Goal: Information Seeking & Learning: Learn about a topic

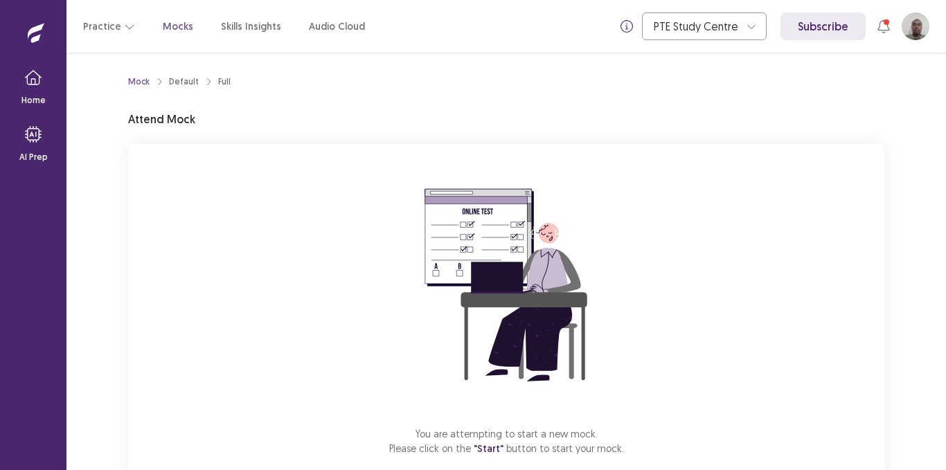
click at [945, 200] on div "Mock Default Full Attend Mock You are attempting to start a new mock. Please cl…" at bounding box center [505, 262] width 879 height 418
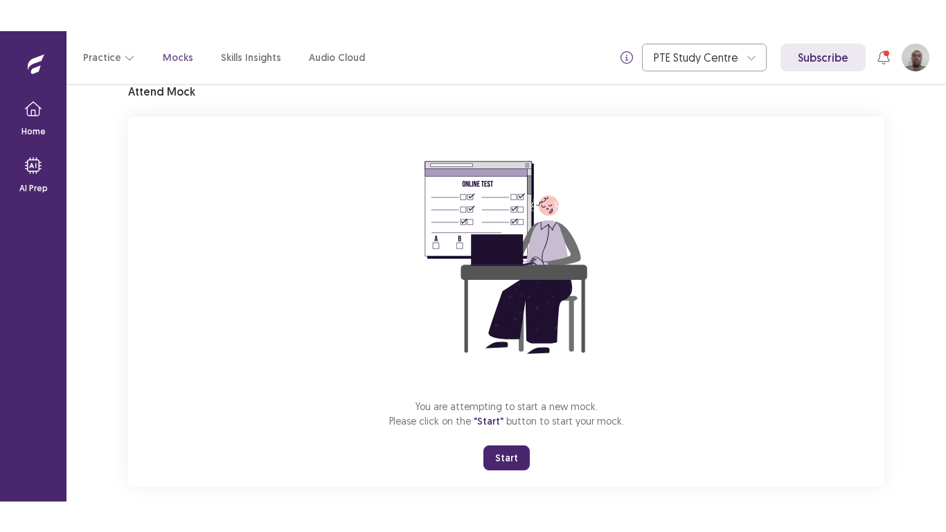
scroll to position [78, 0]
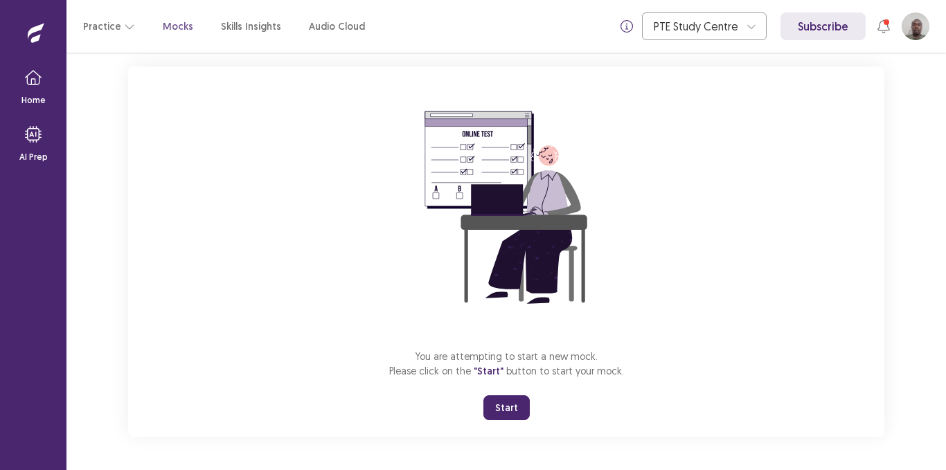
click at [508, 403] on button "Start" at bounding box center [506, 407] width 46 height 25
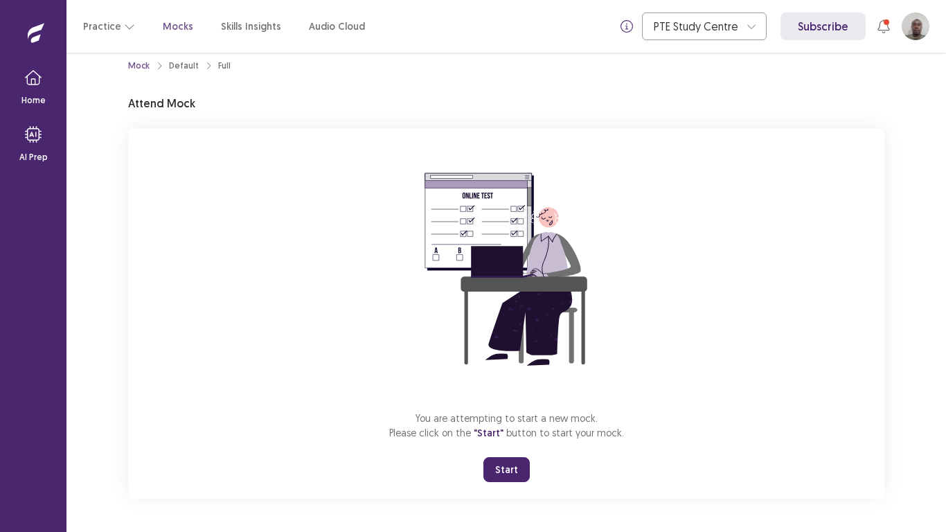
scroll to position [16, 0]
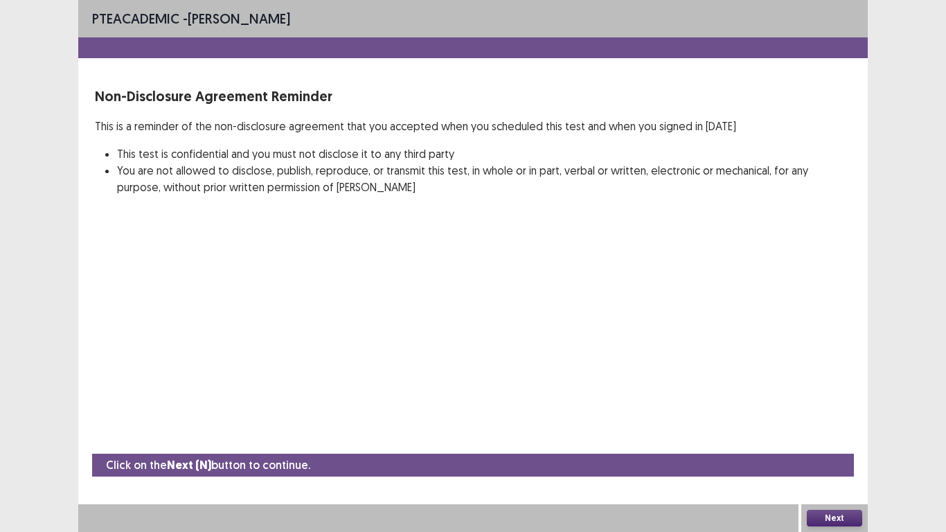
click at [814, 470] on button "Next" at bounding box center [834, 518] width 55 height 17
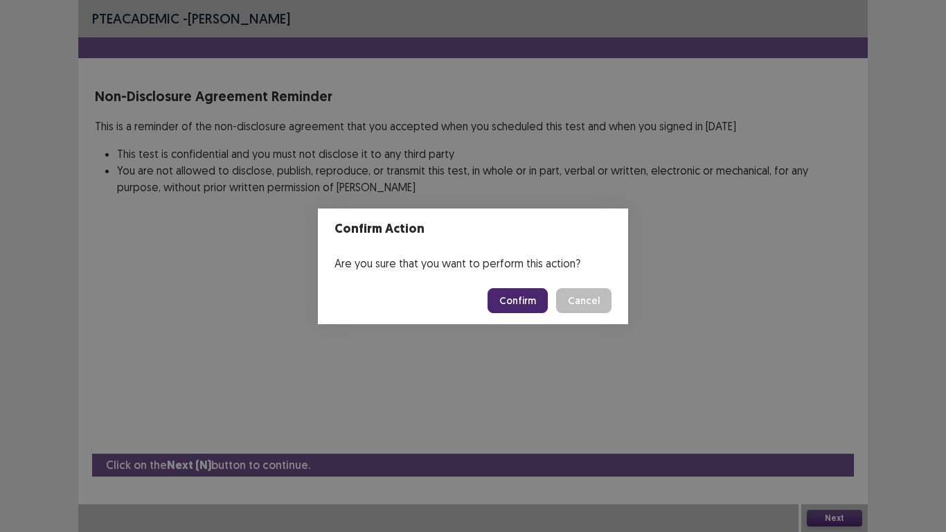
click at [519, 301] on button "Confirm" at bounding box center [518, 300] width 60 height 25
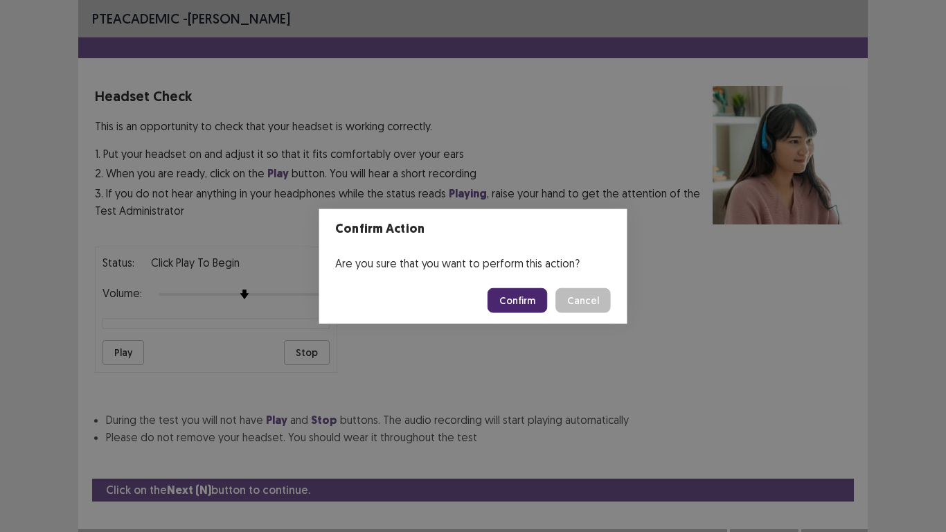
scroll to position [25, 0]
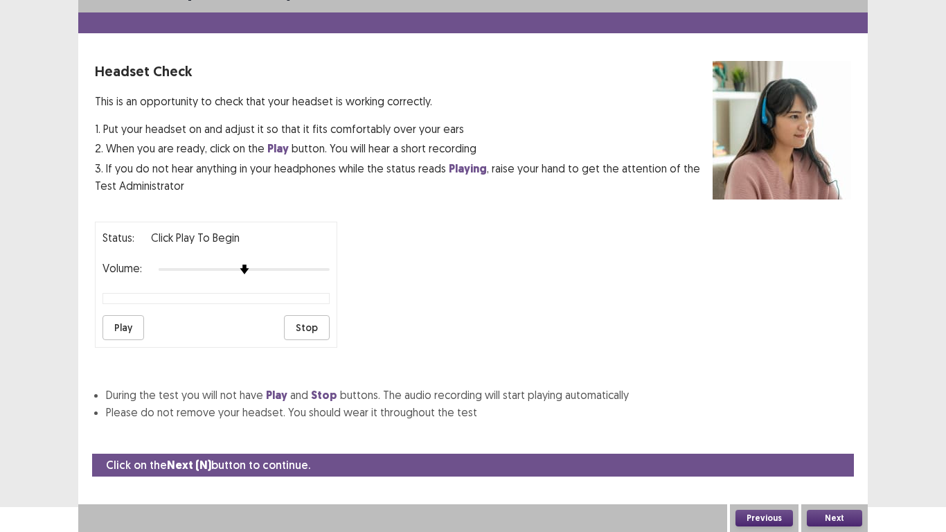
click at [118, 322] on button "Play" at bounding box center [123, 327] width 42 height 25
click at [835, 470] on button "Next" at bounding box center [834, 518] width 55 height 17
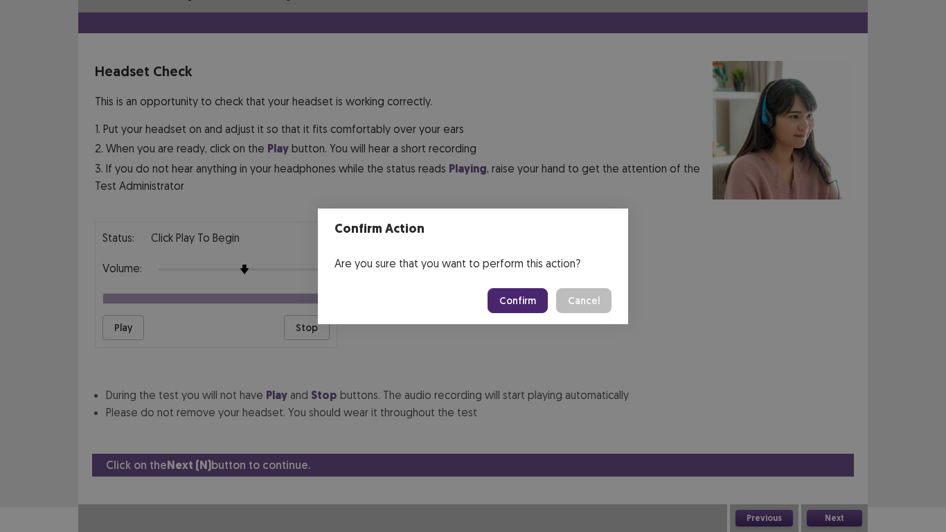
click at [521, 299] on button "Confirm" at bounding box center [518, 300] width 60 height 25
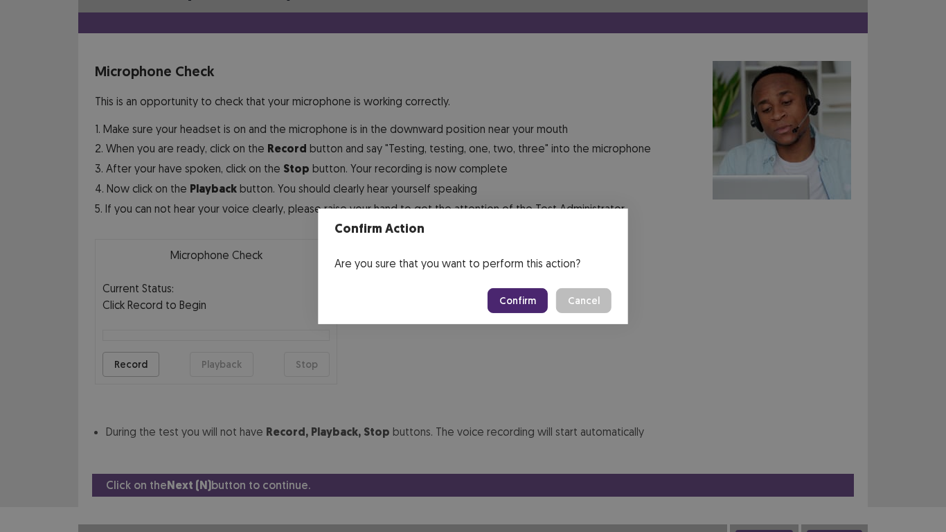
scroll to position [39, 0]
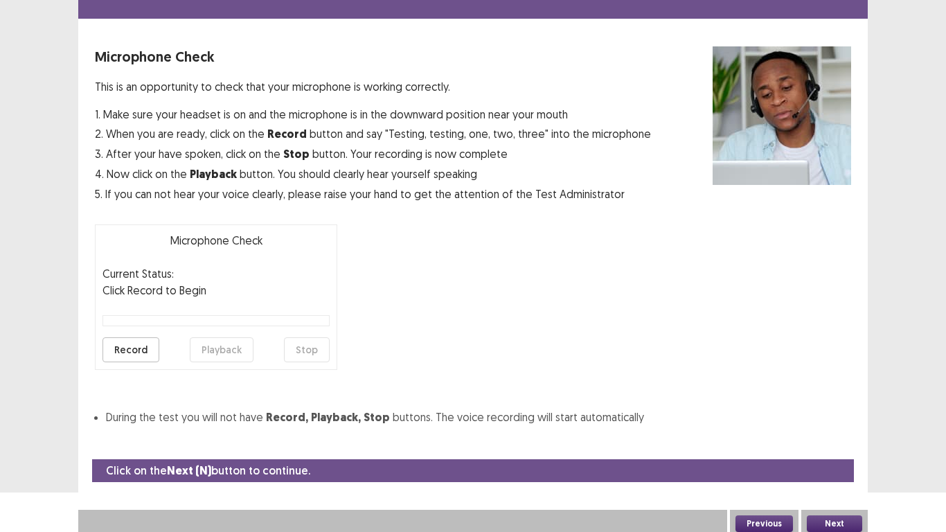
click at [126, 350] on button "Record" at bounding box center [130, 349] width 57 height 25
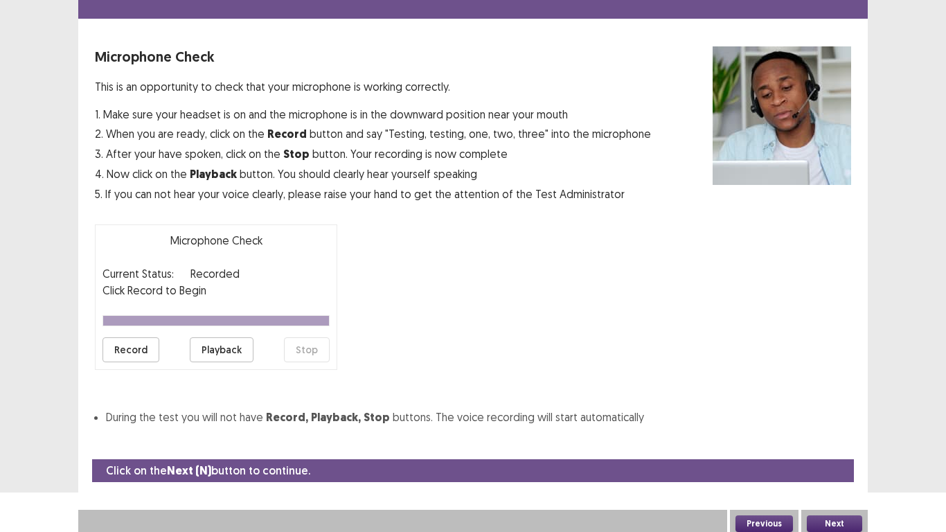
click at [216, 349] on button "Playback" at bounding box center [222, 349] width 64 height 25
click at [829, 470] on button "Next" at bounding box center [834, 523] width 55 height 17
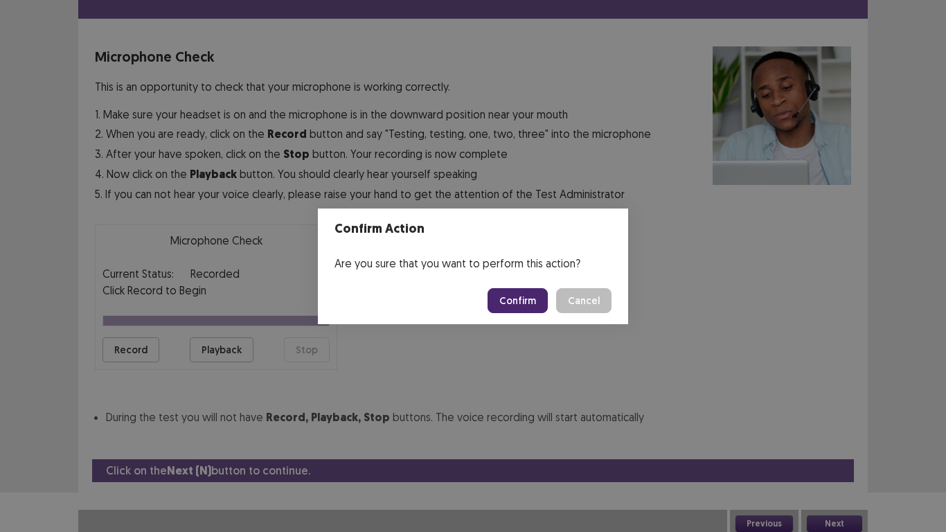
click at [513, 303] on button "Confirm" at bounding box center [518, 300] width 60 height 25
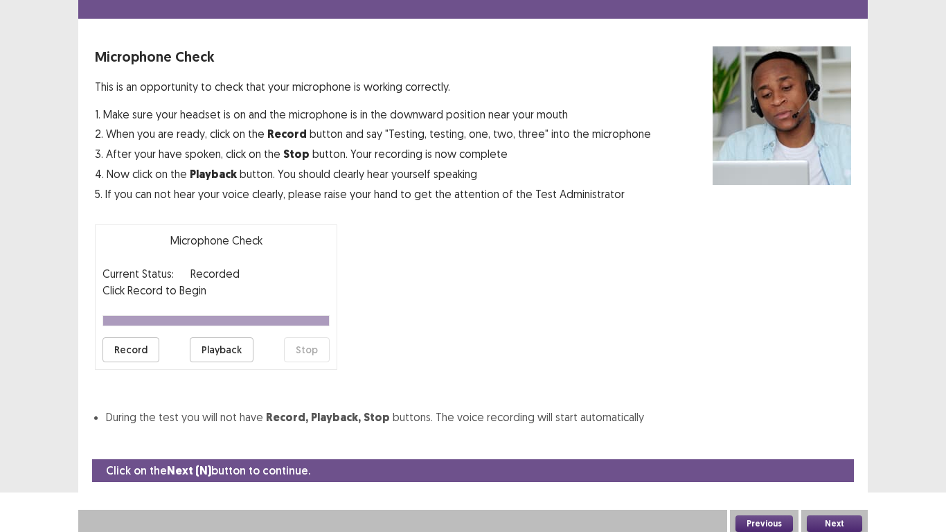
scroll to position [4, 0]
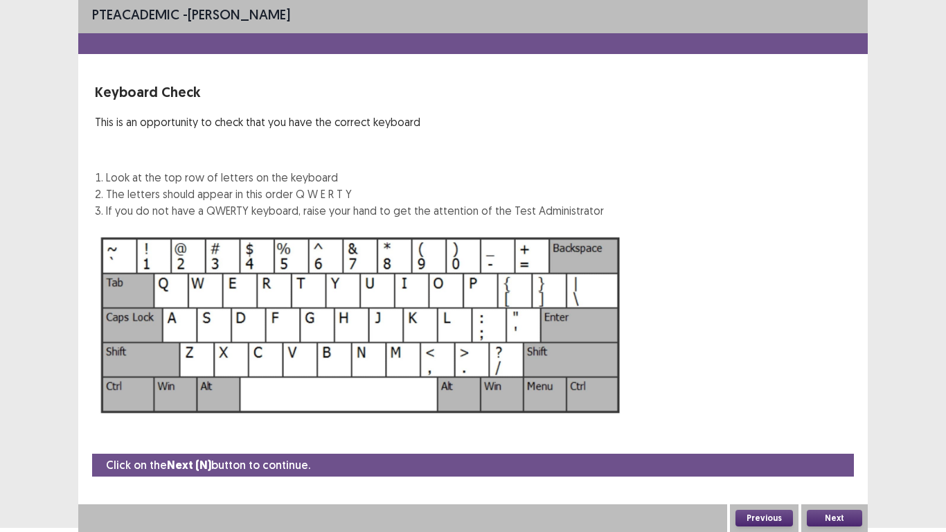
click at [831, 470] on button "Next" at bounding box center [834, 518] width 55 height 17
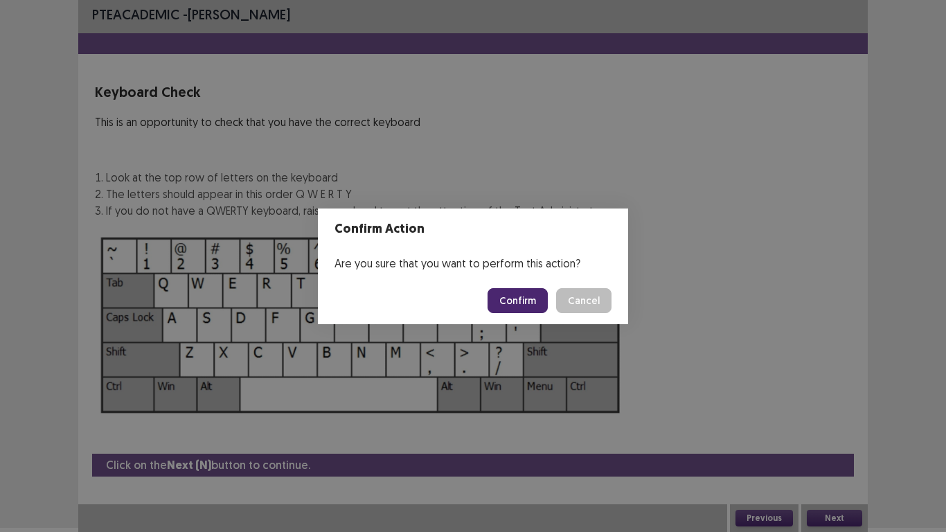
click at [523, 302] on button "Confirm" at bounding box center [518, 300] width 60 height 25
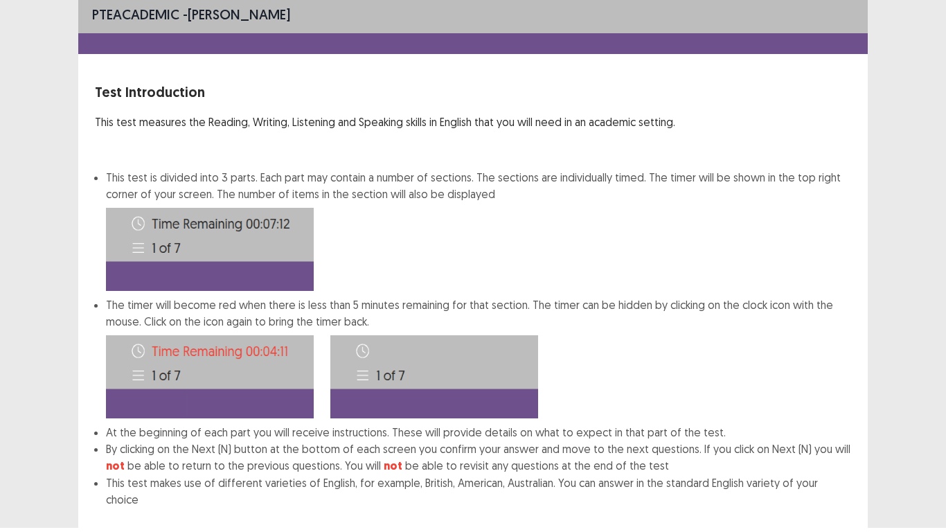
scroll to position [75, 0]
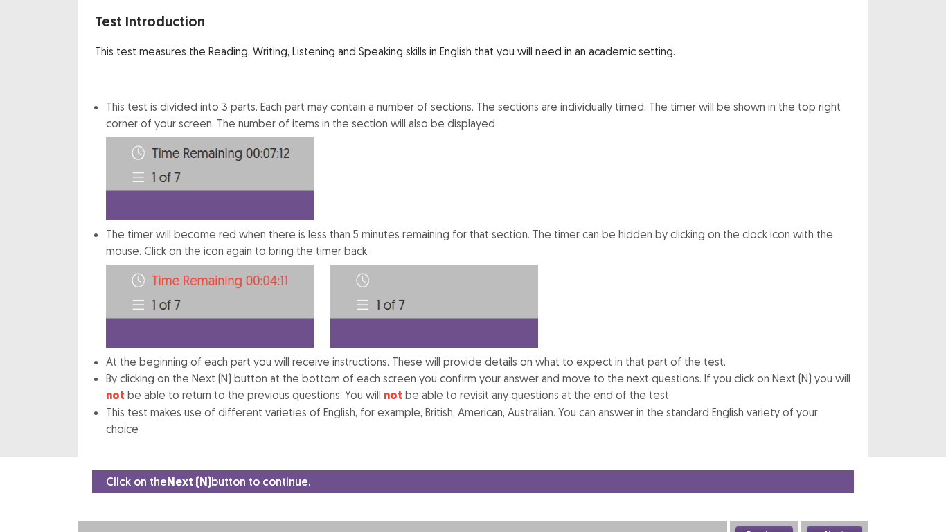
click at [945, 326] on div "PTE academic - GODWIN AHIAGAH Test Introduction This test measures the Reading,…" at bounding box center [473, 191] width 946 height 532
click at [834, 470] on button "Next" at bounding box center [834, 534] width 55 height 17
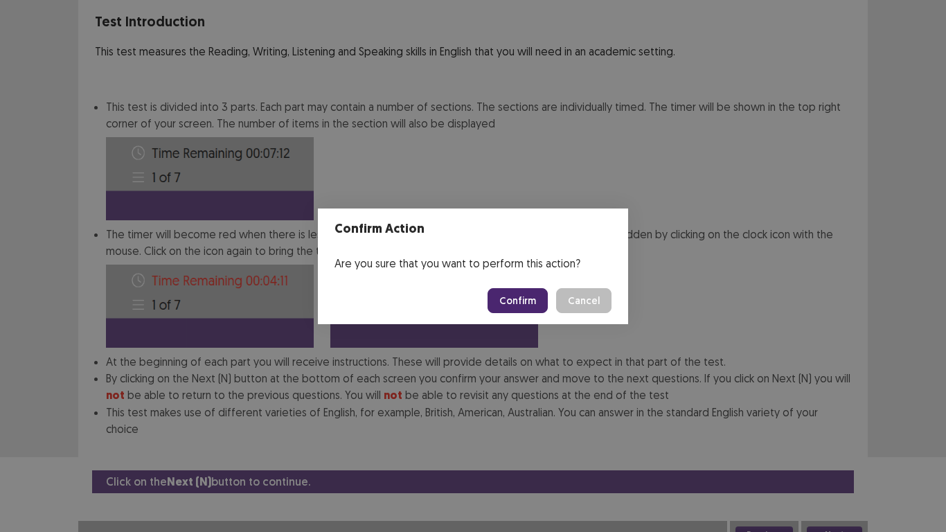
click at [522, 301] on button "Confirm" at bounding box center [518, 300] width 60 height 25
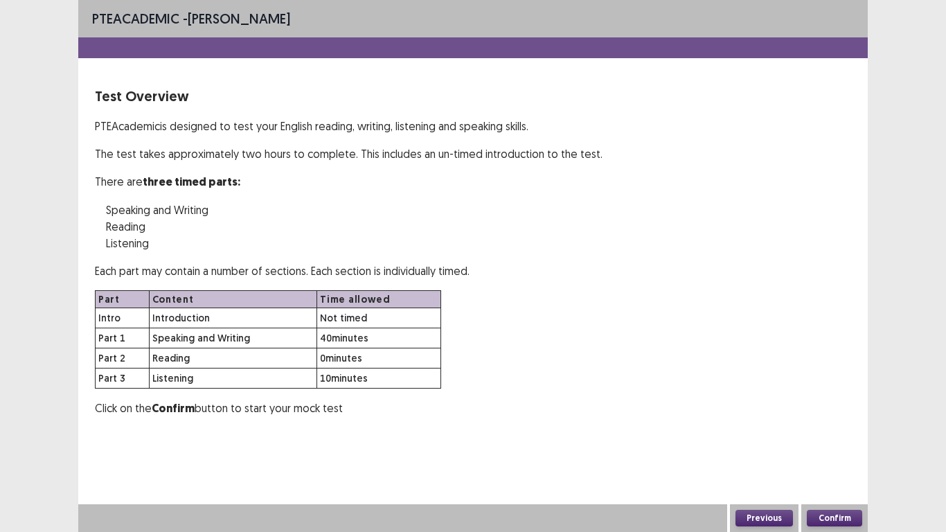
scroll to position [0, 0]
click at [828, 470] on button "Confirm" at bounding box center [834, 518] width 55 height 17
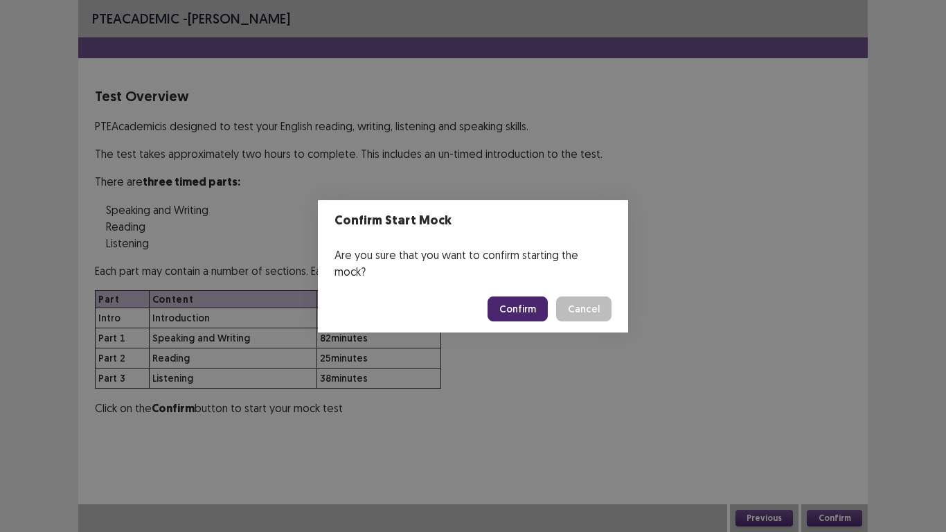
click at [533, 296] on button "Confirm" at bounding box center [518, 308] width 60 height 25
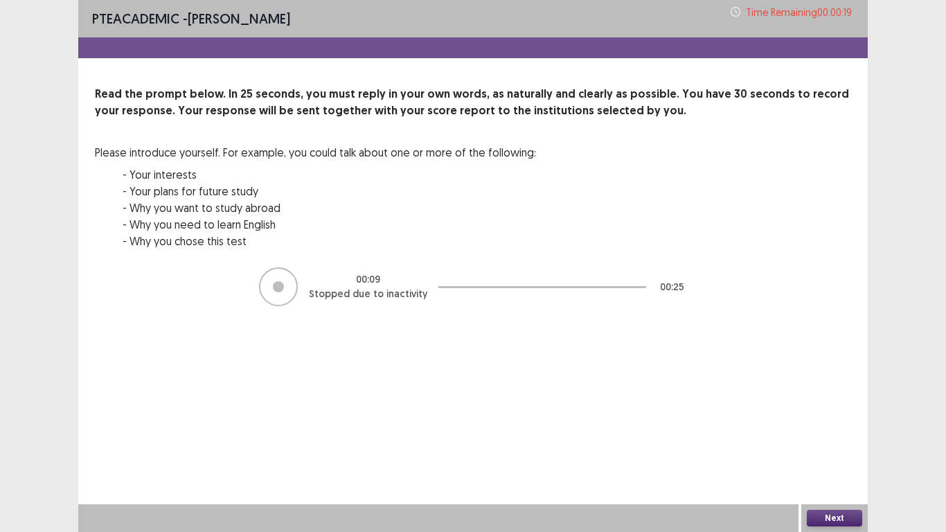
click at [828, 470] on button "Next" at bounding box center [834, 518] width 55 height 17
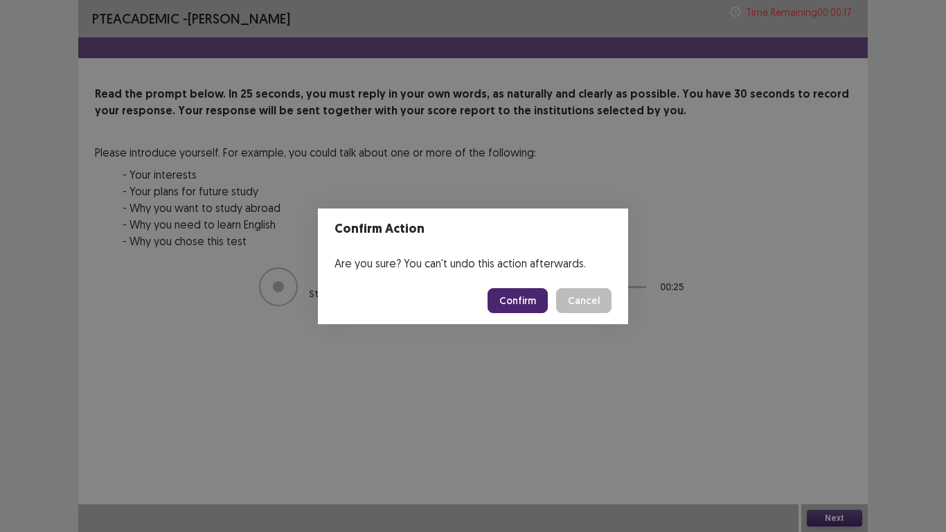
click at [519, 300] on button "Confirm" at bounding box center [518, 300] width 60 height 25
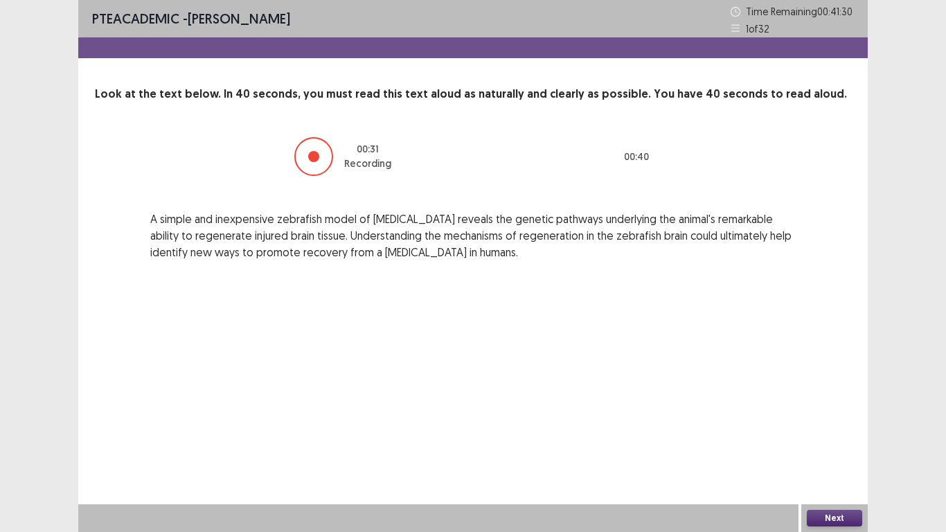
click at [825, 470] on button "Next" at bounding box center [834, 518] width 55 height 17
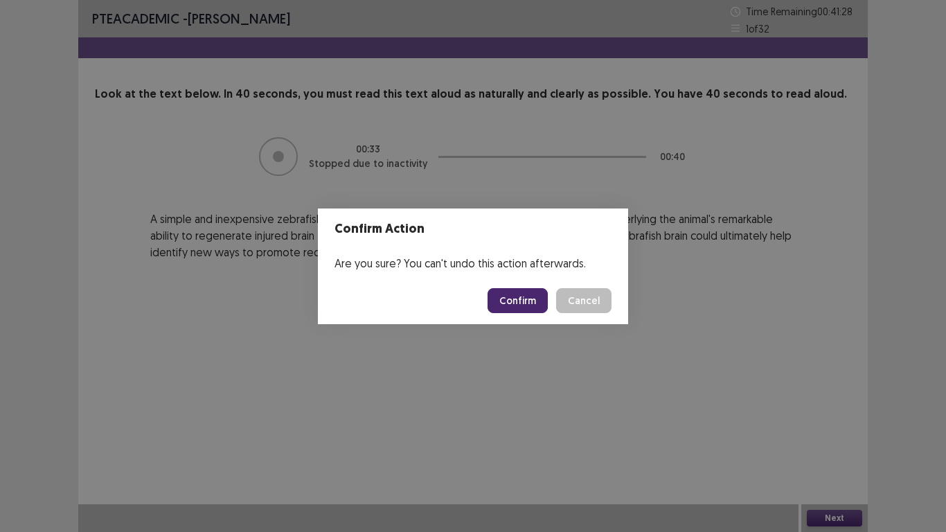
click at [530, 298] on button "Confirm" at bounding box center [518, 300] width 60 height 25
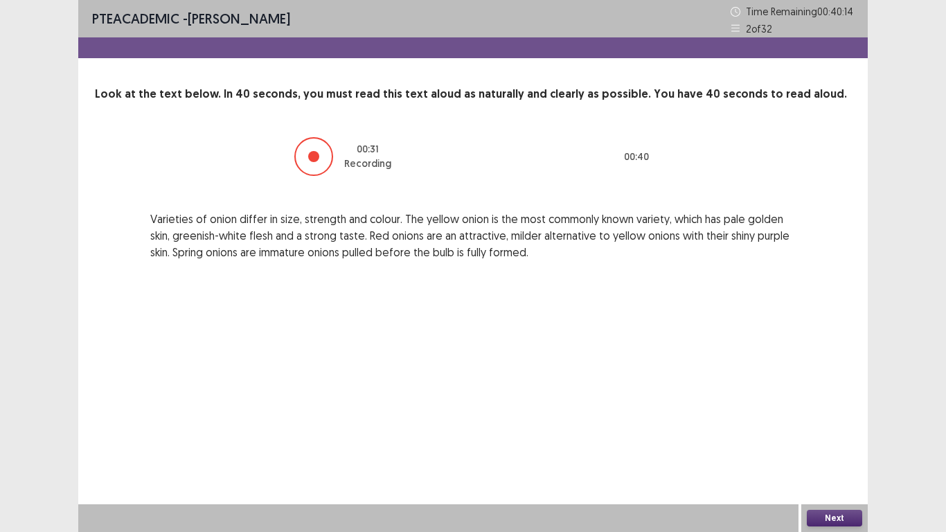
click at [835, 470] on button "Next" at bounding box center [834, 518] width 55 height 17
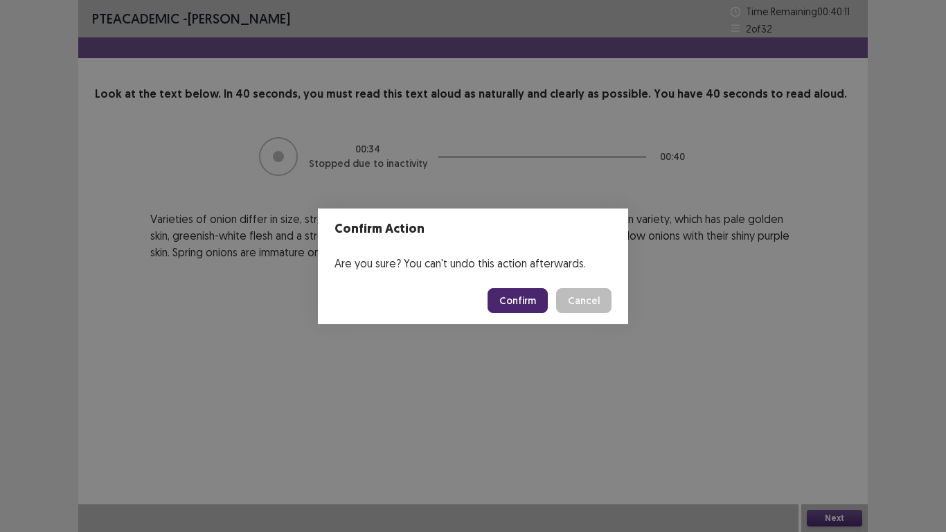
click at [504, 292] on button "Confirm" at bounding box center [518, 300] width 60 height 25
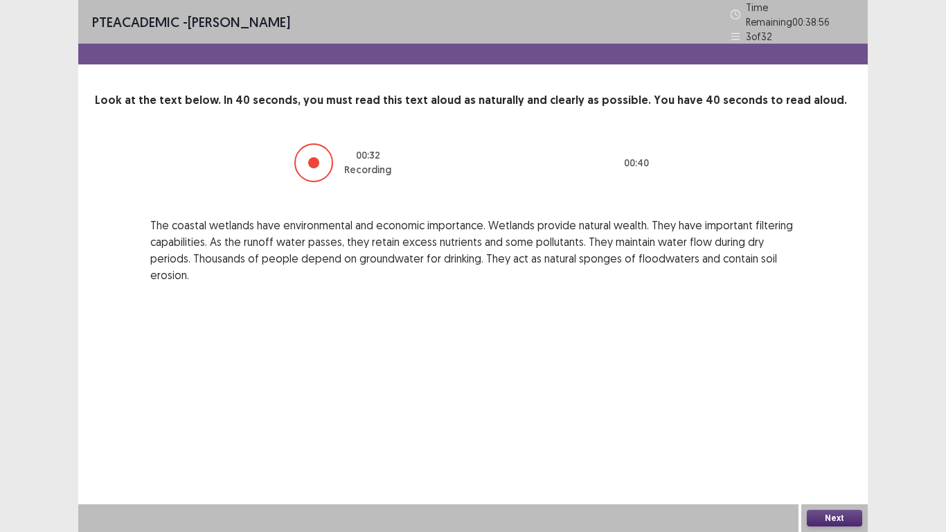
click at [826, 470] on button "Next" at bounding box center [834, 518] width 55 height 17
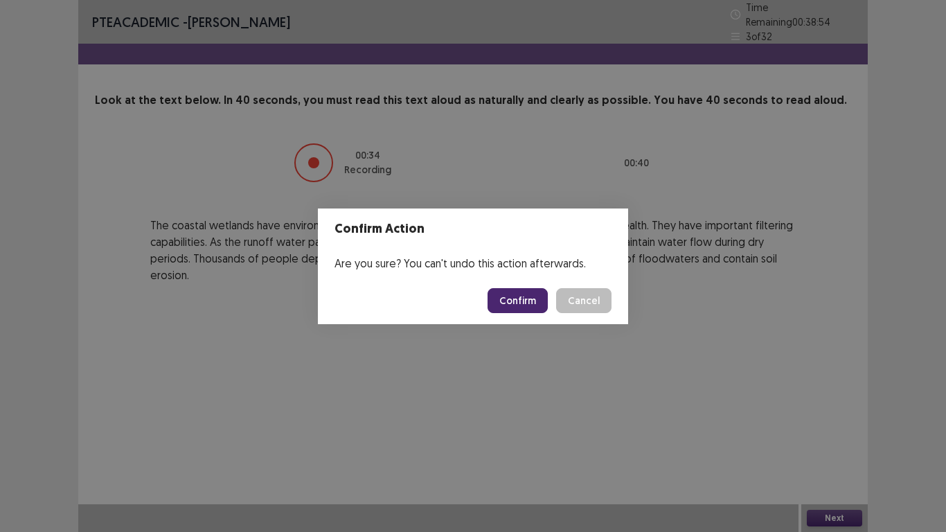
click at [504, 288] on button "Confirm" at bounding box center [518, 300] width 60 height 25
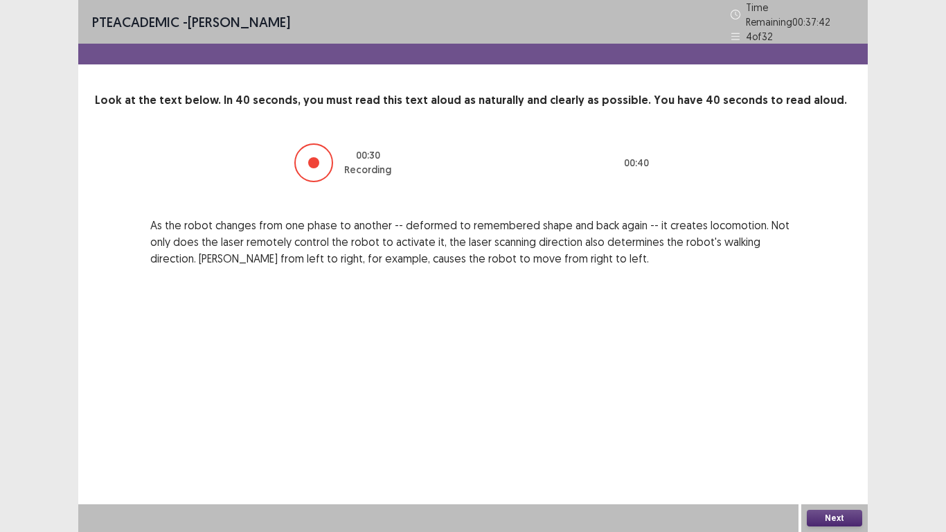
click at [820, 470] on button "Next" at bounding box center [834, 518] width 55 height 17
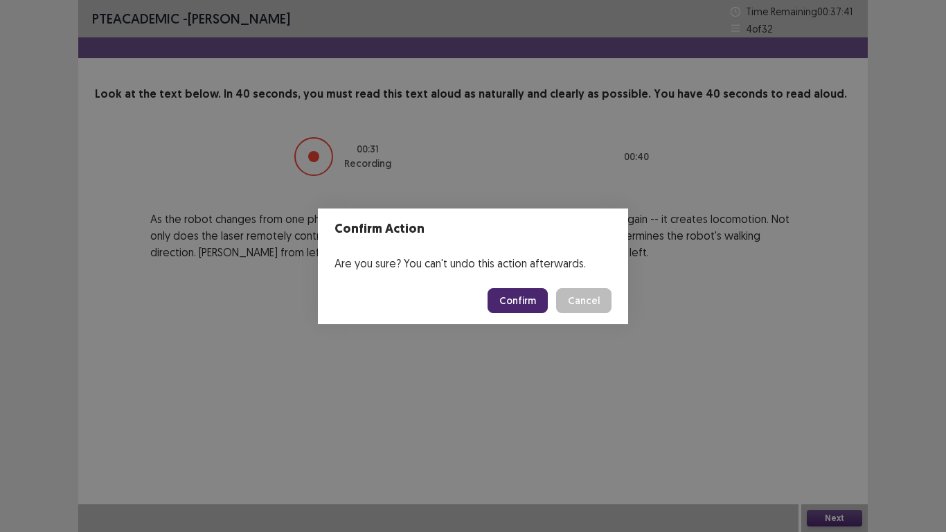
click at [526, 298] on button "Confirm" at bounding box center [518, 300] width 60 height 25
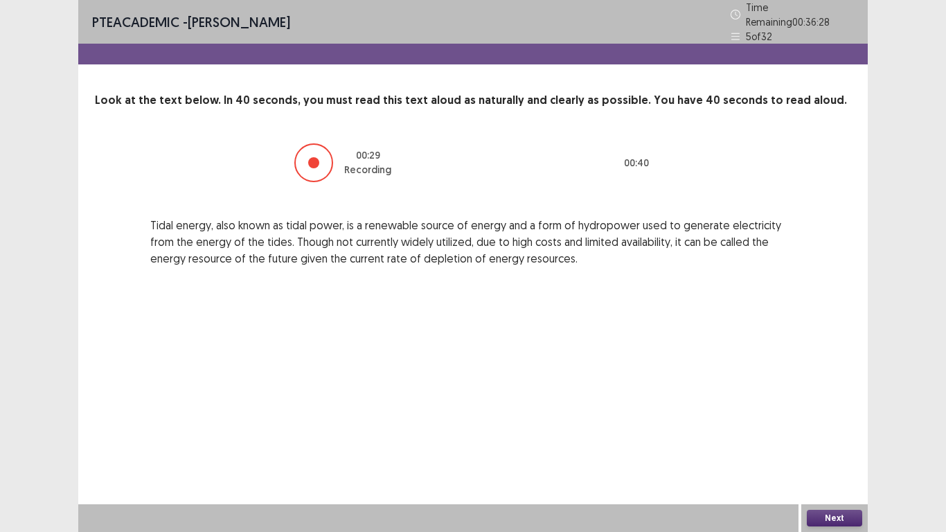
click at [830, 470] on button "Next" at bounding box center [834, 518] width 55 height 17
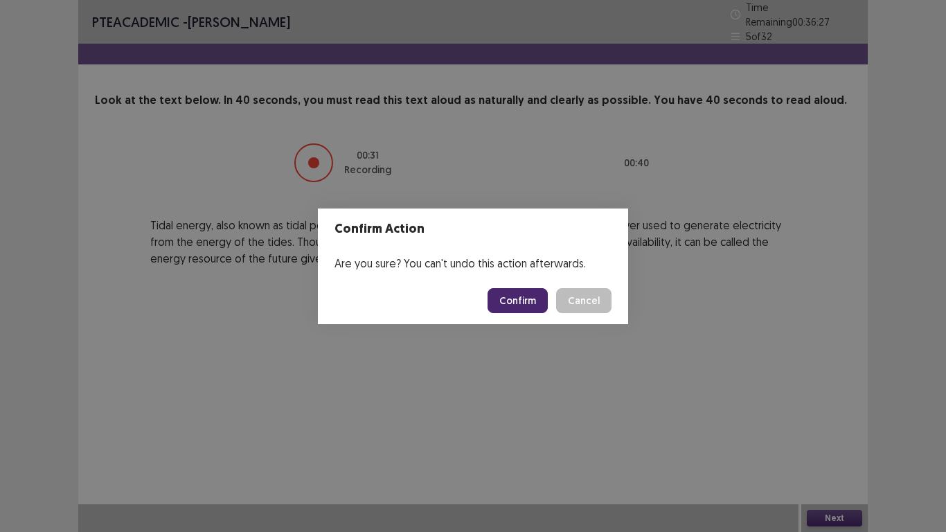
click at [513, 294] on button "Confirm" at bounding box center [518, 300] width 60 height 25
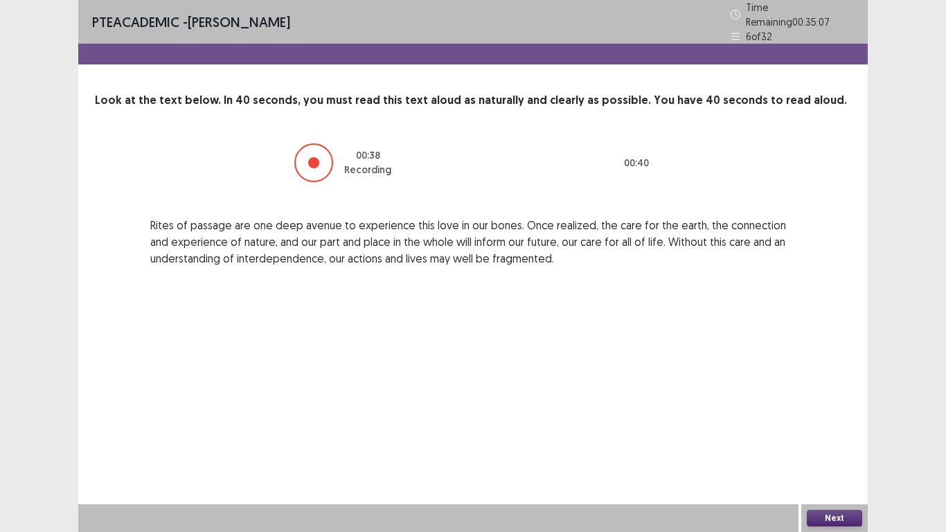
click at [824, 470] on button "Next" at bounding box center [834, 518] width 55 height 17
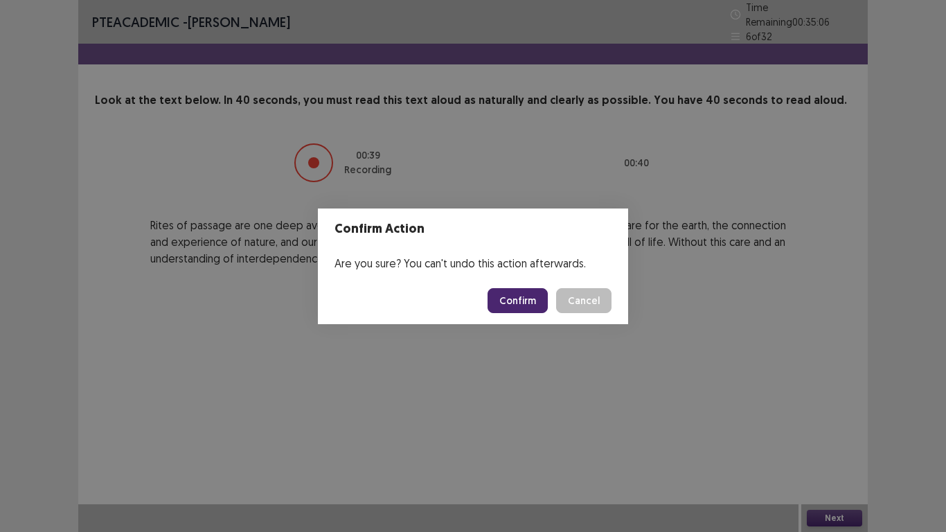
click at [508, 303] on button "Confirm" at bounding box center [518, 300] width 60 height 25
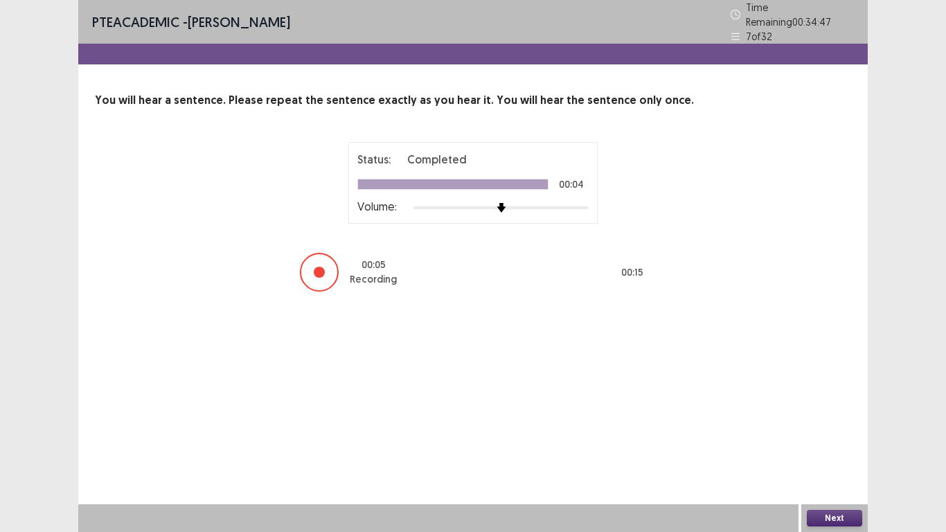
click at [822, 470] on button "Next" at bounding box center [834, 518] width 55 height 17
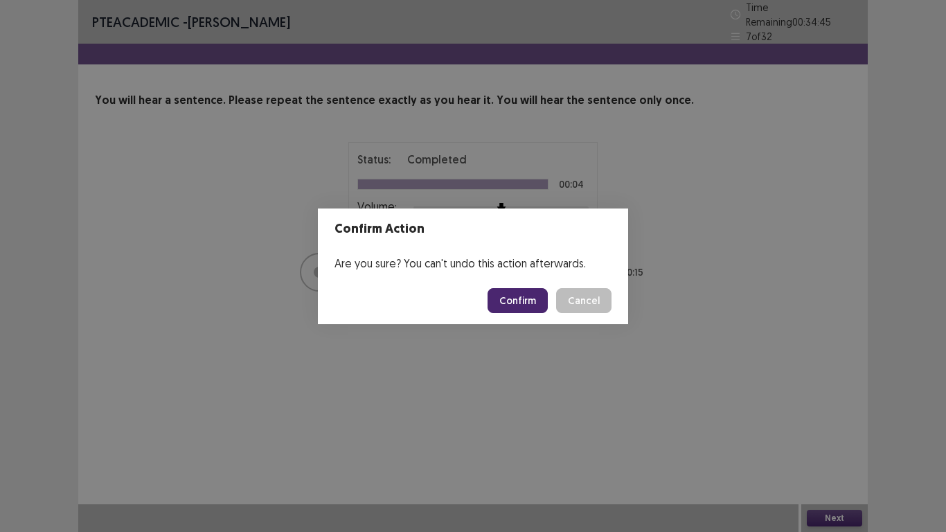
click at [526, 298] on button "Confirm" at bounding box center [518, 300] width 60 height 25
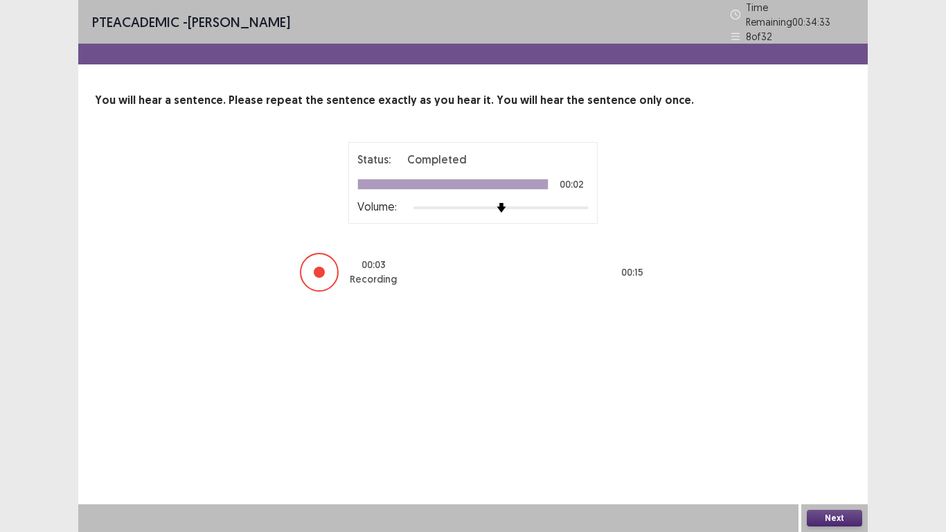
click at [828, 470] on button "Next" at bounding box center [834, 518] width 55 height 17
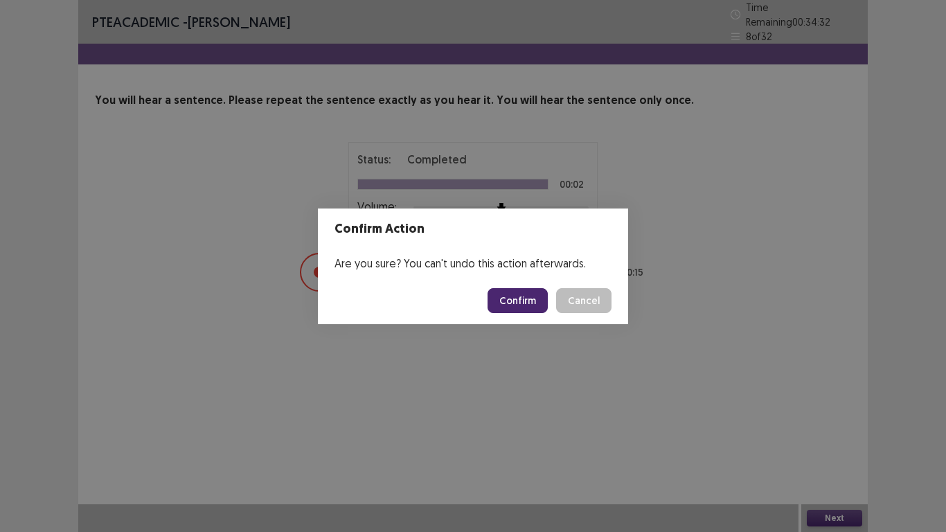
click at [512, 304] on button "Confirm" at bounding box center [518, 300] width 60 height 25
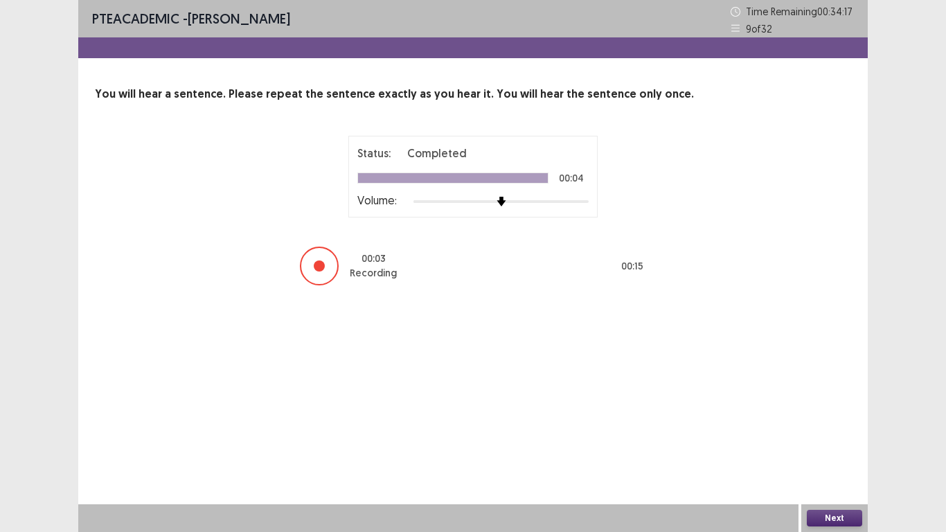
click at [835, 470] on button "Next" at bounding box center [834, 518] width 55 height 17
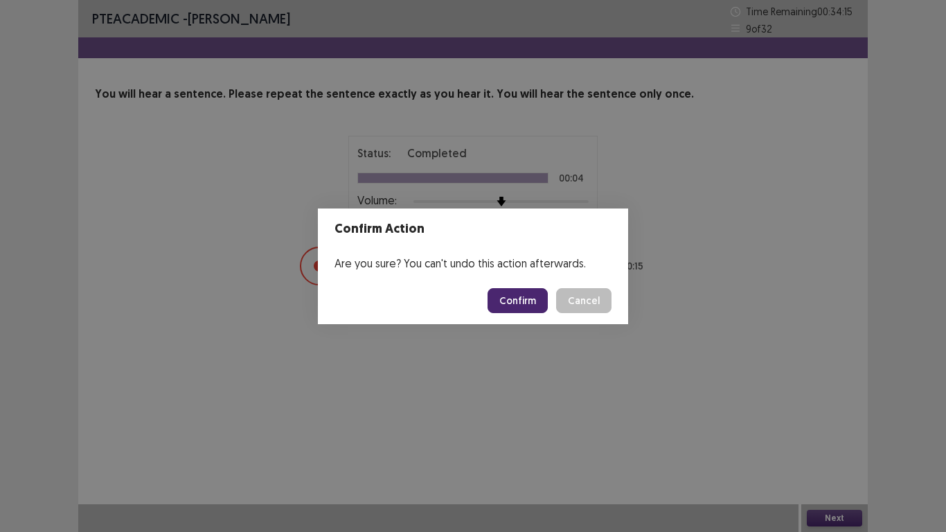
click at [517, 299] on button "Confirm" at bounding box center [518, 300] width 60 height 25
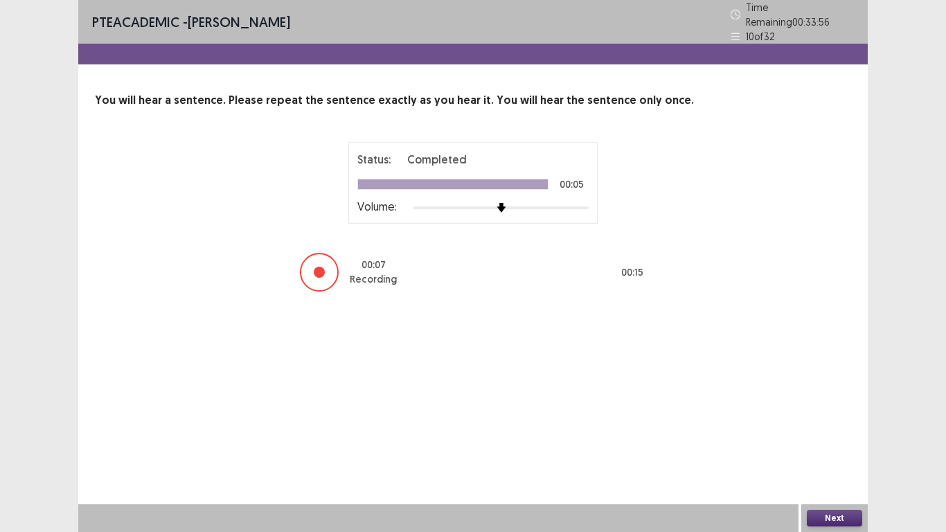
click at [832, 470] on button "Next" at bounding box center [834, 518] width 55 height 17
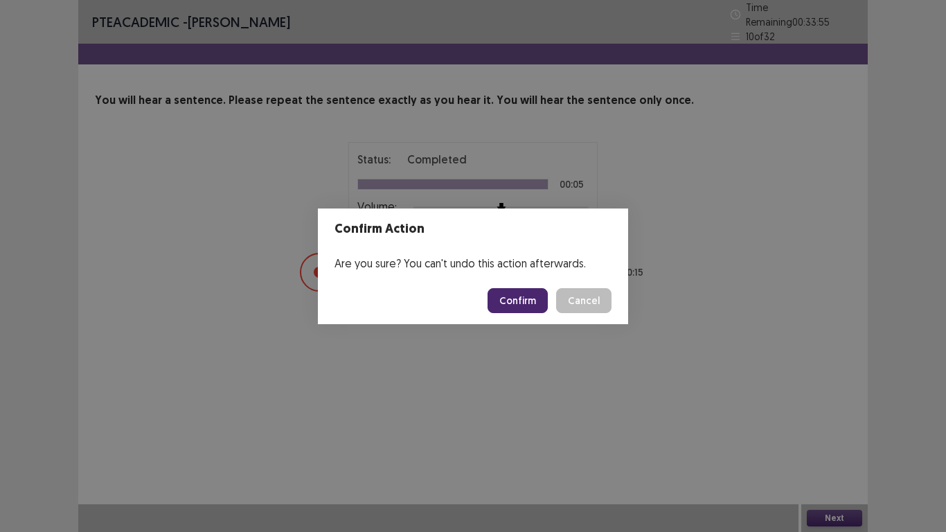
click at [519, 298] on button "Confirm" at bounding box center [518, 300] width 60 height 25
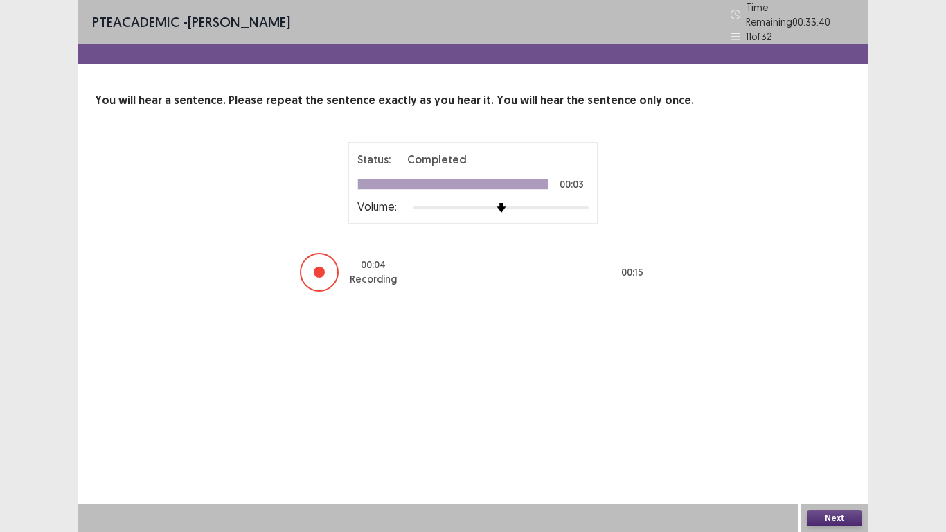
click at [826, 470] on button "Next" at bounding box center [834, 518] width 55 height 17
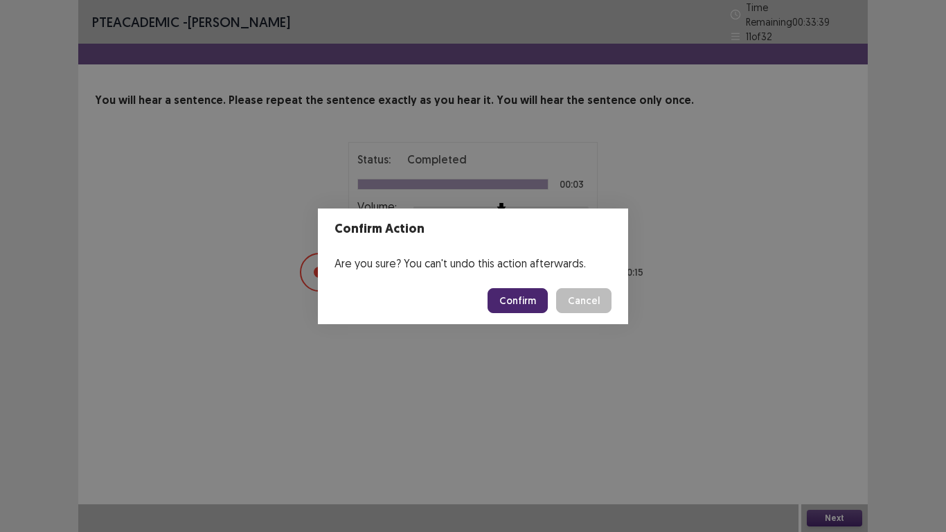
click at [526, 307] on button "Confirm" at bounding box center [518, 300] width 60 height 25
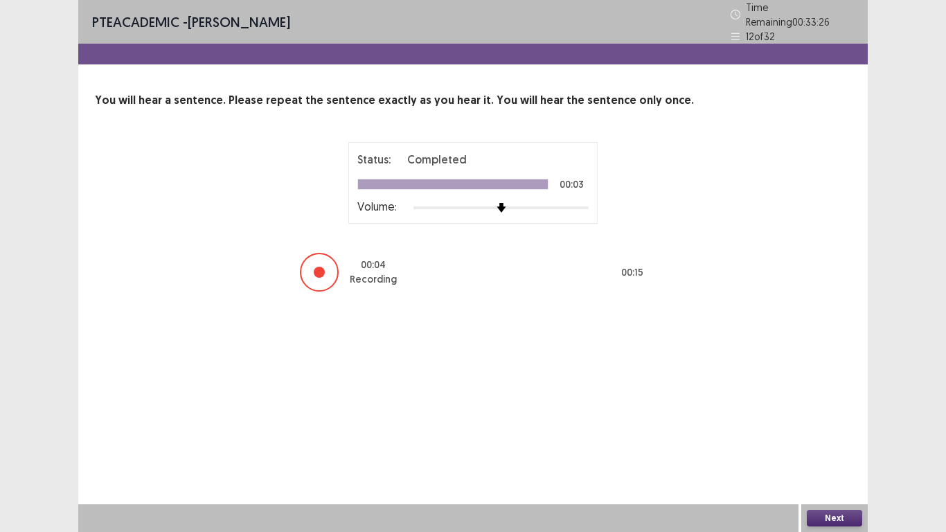
click at [821, 470] on button "Next" at bounding box center [834, 518] width 55 height 17
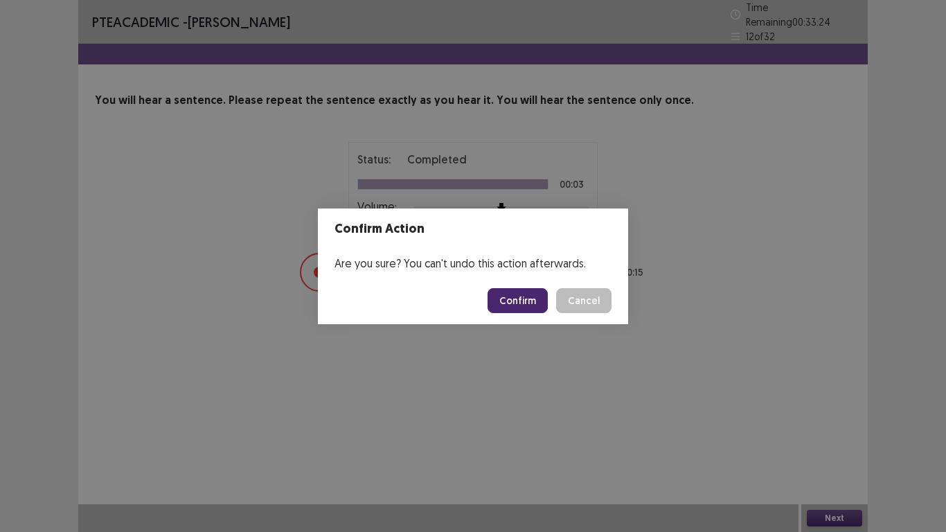
click at [515, 298] on button "Confirm" at bounding box center [518, 300] width 60 height 25
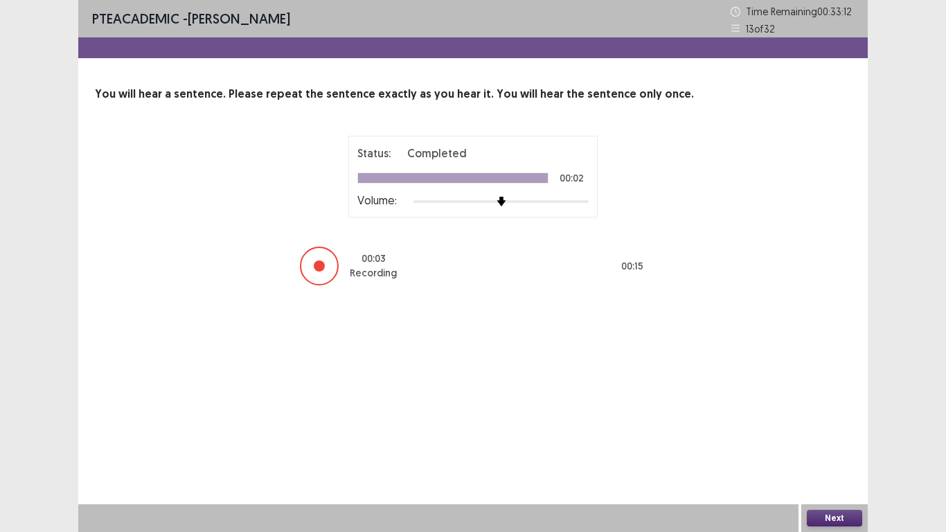
click at [829, 470] on button "Next" at bounding box center [834, 518] width 55 height 17
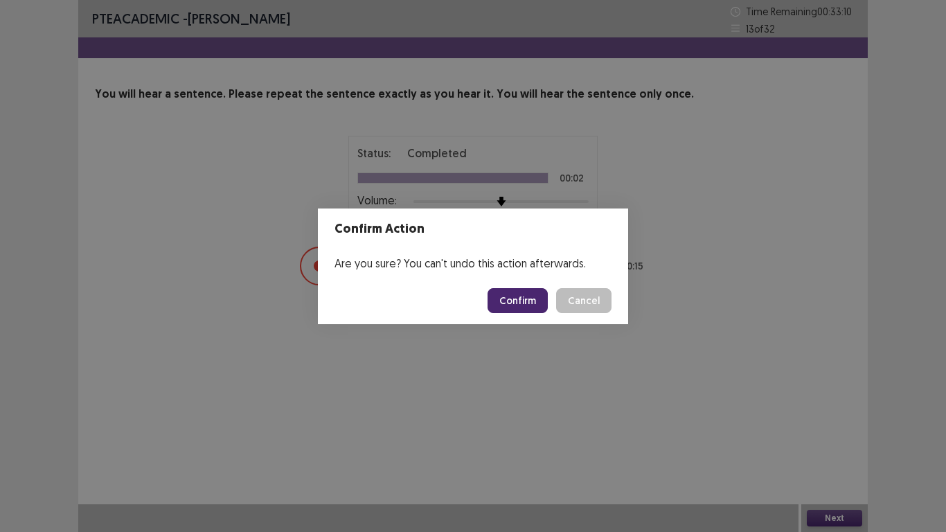
click at [523, 303] on button "Confirm" at bounding box center [518, 300] width 60 height 25
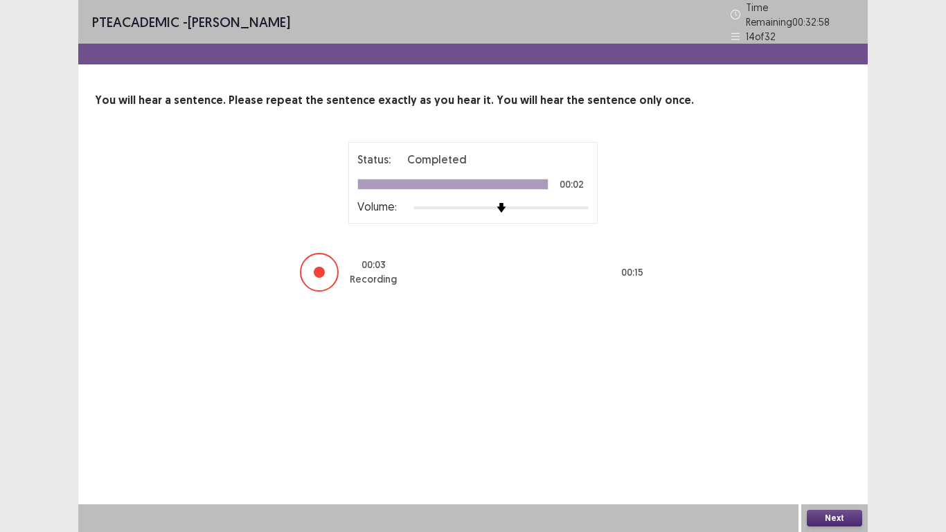
click at [815, 470] on button "Next" at bounding box center [834, 518] width 55 height 17
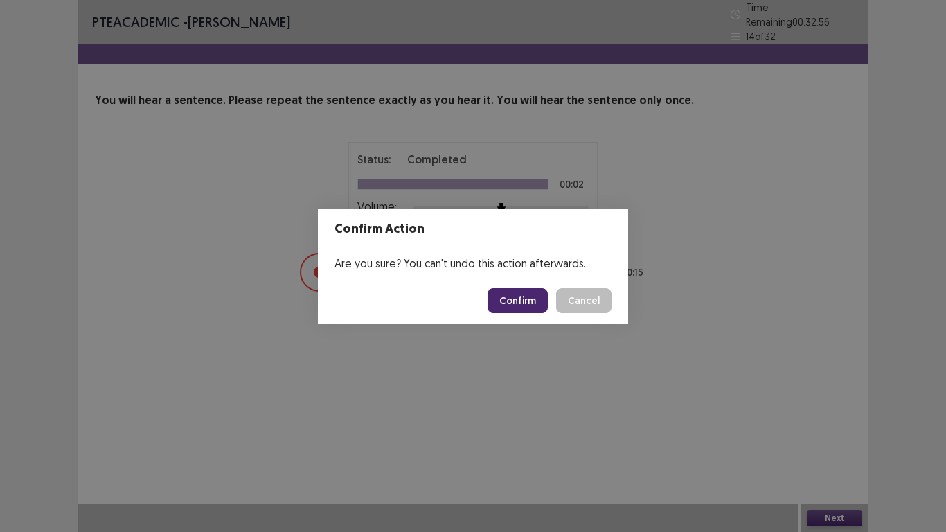
click at [517, 298] on button "Confirm" at bounding box center [518, 300] width 60 height 25
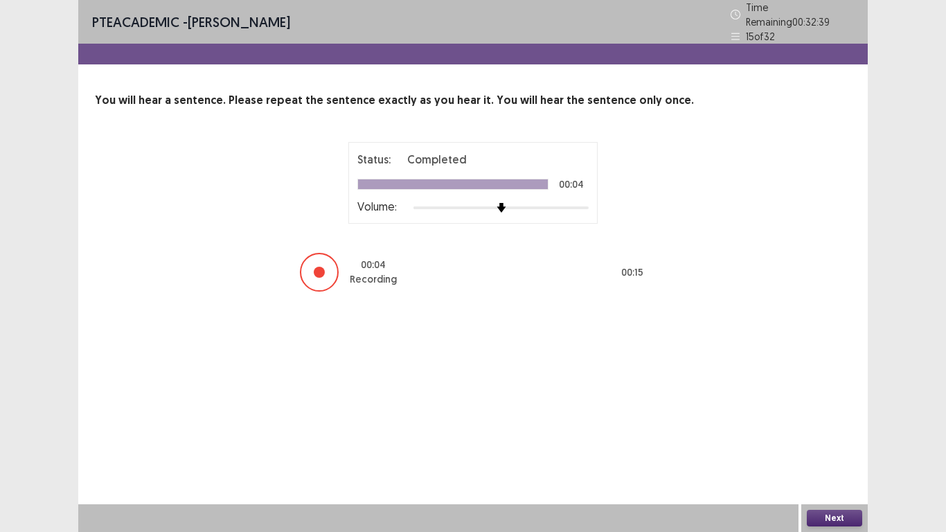
click at [838, 470] on button "Next" at bounding box center [834, 518] width 55 height 17
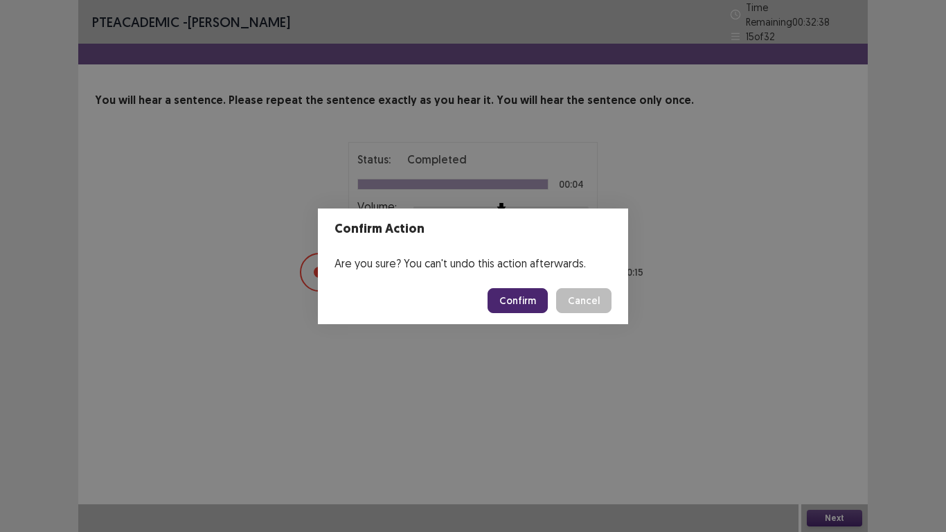
click at [530, 295] on button "Confirm" at bounding box center [518, 300] width 60 height 25
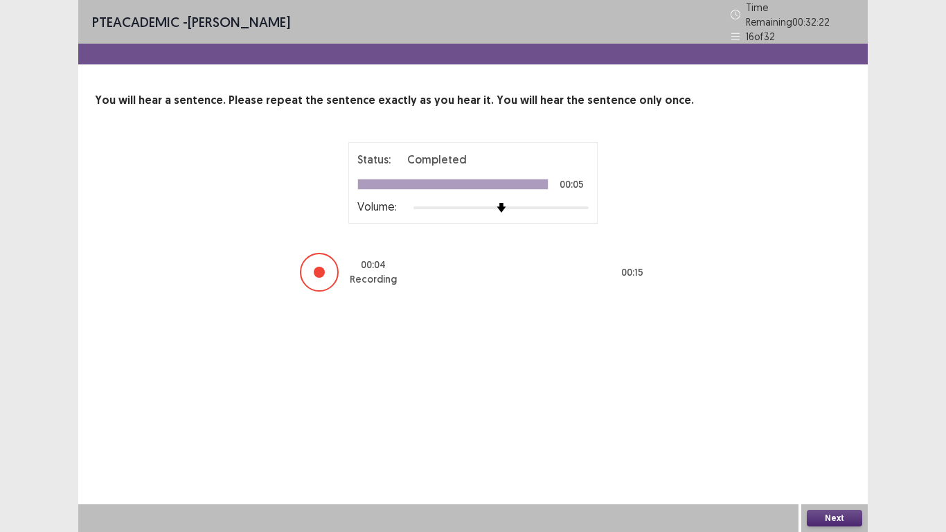
click at [828, 470] on button "Next" at bounding box center [834, 518] width 55 height 17
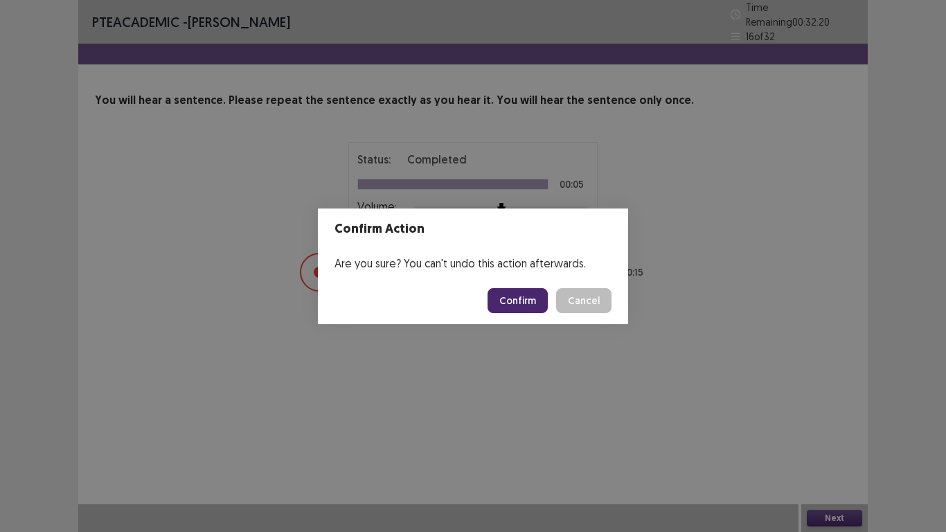
click at [521, 303] on button "Confirm" at bounding box center [518, 300] width 60 height 25
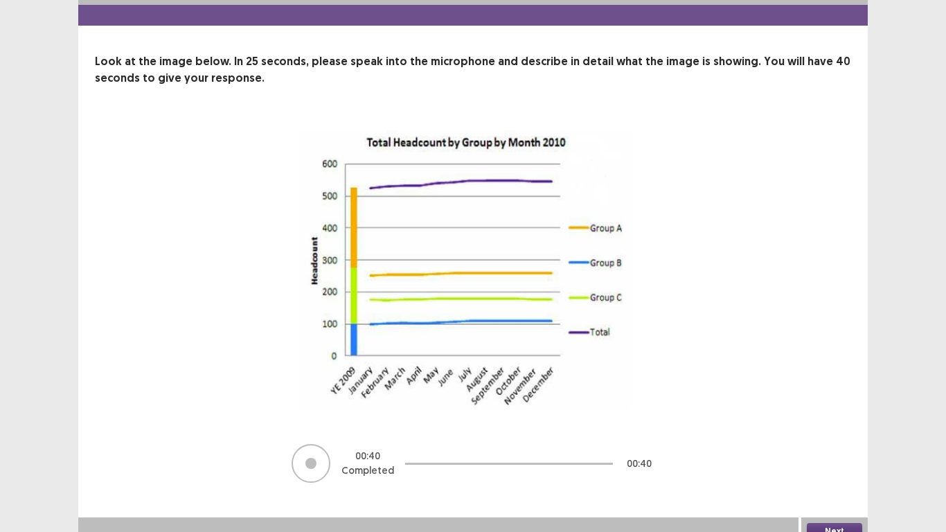
scroll to position [46, 0]
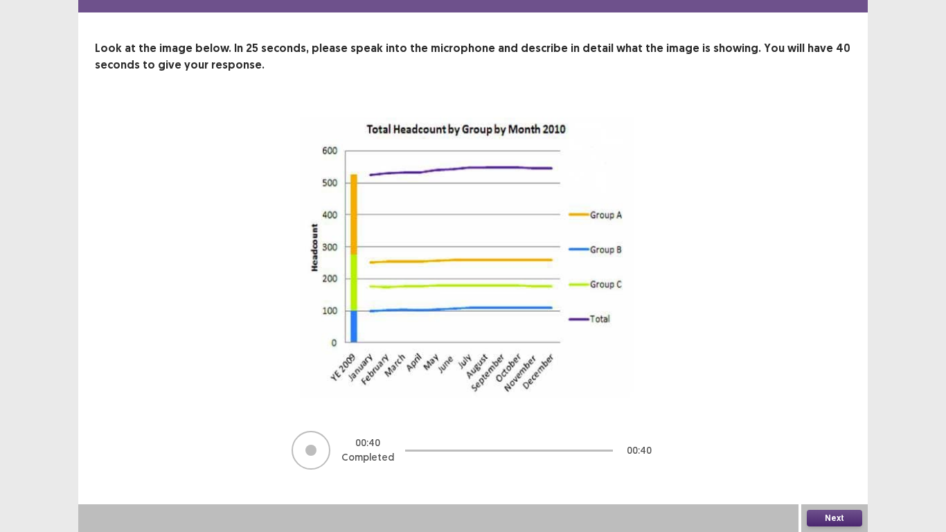
click at [829, 470] on button "Next" at bounding box center [834, 518] width 55 height 17
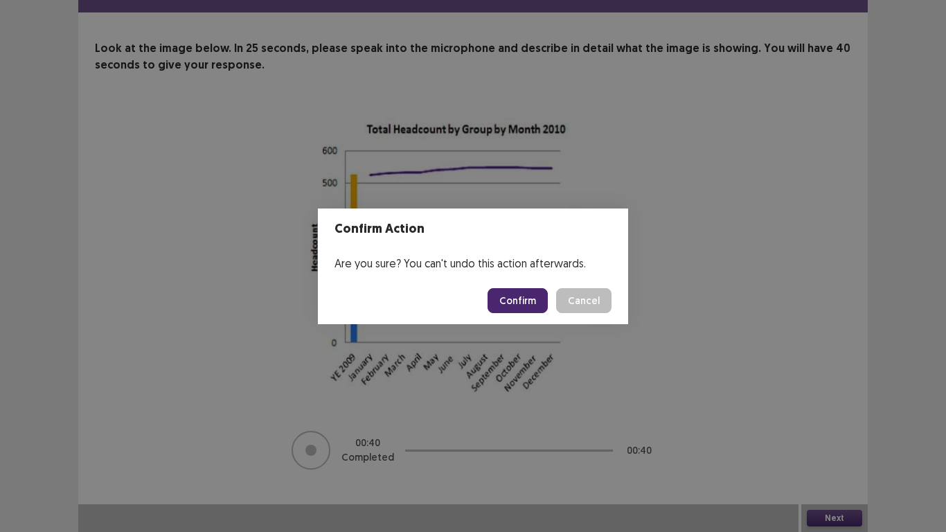
click at [522, 301] on button "Confirm" at bounding box center [518, 300] width 60 height 25
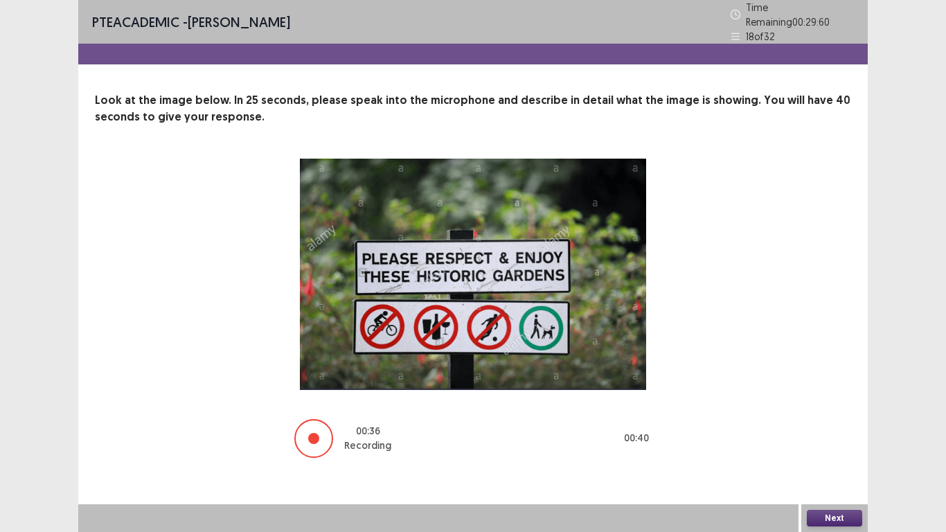
click at [845, 470] on button "Next" at bounding box center [834, 518] width 55 height 17
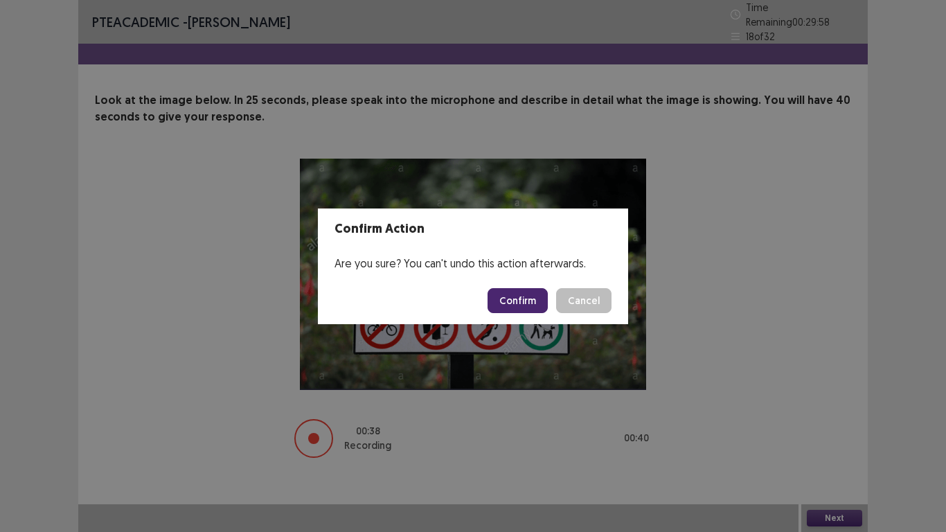
click at [522, 299] on button "Confirm" at bounding box center [518, 300] width 60 height 25
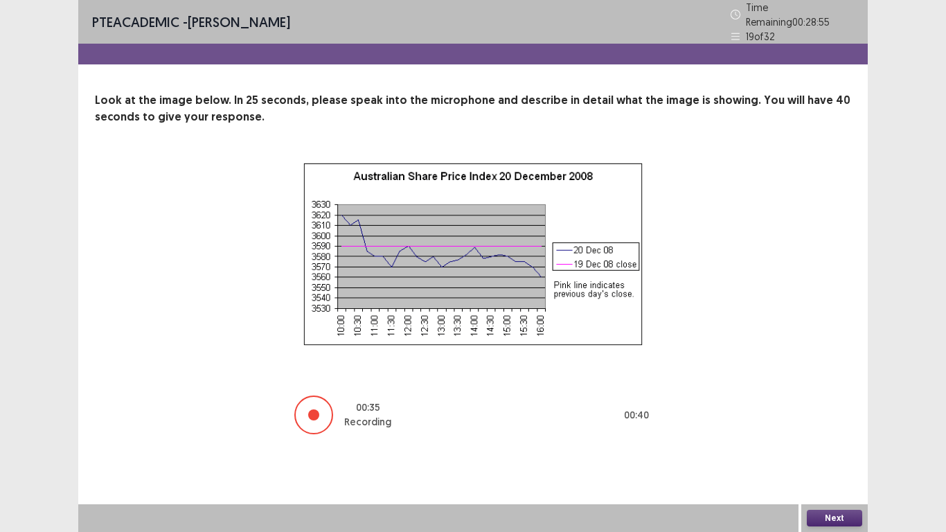
click at [829, 470] on button "Next" at bounding box center [834, 518] width 55 height 17
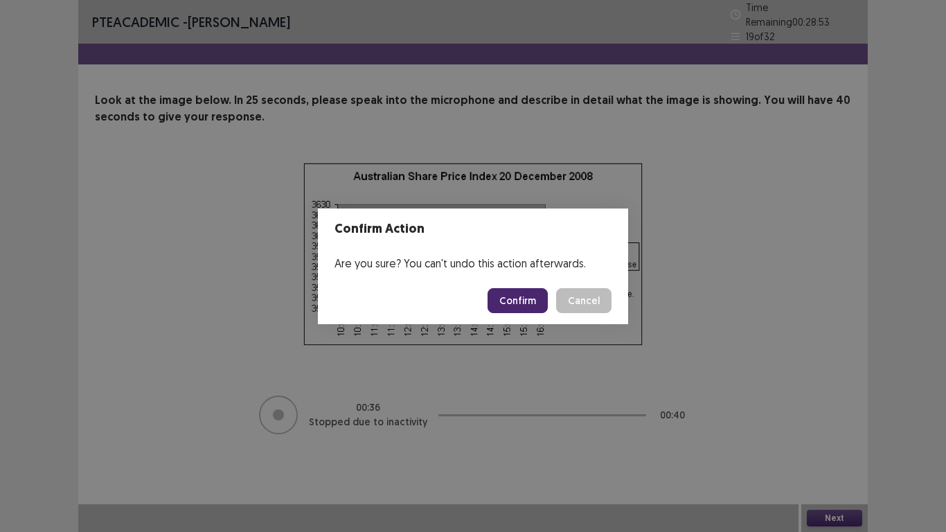
click at [526, 298] on button "Confirm" at bounding box center [518, 300] width 60 height 25
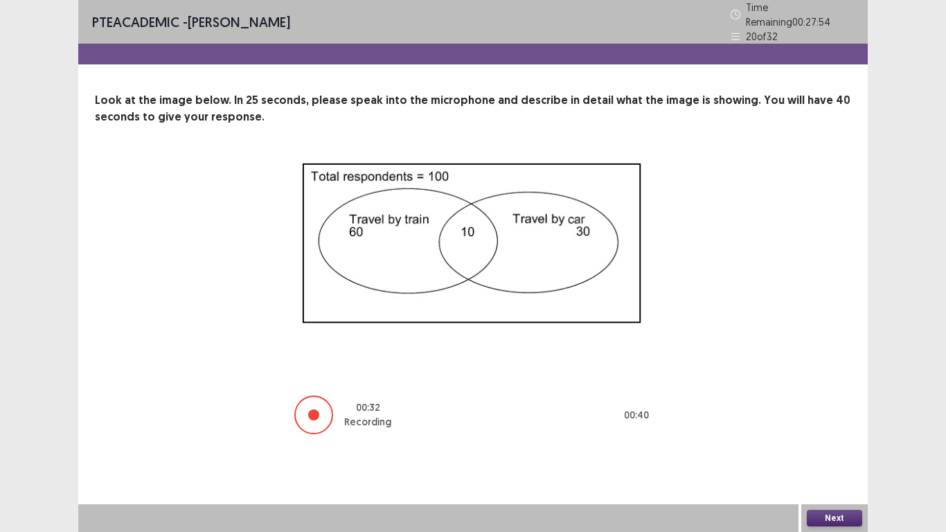
click at [832, 470] on button "Next" at bounding box center [834, 518] width 55 height 17
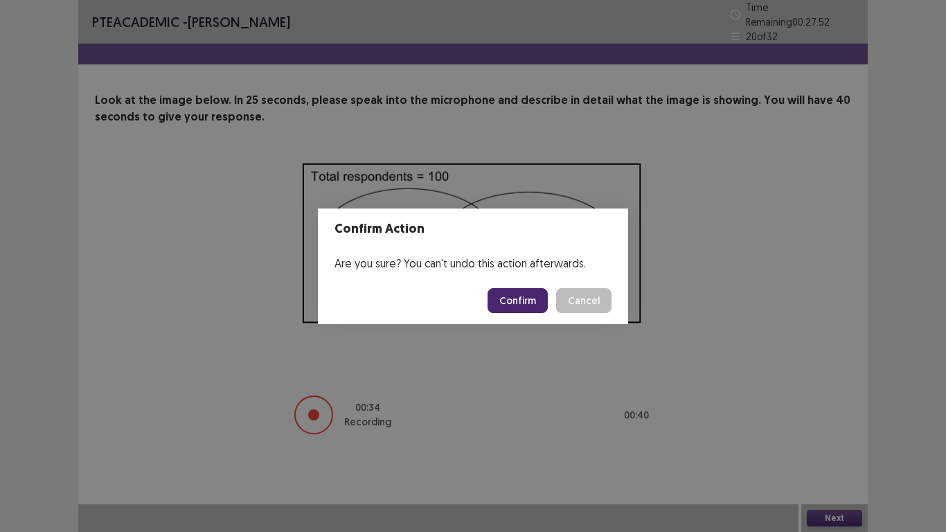
click at [509, 291] on button "Confirm" at bounding box center [518, 300] width 60 height 25
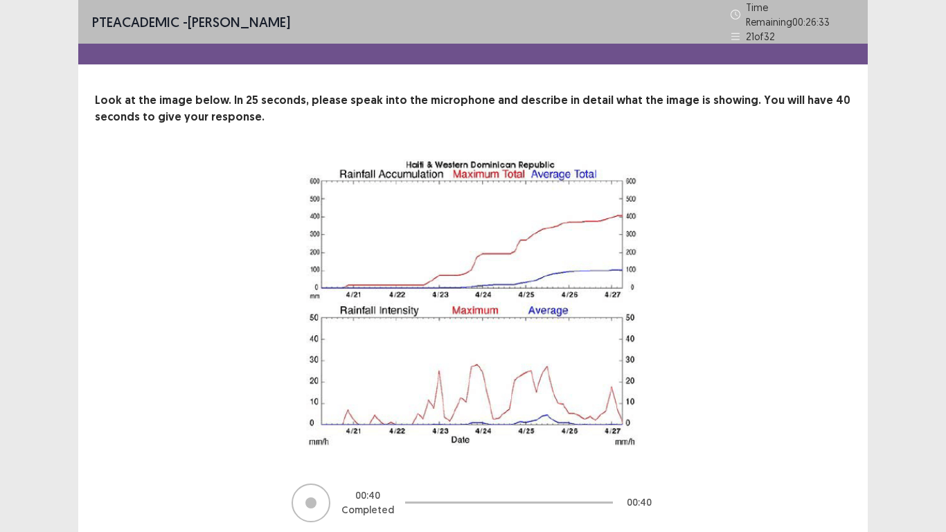
click at [945, 393] on div "PTE academic - GODWIN AHIAGAH Time Remaining 00 : 26 : 33 21 of 32 Look at the …" at bounding box center [473, 292] width 946 height 584
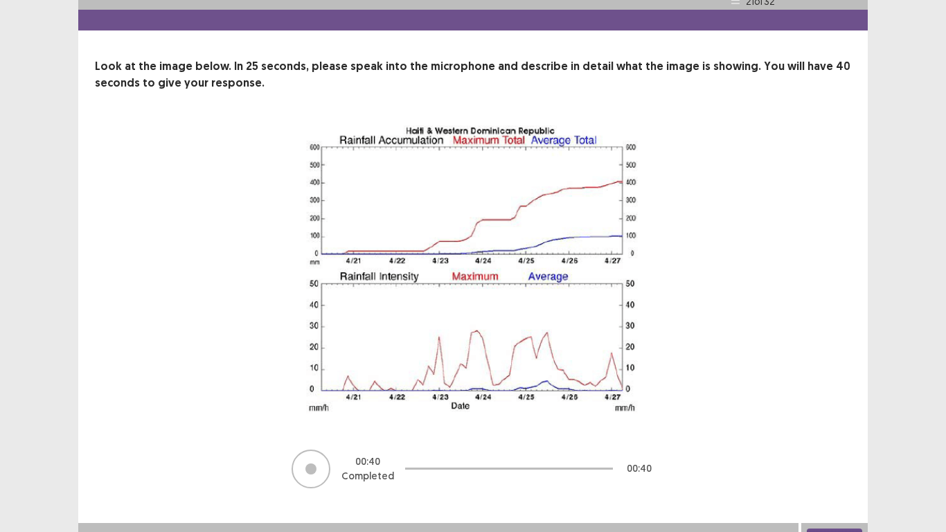
scroll to position [46, 0]
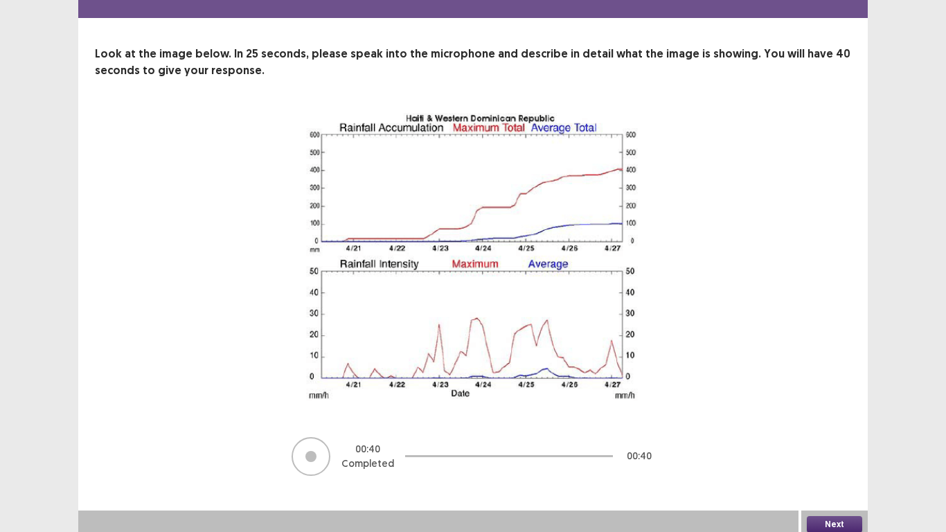
click at [829, 470] on button "Next" at bounding box center [834, 524] width 55 height 17
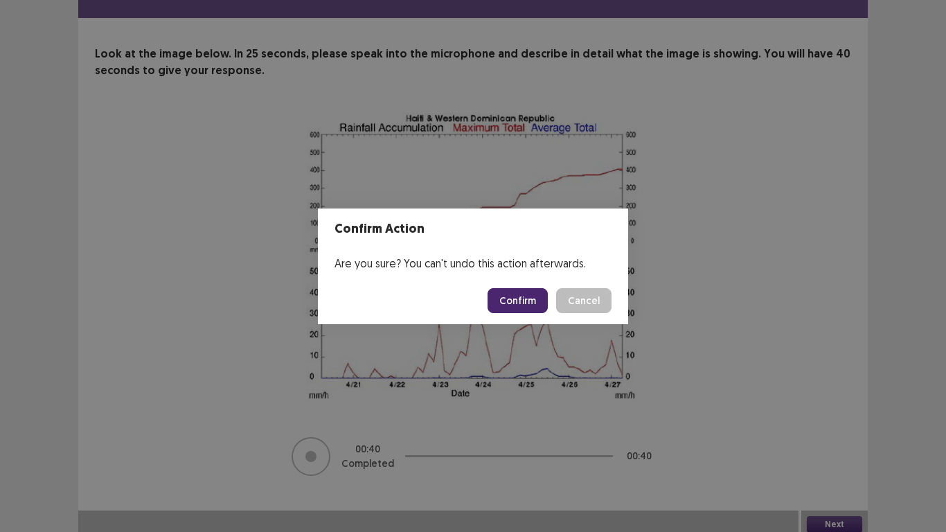
click at [520, 300] on button "Confirm" at bounding box center [518, 300] width 60 height 25
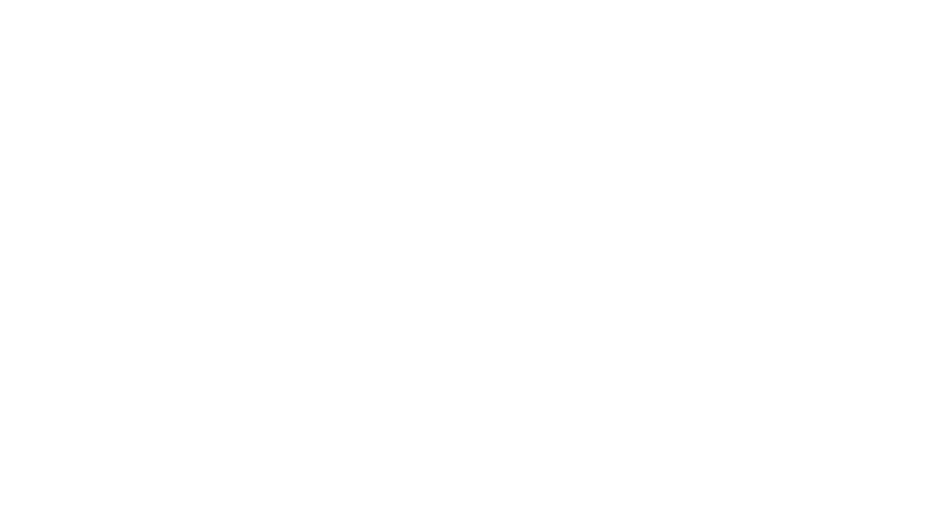
scroll to position [0, 0]
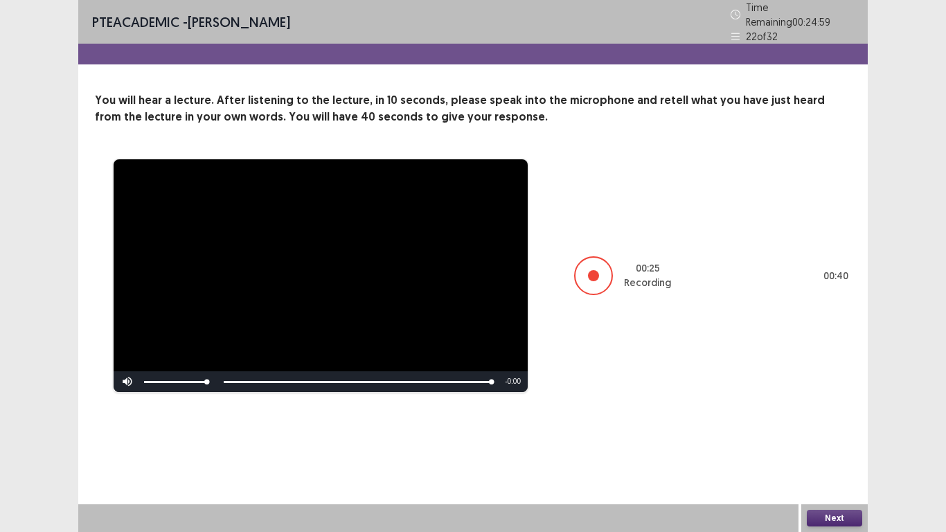
click at [821, 470] on button "Next" at bounding box center [834, 518] width 55 height 17
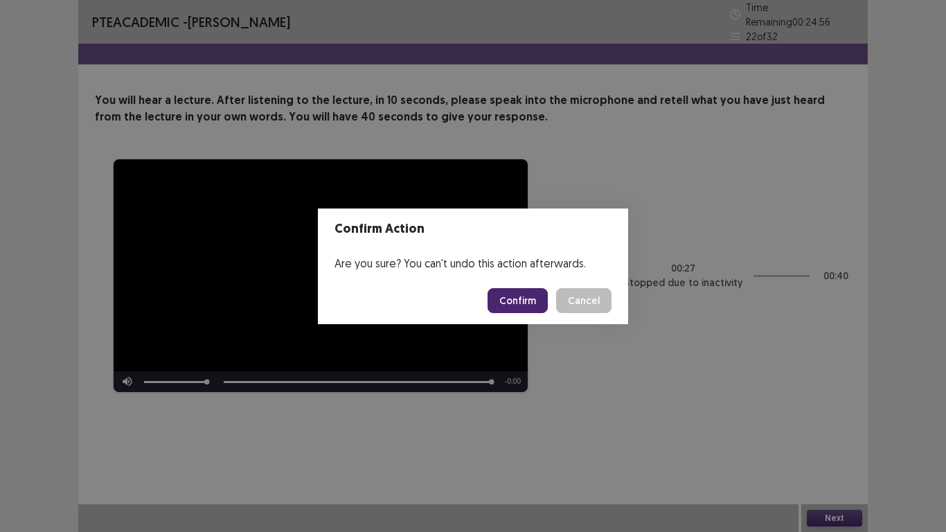
click at [519, 303] on button "Confirm" at bounding box center [518, 300] width 60 height 25
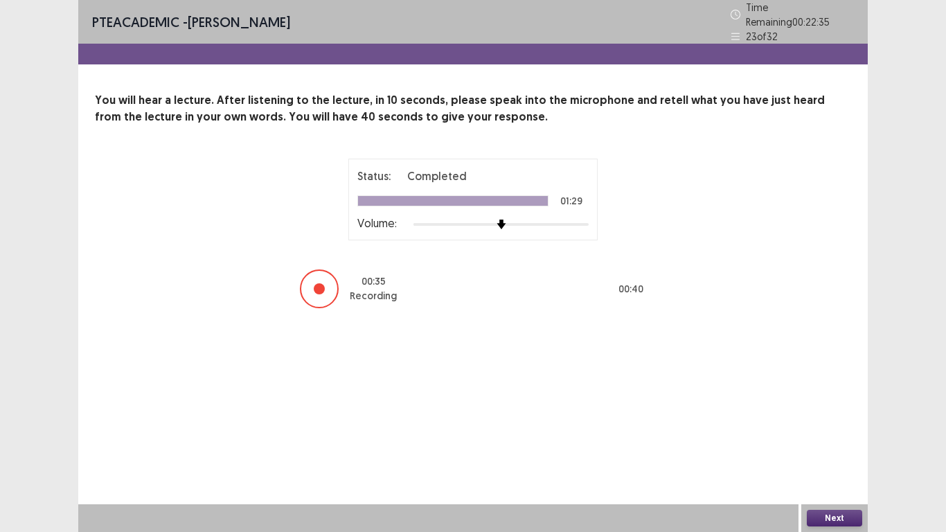
click at [819, 470] on button "Next" at bounding box center [834, 518] width 55 height 17
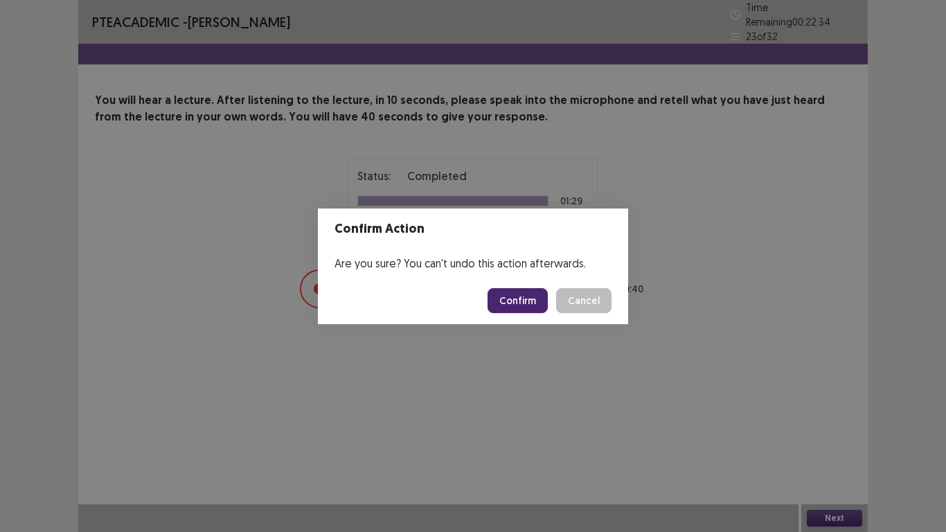
click at [526, 302] on button "Confirm" at bounding box center [518, 300] width 60 height 25
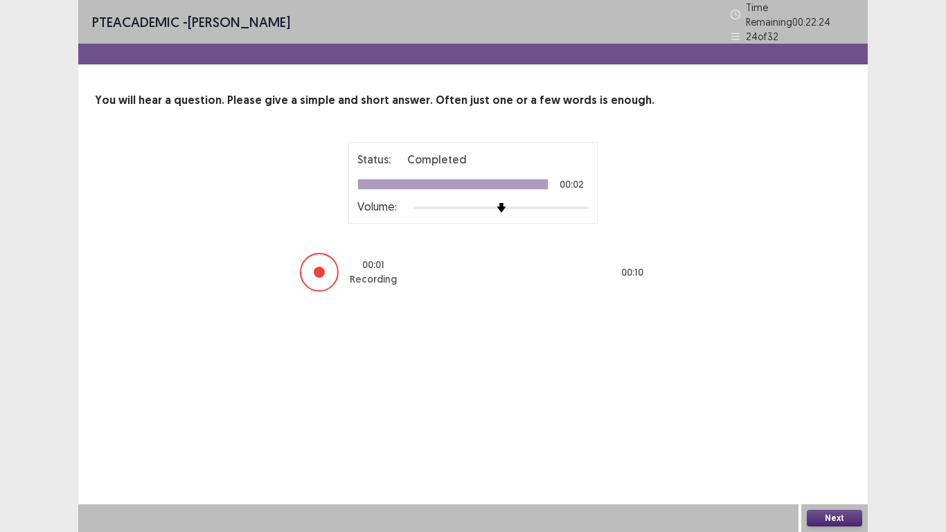
click at [824, 470] on button "Next" at bounding box center [834, 518] width 55 height 17
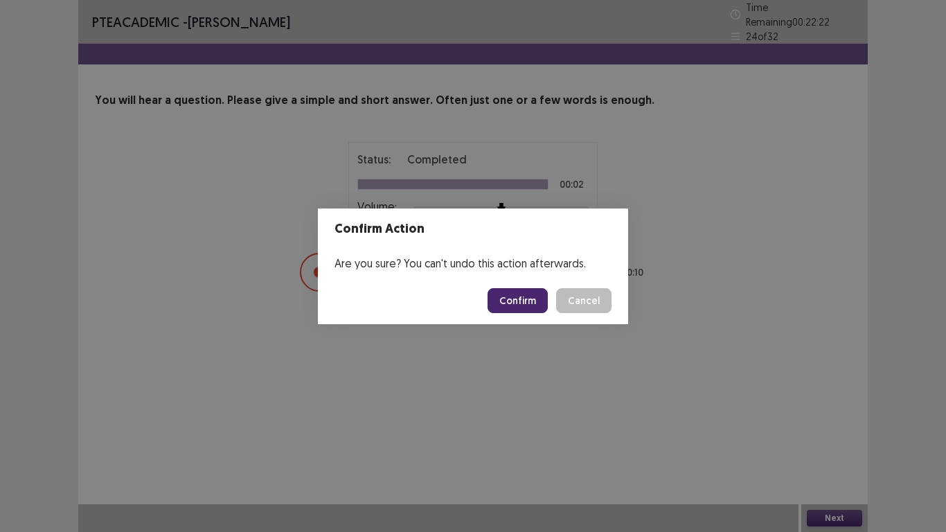
click at [520, 297] on button "Confirm" at bounding box center [518, 300] width 60 height 25
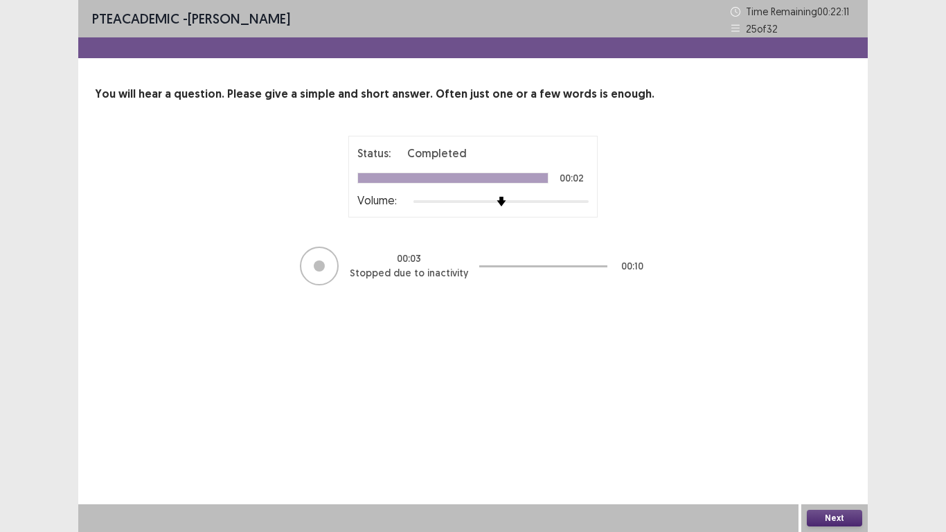
click at [830, 470] on button "Next" at bounding box center [834, 518] width 55 height 17
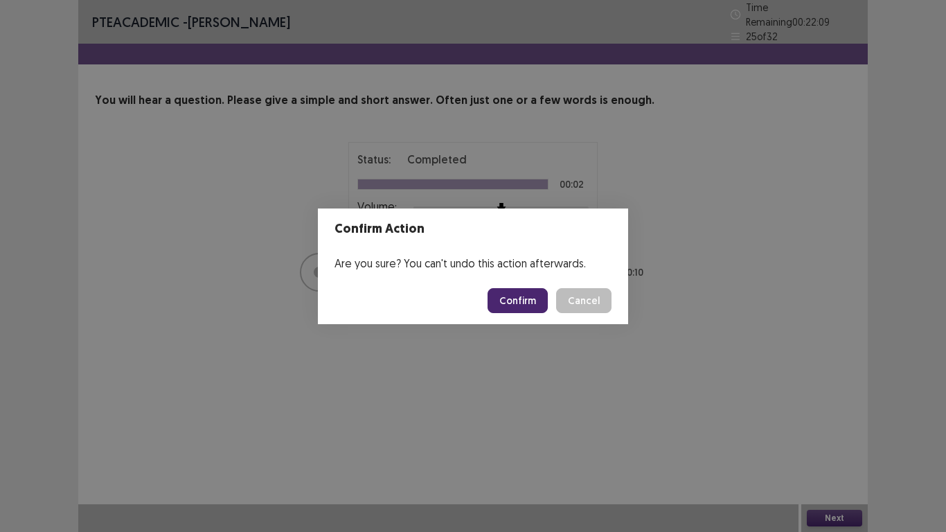
click at [515, 297] on button "Confirm" at bounding box center [518, 300] width 60 height 25
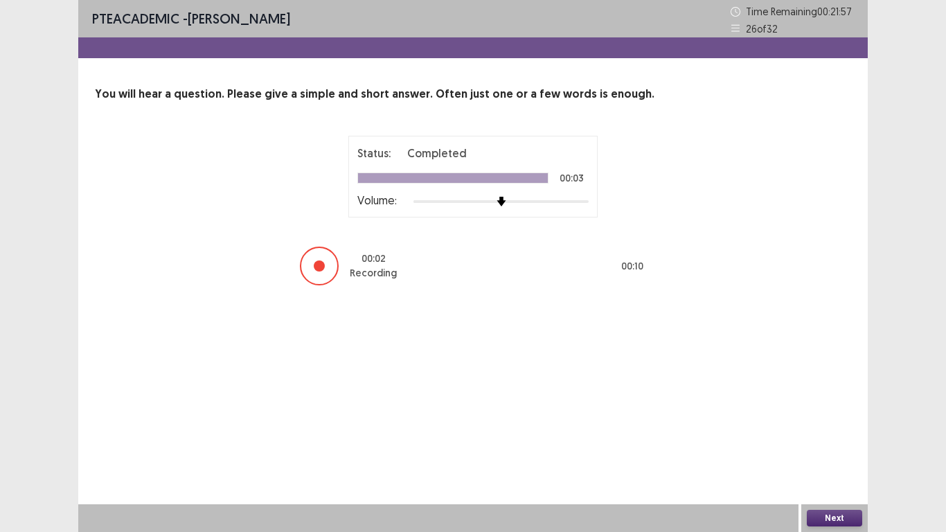
click at [827, 470] on button "Next" at bounding box center [834, 518] width 55 height 17
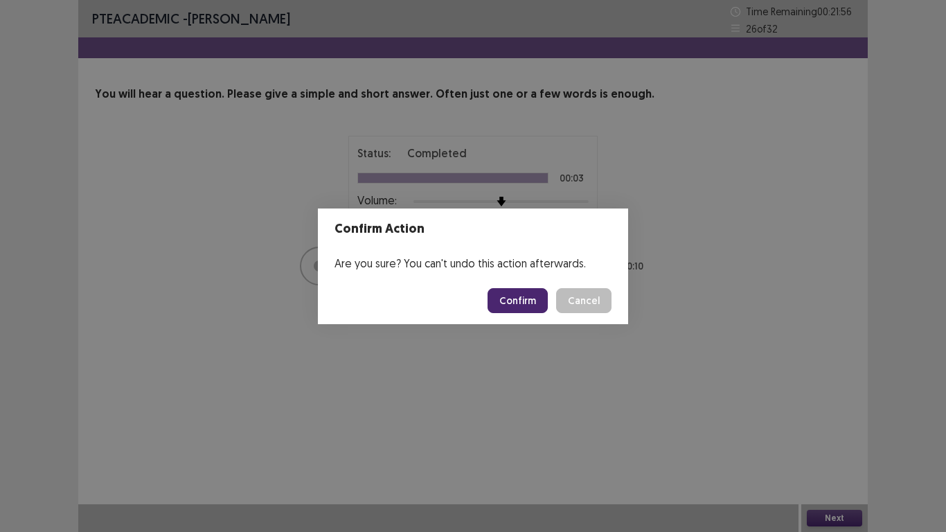
click at [523, 297] on button "Confirm" at bounding box center [518, 300] width 60 height 25
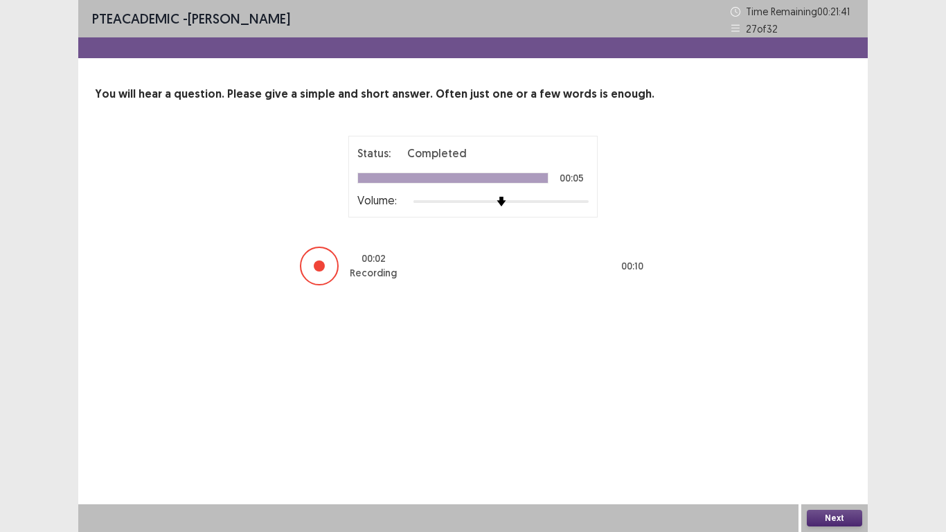
click at [835, 470] on button "Next" at bounding box center [834, 518] width 55 height 17
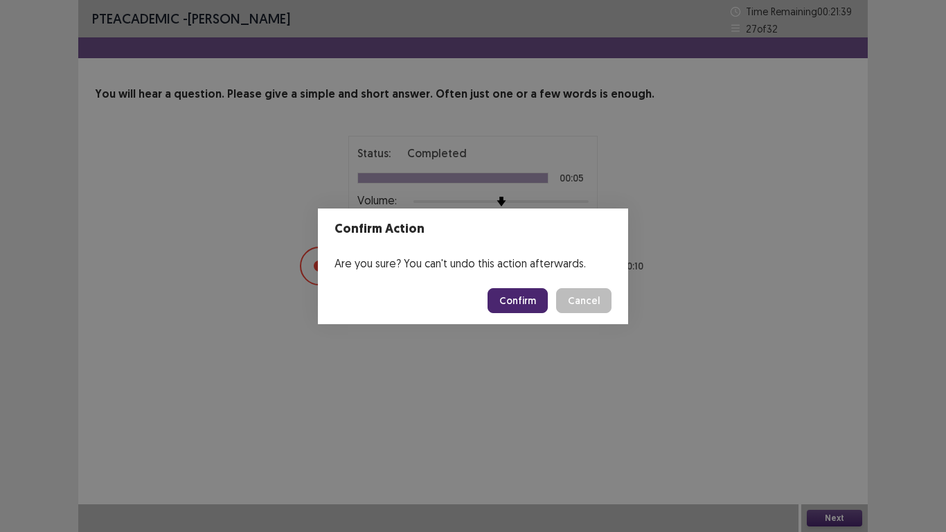
click at [528, 307] on button "Confirm" at bounding box center [518, 300] width 60 height 25
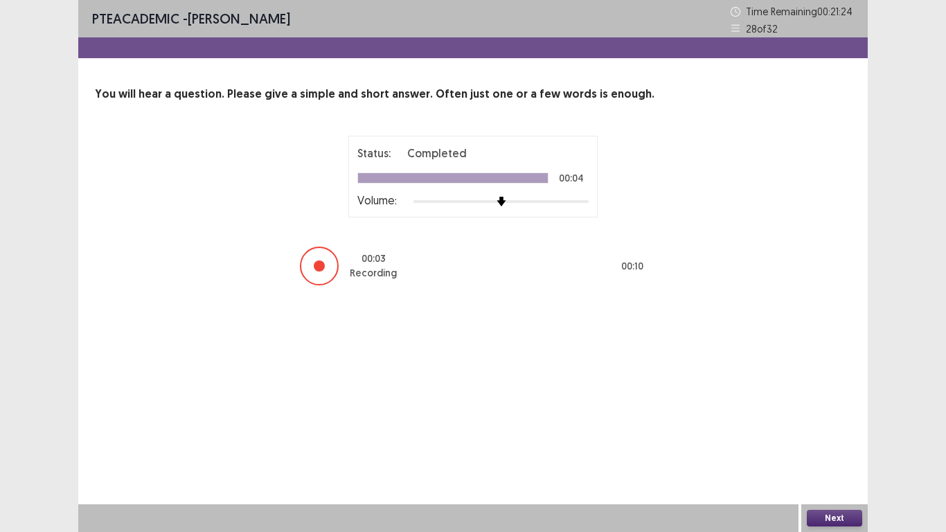
click at [824, 470] on button "Next" at bounding box center [834, 518] width 55 height 17
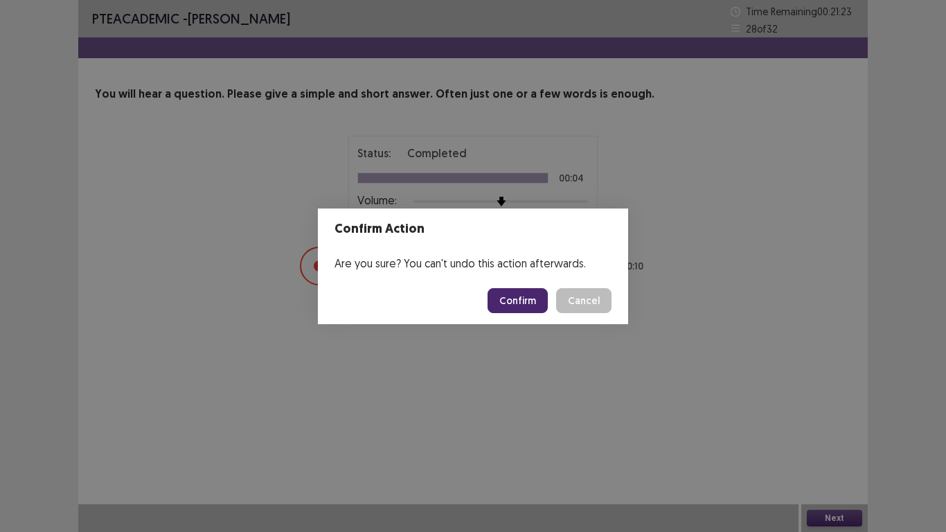
click at [518, 294] on button "Confirm" at bounding box center [518, 300] width 60 height 25
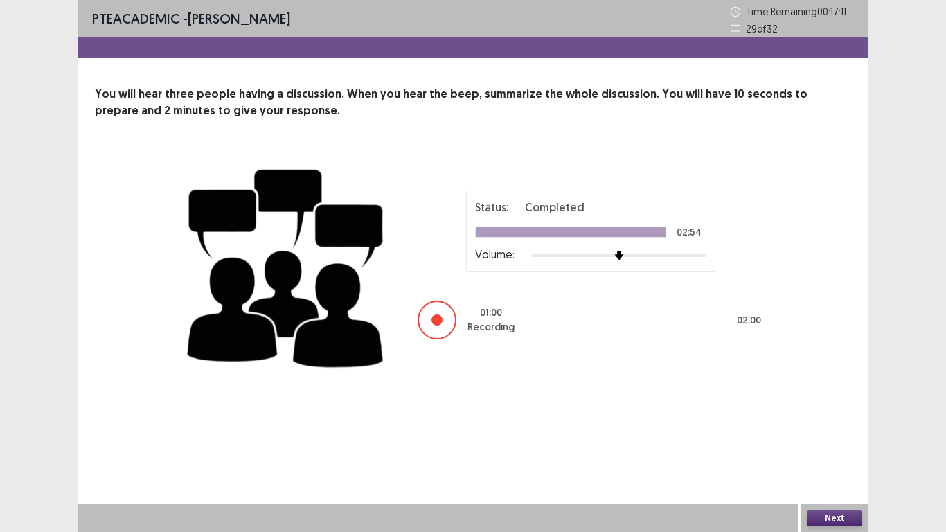
click at [839, 470] on button "Next" at bounding box center [834, 518] width 55 height 17
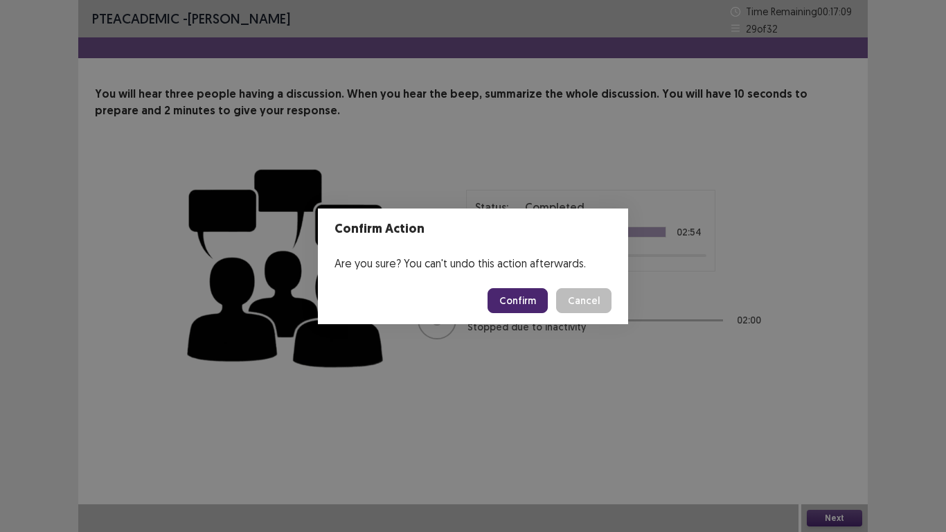
click at [524, 296] on button "Confirm" at bounding box center [518, 300] width 60 height 25
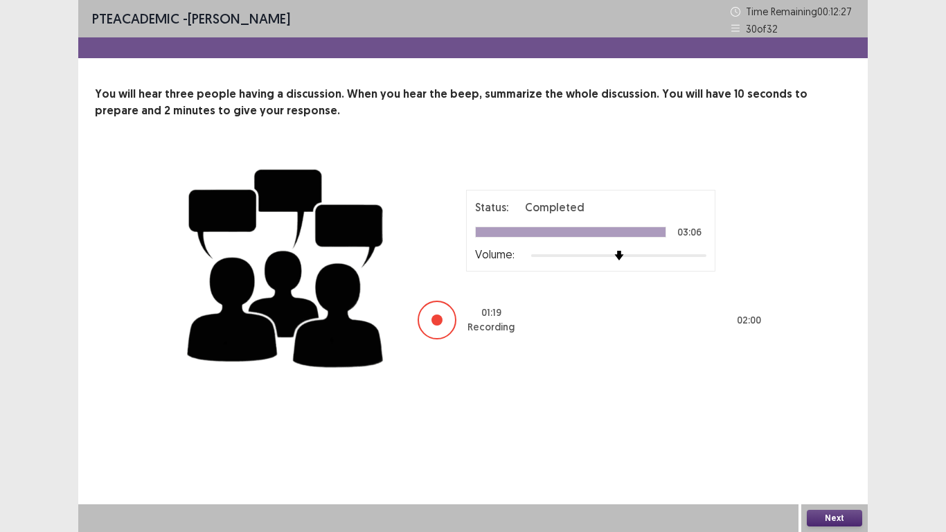
click at [834, 470] on button "Next" at bounding box center [834, 518] width 55 height 17
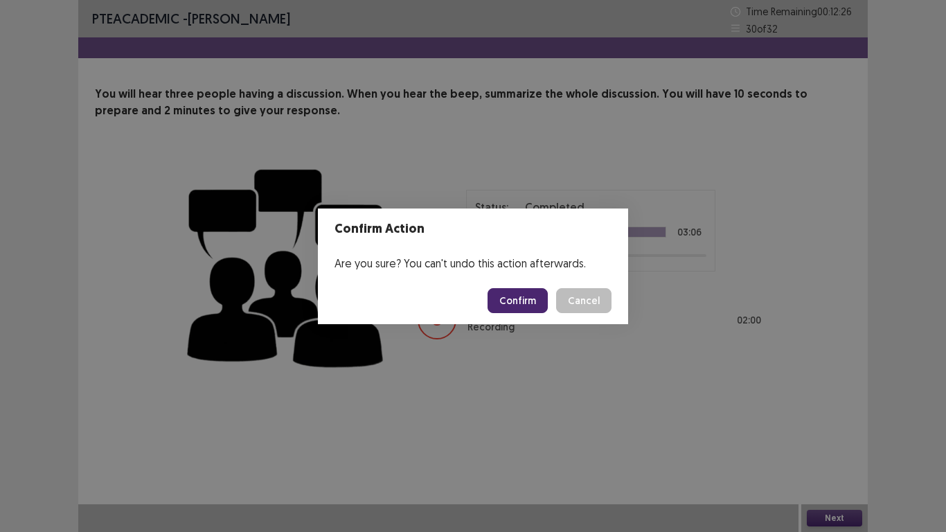
click at [512, 298] on button "Confirm" at bounding box center [518, 300] width 60 height 25
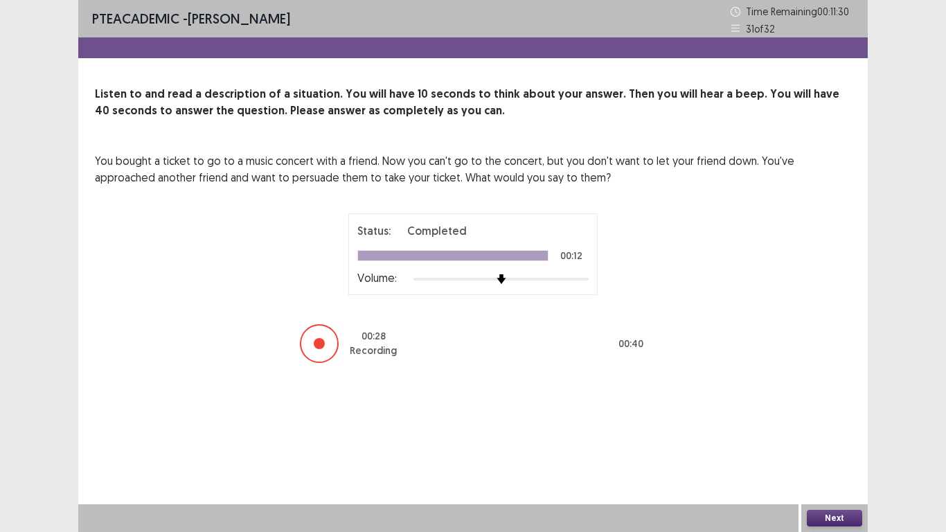
click at [833, 470] on button "Next" at bounding box center [834, 518] width 55 height 17
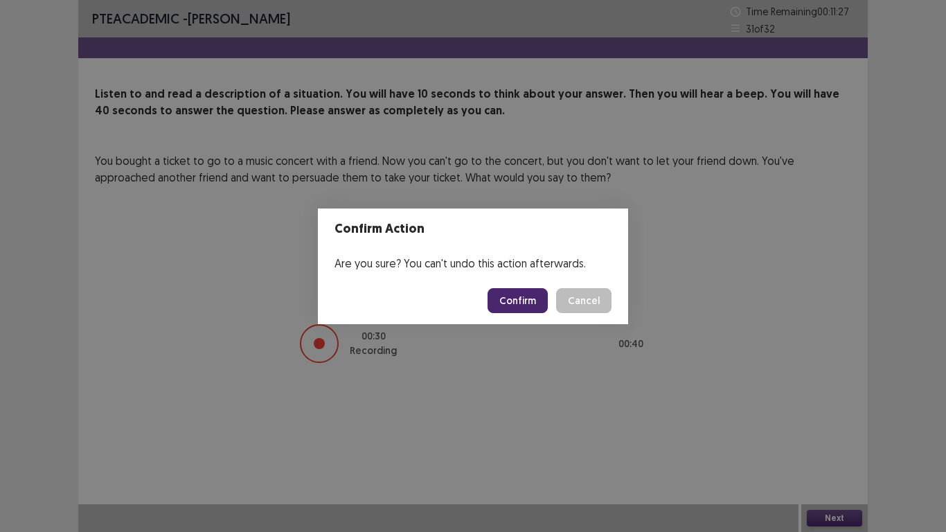
click at [526, 298] on button "Confirm" at bounding box center [518, 300] width 60 height 25
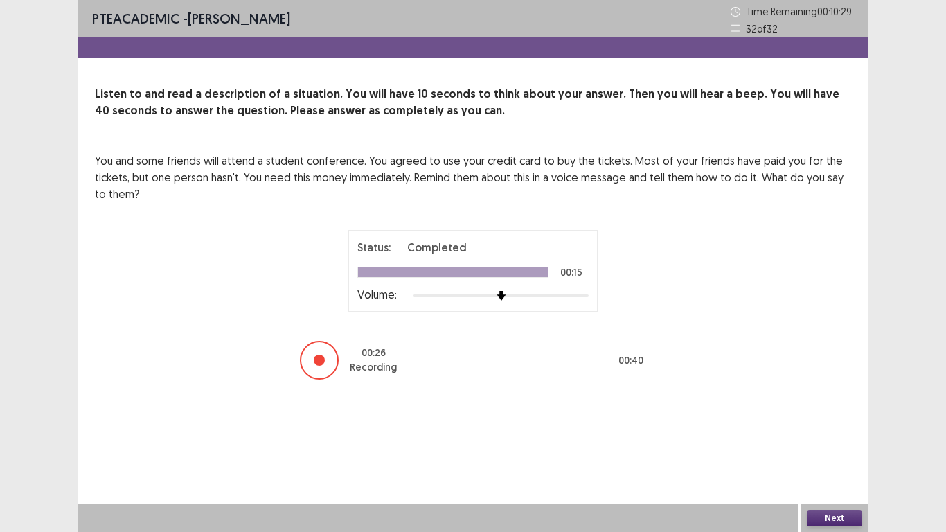
click at [822, 470] on button "Next" at bounding box center [834, 518] width 55 height 17
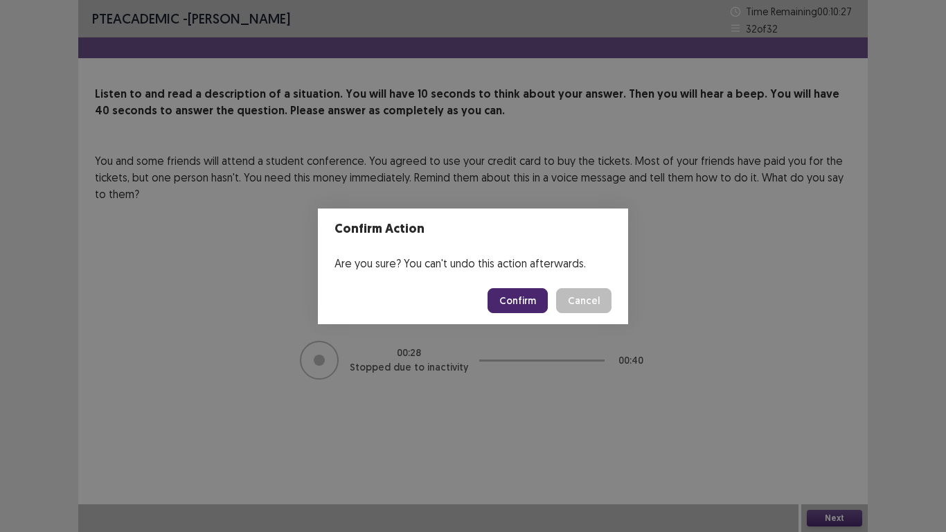
click at [521, 307] on button "Confirm" at bounding box center [518, 300] width 60 height 25
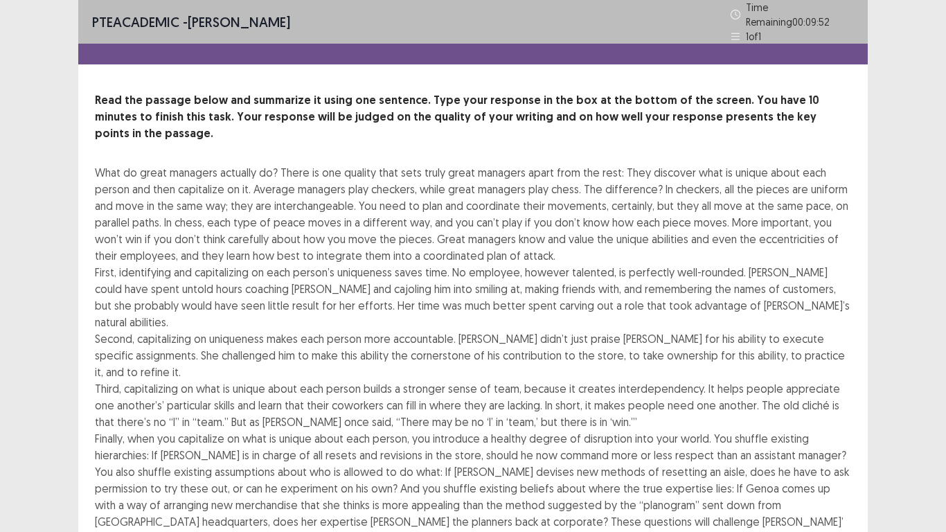
click at [945, 55] on div "PTE academic - GODWIN AHIAGAH Time Remaining 00 : 09 : 52 1 of 1 Read the passa…" at bounding box center [473, 427] width 946 height 854
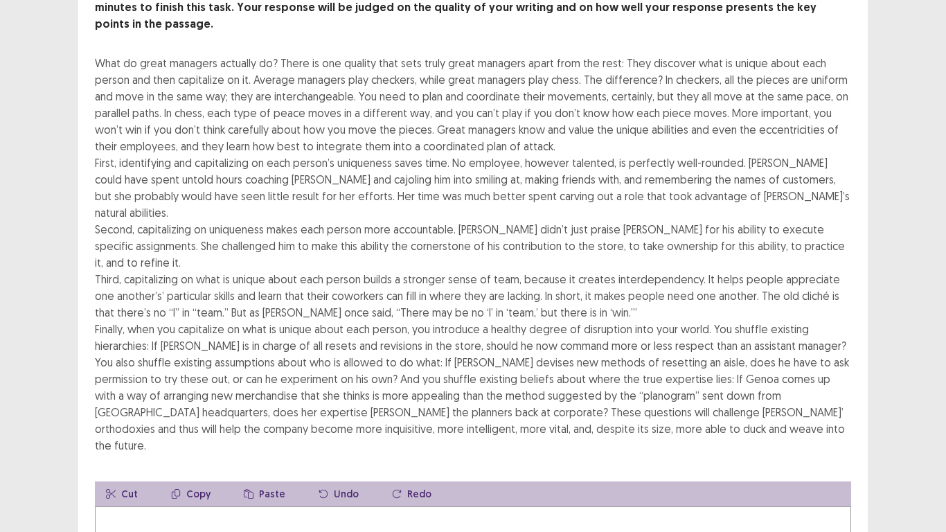
scroll to position [111, 0]
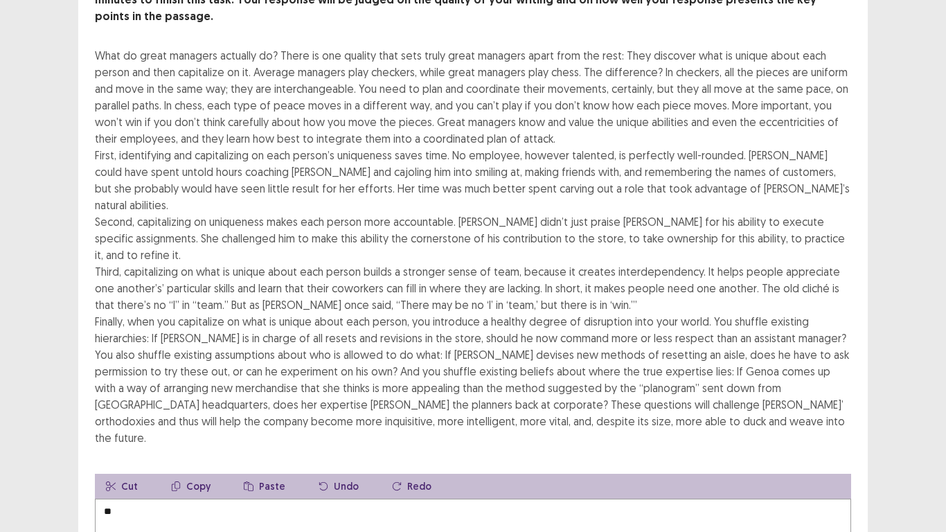
type textarea "*"
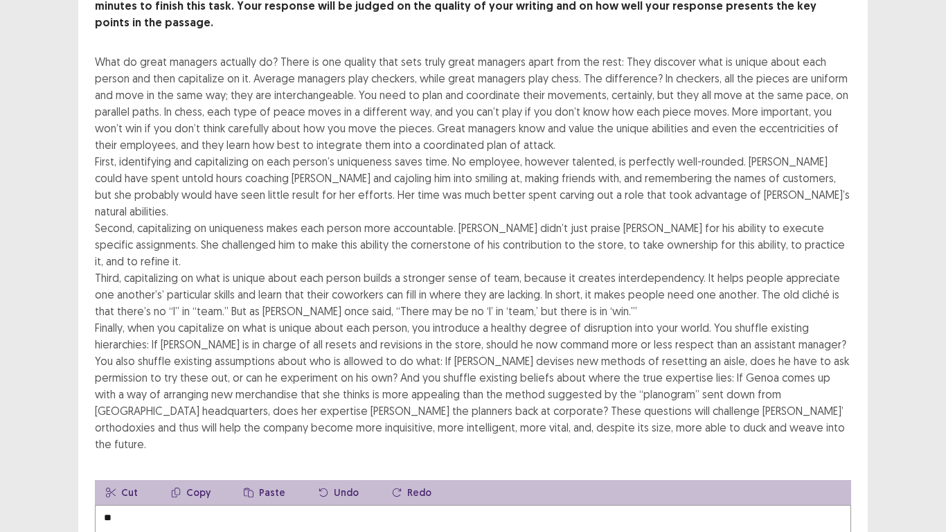
type textarea "*"
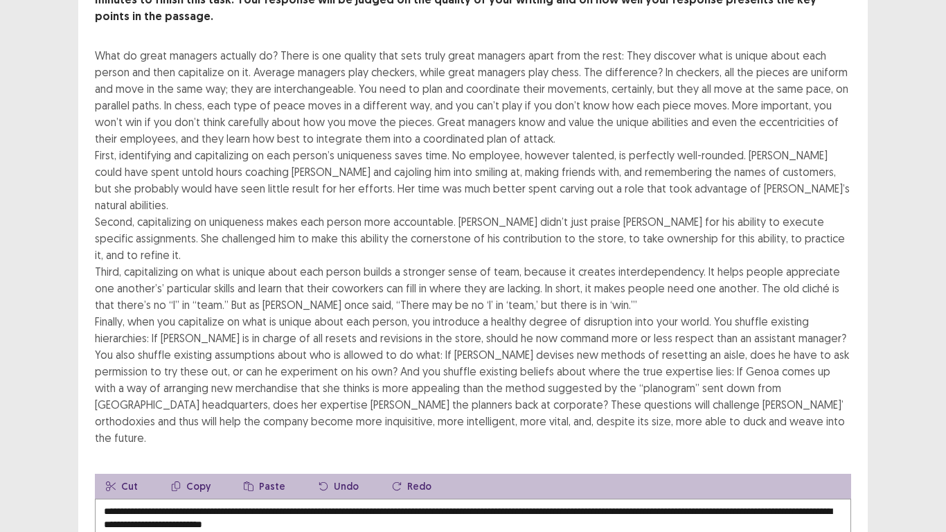
type textarea "**********"
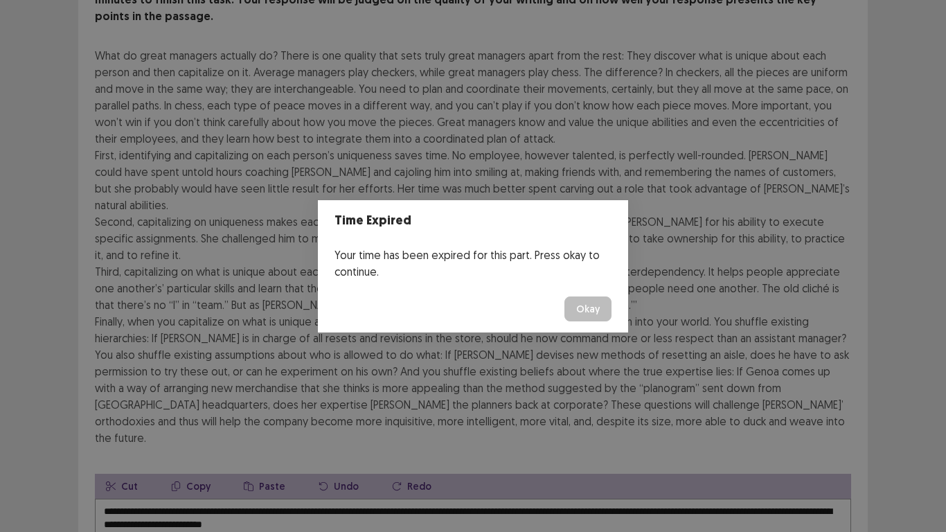
click at [587, 312] on button "Okay" at bounding box center [587, 308] width 47 height 25
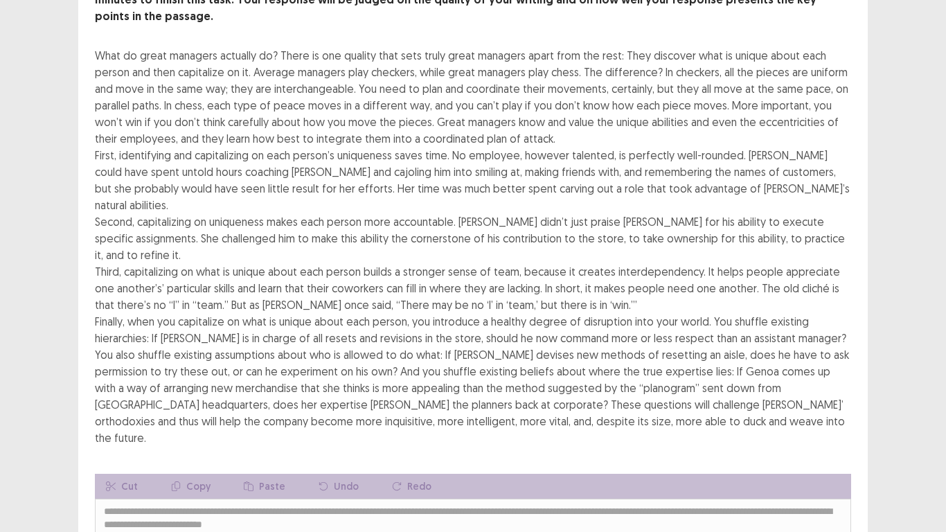
scroll to position [249, 0]
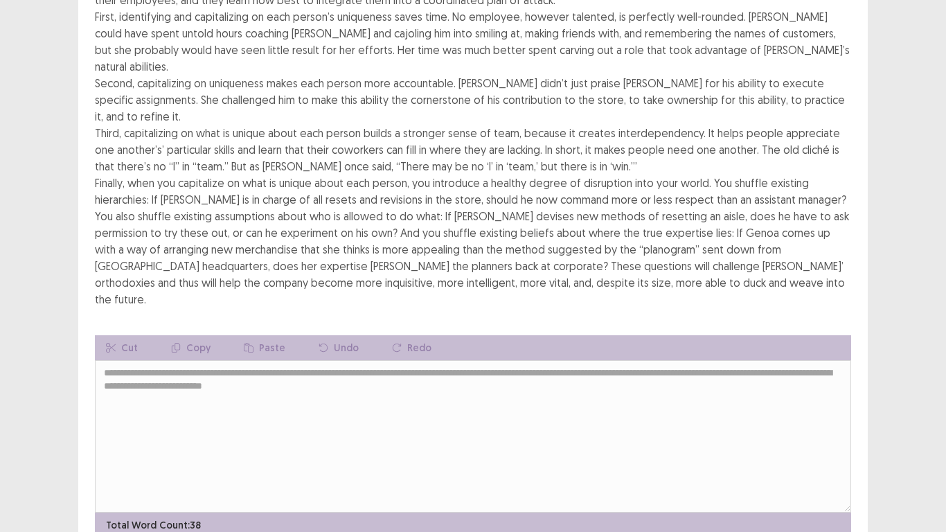
click at [945, 389] on div "PTE academic - GODWIN AHIAGAH Read the passage below and summarize it using one…" at bounding box center [473, 175] width 946 height 848
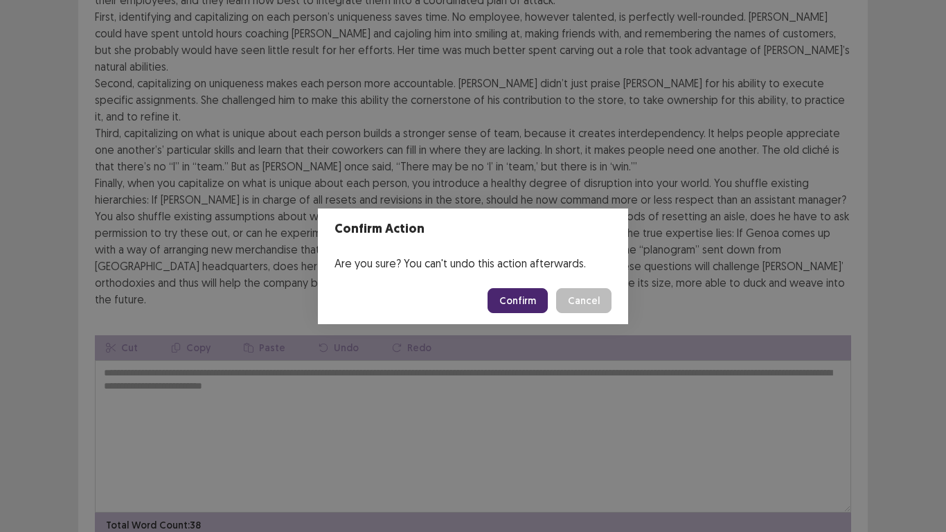
click at [507, 299] on button "Confirm" at bounding box center [518, 300] width 60 height 25
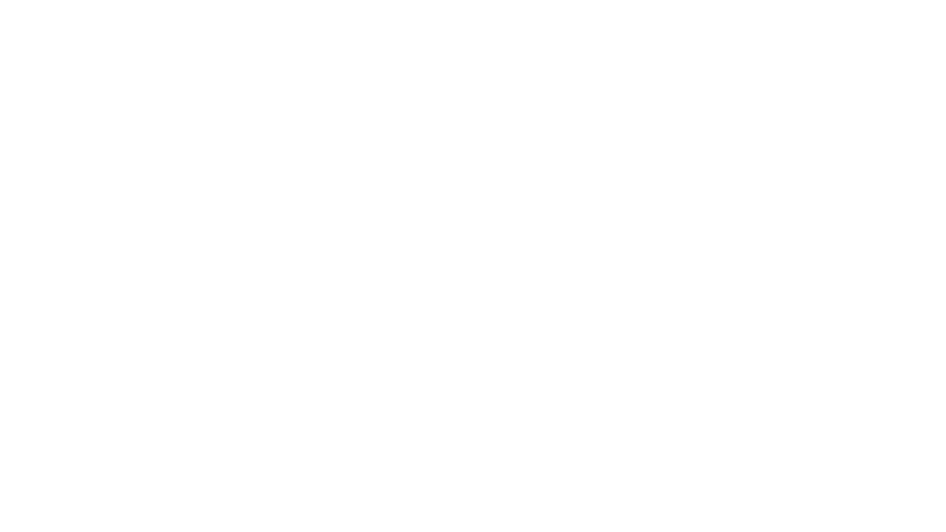
scroll to position [0, 0]
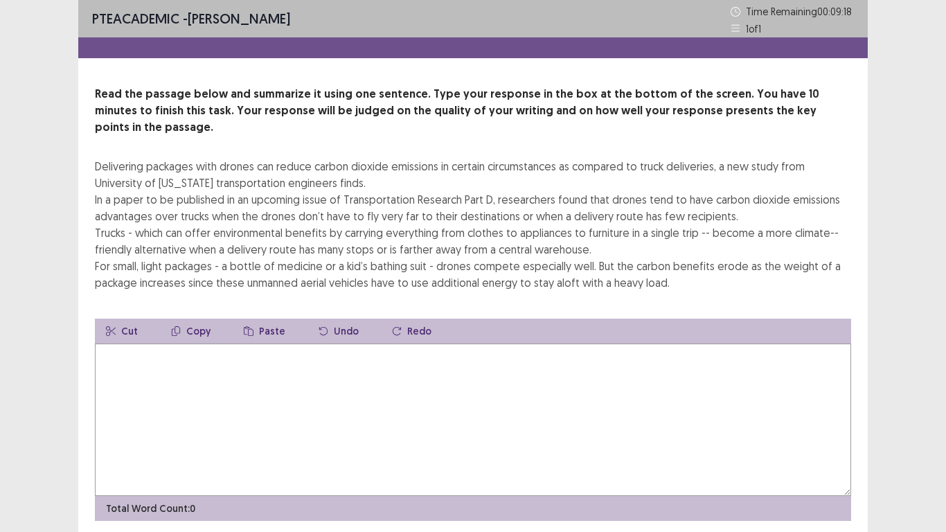
click at [237, 265] on div "Delivering packages with drones can reduce carbon dioxide emissions in certain …" at bounding box center [473, 224] width 756 height 133
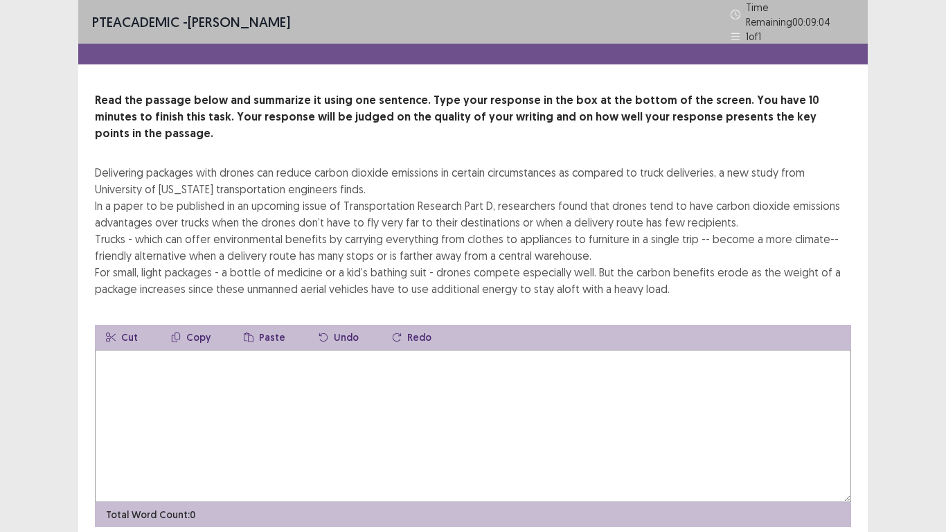
click at [105, 350] on textarea at bounding box center [473, 426] width 756 height 152
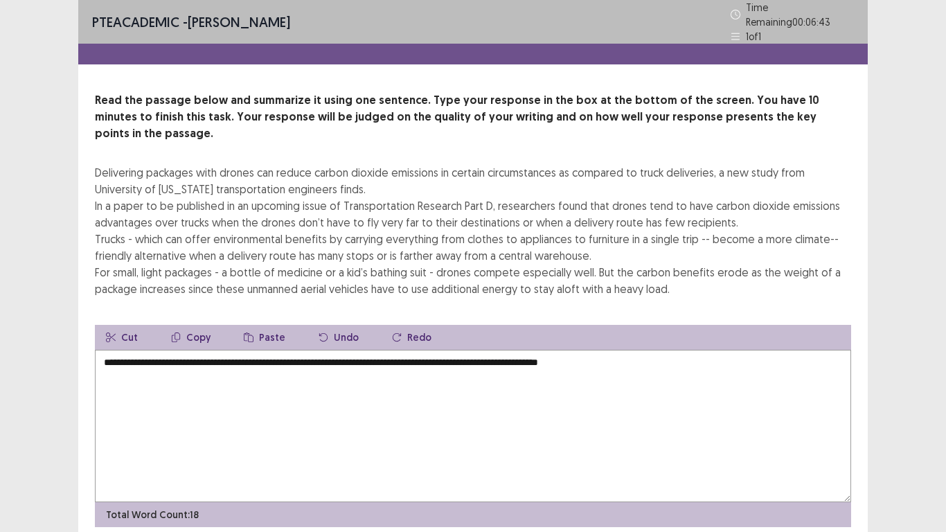
click at [399, 350] on textarea "**********" at bounding box center [473, 426] width 756 height 152
click at [654, 350] on textarea "**********" at bounding box center [473, 426] width 756 height 152
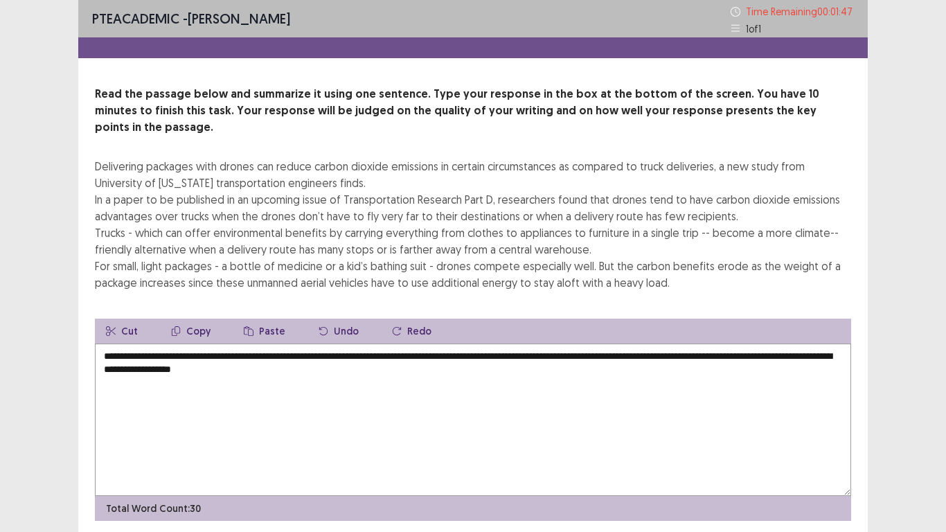
type textarea "**********"
drag, startPoint x: 945, startPoint y: 499, endPoint x: 945, endPoint y: 477, distance: 21.5
click at [945, 470] on div "PTE academic - GODWIN AHIAGAH Time Remaining 00 : 01 : 47 1 of 1 Read the passa…" at bounding box center [473, 291] width 946 height 582
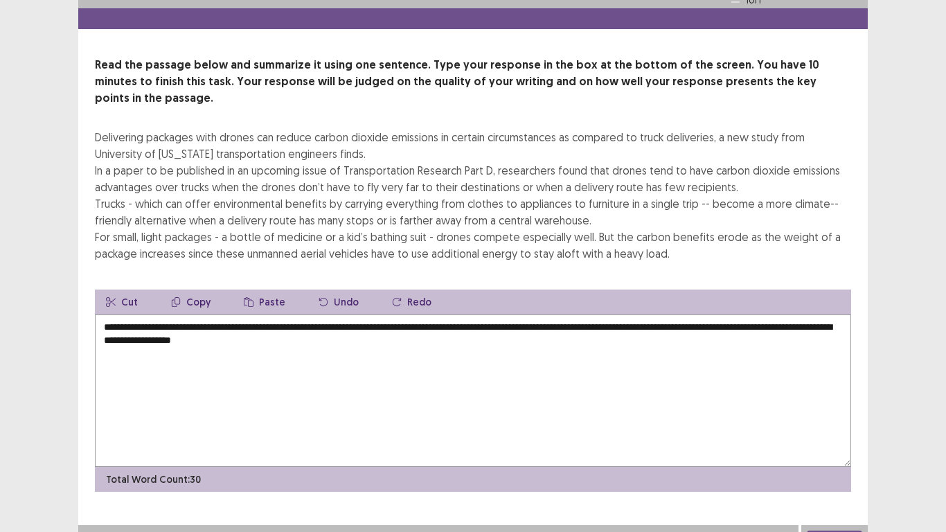
scroll to position [33, 0]
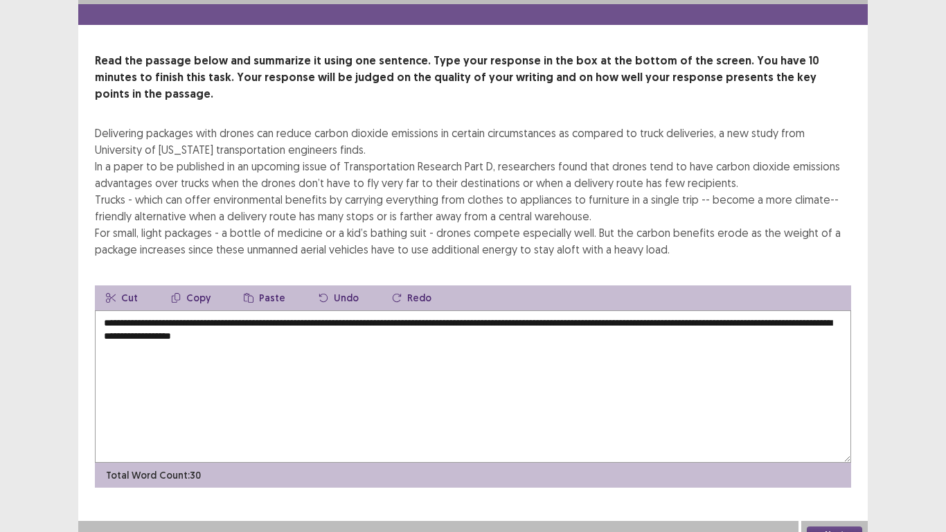
click at [828, 470] on button "Next" at bounding box center [834, 534] width 55 height 17
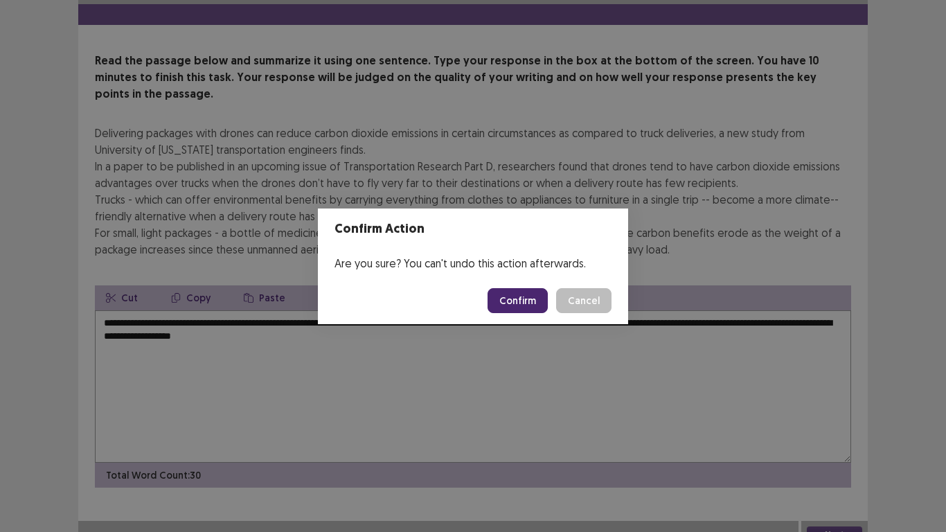
click at [521, 300] on button "Confirm" at bounding box center [518, 300] width 60 height 25
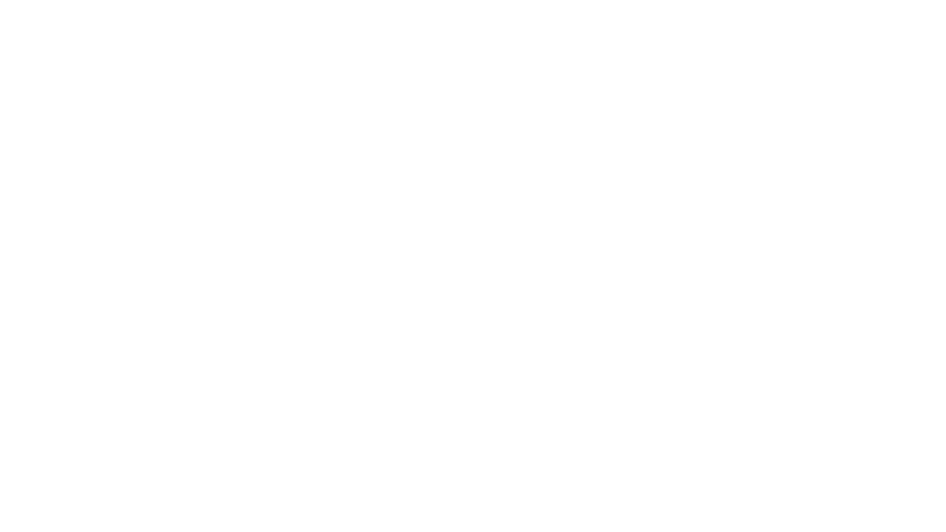
scroll to position [0, 0]
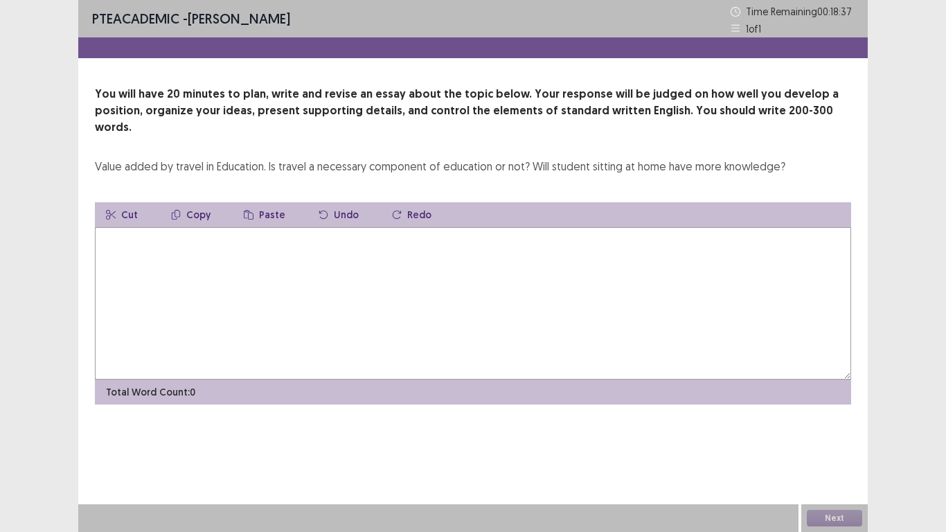
click at [100, 227] on textarea at bounding box center [473, 303] width 756 height 152
type textarea "*"
click at [192, 227] on textarea "**********" at bounding box center [473, 303] width 756 height 152
click at [190, 227] on textarea "**********" at bounding box center [473, 303] width 756 height 152
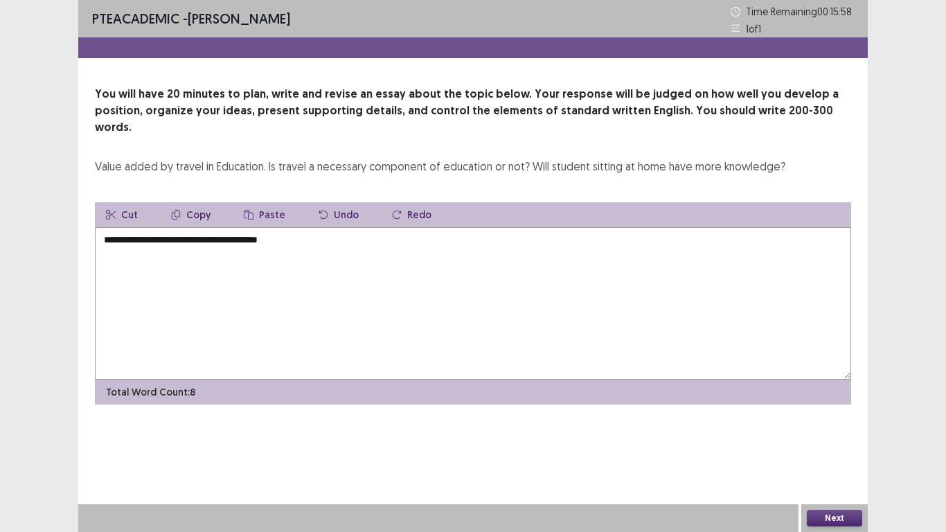
click at [193, 227] on textarea "**********" at bounding box center [473, 303] width 756 height 152
click at [294, 227] on textarea "**********" at bounding box center [473, 303] width 756 height 152
click at [269, 227] on textarea "**********" at bounding box center [473, 303] width 756 height 152
click at [267, 227] on textarea "**********" at bounding box center [473, 303] width 756 height 152
click at [271, 227] on textarea "**********" at bounding box center [473, 303] width 756 height 152
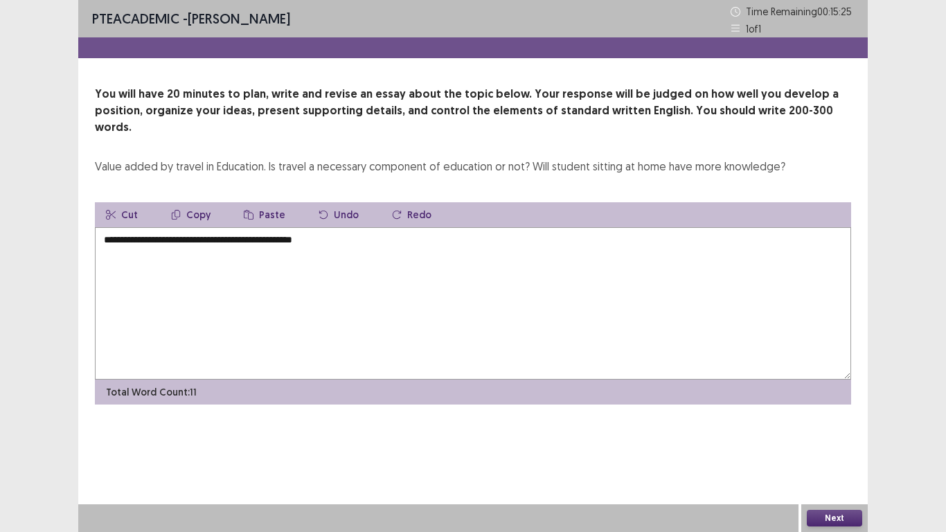
click at [349, 231] on textarea "**********" at bounding box center [473, 303] width 756 height 152
click at [330, 227] on textarea "**********" at bounding box center [473, 303] width 756 height 152
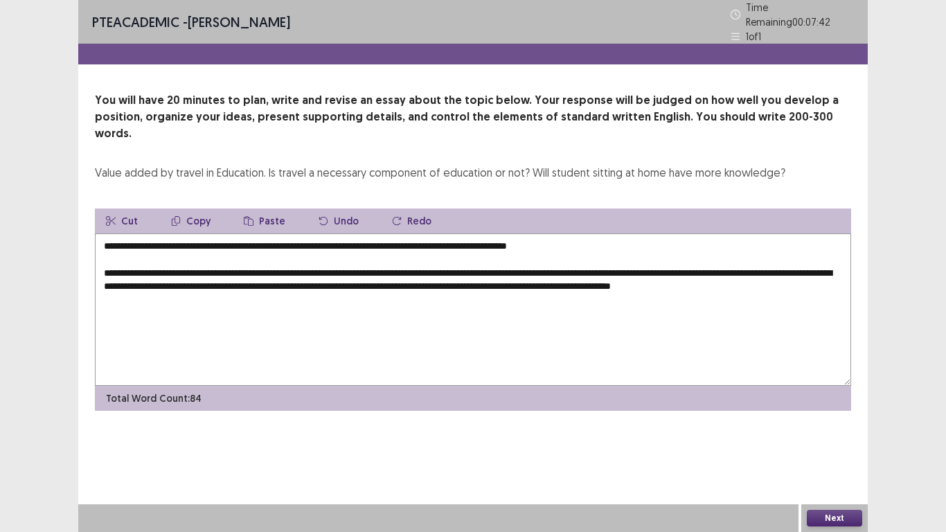
click at [825, 263] on textarea "**********" at bounding box center [473, 309] width 756 height 152
click at [123, 277] on textarea "**********" at bounding box center [473, 309] width 756 height 152
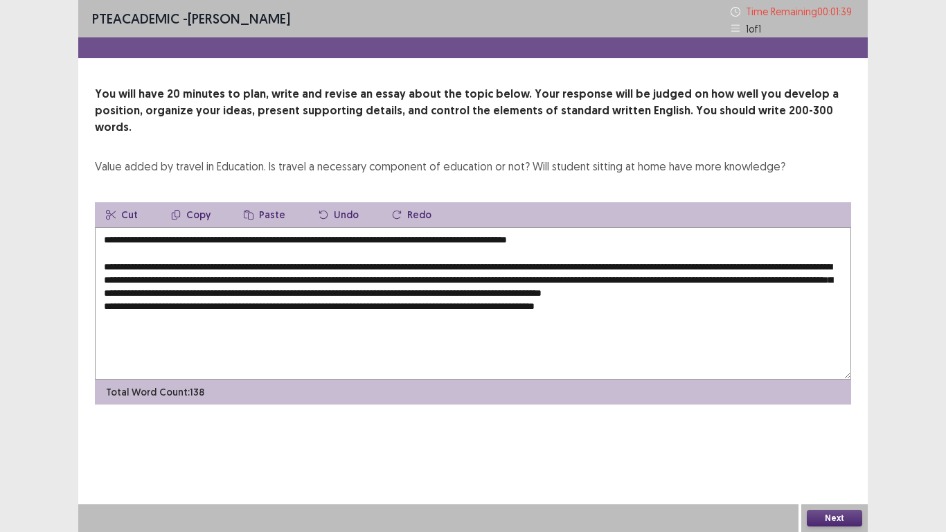
type textarea "**********"
click at [828, 470] on button "Next" at bounding box center [834, 518] width 55 height 17
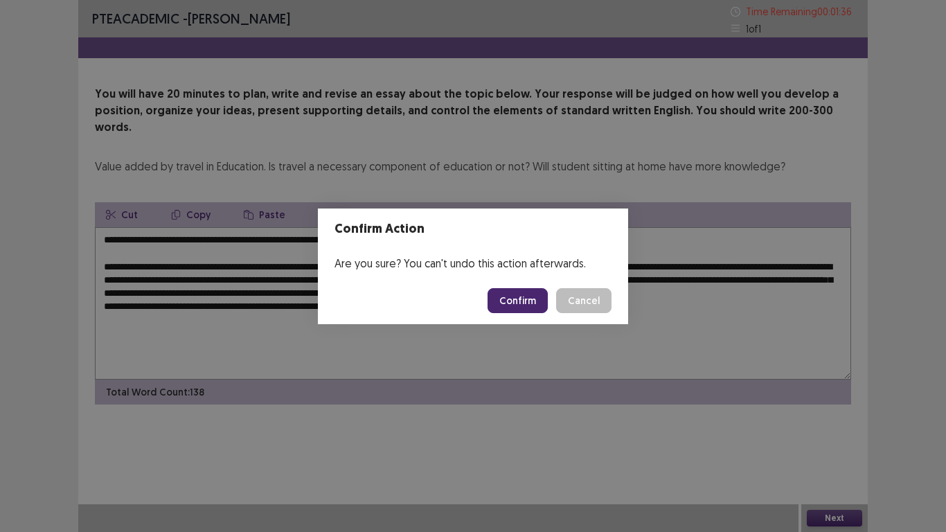
click at [525, 297] on button "Confirm" at bounding box center [518, 300] width 60 height 25
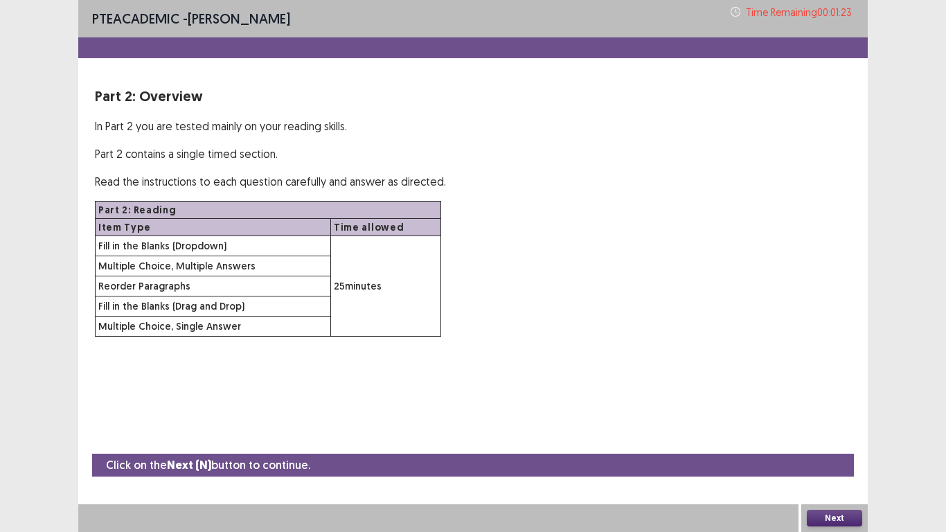
click at [828, 470] on button "Next" at bounding box center [834, 518] width 55 height 17
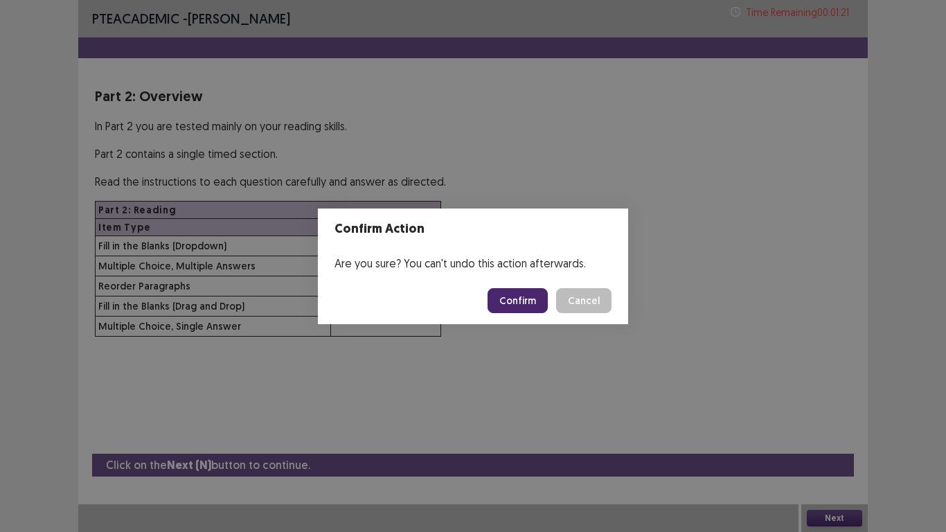
click at [519, 302] on button "Confirm" at bounding box center [518, 300] width 60 height 25
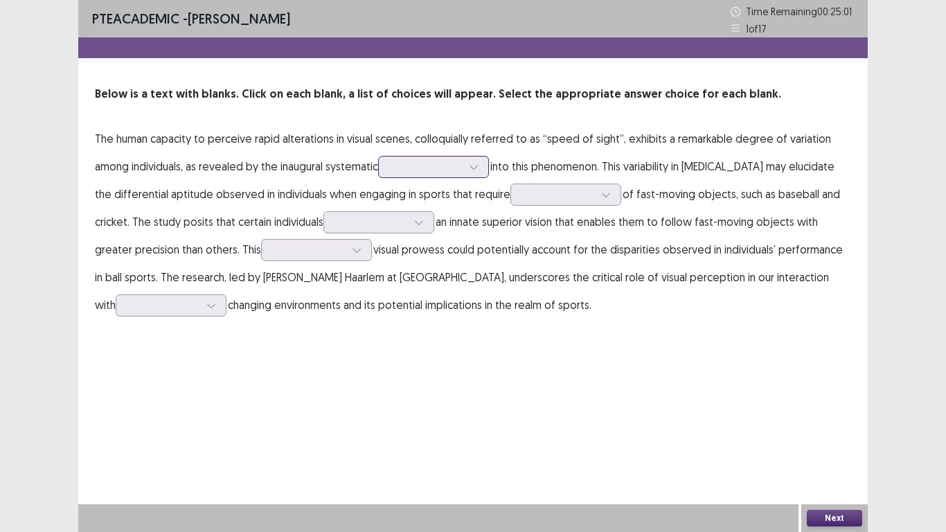
click at [476, 168] on icon at bounding box center [474, 167] width 10 height 10
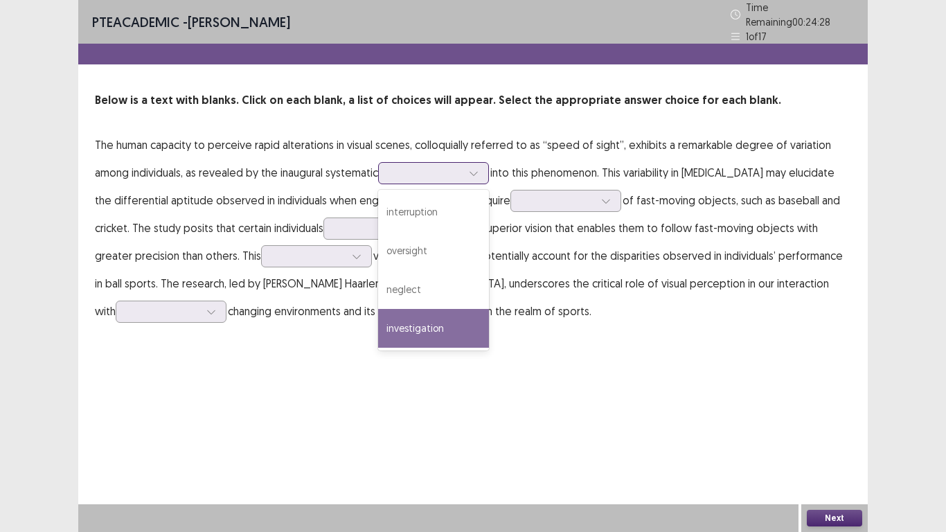
click at [428, 320] on div "investigation" at bounding box center [433, 328] width 111 height 39
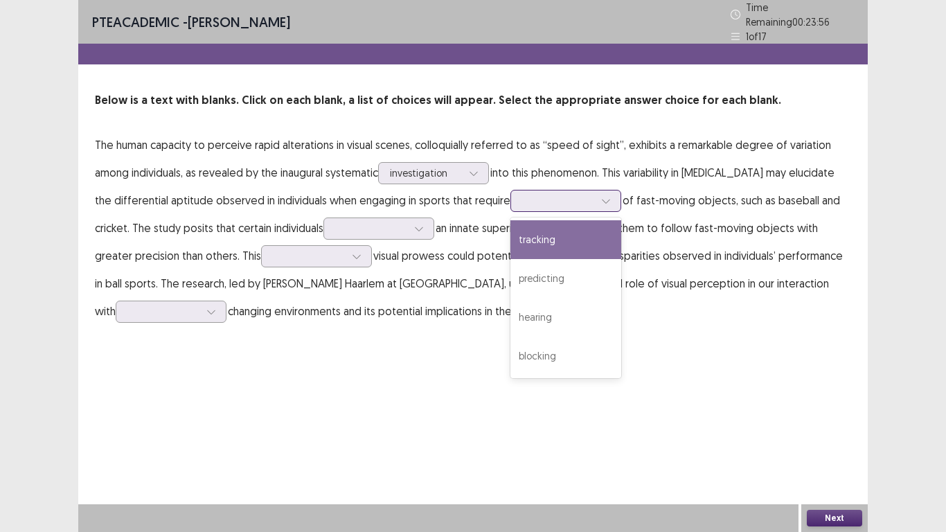
click at [601, 196] on icon at bounding box center [606, 201] width 10 height 10
click at [537, 233] on div "tracking" at bounding box center [565, 239] width 111 height 39
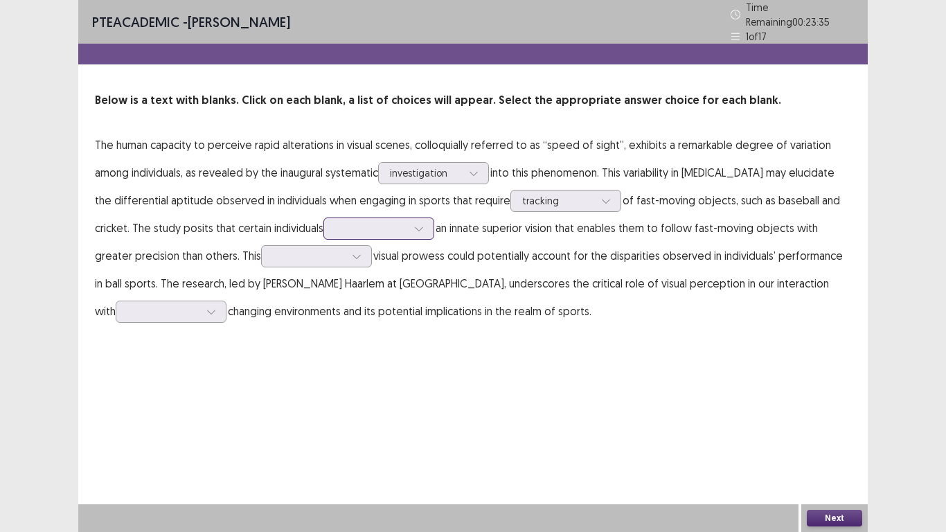
click at [422, 224] on icon at bounding box center [419, 229] width 10 height 10
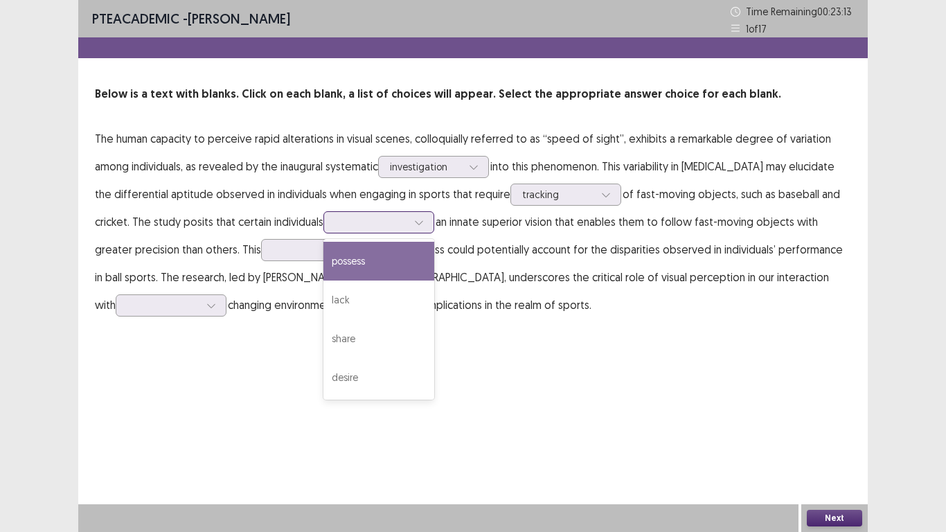
click at [373, 262] on div "possess" at bounding box center [378, 261] width 111 height 39
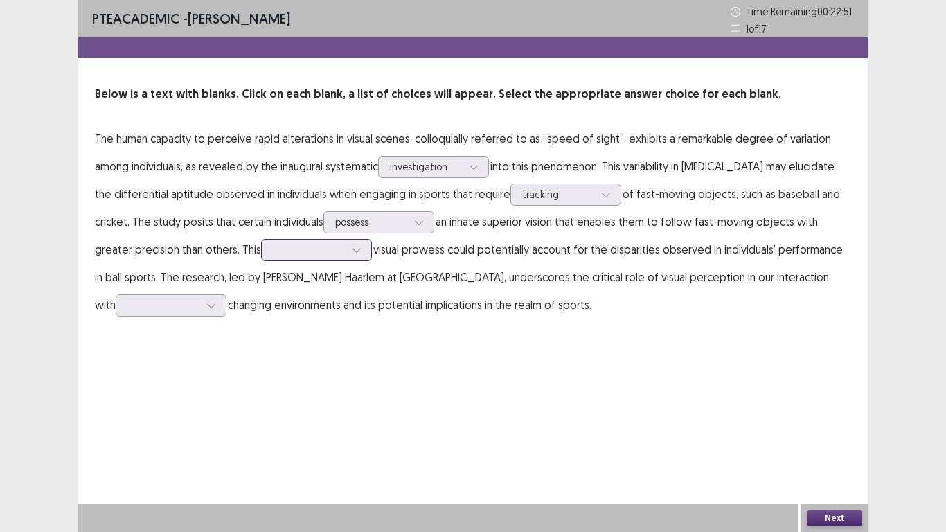
click at [357, 251] on icon at bounding box center [357, 250] width 10 height 10
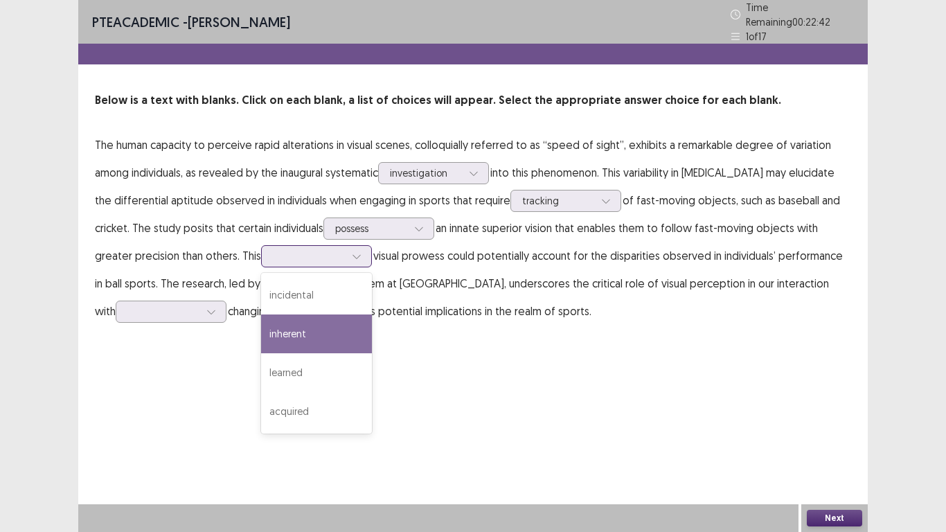
click at [316, 321] on div "inherent" at bounding box center [316, 333] width 111 height 39
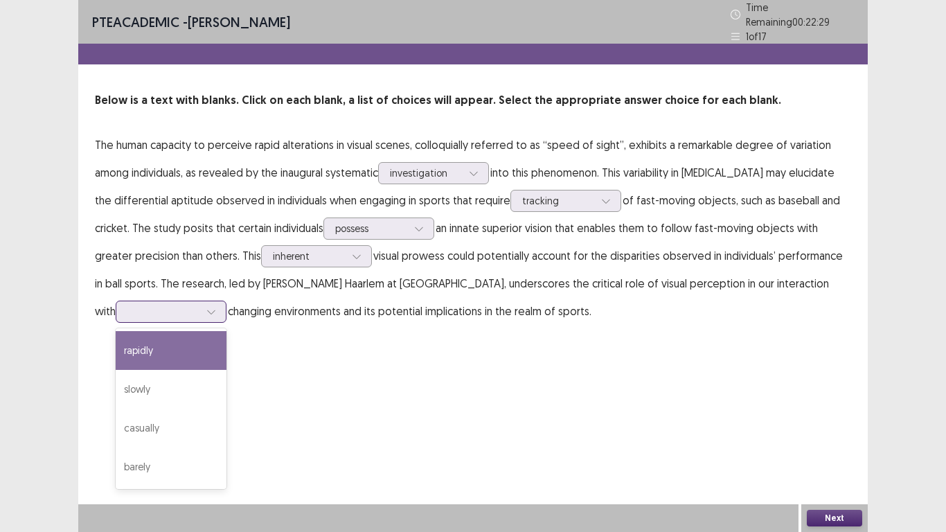
click at [206, 307] on icon at bounding box center [211, 312] width 10 height 10
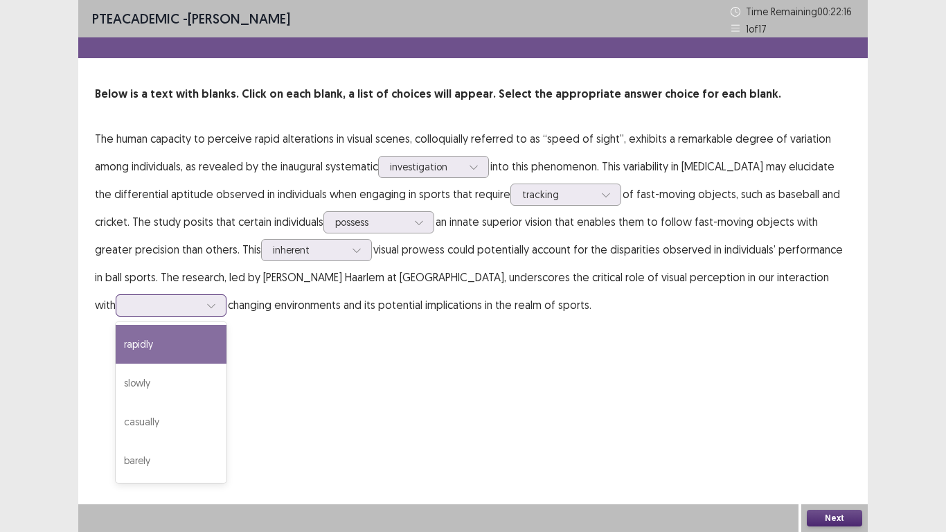
click at [156, 344] on div "rapidly" at bounding box center [171, 344] width 111 height 39
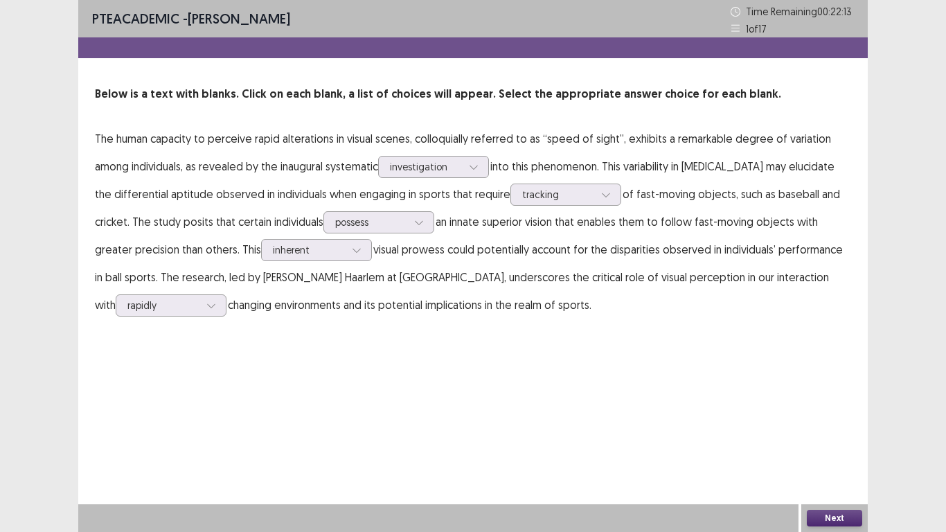
click at [821, 470] on button "Next" at bounding box center [834, 518] width 55 height 17
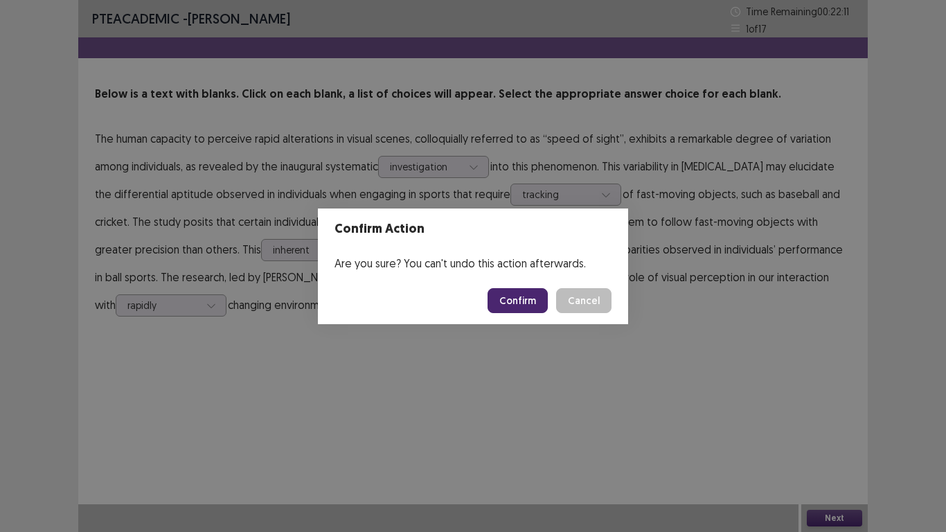
click at [515, 309] on button "Confirm" at bounding box center [518, 300] width 60 height 25
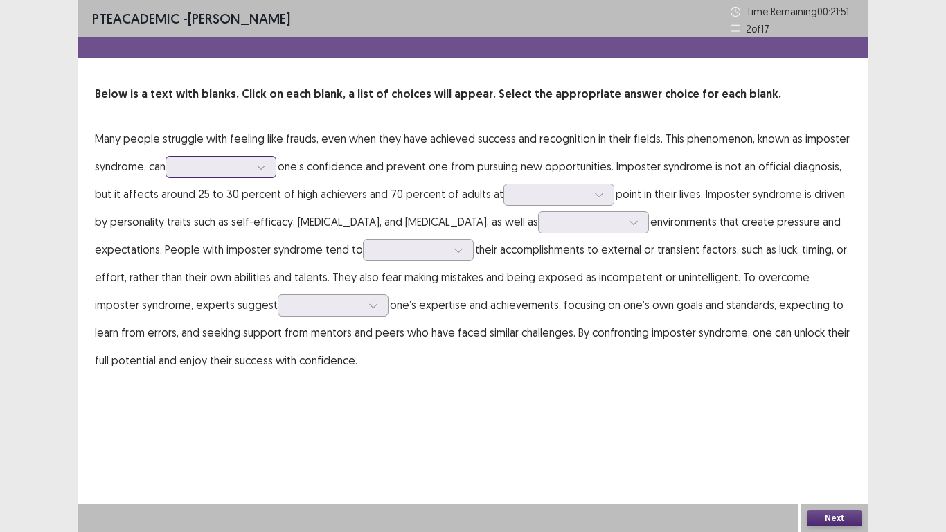
click at [265, 169] on icon at bounding box center [261, 168] width 8 height 4
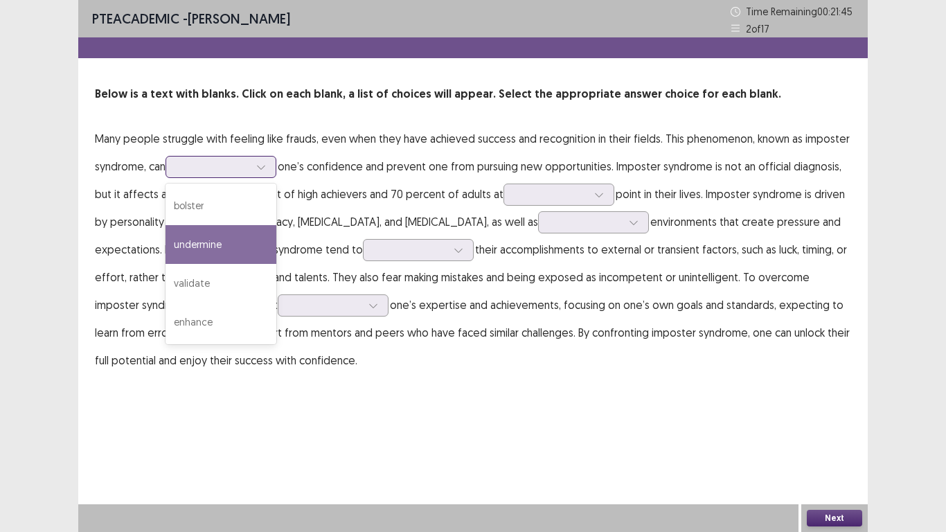
click at [226, 246] on div "undermine" at bounding box center [221, 244] width 111 height 39
click at [266, 167] on icon at bounding box center [261, 167] width 10 height 10
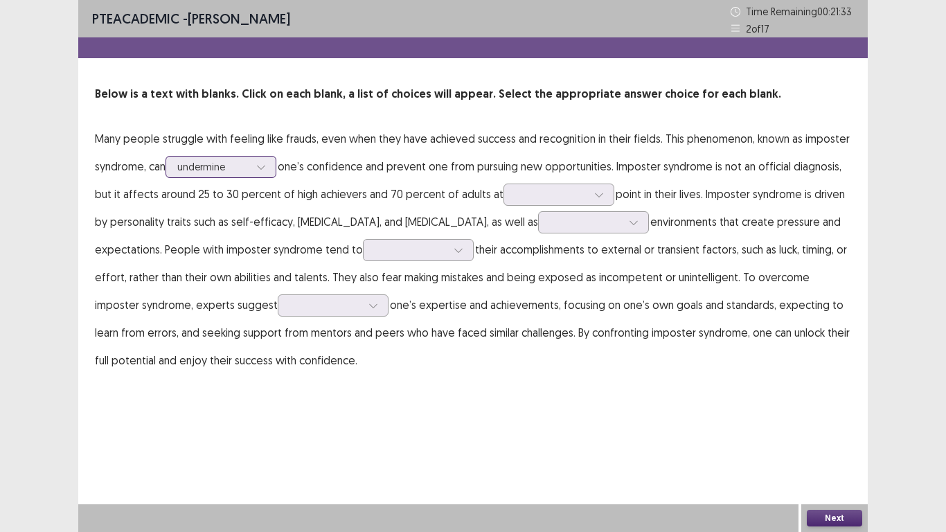
click at [260, 168] on icon at bounding box center [261, 167] width 10 height 10
click at [594, 198] on icon at bounding box center [599, 195] width 10 height 10
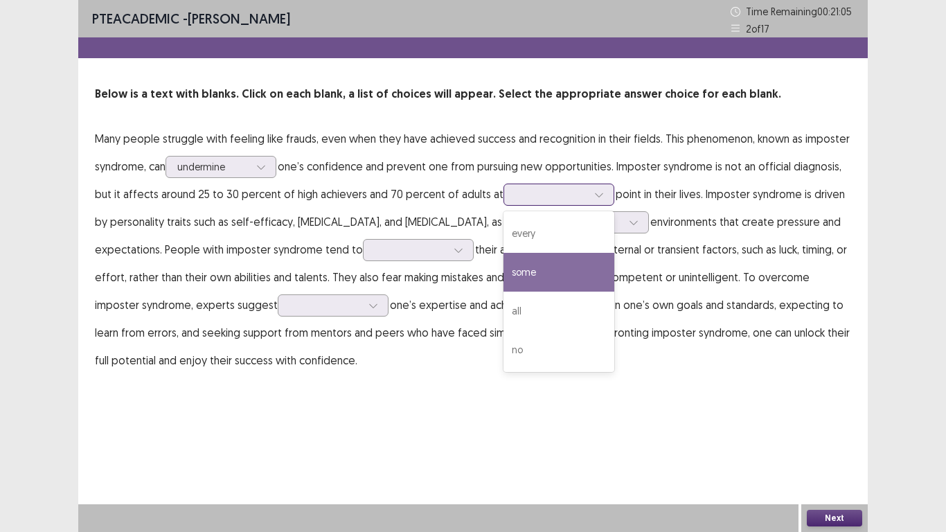
click at [540, 272] on div "some" at bounding box center [558, 272] width 111 height 39
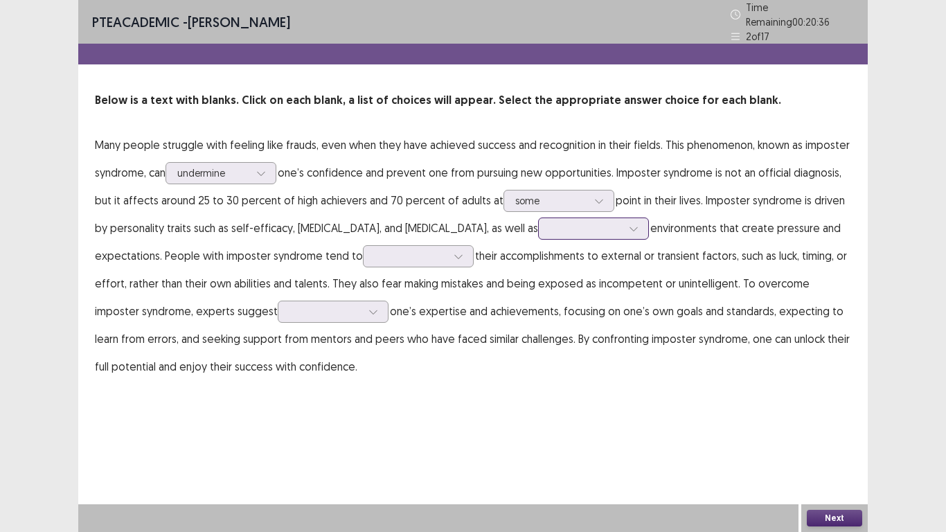
click at [629, 224] on icon at bounding box center [634, 229] width 10 height 10
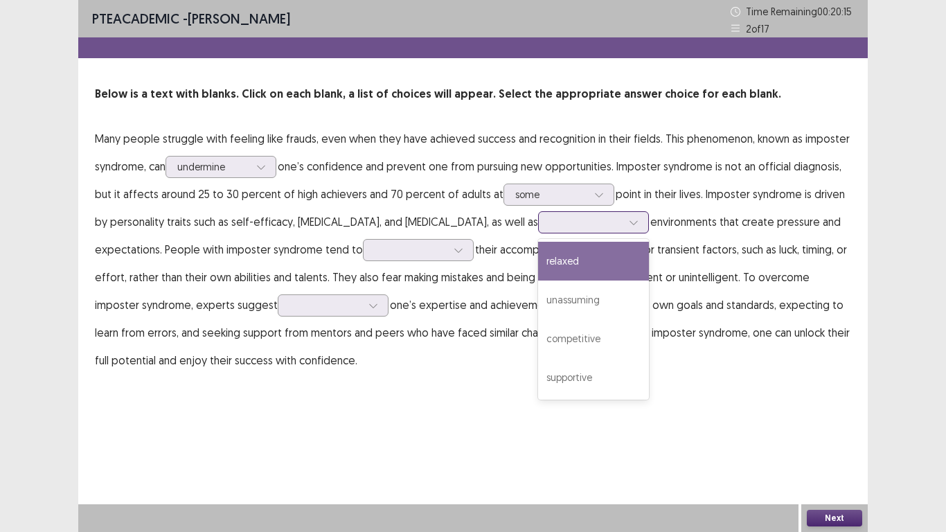
click at [541, 260] on div "relaxed" at bounding box center [593, 261] width 111 height 39
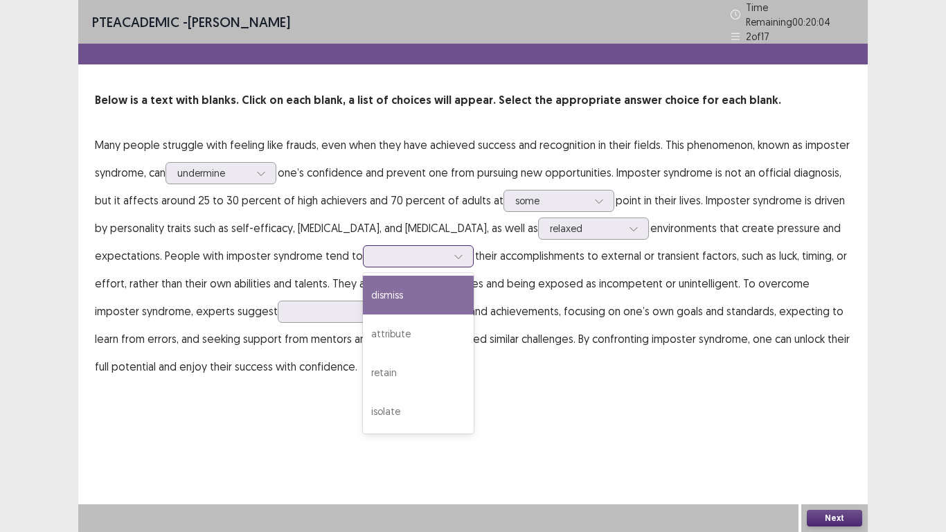
click at [454, 255] on icon at bounding box center [458, 257] width 8 height 4
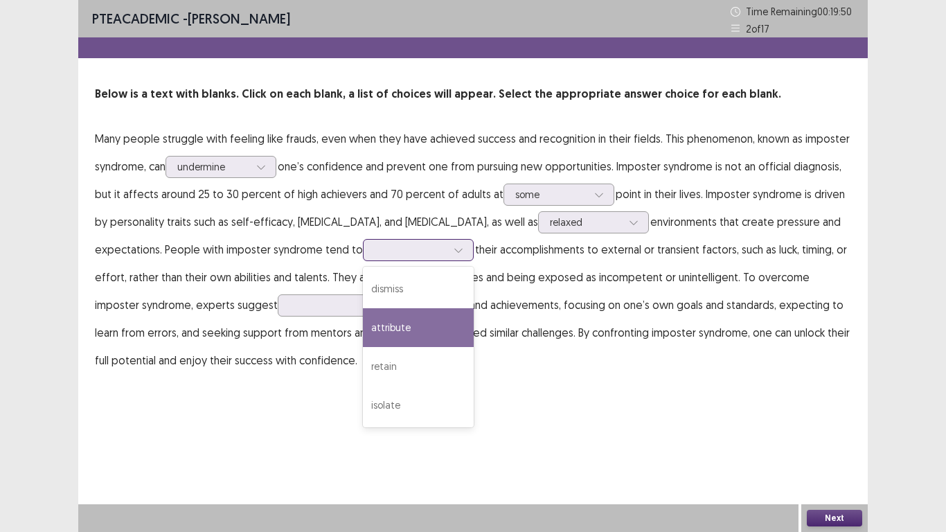
click at [429, 321] on div "attribute" at bounding box center [418, 327] width 111 height 39
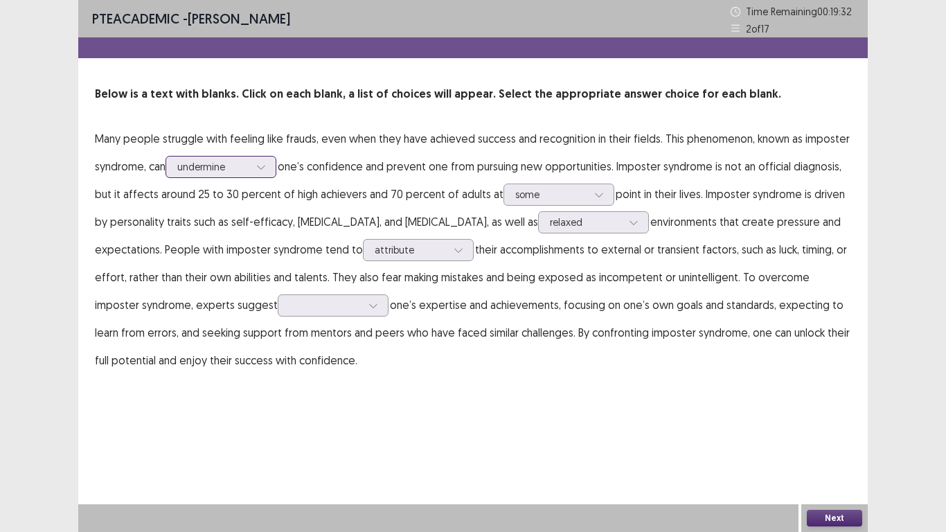
click at [265, 166] on icon at bounding box center [261, 167] width 10 height 10
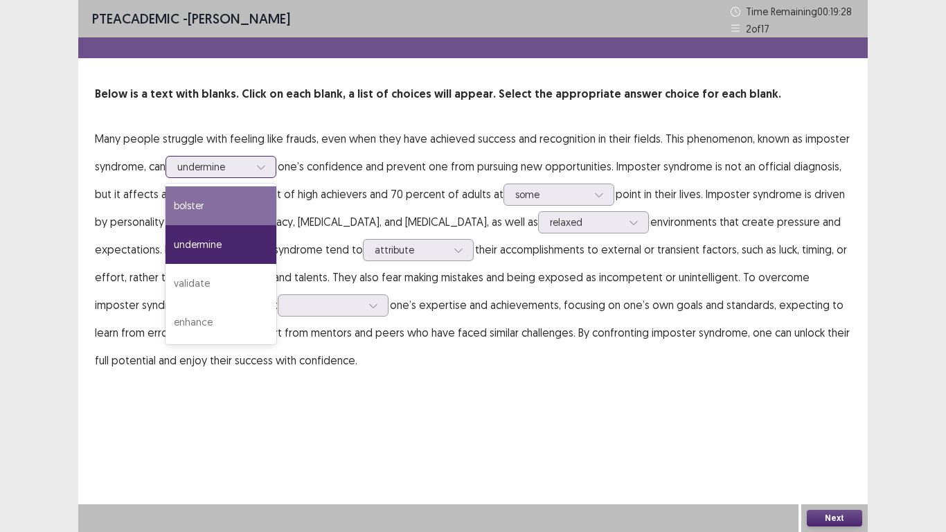
click at [224, 202] on div "bolster" at bounding box center [221, 205] width 111 height 39
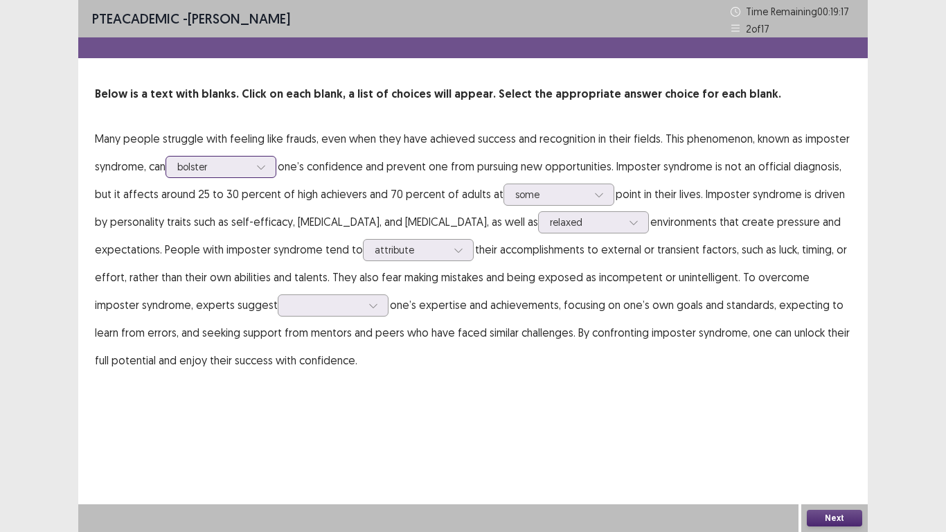
click at [263, 170] on icon at bounding box center [261, 167] width 10 height 10
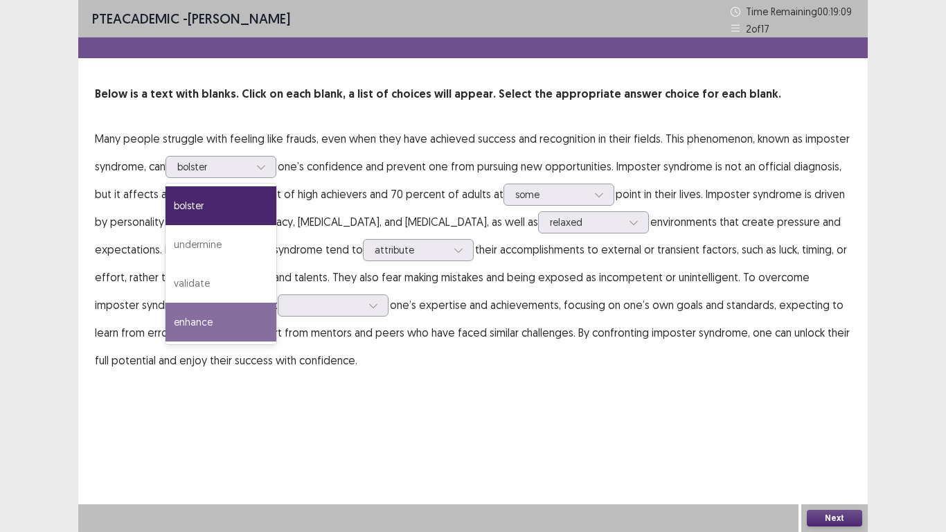
click at [363, 386] on div "PTE academic - GODWIN AHIAGAH Time Remaining 00 : 19 : 09 2 of 17 Below is a te…" at bounding box center [472, 201] width 789 height 402
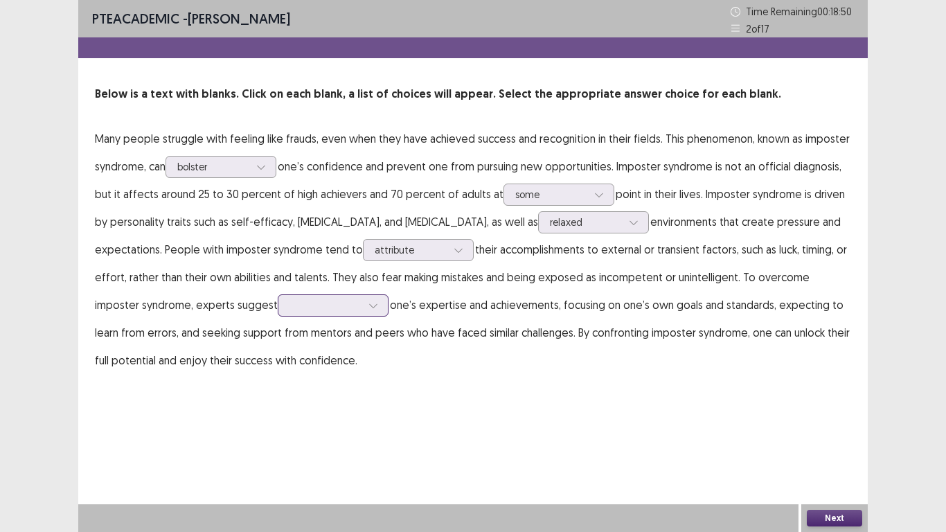
click at [369, 305] on icon at bounding box center [373, 306] width 8 height 4
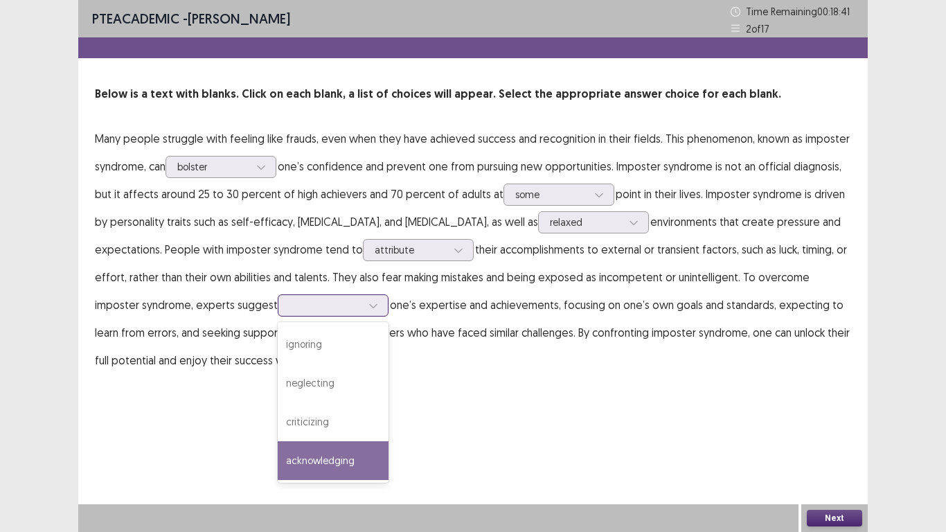
click at [292, 457] on div "acknowledging" at bounding box center [333, 460] width 111 height 39
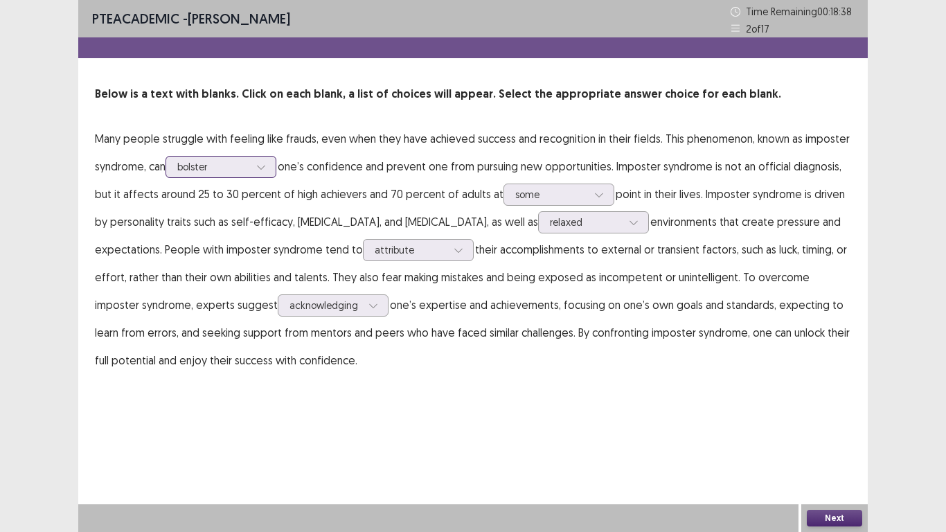
click at [262, 166] on icon at bounding box center [261, 167] width 10 height 10
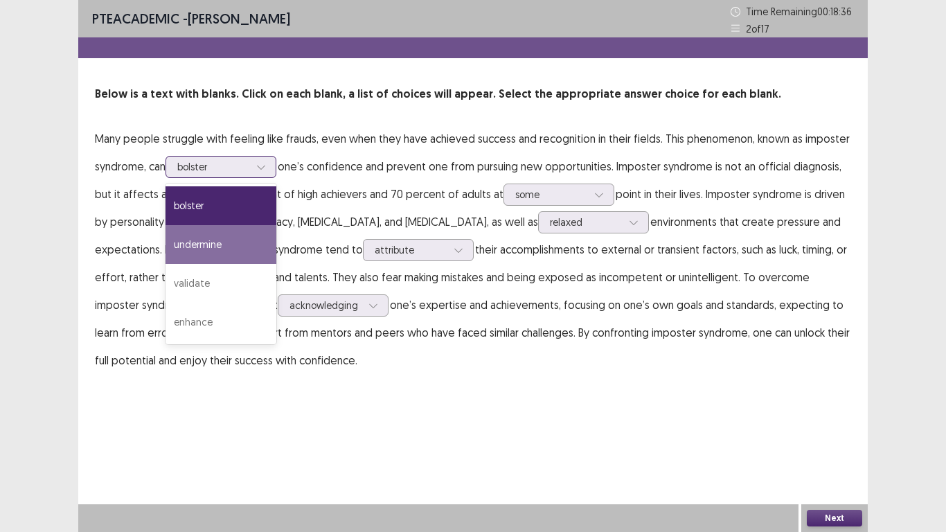
click at [217, 244] on div "undermine" at bounding box center [221, 244] width 111 height 39
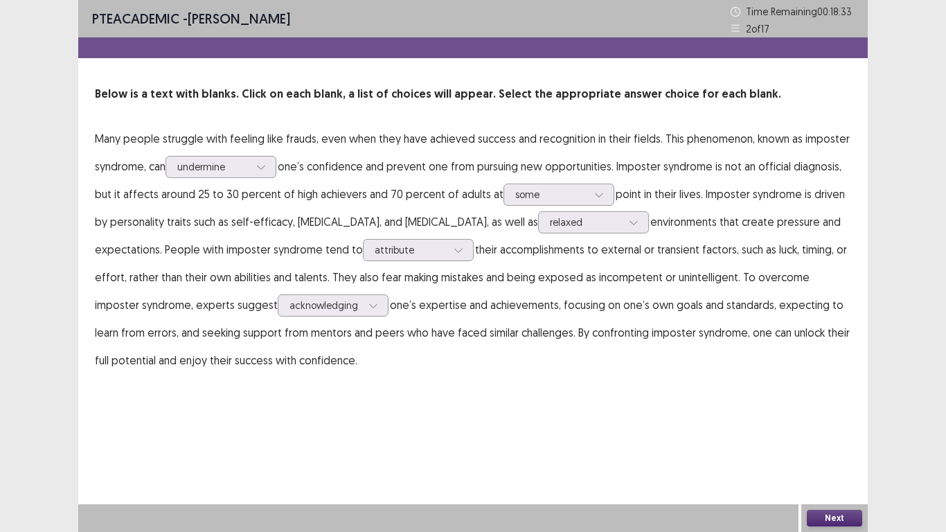
click at [819, 470] on button "Next" at bounding box center [834, 518] width 55 height 17
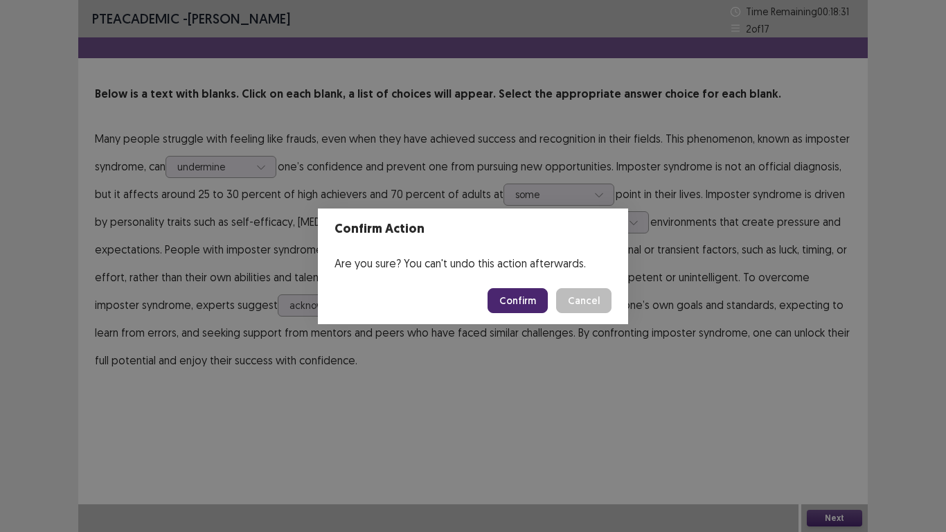
click at [517, 293] on button "Confirm" at bounding box center [518, 300] width 60 height 25
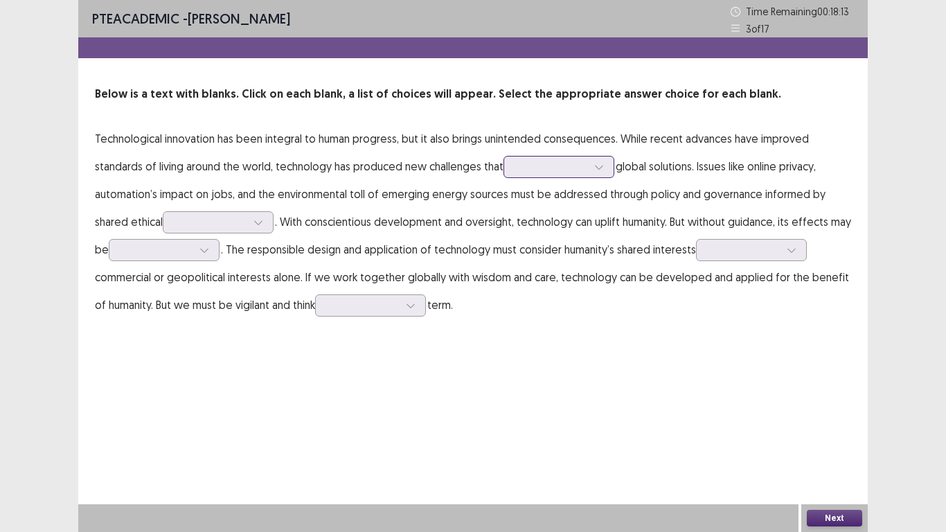
click at [600, 170] on icon at bounding box center [599, 167] width 10 height 10
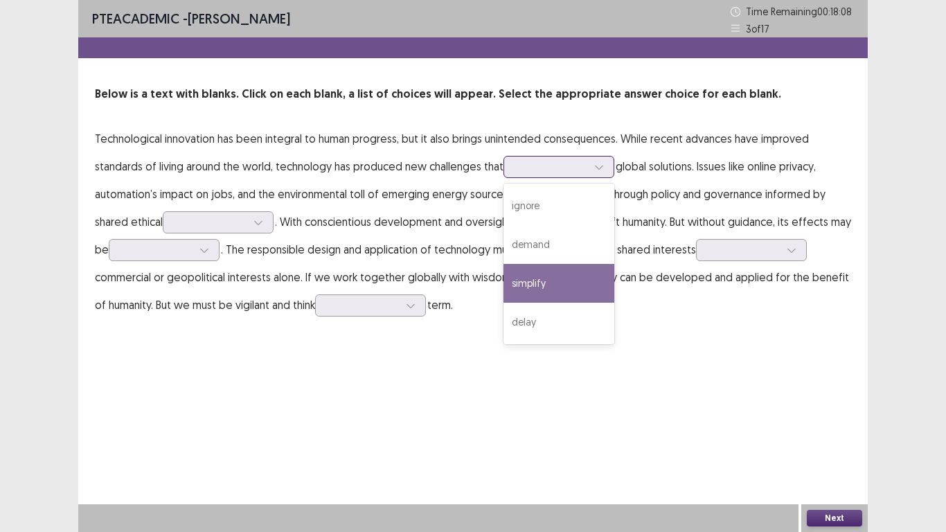
click at [553, 280] on div "simplify" at bounding box center [558, 283] width 111 height 39
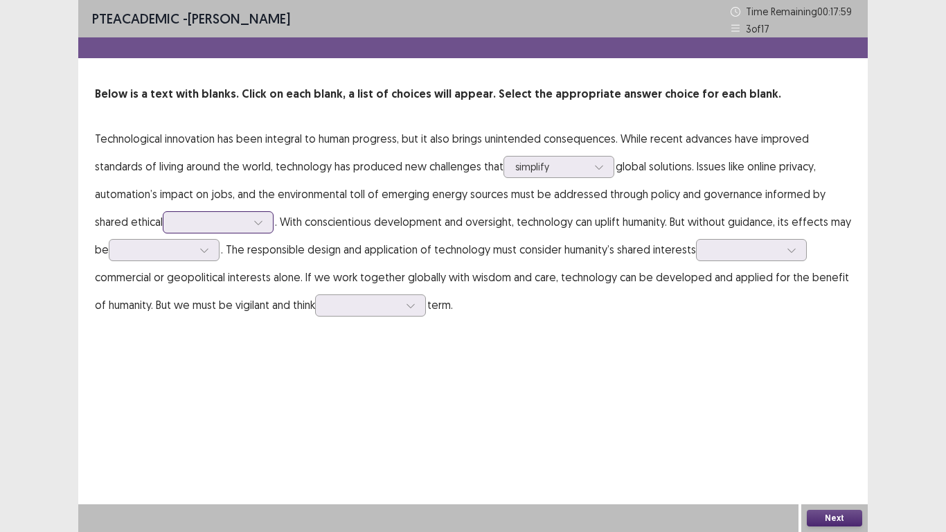
click at [260, 222] on icon at bounding box center [258, 222] width 10 height 10
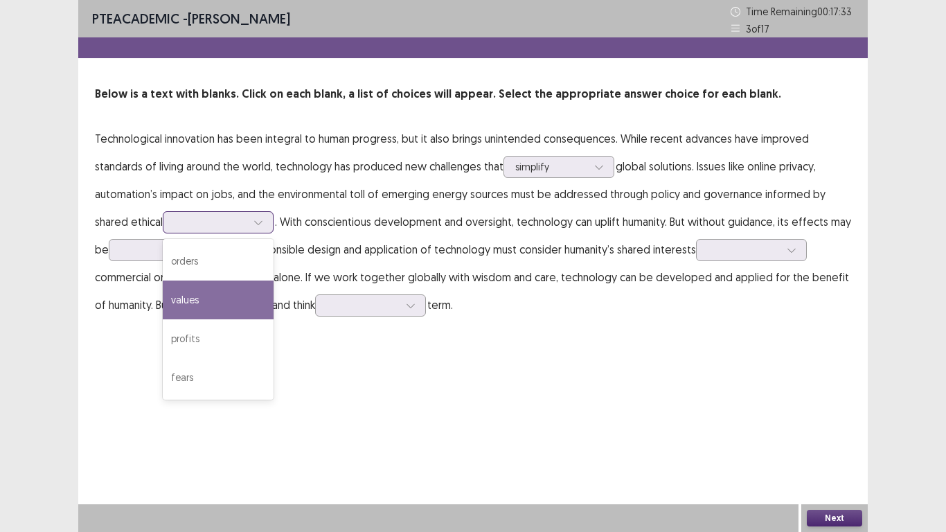
click at [211, 302] on div "values" at bounding box center [218, 299] width 111 height 39
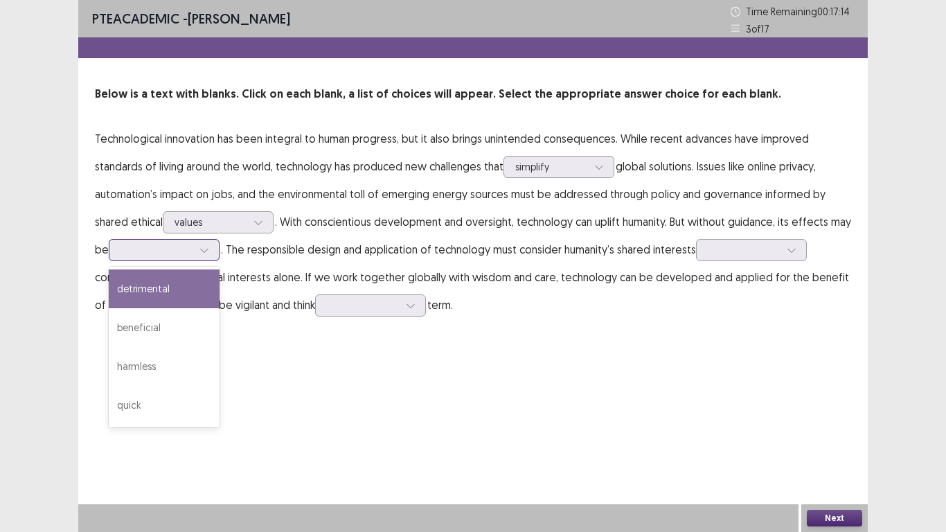
click at [206, 250] on icon at bounding box center [204, 250] width 10 height 10
click at [180, 287] on div "detrimental" at bounding box center [164, 288] width 111 height 39
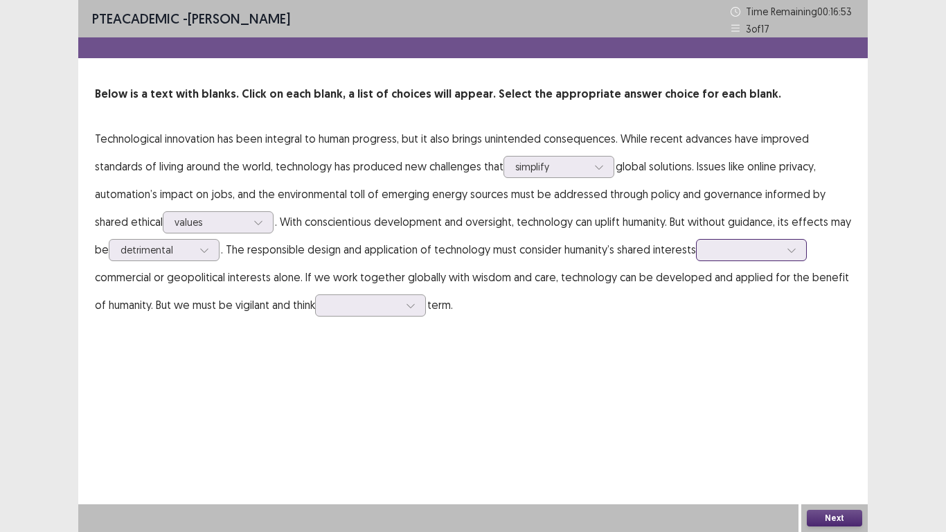
click at [795, 248] on icon at bounding box center [792, 250] width 10 height 10
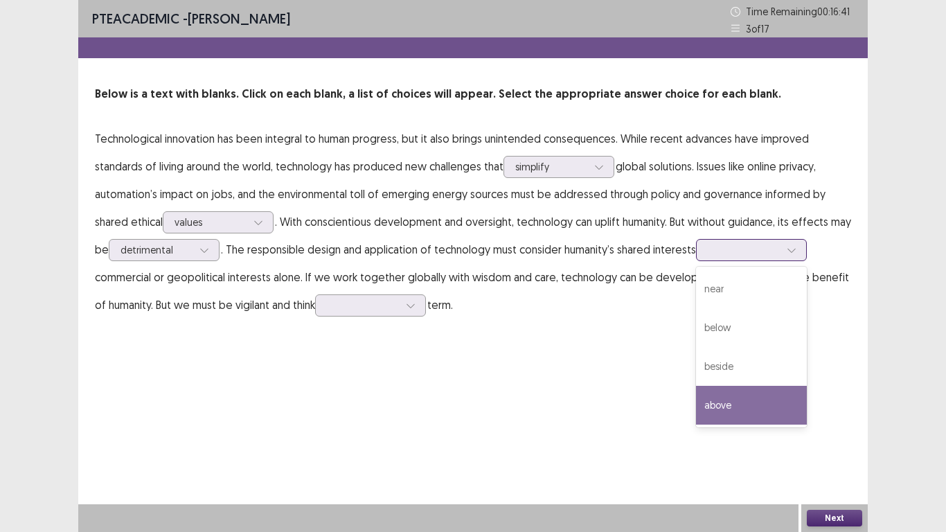
click at [736, 400] on div "above" at bounding box center [751, 405] width 111 height 39
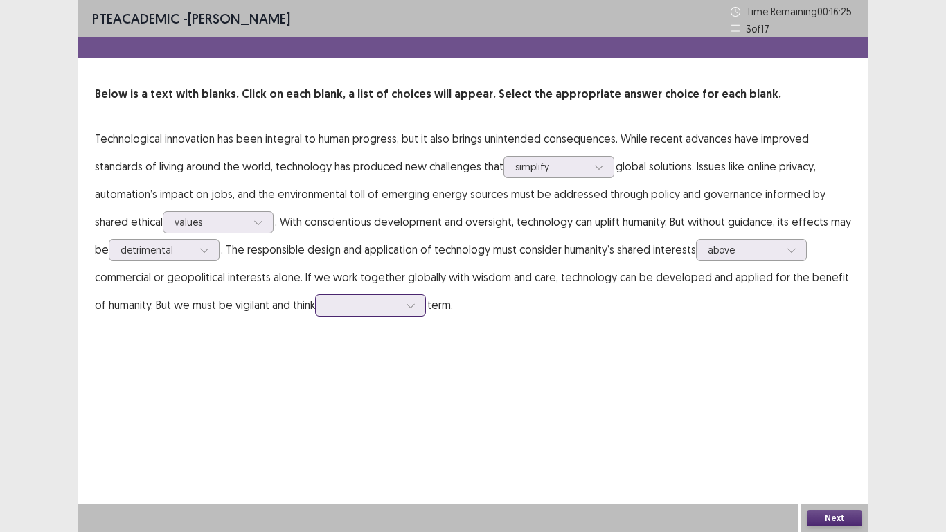
click at [406, 307] on icon at bounding box center [411, 306] width 10 height 10
click at [366, 449] on div "quickly" at bounding box center [370, 460] width 111 height 39
click at [822, 470] on button "Next" at bounding box center [834, 518] width 55 height 17
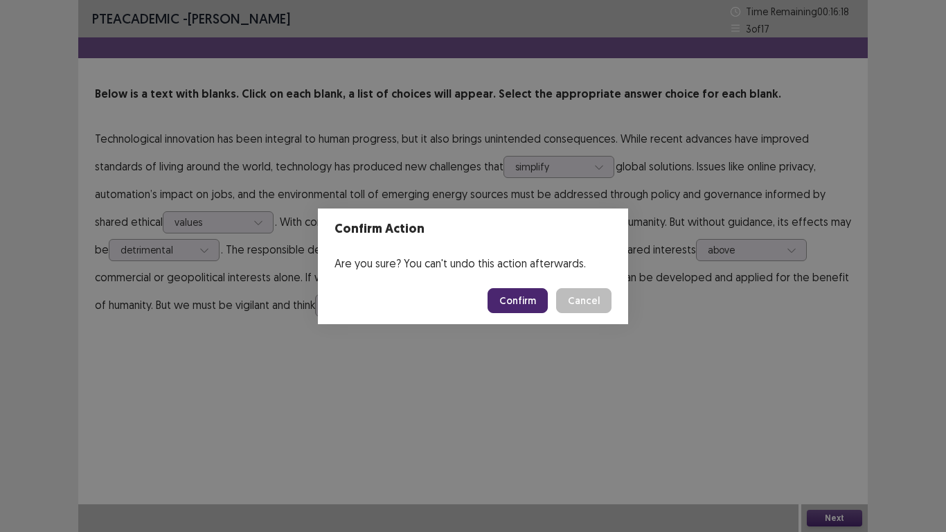
click at [515, 296] on button "Confirm" at bounding box center [518, 300] width 60 height 25
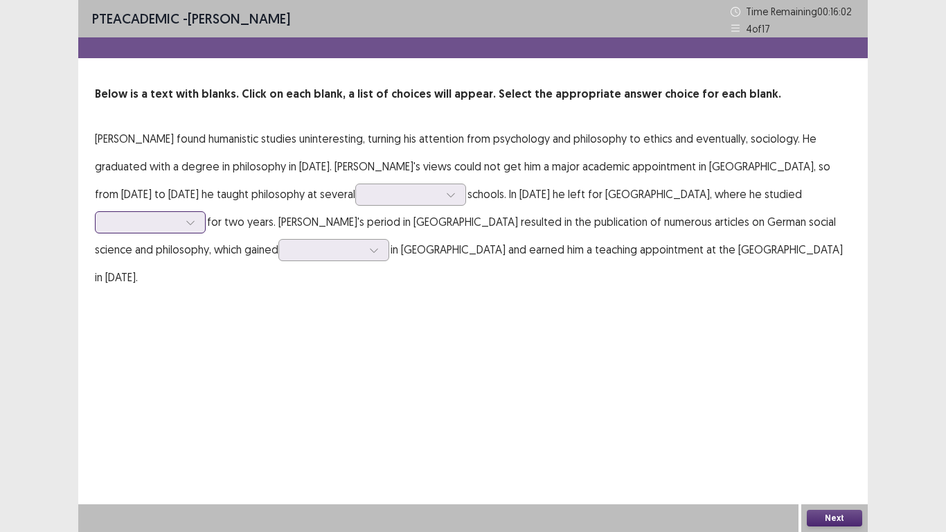
click at [194, 221] on icon at bounding box center [190, 223] width 8 height 4
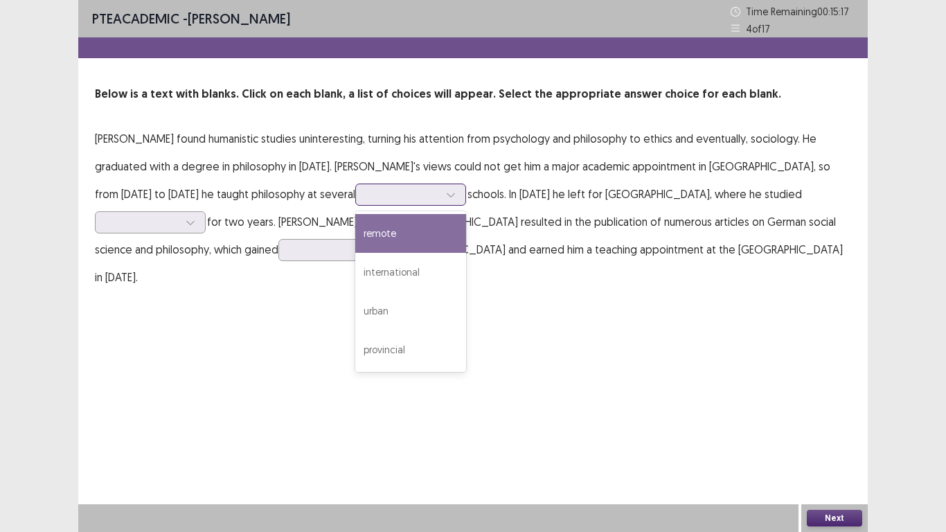
click at [447, 195] on icon at bounding box center [451, 195] width 8 height 4
click at [355, 235] on div "remote" at bounding box center [410, 233] width 111 height 39
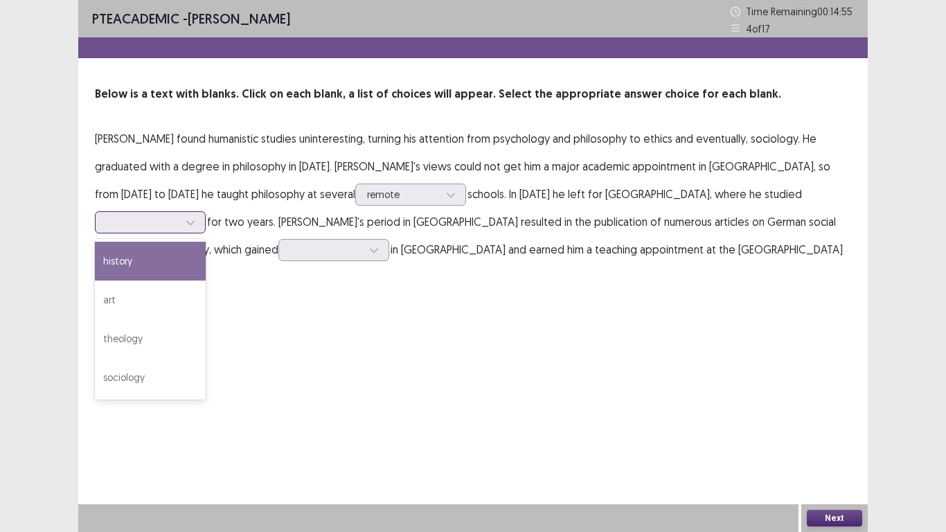
click at [195, 217] on icon at bounding box center [191, 222] width 10 height 10
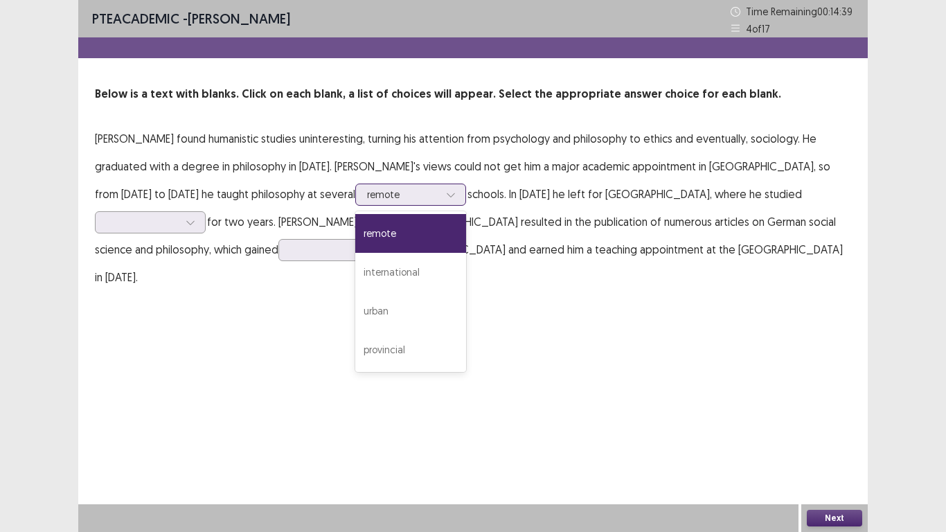
click at [446, 194] on icon at bounding box center [451, 195] width 10 height 10
click at [195, 217] on icon at bounding box center [191, 222] width 10 height 10
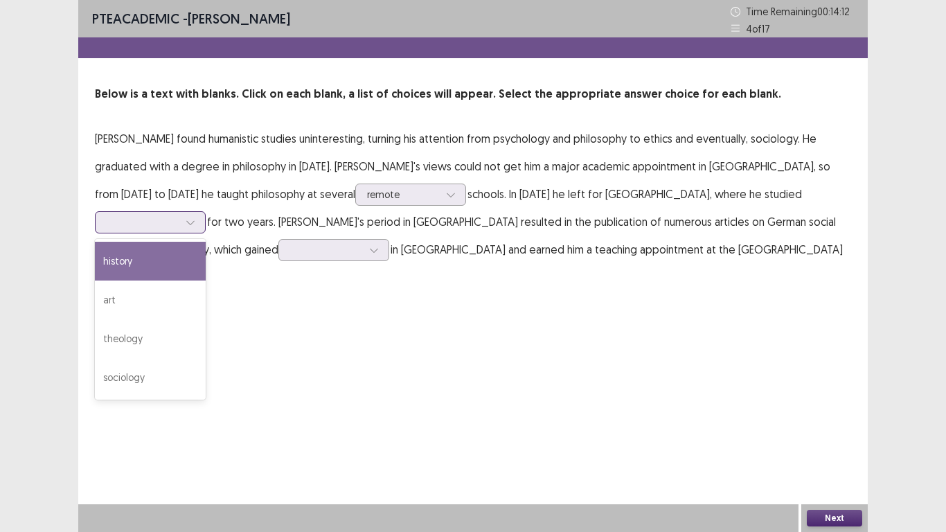
click at [206, 242] on div "history" at bounding box center [150, 261] width 111 height 39
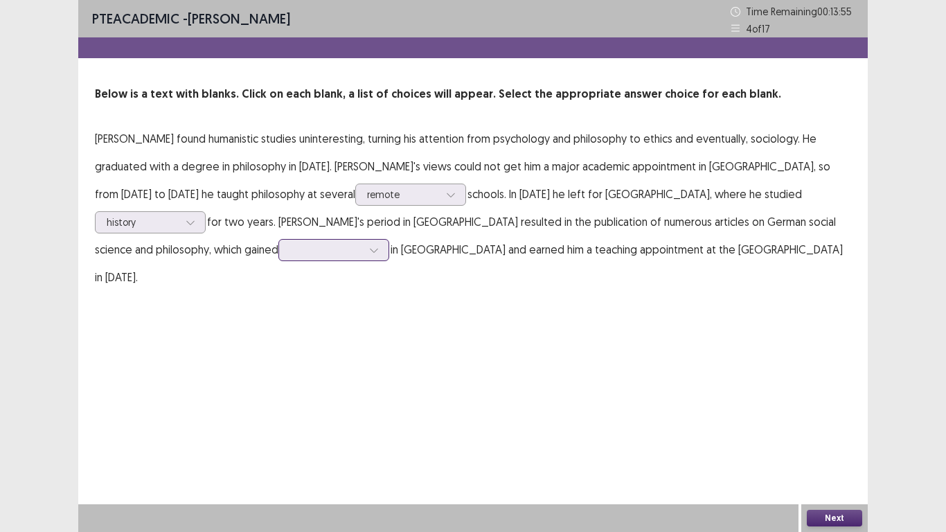
click at [379, 245] on icon at bounding box center [374, 250] width 10 height 10
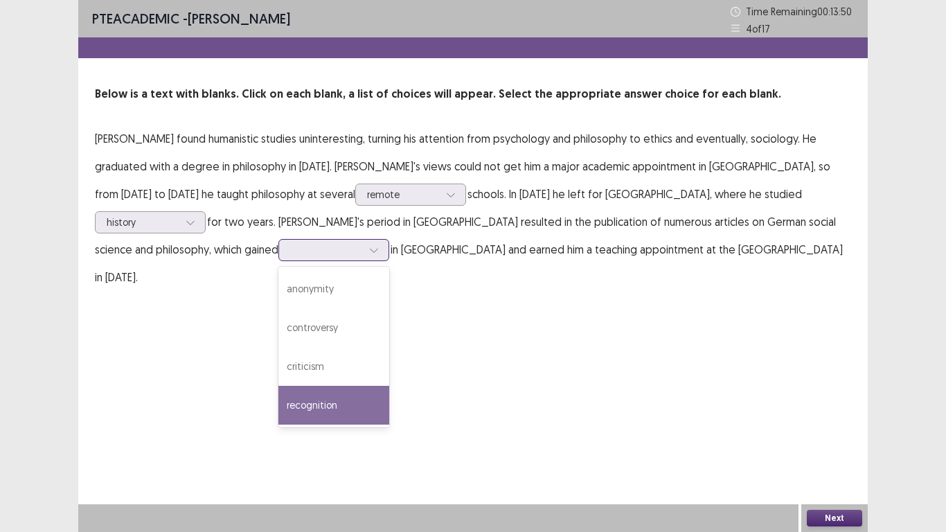
click at [389, 386] on div "recognition" at bounding box center [333, 405] width 111 height 39
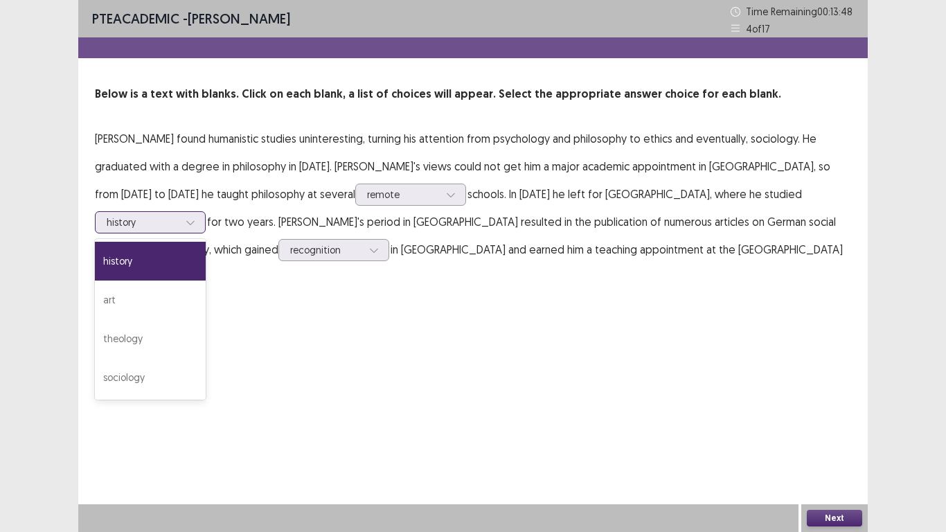
click at [195, 217] on icon at bounding box center [191, 222] width 10 height 10
click at [789, 309] on div "PTE academic - GODWIN AHIAGAH Time Remaining 00 : 13 : 40 4 of 17 Below is a te…" at bounding box center [472, 266] width 789 height 532
click at [836, 470] on button "Next" at bounding box center [834, 518] width 55 height 17
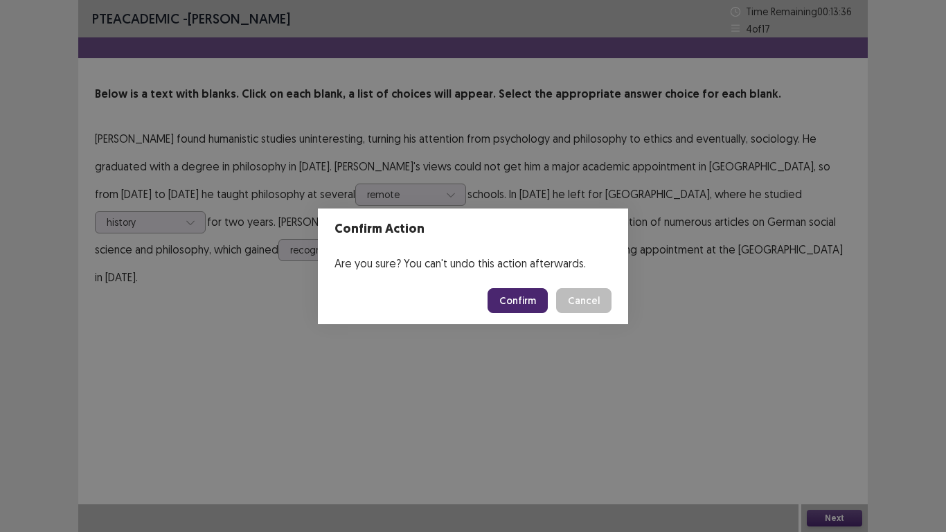
click at [519, 296] on button "Confirm" at bounding box center [518, 300] width 60 height 25
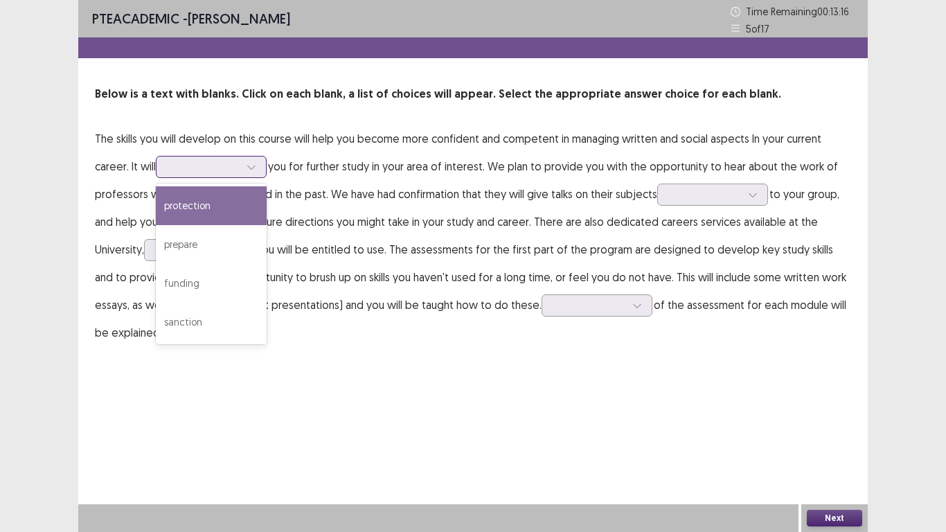
click at [251, 170] on icon at bounding box center [252, 167] width 10 height 10
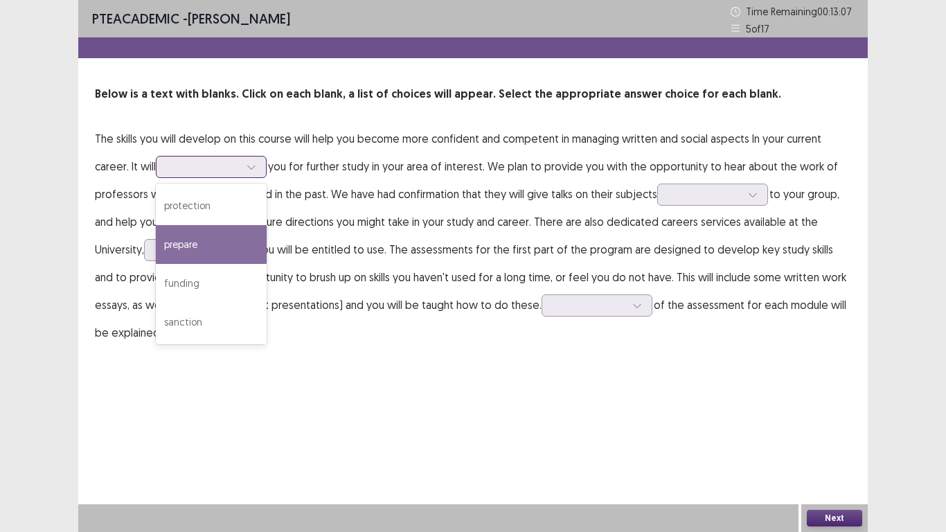
click at [205, 242] on div "prepare" at bounding box center [211, 244] width 111 height 39
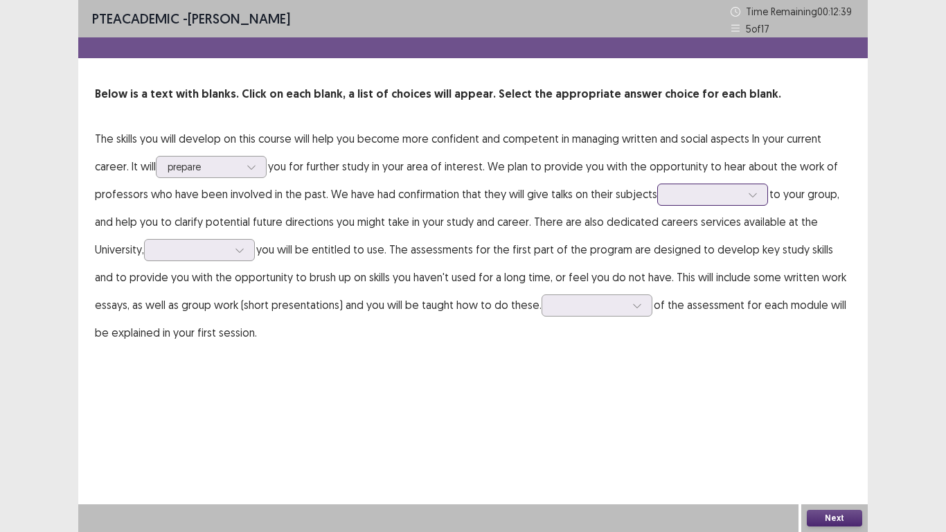
click at [748, 192] on icon at bounding box center [753, 195] width 10 height 10
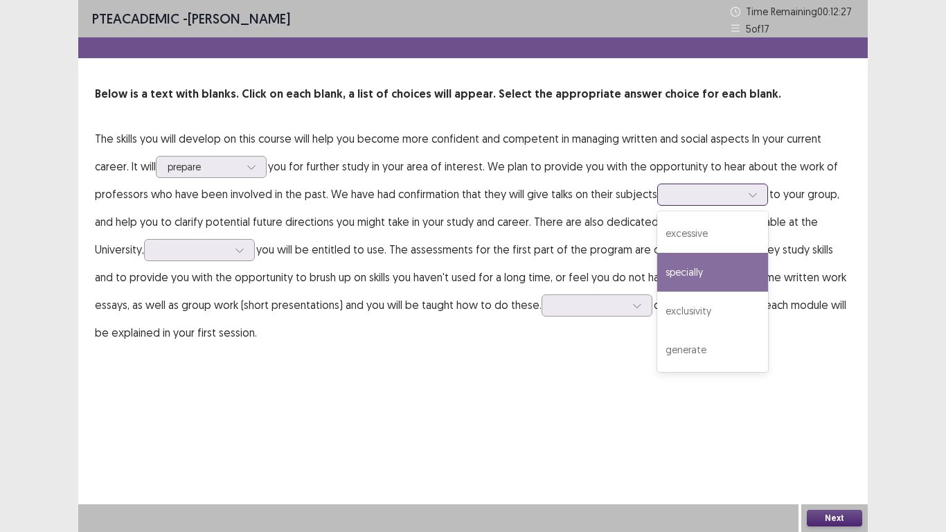
click at [688, 275] on div "specially" at bounding box center [712, 272] width 111 height 39
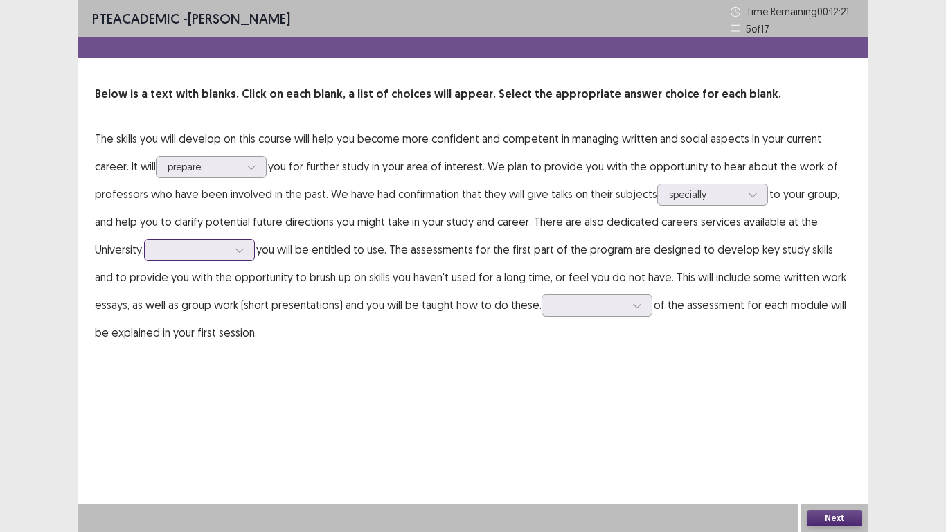
click at [244, 249] on icon at bounding box center [240, 250] width 10 height 10
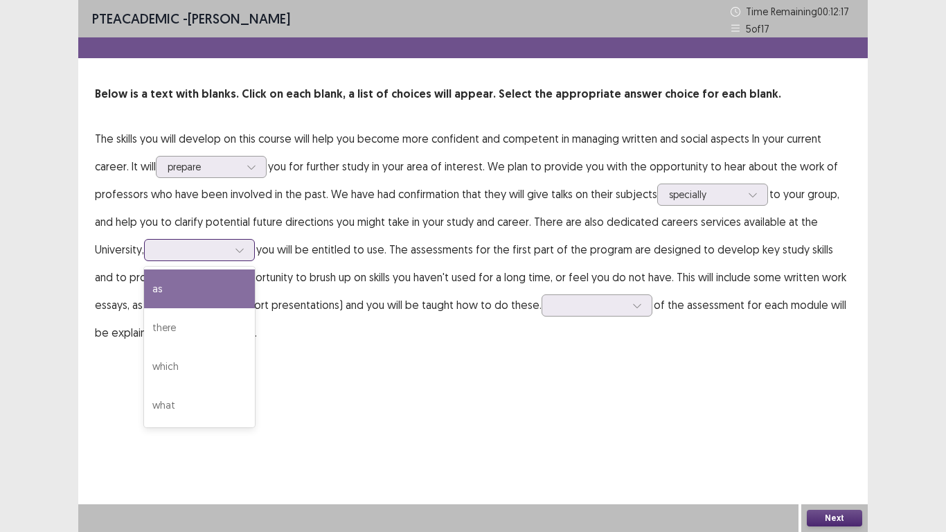
click at [223, 287] on div "as" at bounding box center [199, 288] width 111 height 39
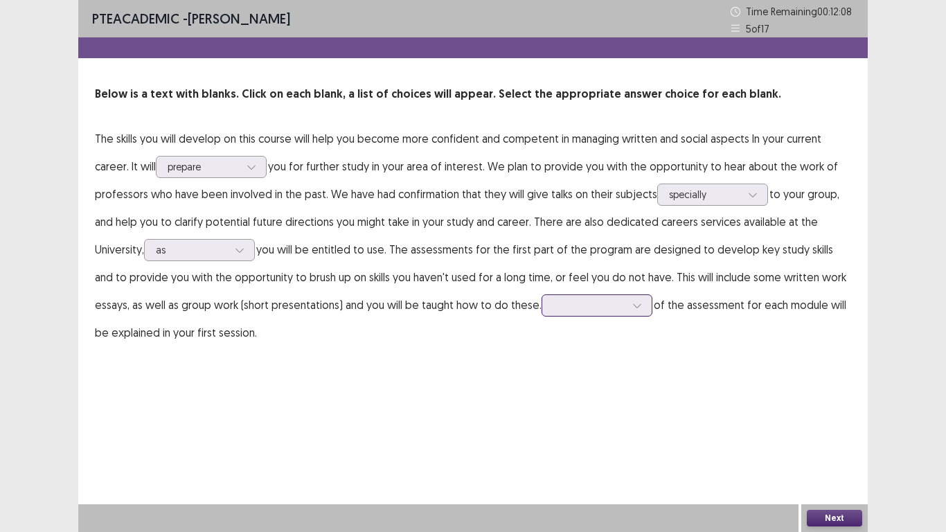
click at [632, 305] on icon at bounding box center [637, 306] width 10 height 10
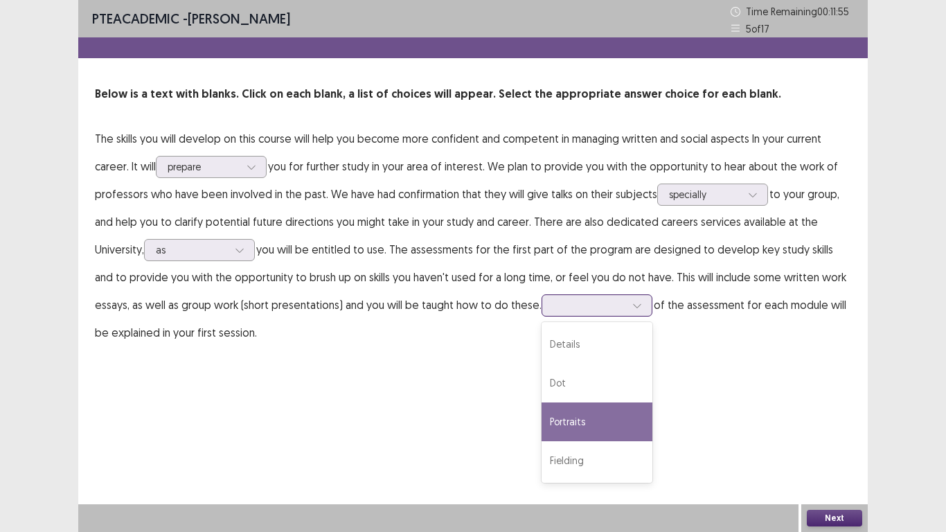
click at [589, 415] on div "Portraits" at bounding box center [597, 421] width 111 height 39
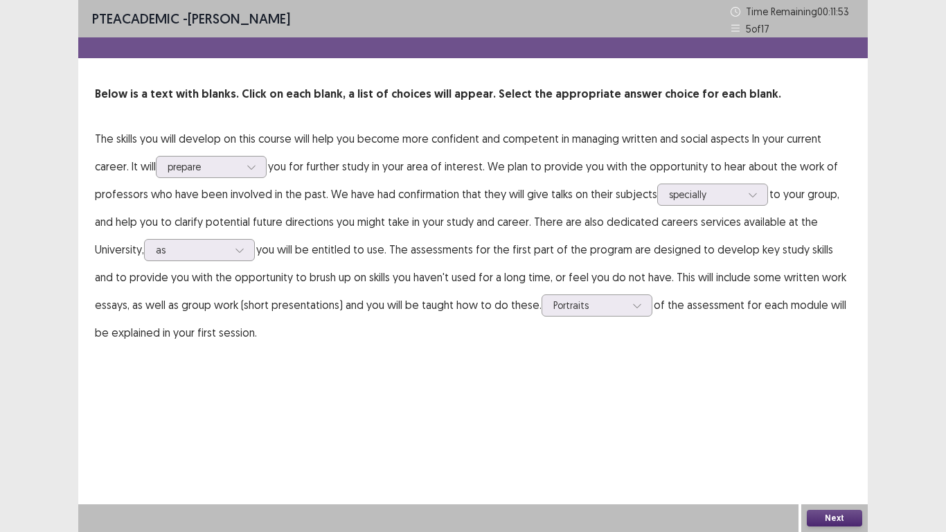
click at [816, 470] on button "Next" at bounding box center [834, 518] width 55 height 17
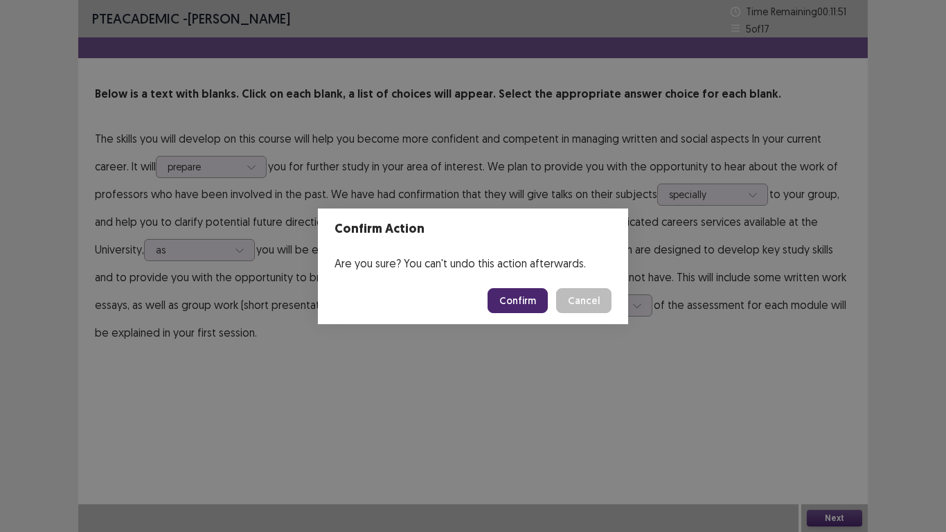
click at [521, 296] on button "Confirm" at bounding box center [518, 300] width 60 height 25
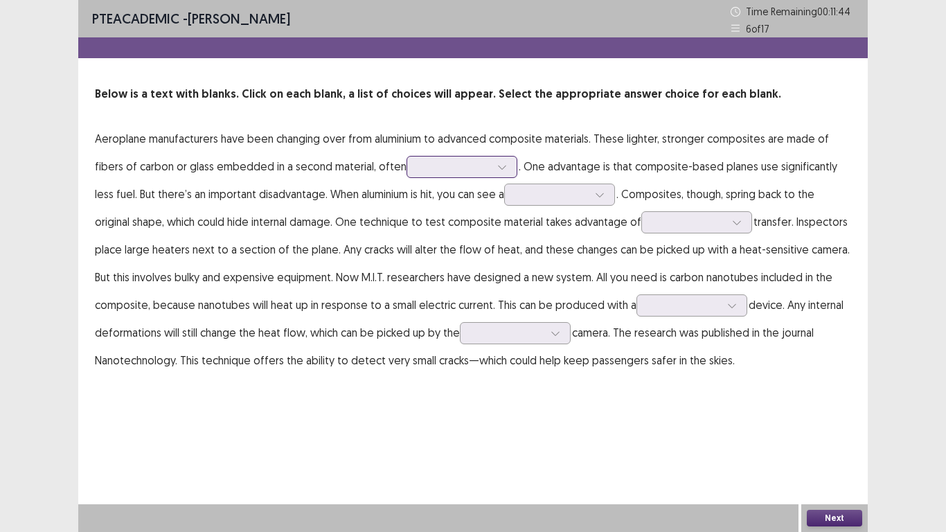
click at [500, 166] on icon at bounding box center [502, 167] width 10 height 10
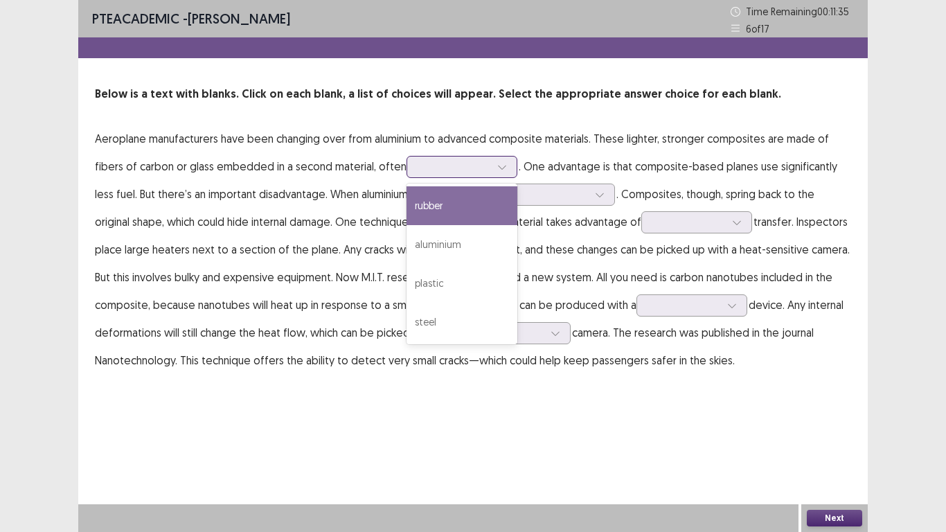
click at [470, 208] on div "rubber" at bounding box center [461, 205] width 111 height 39
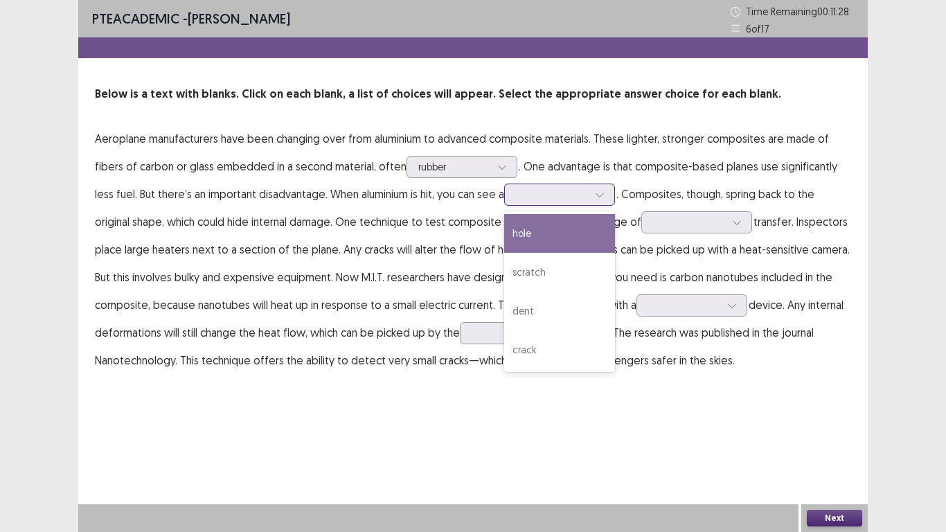
click at [595, 195] on icon at bounding box center [600, 195] width 10 height 10
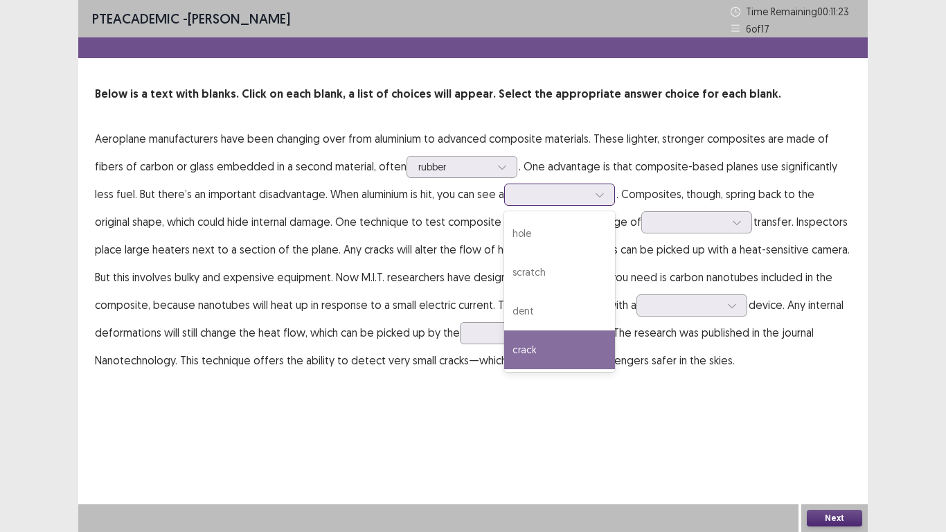
click at [528, 352] on div "crack" at bounding box center [559, 349] width 111 height 39
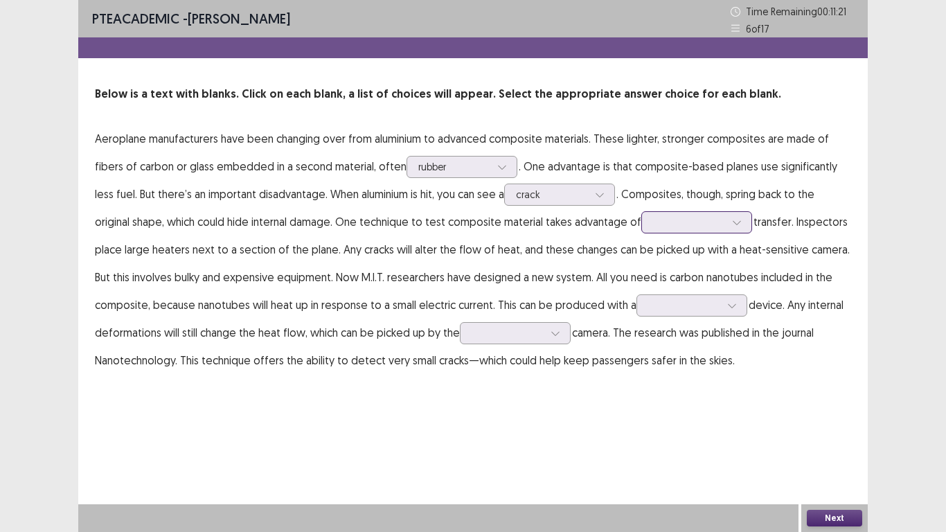
click at [732, 221] on icon at bounding box center [737, 222] width 10 height 10
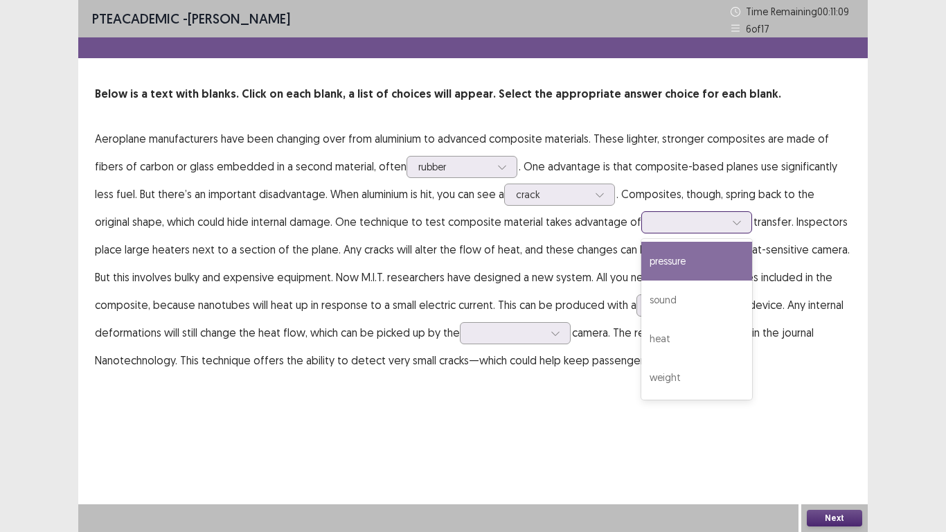
click at [662, 262] on div "pressure" at bounding box center [696, 261] width 111 height 39
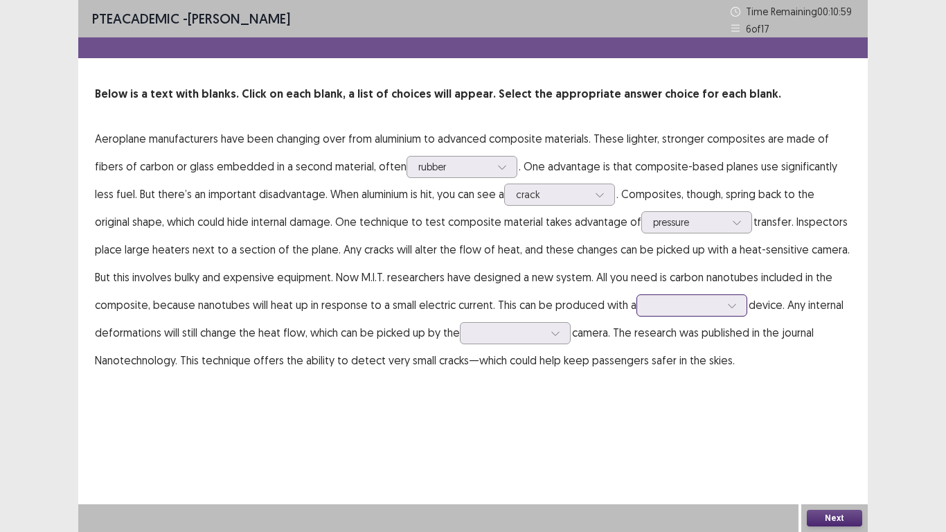
click at [731, 305] on icon at bounding box center [732, 306] width 10 height 10
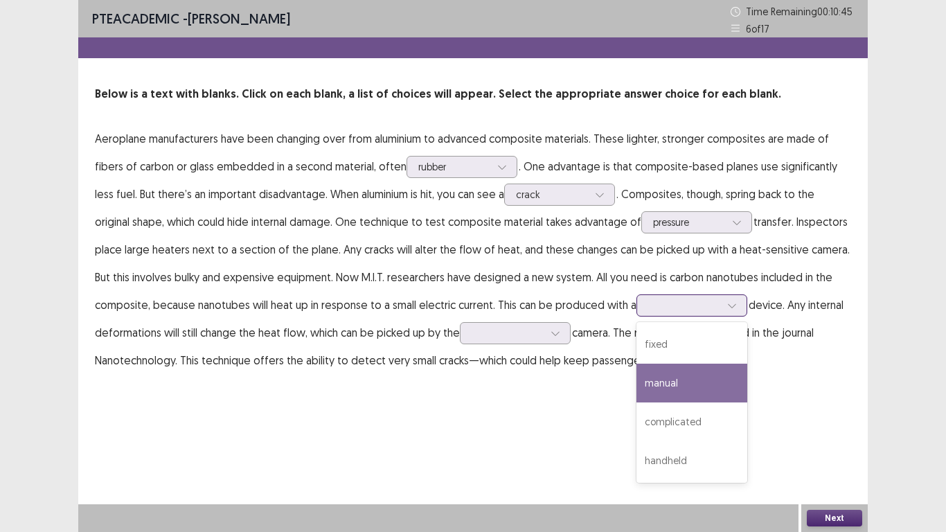
click at [683, 377] on div "manual" at bounding box center [691, 383] width 111 height 39
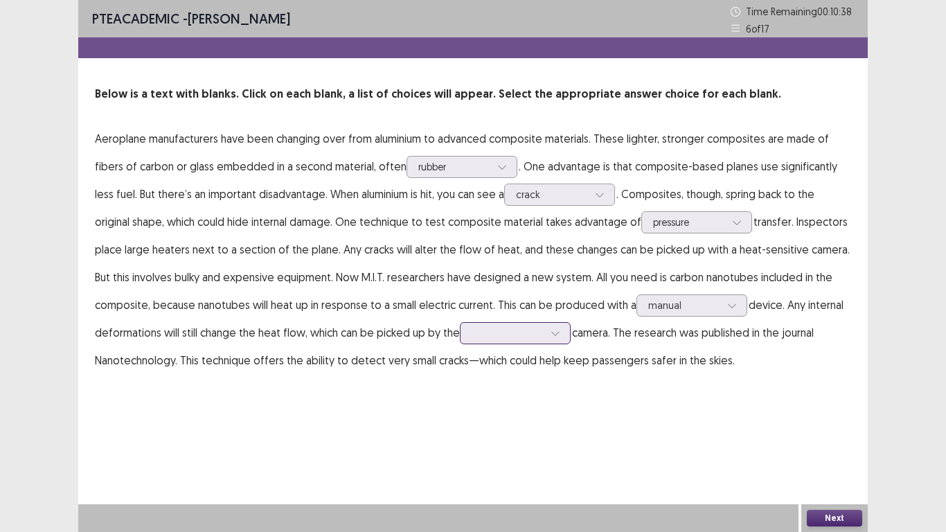
click at [555, 334] on icon at bounding box center [556, 333] width 10 height 10
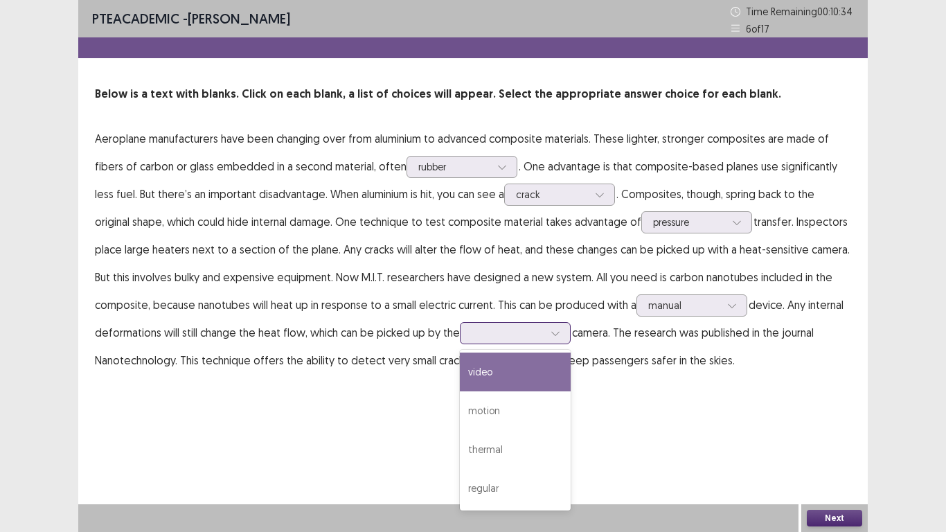
click at [507, 374] on div "video" at bounding box center [515, 371] width 111 height 39
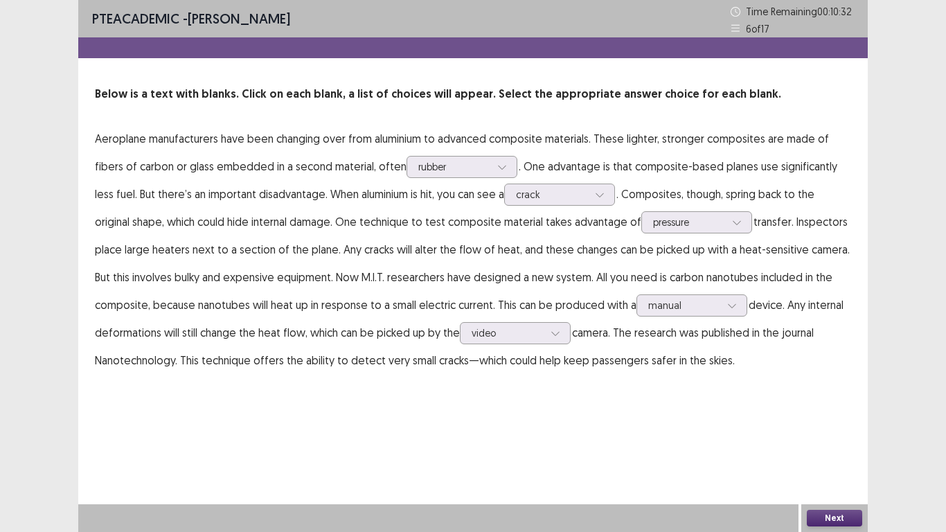
click at [828, 470] on button "Next" at bounding box center [834, 518] width 55 height 17
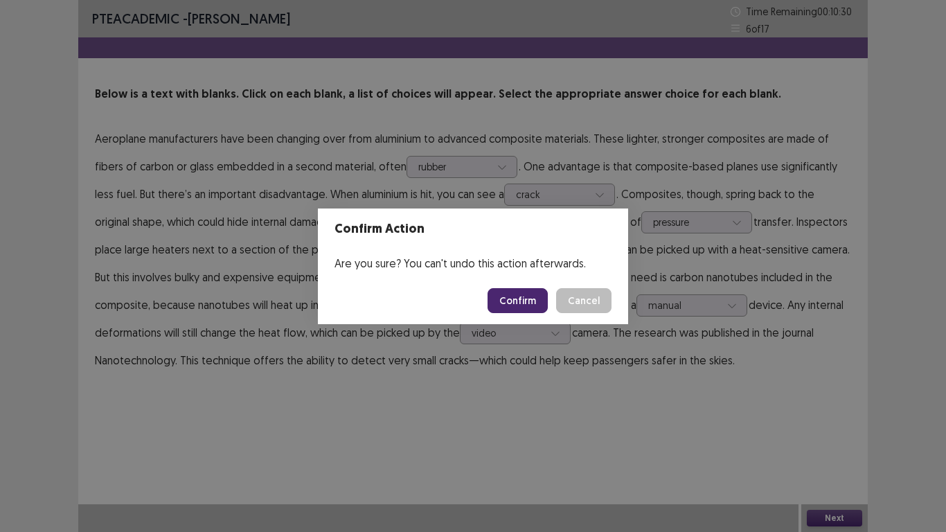
click at [524, 299] on button "Confirm" at bounding box center [518, 300] width 60 height 25
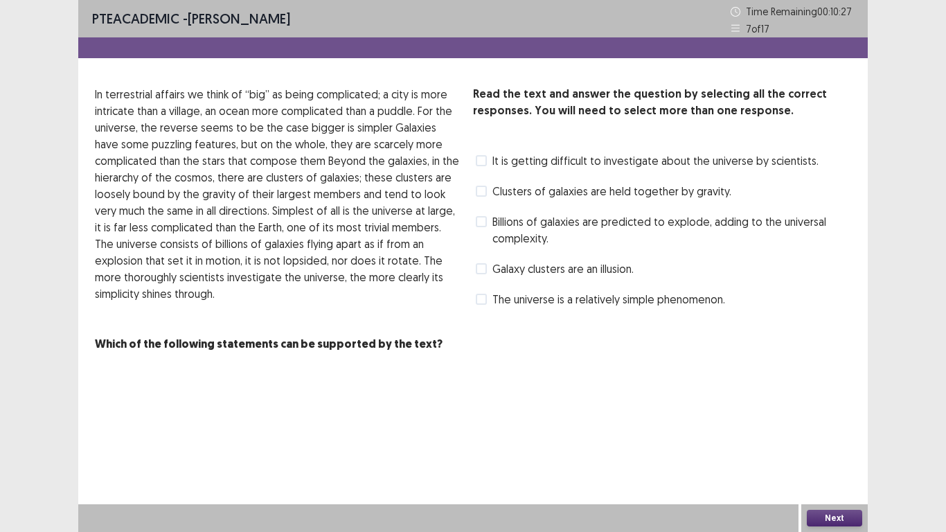
click at [479, 190] on span at bounding box center [481, 191] width 11 height 11
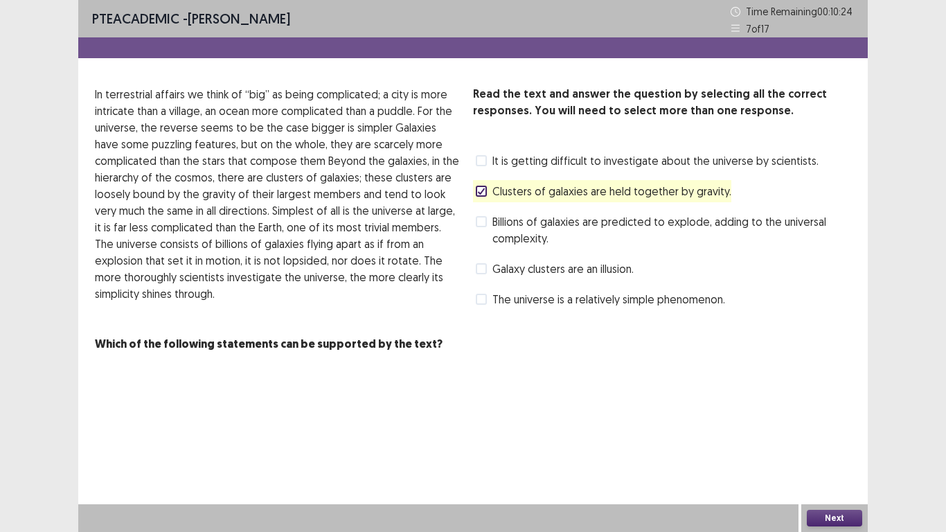
click at [829, 470] on button "Next" at bounding box center [834, 518] width 55 height 17
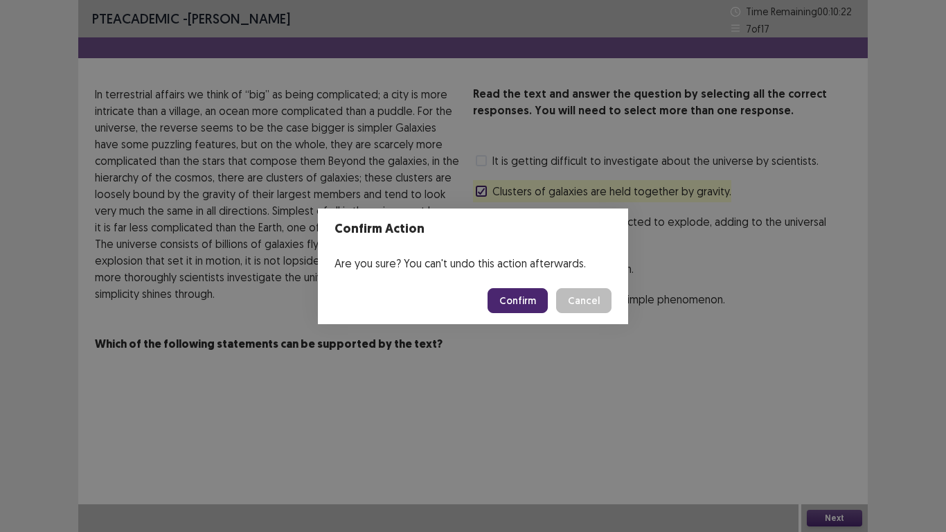
click at [530, 297] on button "Confirm" at bounding box center [518, 300] width 60 height 25
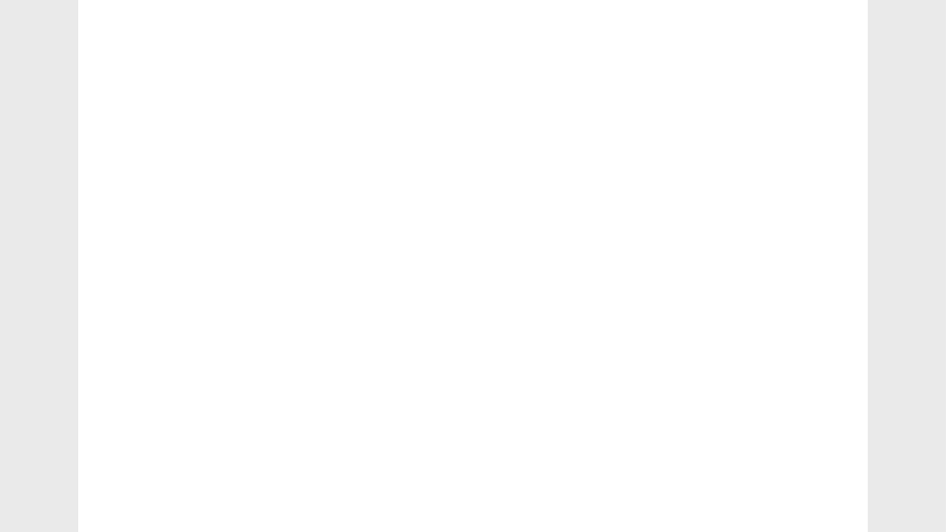
click at [898, 470] on div at bounding box center [473, 266] width 946 height 532
click at [841, 470] on div at bounding box center [472, 266] width 789 height 532
click at [945, 400] on div at bounding box center [473, 266] width 946 height 532
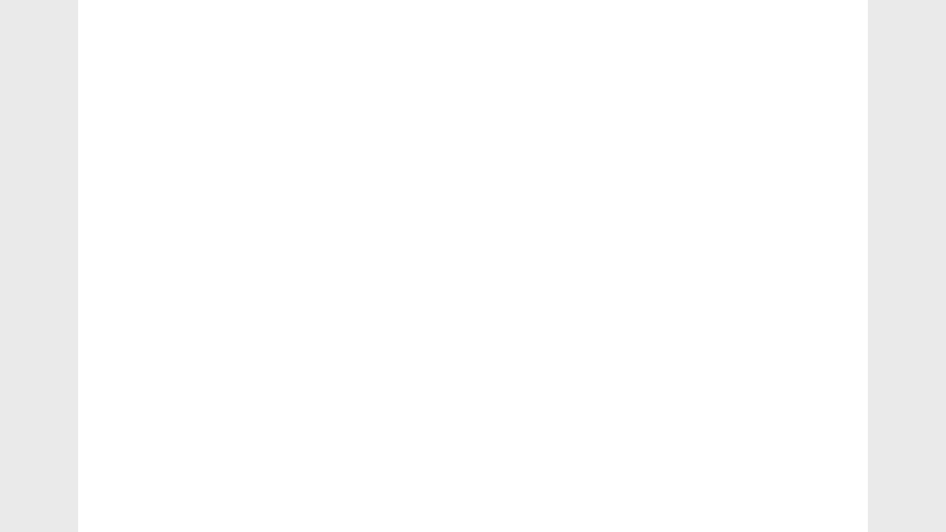
click at [945, 400] on div at bounding box center [473, 266] width 946 height 532
click at [591, 312] on div at bounding box center [472, 266] width 789 height 532
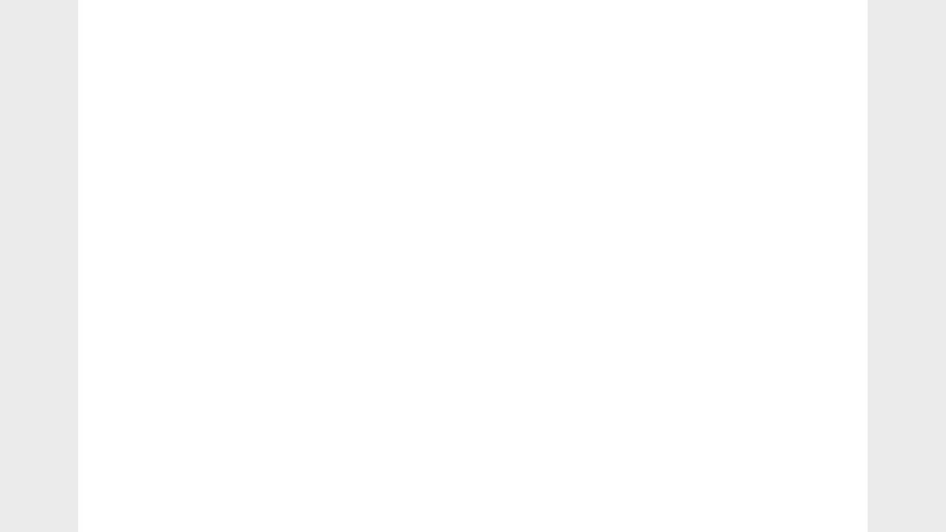
drag, startPoint x: 945, startPoint y: 512, endPoint x: 816, endPoint y: 460, distance: 138.6
click at [816, 460] on div at bounding box center [473, 266] width 946 height 532
click at [816, 460] on div at bounding box center [472, 266] width 789 height 532
drag, startPoint x: 816, startPoint y: 460, endPoint x: 659, endPoint y: 439, distance: 158.7
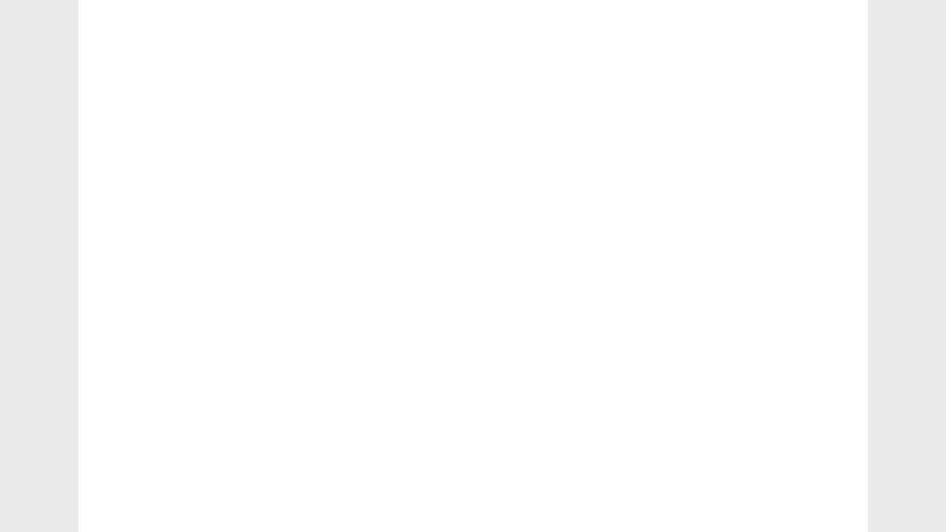
click at [659, 439] on div at bounding box center [472, 266] width 789 height 532
drag, startPoint x: 652, startPoint y: 440, endPoint x: 639, endPoint y: 438, distance: 12.6
click at [639, 438] on div at bounding box center [472, 266] width 789 height 532
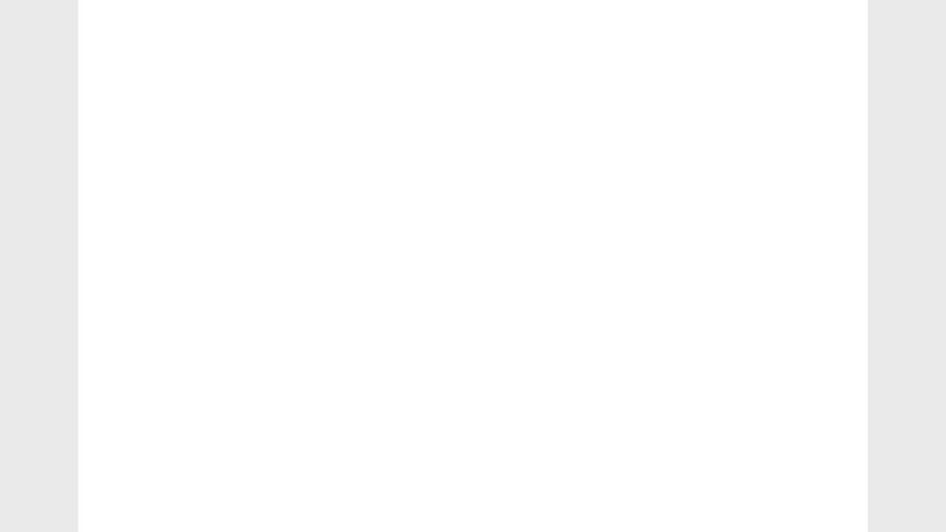
click at [945, 0] on div at bounding box center [473, 266] width 946 height 532
drag, startPoint x: 945, startPoint y: 0, endPoint x: 638, endPoint y: 46, distance: 310.2
click at [945, 0] on div at bounding box center [473, 266] width 946 height 532
click at [919, 71] on div at bounding box center [473, 266] width 946 height 532
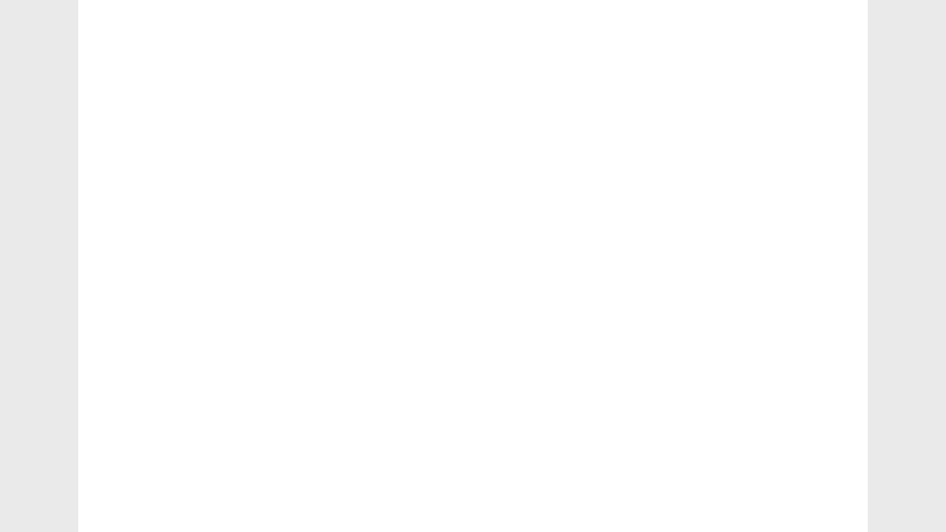
click at [919, 71] on div at bounding box center [473, 266] width 946 height 532
click at [647, 67] on div at bounding box center [472, 266] width 789 height 532
click at [600, 194] on div at bounding box center [472, 266] width 789 height 532
click at [649, 91] on div at bounding box center [472, 266] width 789 height 532
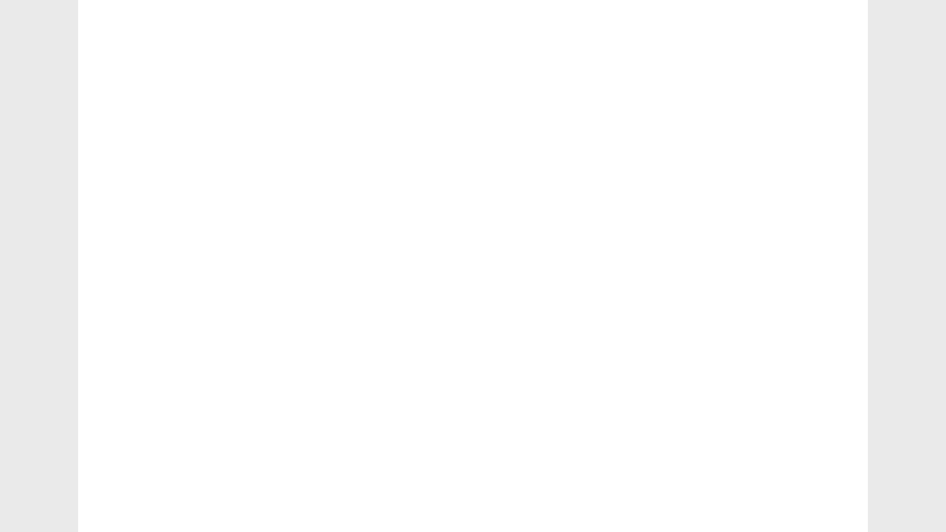
click at [649, 91] on div at bounding box center [472, 266] width 789 height 532
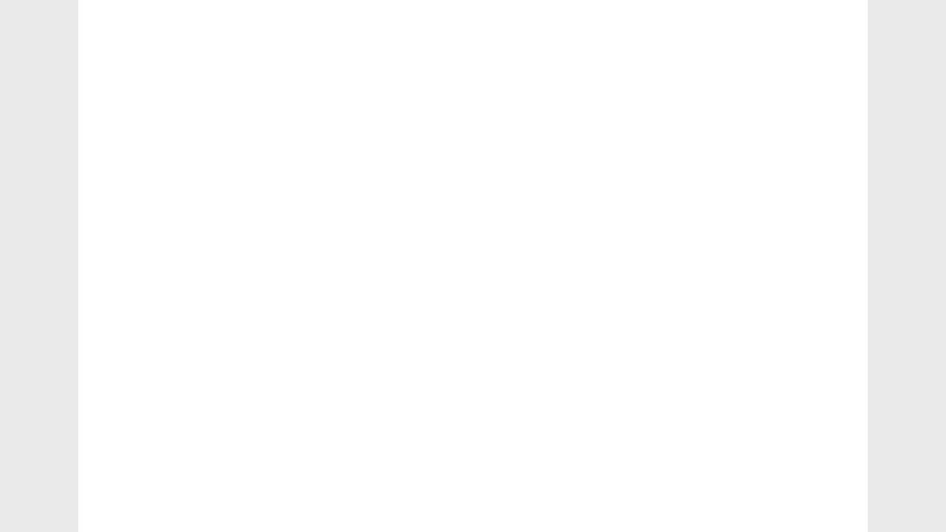
click at [649, 91] on div at bounding box center [472, 266] width 789 height 532
click at [683, 86] on div at bounding box center [472, 266] width 789 height 532
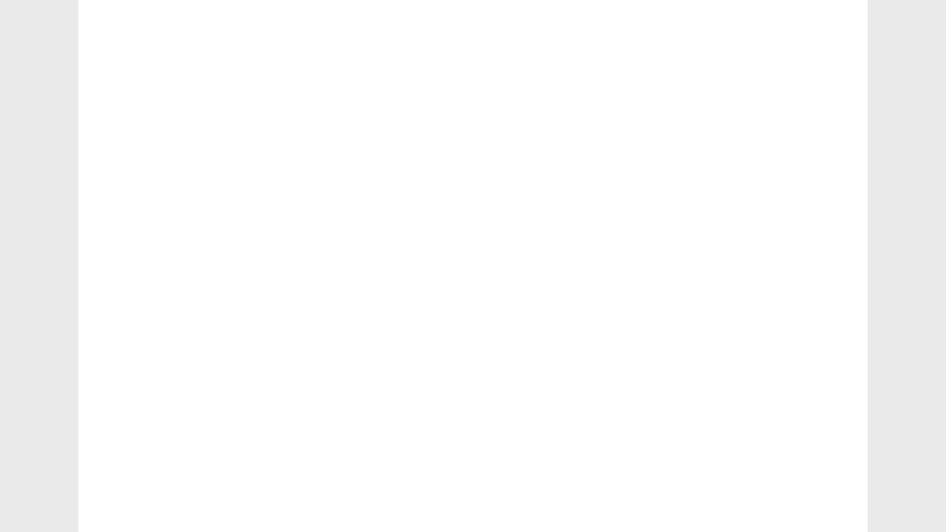
click at [683, 86] on div at bounding box center [472, 266] width 789 height 532
click at [685, 105] on div at bounding box center [472, 266] width 789 height 532
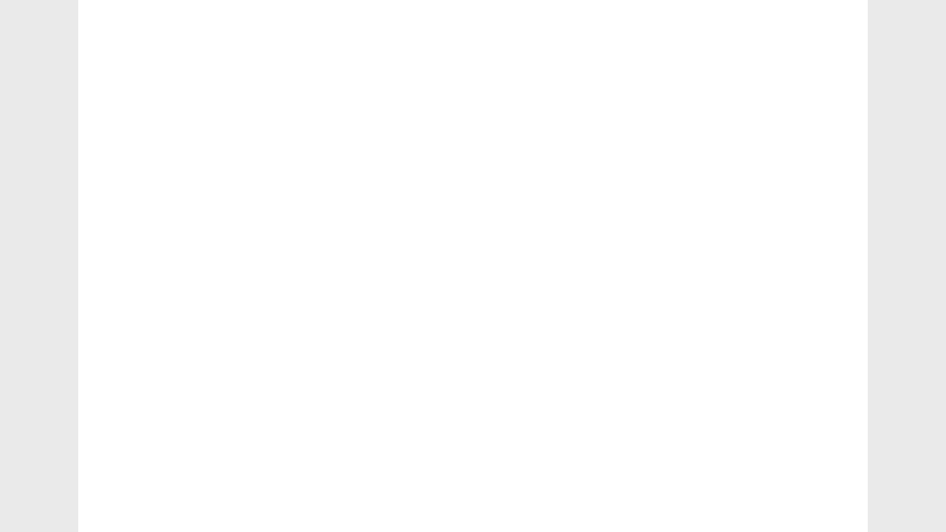
drag, startPoint x: 685, startPoint y: 105, endPoint x: 617, endPoint y: 50, distance: 87.2
click at [679, 102] on div at bounding box center [472, 266] width 789 height 532
click at [617, 50] on div at bounding box center [472, 266] width 789 height 532
click at [889, 40] on div at bounding box center [473, 266] width 946 height 532
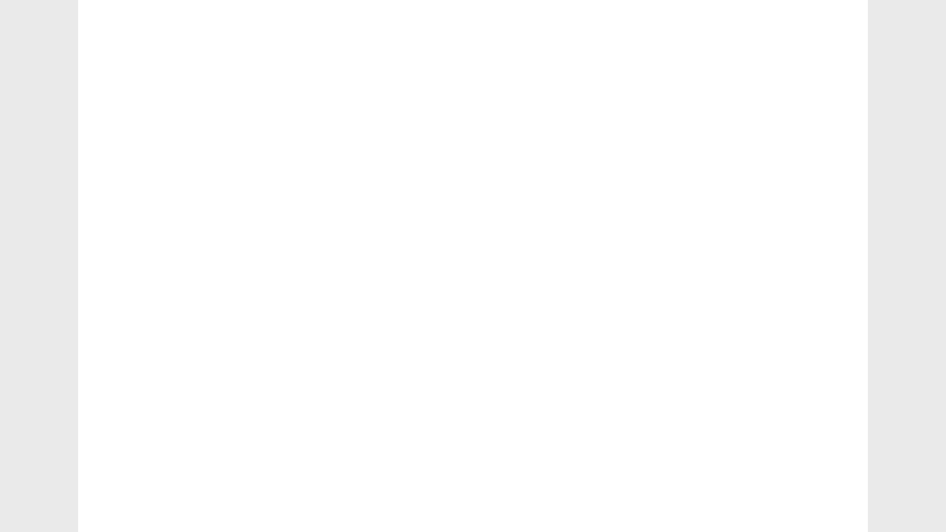
click at [889, 40] on div at bounding box center [473, 266] width 946 height 532
click at [846, 470] on div at bounding box center [472, 266] width 789 height 532
click at [945, 467] on div at bounding box center [473, 266] width 946 height 532
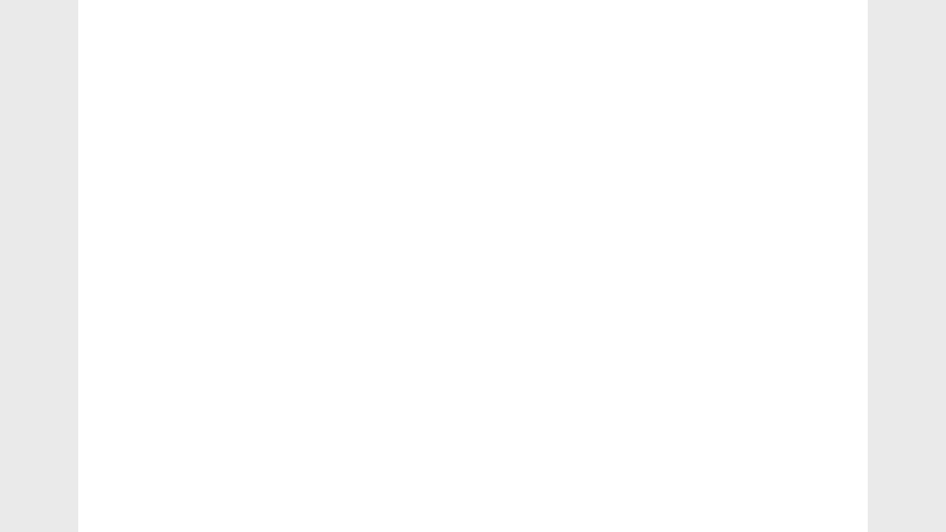
click at [945, 467] on div at bounding box center [473, 266] width 946 height 532
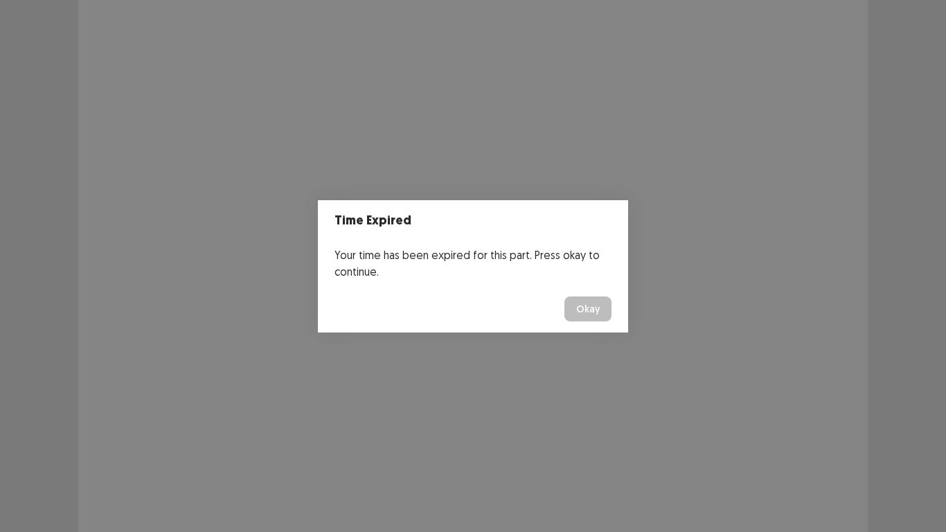
click at [587, 307] on button "Okay" at bounding box center [587, 308] width 47 height 25
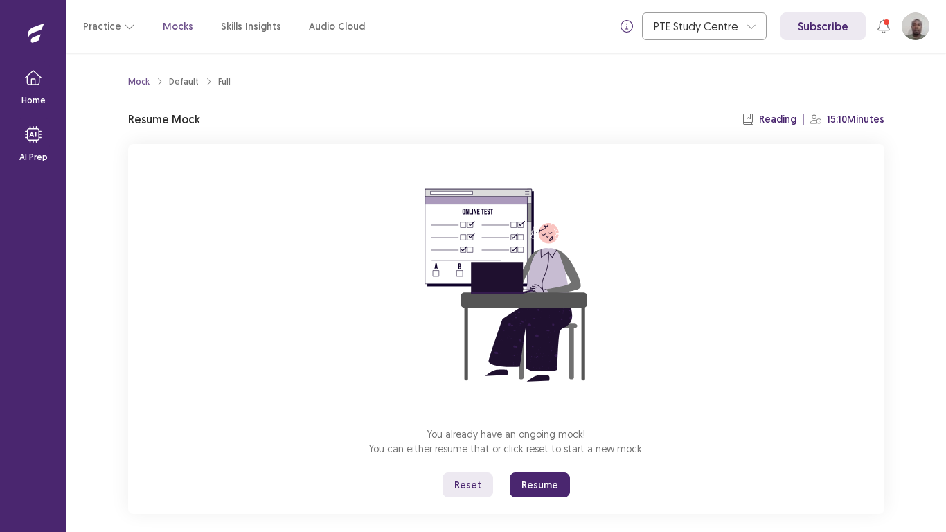
click at [945, 388] on div "Mock Default Full Resume Mock Reading | 15:10 Minutes You already have an ongoi…" at bounding box center [505, 292] width 879 height 479
click at [549, 470] on button "Resume" at bounding box center [540, 484] width 60 height 25
click at [538, 470] on button "Resume" at bounding box center [540, 484] width 60 height 25
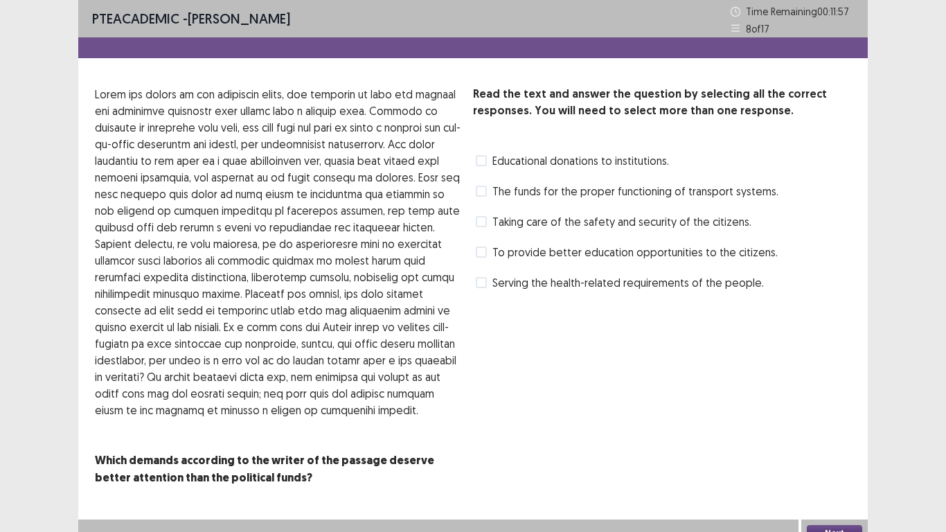
click at [479, 220] on span at bounding box center [481, 221] width 11 height 11
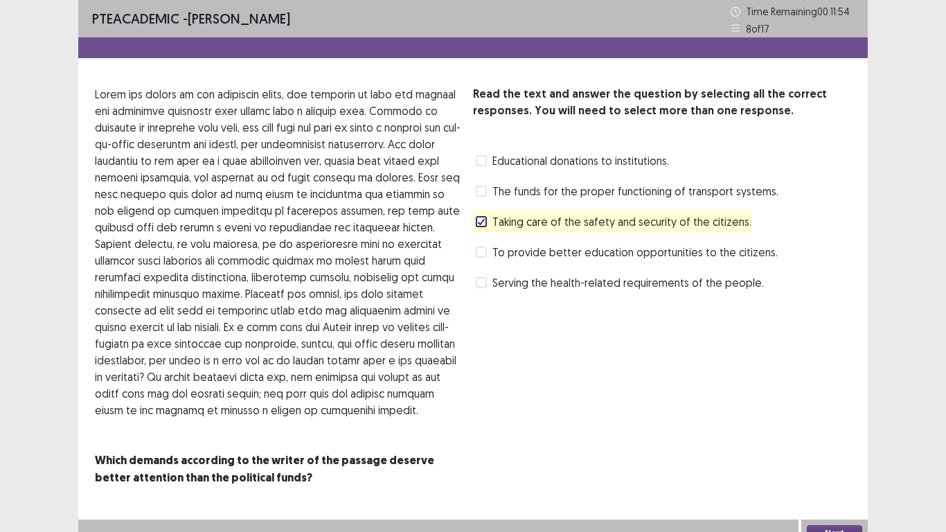
click at [824, 470] on button "Next" at bounding box center [834, 533] width 55 height 17
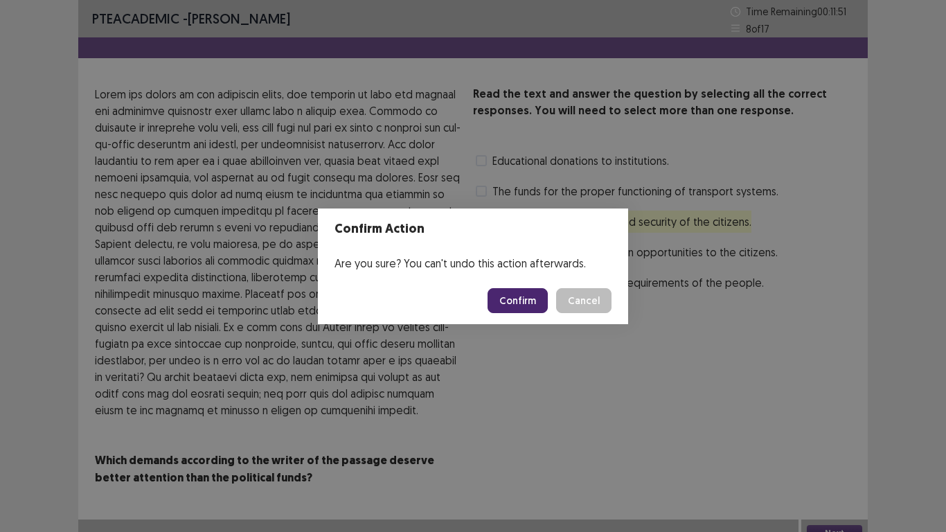
click at [513, 301] on button "Confirm" at bounding box center [518, 300] width 60 height 25
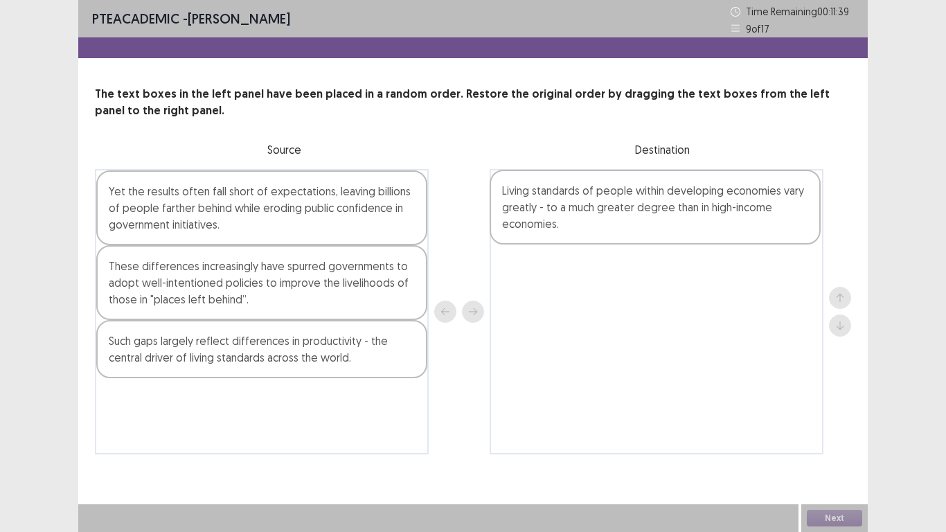
drag, startPoint x: 249, startPoint y: 199, endPoint x: 652, endPoint y: 201, distance: 403.7
click at [652, 201] on div "Living standards of people within developing economies vary greatly - to a much…" at bounding box center [473, 311] width 756 height 285
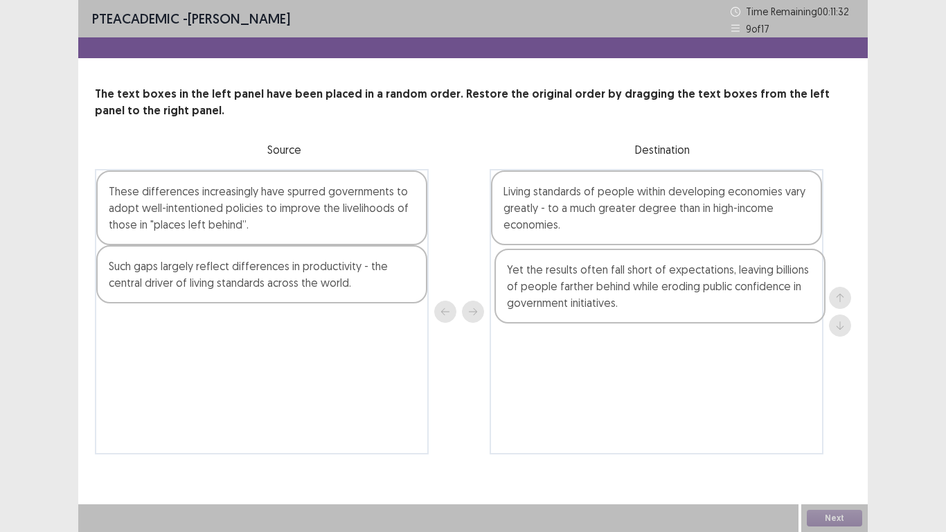
drag, startPoint x: 267, startPoint y: 208, endPoint x: 671, endPoint y: 287, distance: 411.4
click at [671, 287] on div "Yet the results often fall short of expectations, leaving billions of people fa…" at bounding box center [473, 311] width 756 height 285
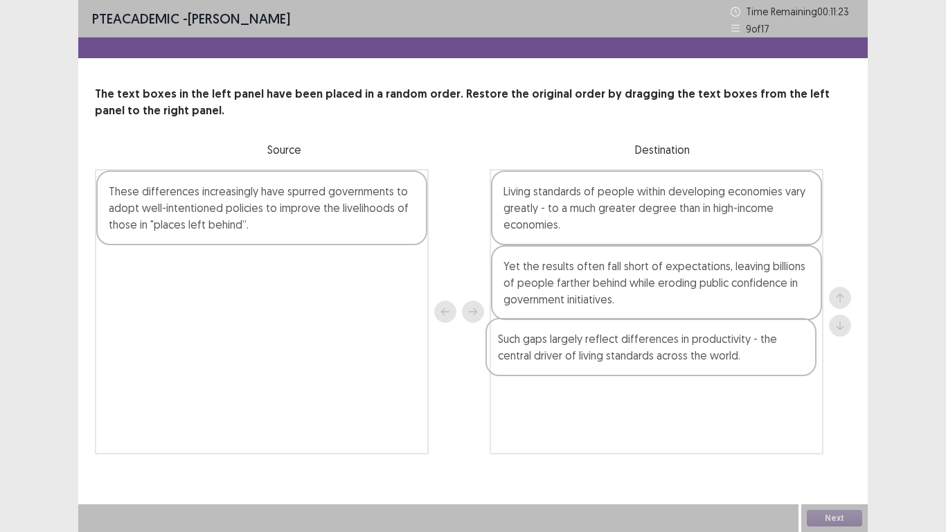
drag, startPoint x: 269, startPoint y: 276, endPoint x: 662, endPoint y: 350, distance: 400.4
click at [662, 350] on div "These differences increasingly have spurred governments to adopt well-intention…" at bounding box center [473, 311] width 756 height 285
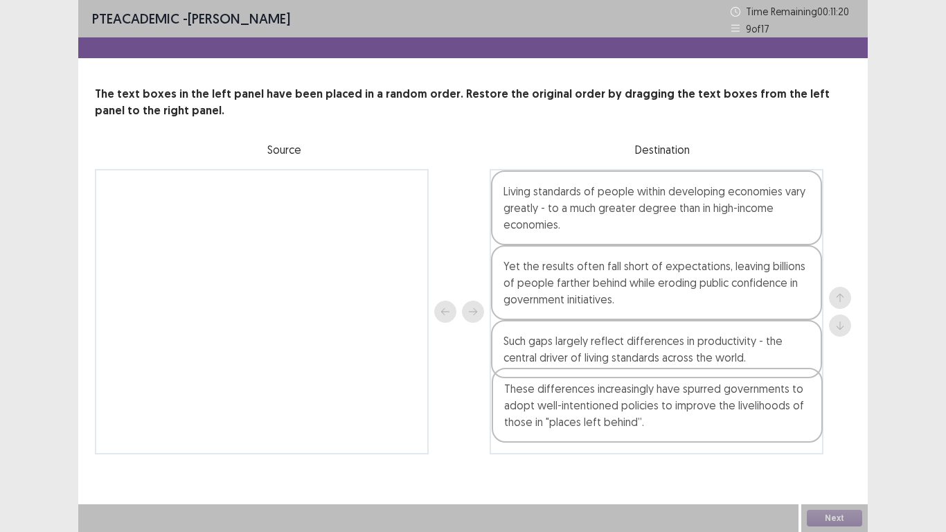
drag, startPoint x: 324, startPoint y: 205, endPoint x: 720, endPoint y: 410, distance: 446.0
click at [720, 410] on div "These differences increasingly have spurred governments to adopt well-intention…" at bounding box center [473, 311] width 756 height 285
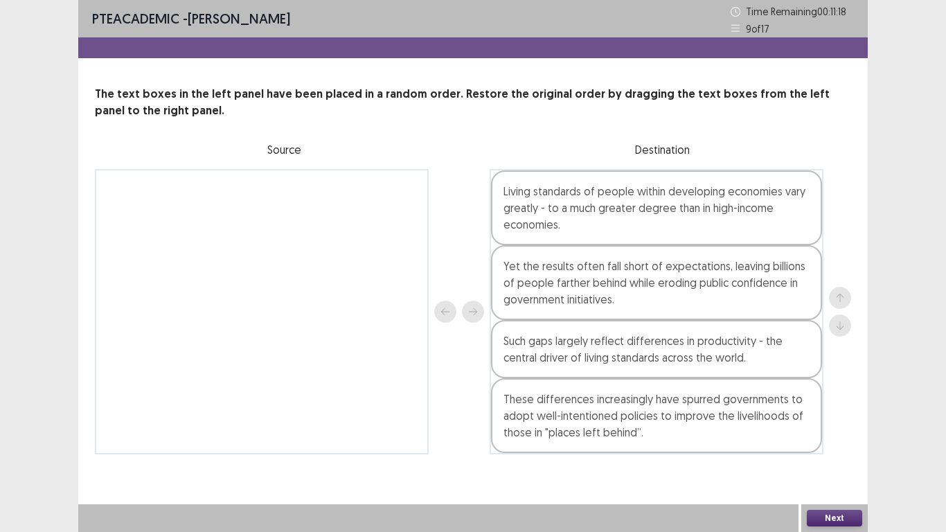
click at [840, 470] on button "Next" at bounding box center [834, 518] width 55 height 17
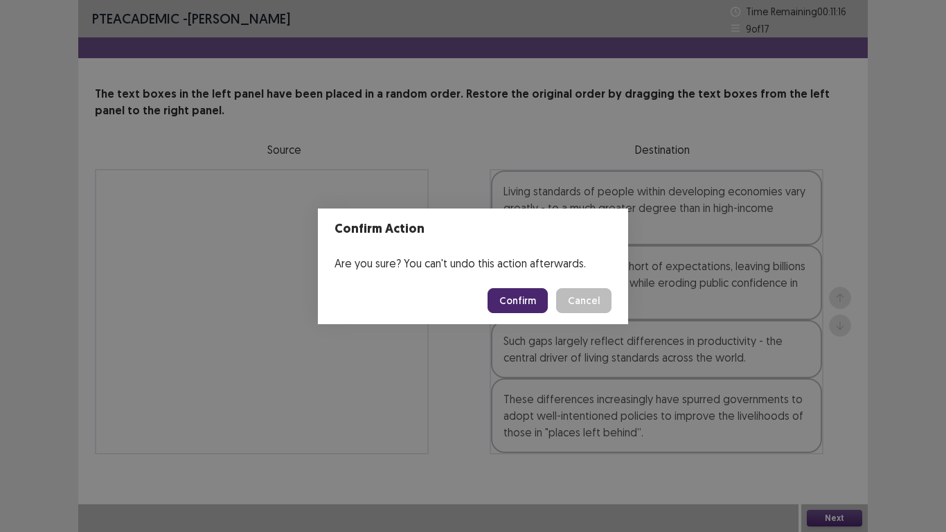
click at [521, 307] on button "Confirm" at bounding box center [518, 300] width 60 height 25
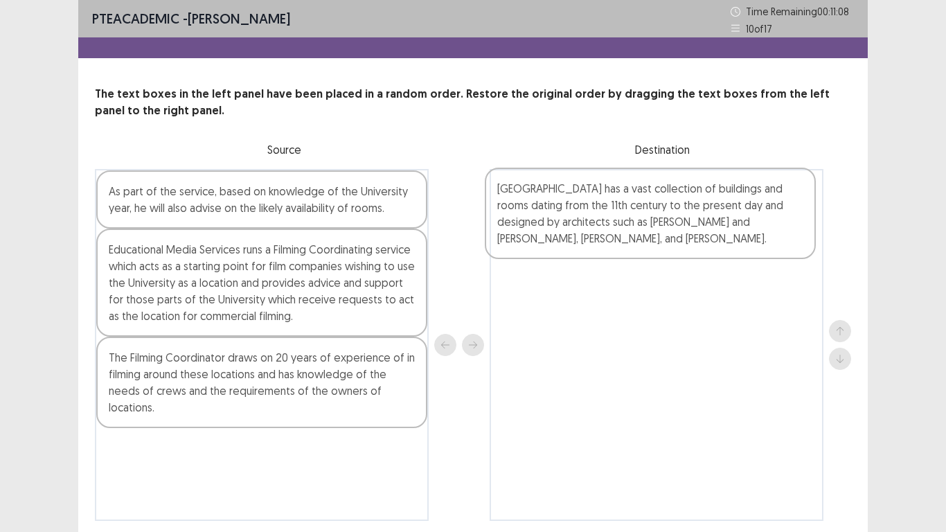
drag, startPoint x: 289, startPoint y: 226, endPoint x: 674, endPoint y: 226, distance: 384.3
click at [674, 226] on div "Oxford University has a vast collection of buildings and rooms dating from the …" at bounding box center [473, 345] width 756 height 352
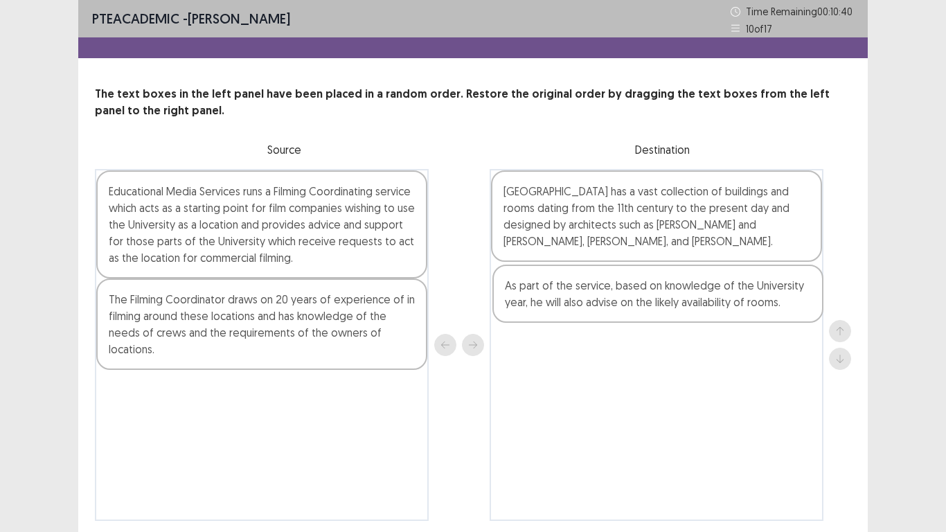
drag, startPoint x: 265, startPoint y: 207, endPoint x: 665, endPoint y: 302, distance: 410.7
click at [665, 302] on div "As part of the service, based on knowledge of the University year, he will also…" at bounding box center [473, 345] width 756 height 352
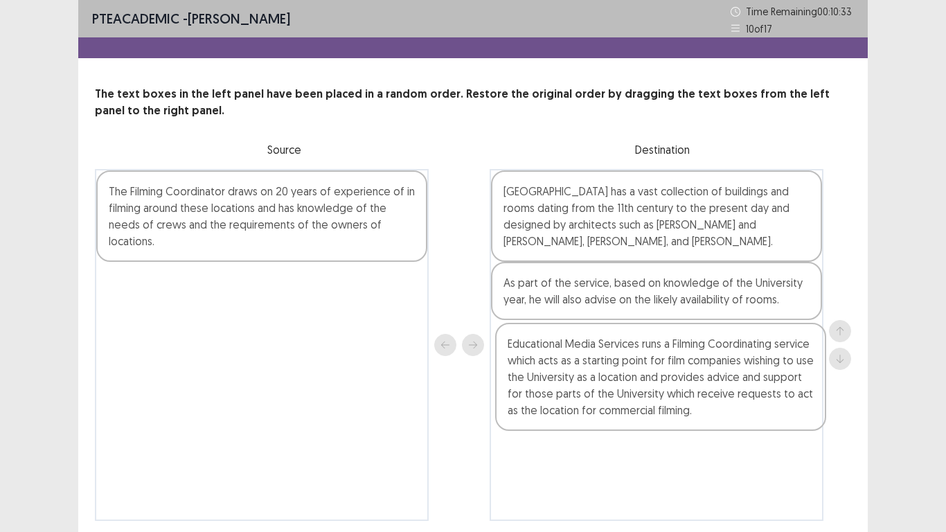
drag, startPoint x: 251, startPoint y: 206, endPoint x: 654, endPoint y: 364, distance: 433.1
click at [654, 364] on div "Educational Media Services runs a Filming Coordinating service which acts as a …" at bounding box center [473, 345] width 756 height 352
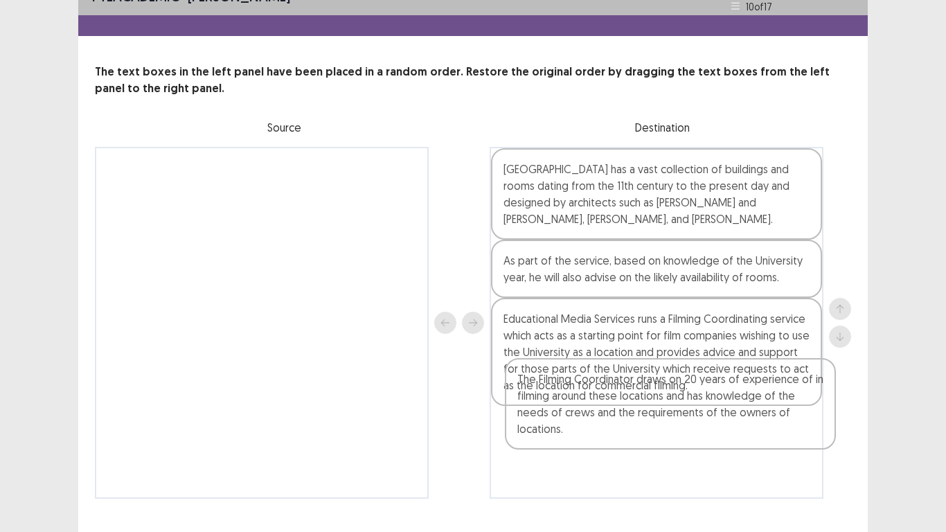
scroll to position [50, 0]
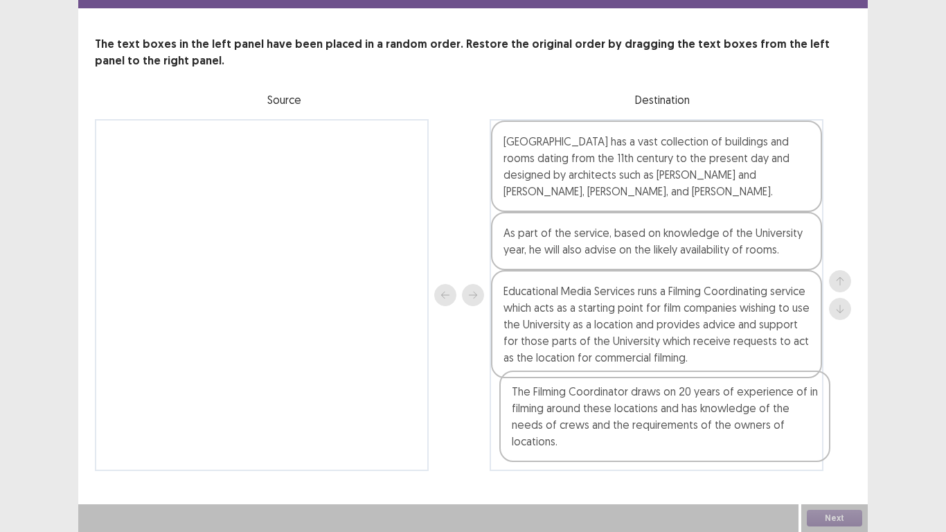
drag, startPoint x: 364, startPoint y: 233, endPoint x: 767, endPoint y: 443, distance: 455.3
click at [767, 443] on div "The Filming Coordinator draws on 20 years of experience of in filming around th…" at bounding box center [473, 295] width 756 height 352
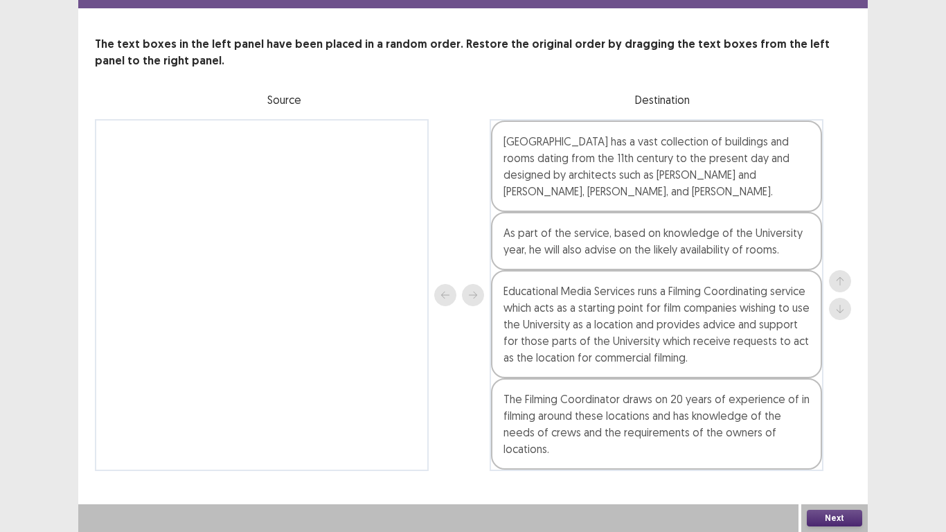
click at [830, 470] on button "Next" at bounding box center [834, 518] width 55 height 17
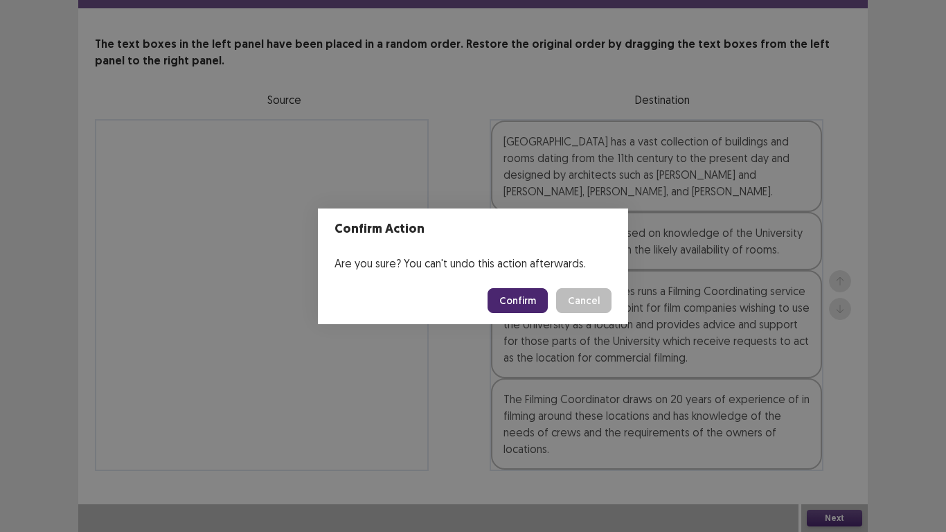
click at [522, 302] on button "Confirm" at bounding box center [518, 300] width 60 height 25
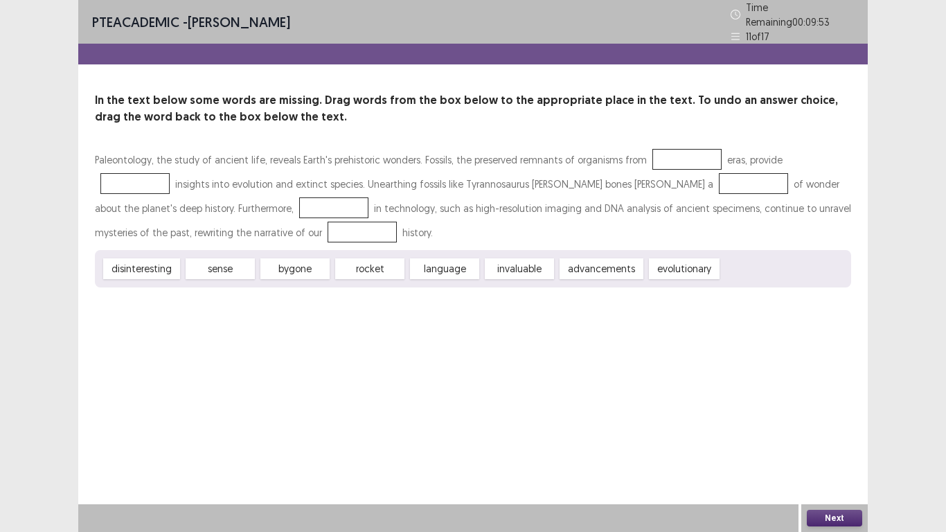
click at [360, 263] on div "rocket" at bounding box center [369, 268] width 69 height 21
drag, startPoint x: 360, startPoint y: 263, endPoint x: 663, endPoint y: 150, distance: 323.6
click at [663, 150] on div "Paleontology, the study of ancient life, reveals Earth's prehistoric wonders. F…" at bounding box center [473, 217] width 756 height 140
drag, startPoint x: 377, startPoint y: 260, endPoint x: 668, endPoint y: 150, distance: 311.0
drag, startPoint x: 591, startPoint y: 261, endPoint x: 800, endPoint y: 152, distance: 236.0
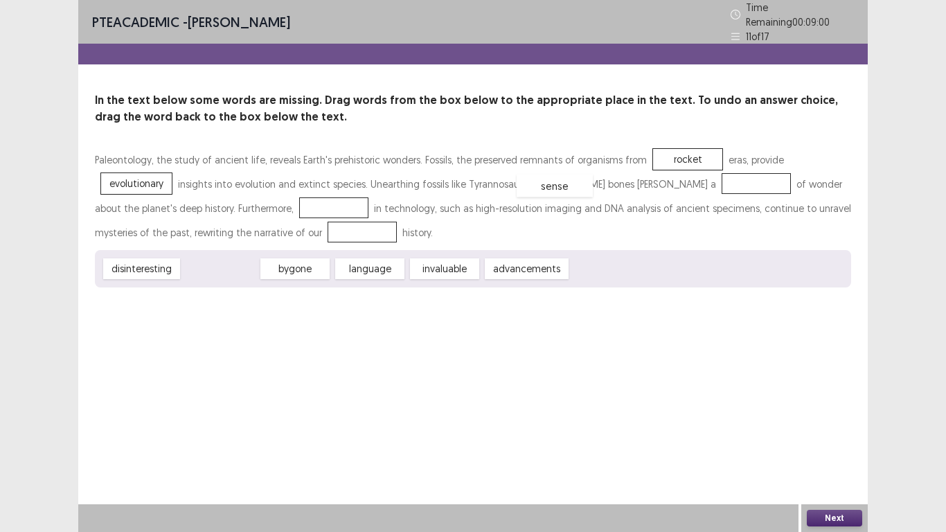
drag, startPoint x: 211, startPoint y: 260, endPoint x: 546, endPoint y: 177, distance: 344.6
drag, startPoint x: 431, startPoint y: 260, endPoint x: 116, endPoint y: 198, distance: 321.0
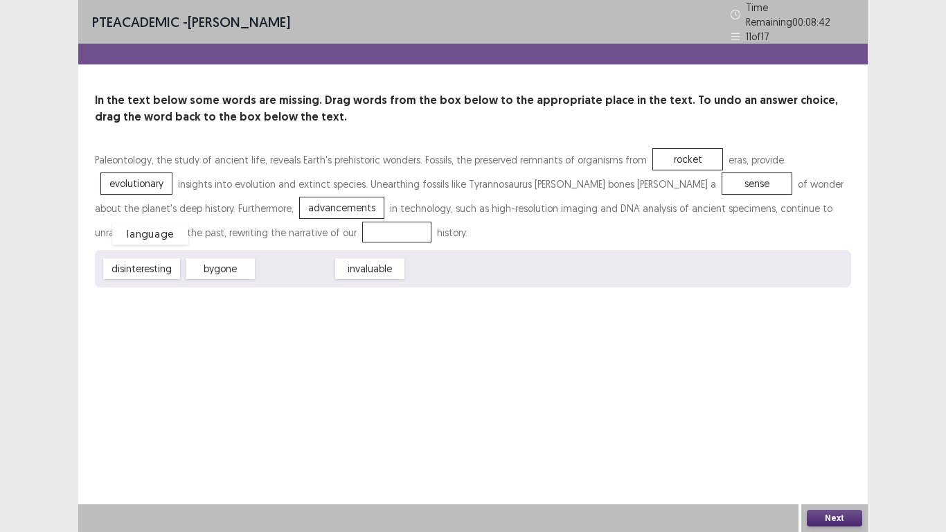
drag, startPoint x: 301, startPoint y: 258, endPoint x: 156, endPoint y: 223, distance: 149.0
click at [823, 470] on button "Next" at bounding box center [834, 518] width 55 height 17
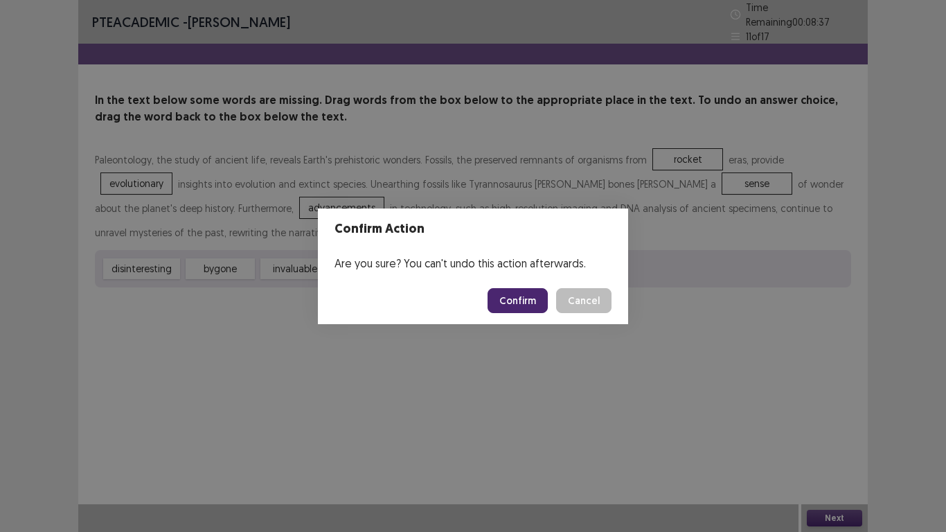
click at [526, 305] on button "Confirm" at bounding box center [518, 300] width 60 height 25
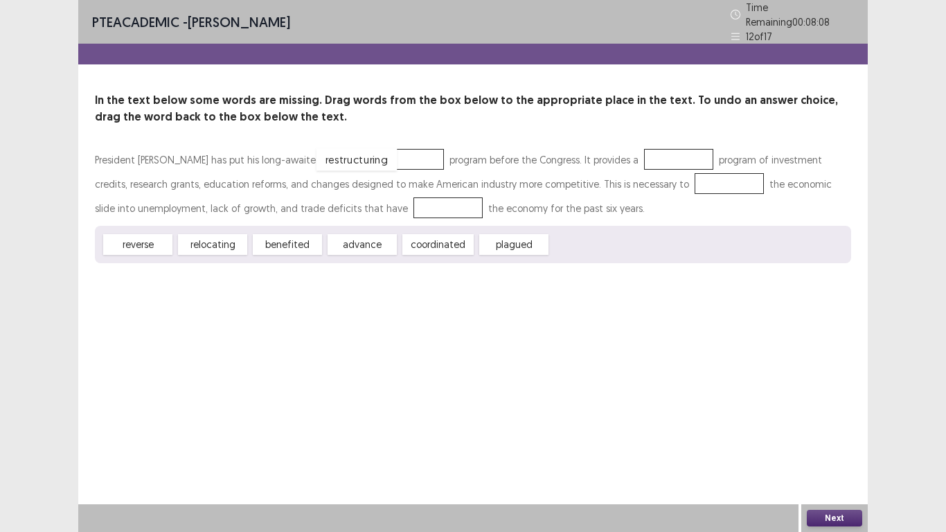
drag, startPoint x: 579, startPoint y: 242, endPoint x: 345, endPoint y: 157, distance: 249.1
click at [359, 238] on div "advance" at bounding box center [357, 249] width 76 height 23
drag, startPoint x: 435, startPoint y: 242, endPoint x: 623, endPoint y: 159, distance: 206.2
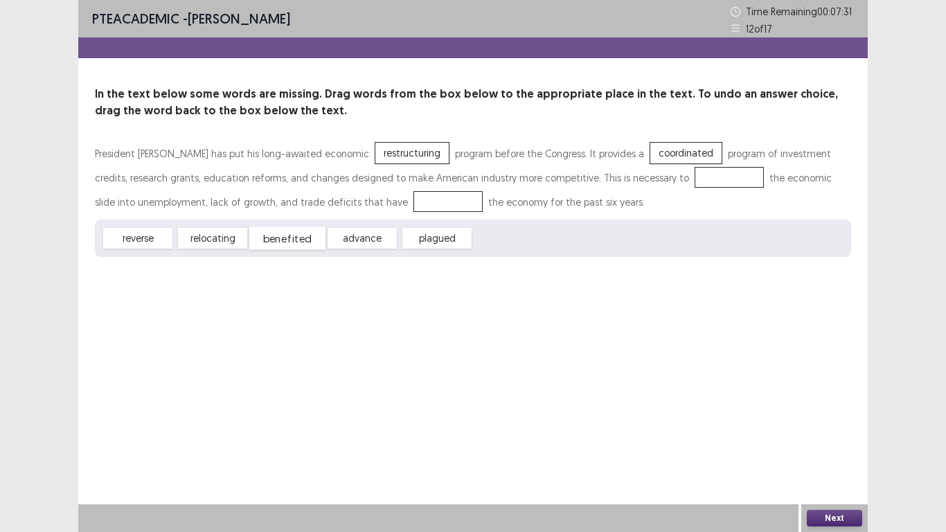
click at [289, 242] on div "benefited" at bounding box center [287, 238] width 76 height 23
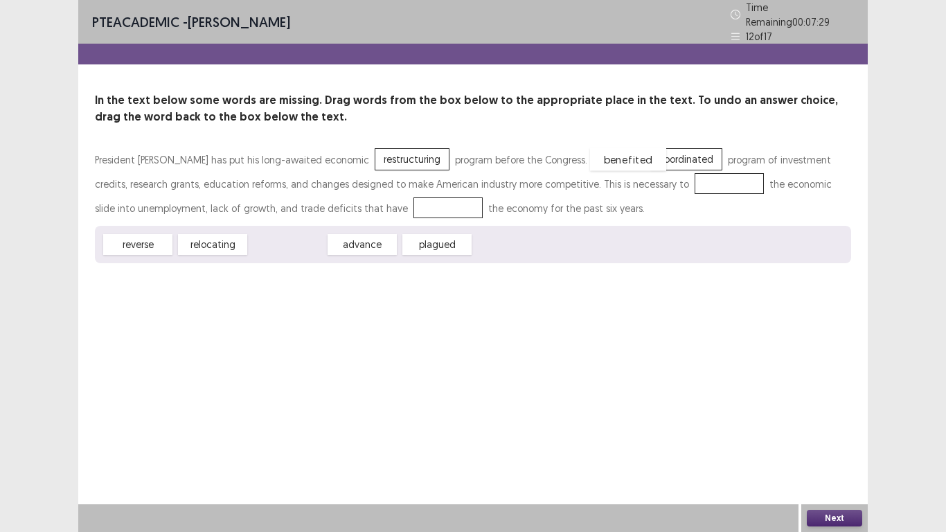
drag, startPoint x: 289, startPoint y: 242, endPoint x: 629, endPoint y: 157, distance: 351.2
drag, startPoint x: 285, startPoint y: 240, endPoint x: 627, endPoint y: 181, distance: 347.8
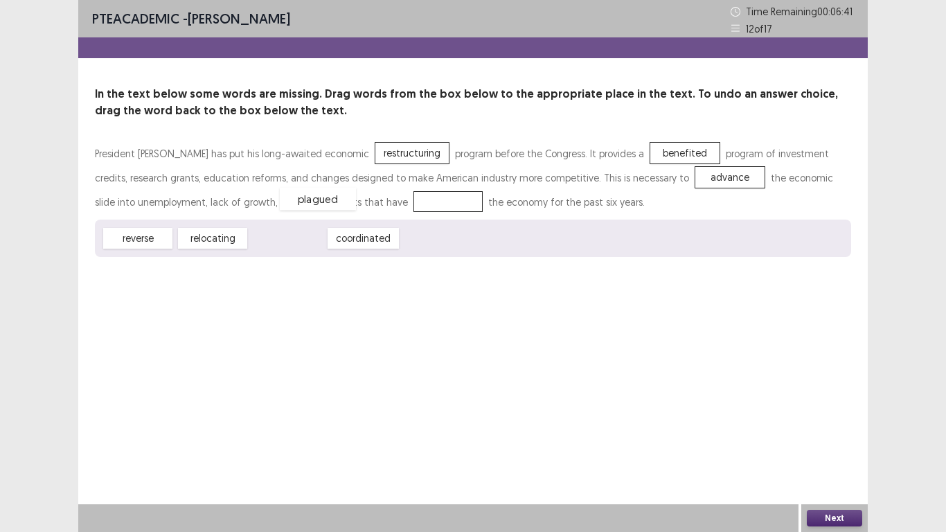
drag, startPoint x: 281, startPoint y: 242, endPoint x: 312, endPoint y: 202, distance: 49.9
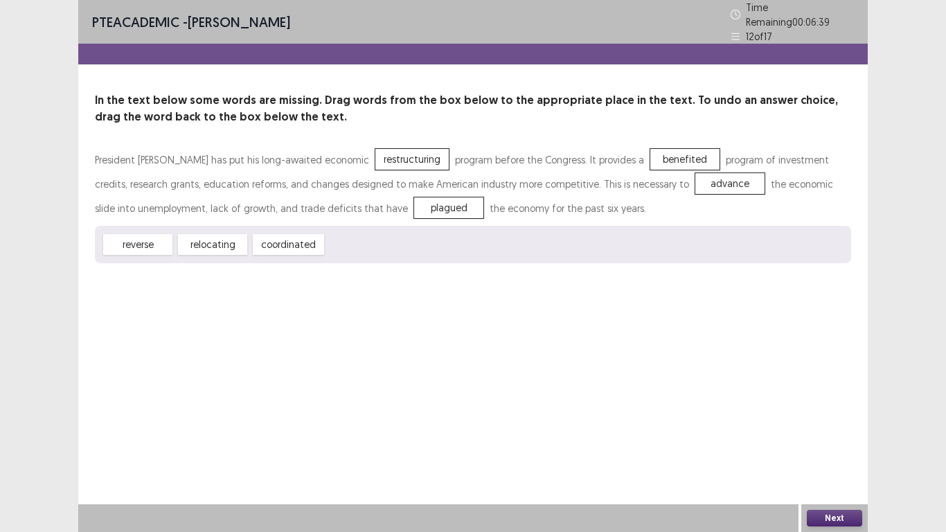
click at [823, 470] on button "Next" at bounding box center [834, 518] width 55 height 17
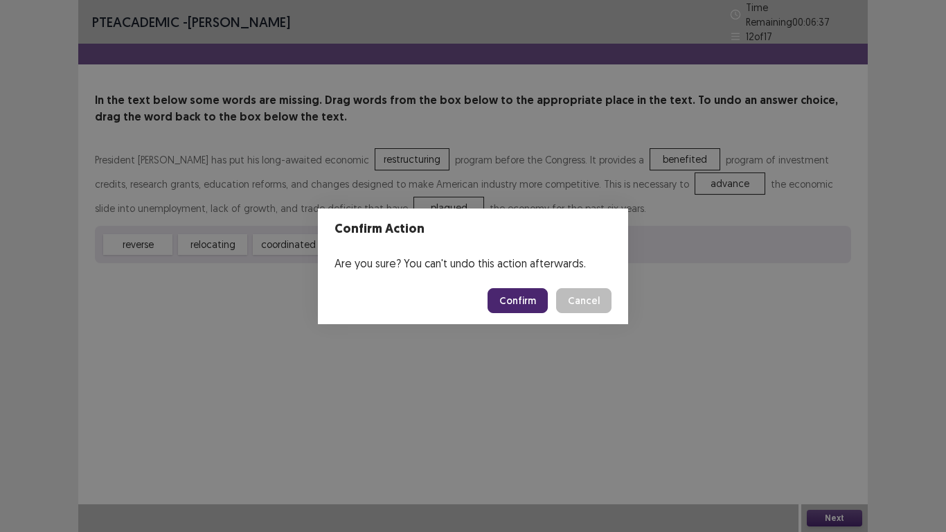
click at [522, 301] on button "Confirm" at bounding box center [518, 300] width 60 height 25
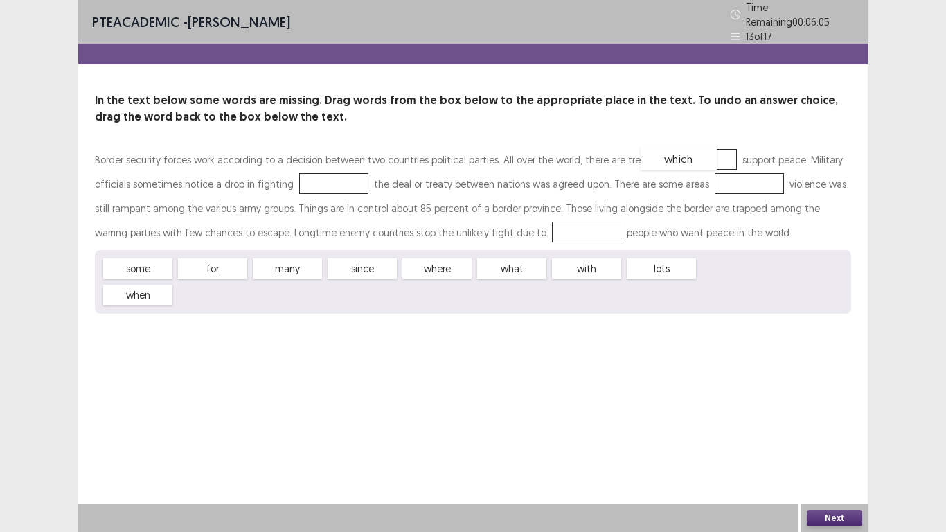
drag, startPoint x: 735, startPoint y: 258, endPoint x: 677, endPoint y: 148, distance: 124.2
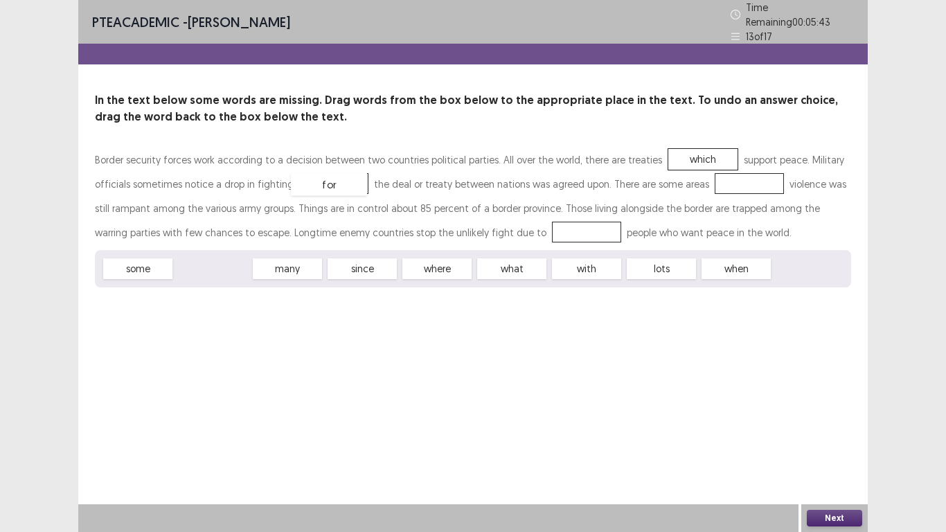
drag, startPoint x: 208, startPoint y: 259, endPoint x: 325, endPoint y: 175, distance: 143.8
drag, startPoint x: 364, startPoint y: 260, endPoint x: 731, endPoint y: 176, distance: 375.9
drag, startPoint x: 512, startPoint y: 264, endPoint x: 499, endPoint y: 226, distance: 39.6
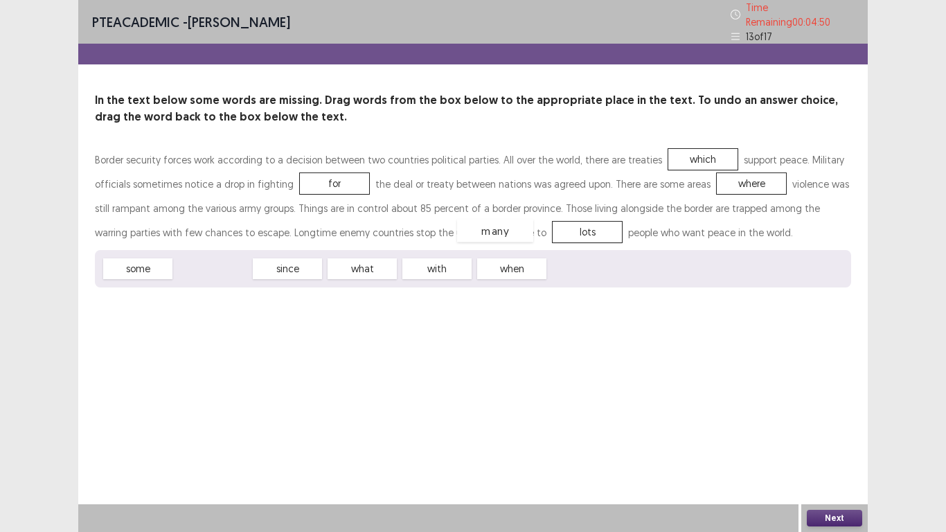
drag, startPoint x: 212, startPoint y: 263, endPoint x: 496, endPoint y: 223, distance: 286.7
click at [828, 470] on button "Next" at bounding box center [834, 518] width 55 height 17
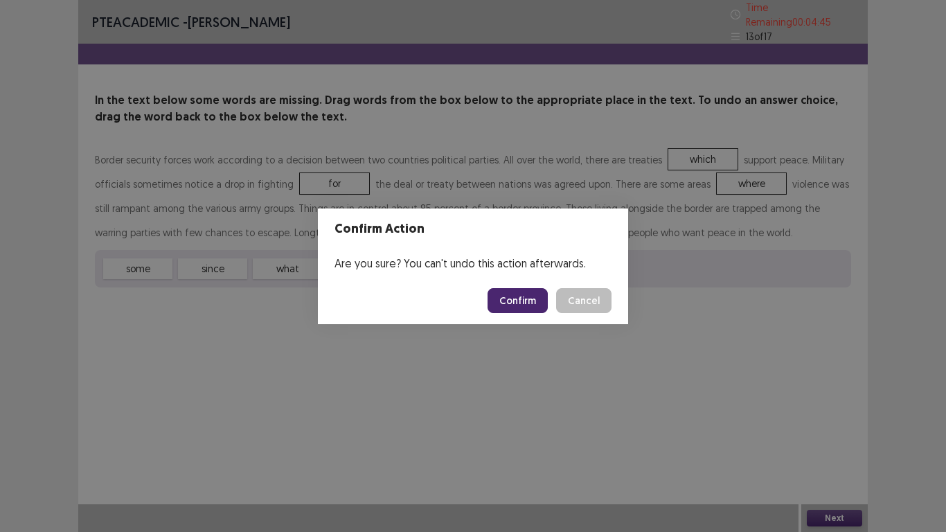
click at [517, 305] on button "Confirm" at bounding box center [518, 300] width 60 height 25
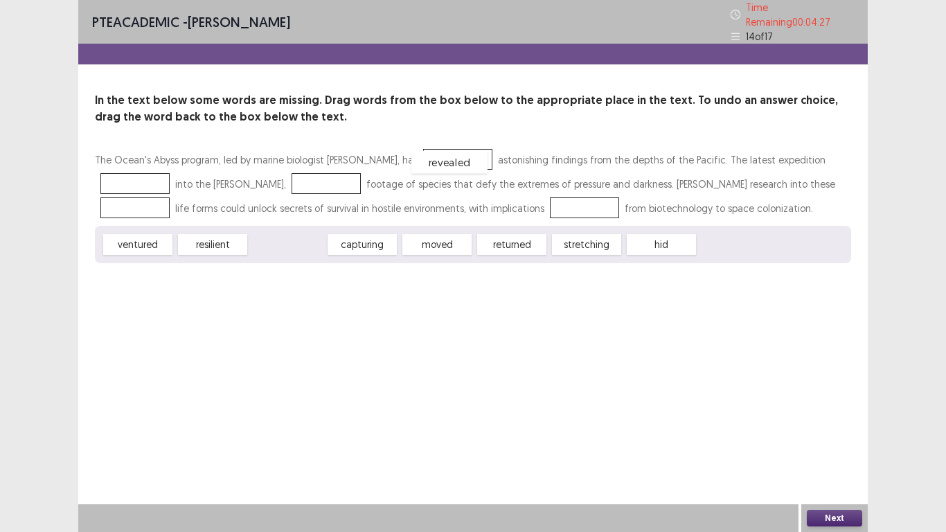
drag, startPoint x: 284, startPoint y: 238, endPoint x: 446, endPoint y: 156, distance: 181.8
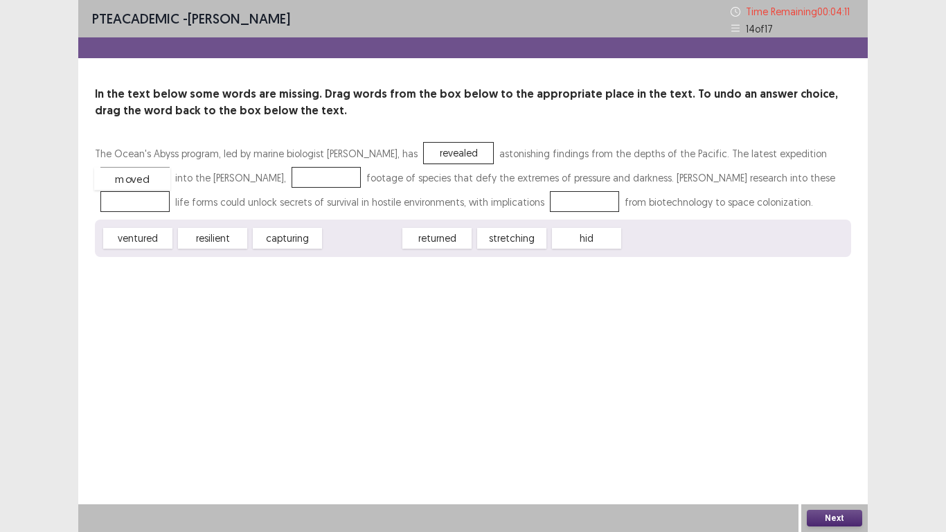
drag, startPoint x: 369, startPoint y: 239, endPoint x: 139, endPoint y: 179, distance: 237.5
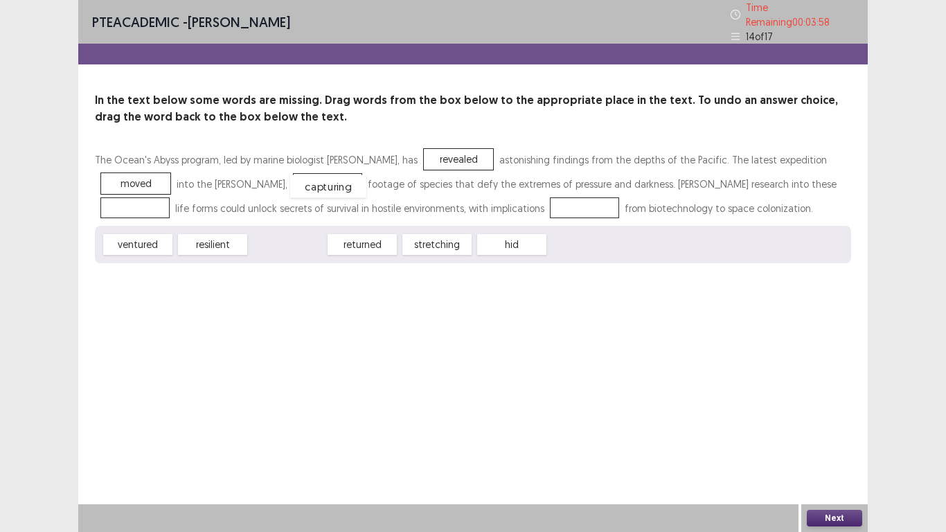
drag, startPoint x: 292, startPoint y: 238, endPoint x: 332, endPoint y: 180, distance: 71.1
drag, startPoint x: 143, startPoint y: 241, endPoint x: 136, endPoint y: 204, distance: 37.3
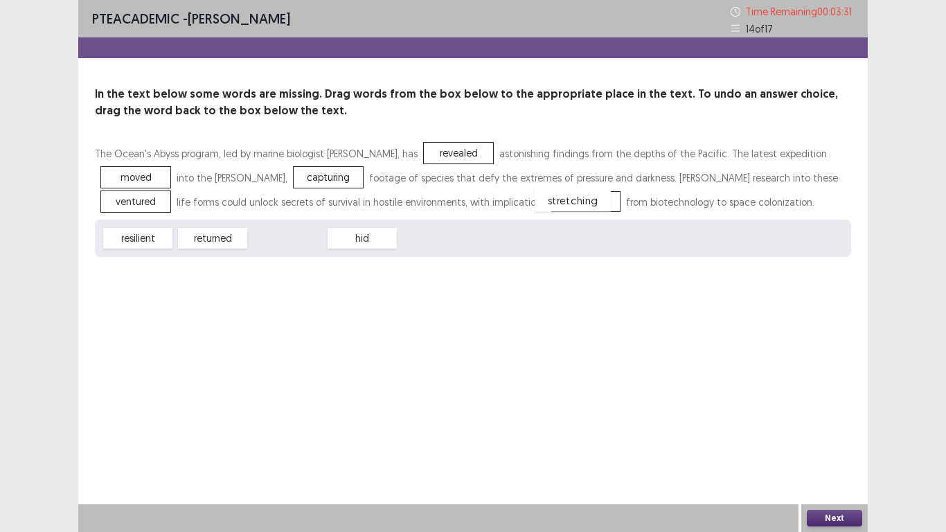
drag, startPoint x: 285, startPoint y: 238, endPoint x: 570, endPoint y: 200, distance: 287.8
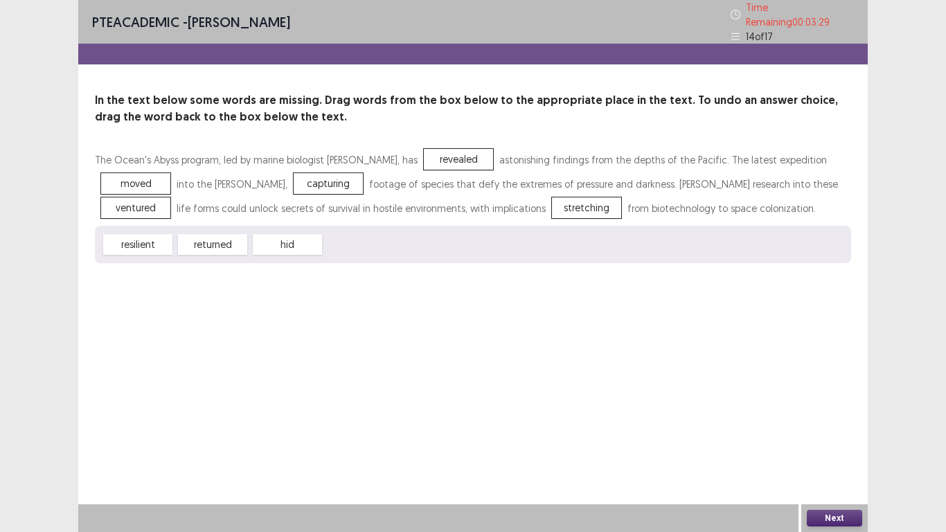
click at [828, 470] on button "Next" at bounding box center [834, 518] width 55 height 17
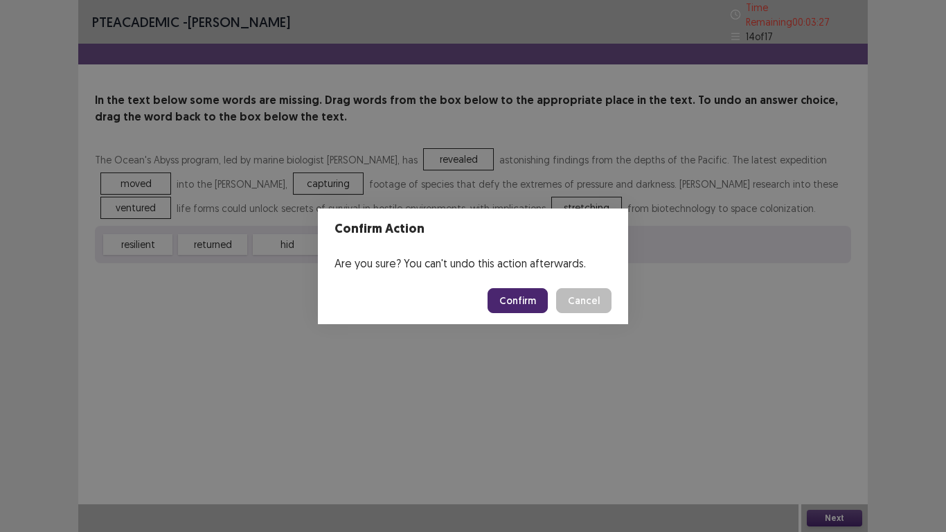
click at [526, 301] on button "Confirm" at bounding box center [518, 300] width 60 height 25
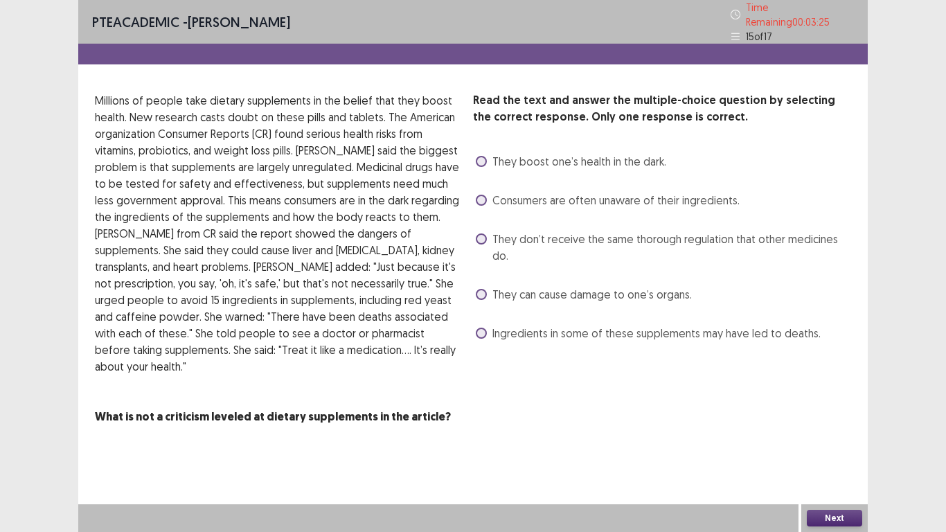
click at [483, 234] on span at bounding box center [481, 238] width 11 height 11
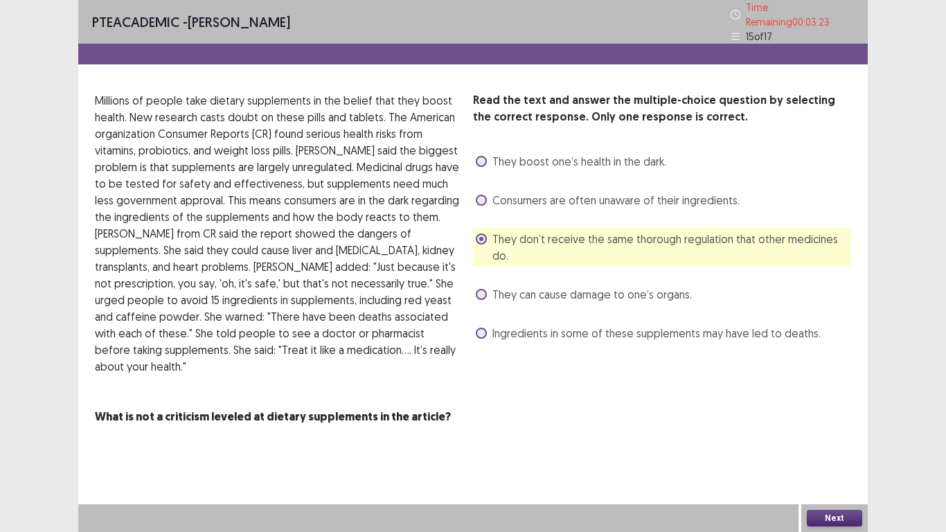
click at [825, 470] on button "Next" at bounding box center [834, 518] width 55 height 17
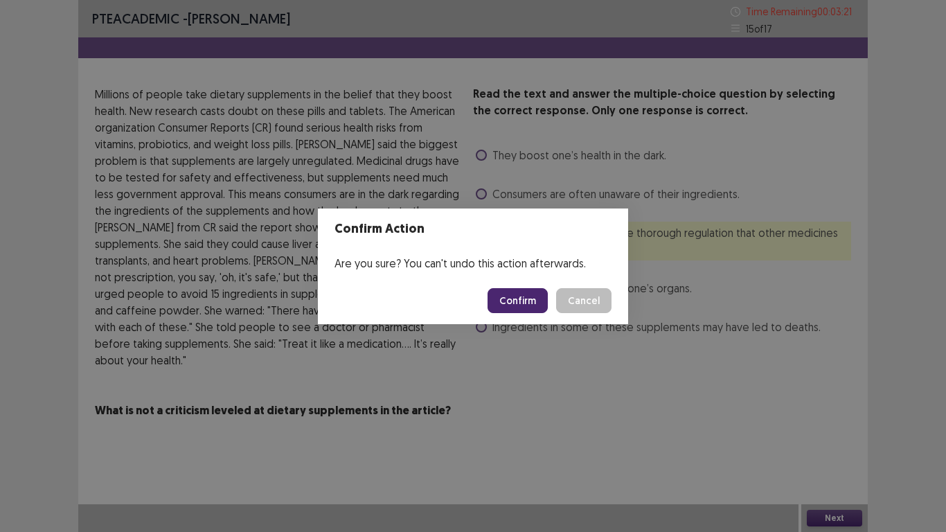
click at [534, 301] on button "Confirm" at bounding box center [518, 300] width 60 height 25
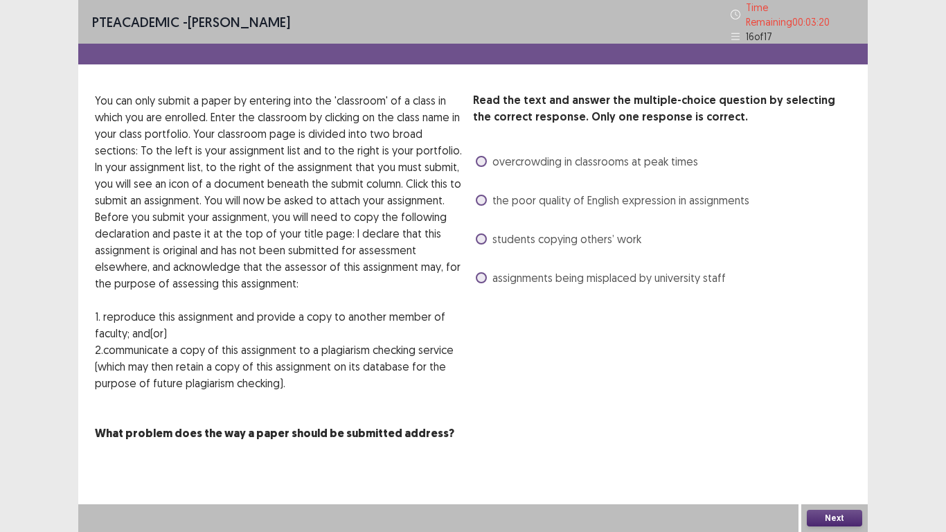
click at [481, 233] on span at bounding box center [481, 238] width 11 height 11
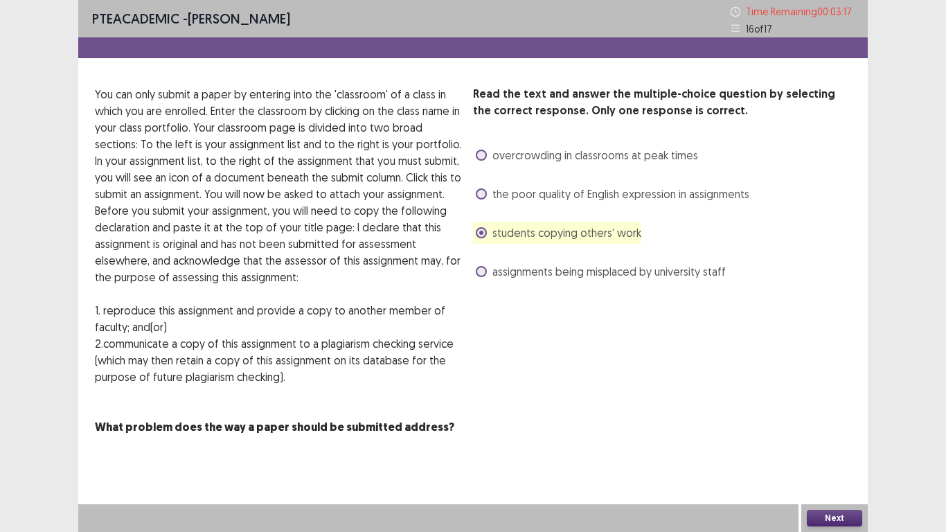
click at [828, 470] on button "Next" at bounding box center [834, 518] width 55 height 17
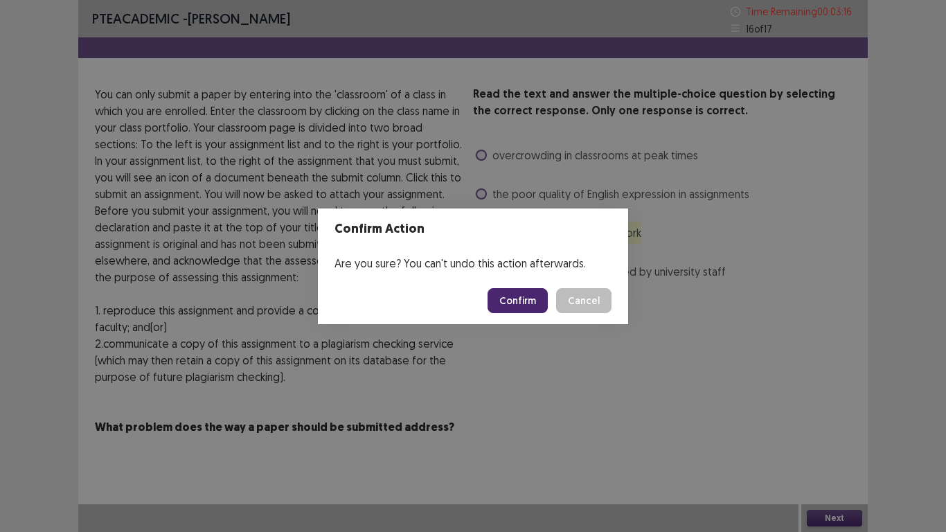
click at [523, 299] on button "Confirm" at bounding box center [518, 300] width 60 height 25
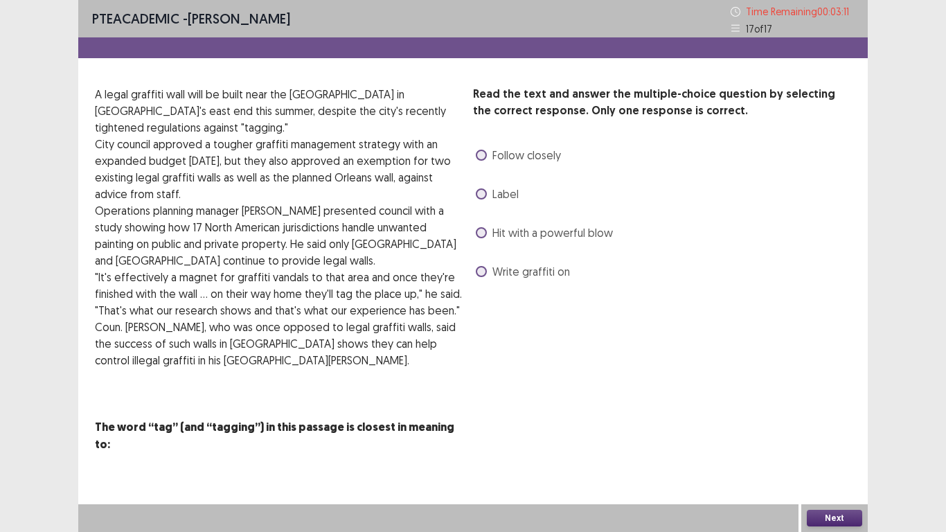
click at [478, 195] on span at bounding box center [481, 193] width 11 height 11
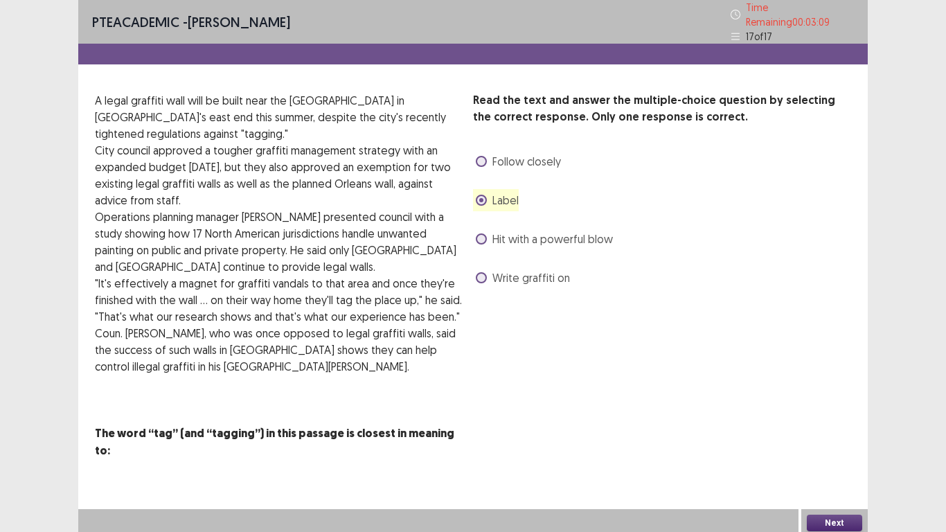
click at [821, 470] on button "Next" at bounding box center [834, 523] width 55 height 17
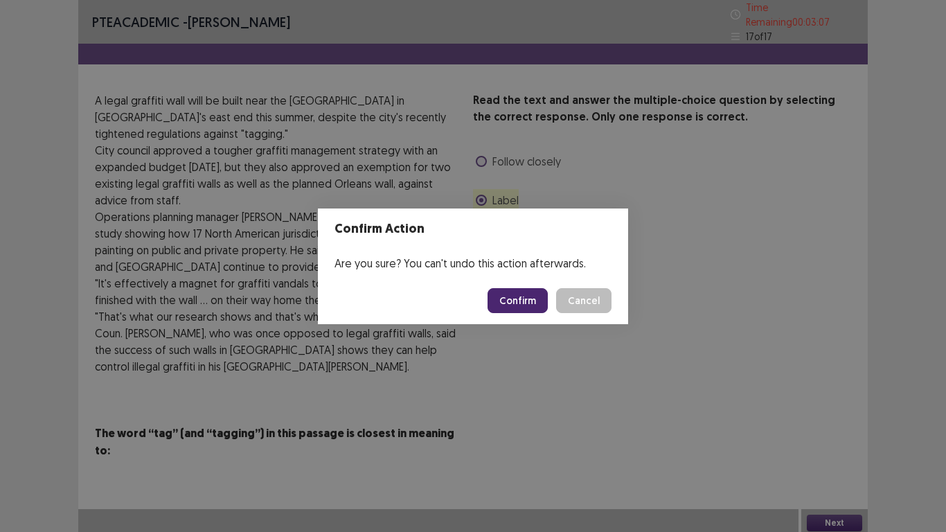
click at [526, 294] on button "Confirm" at bounding box center [518, 300] width 60 height 25
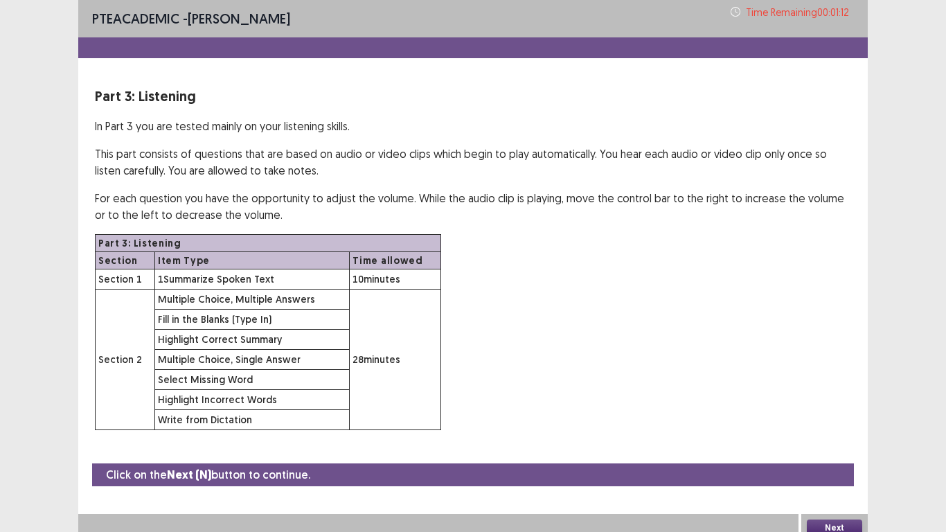
click at [822, 470] on button "Next" at bounding box center [834, 527] width 55 height 17
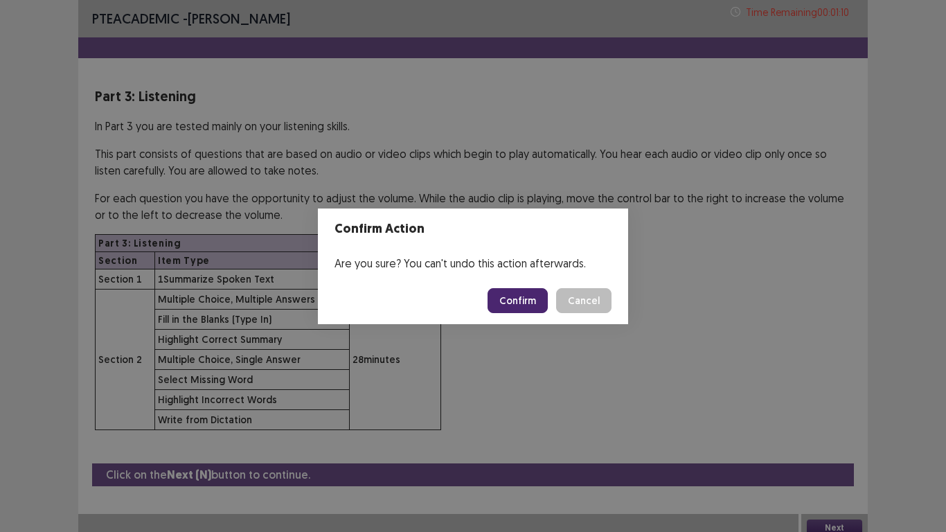
click at [511, 303] on button "Confirm" at bounding box center [518, 300] width 60 height 25
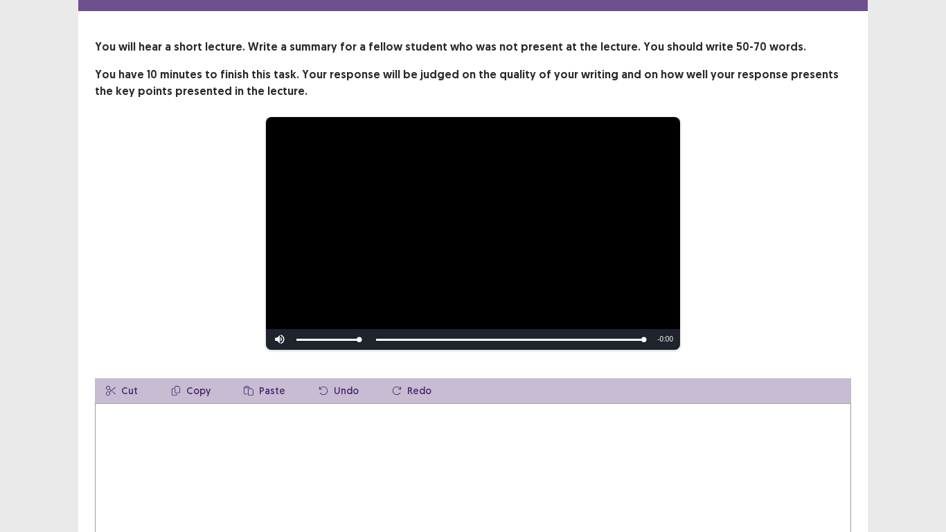
scroll to position [55, 0]
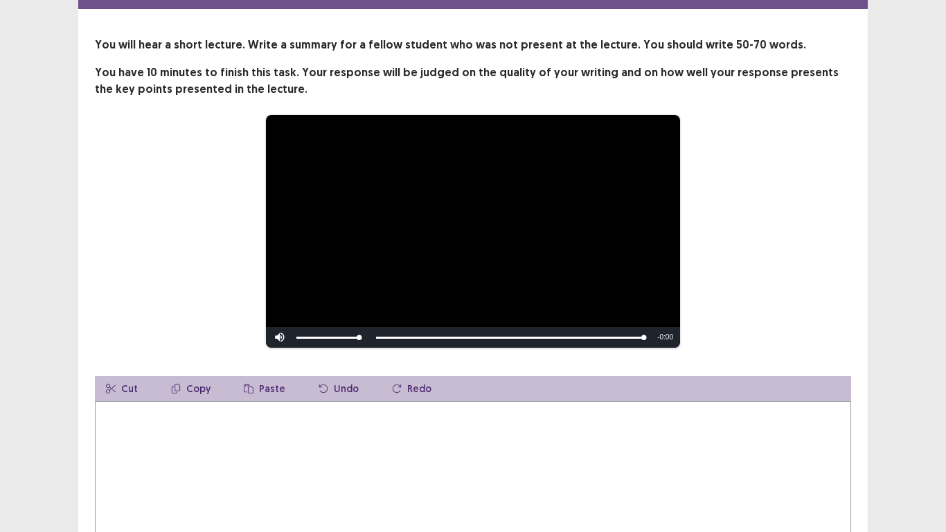
click at [945, 125] on div "**********" at bounding box center [473, 292] width 946 height 695
click at [104, 404] on textarea at bounding box center [473, 477] width 756 height 152
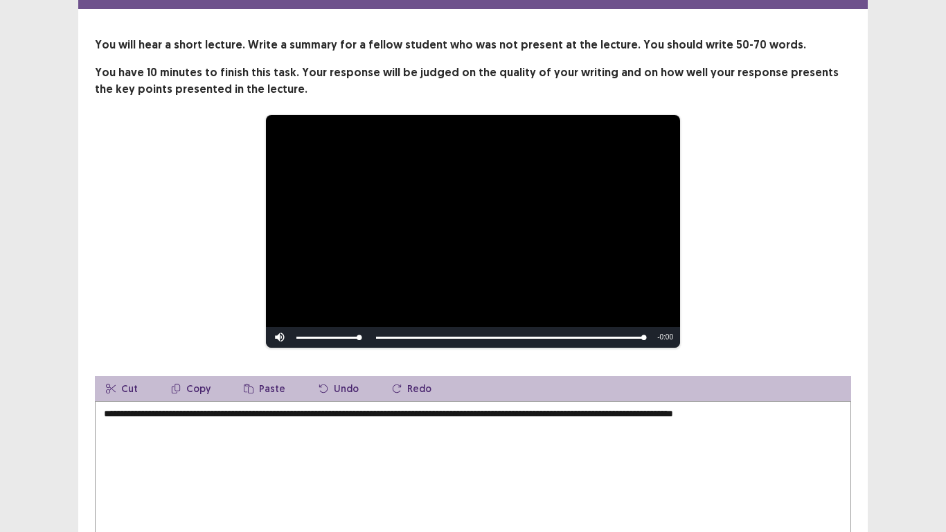
click at [944, 397] on div "**********" at bounding box center [473, 292] width 946 height 695
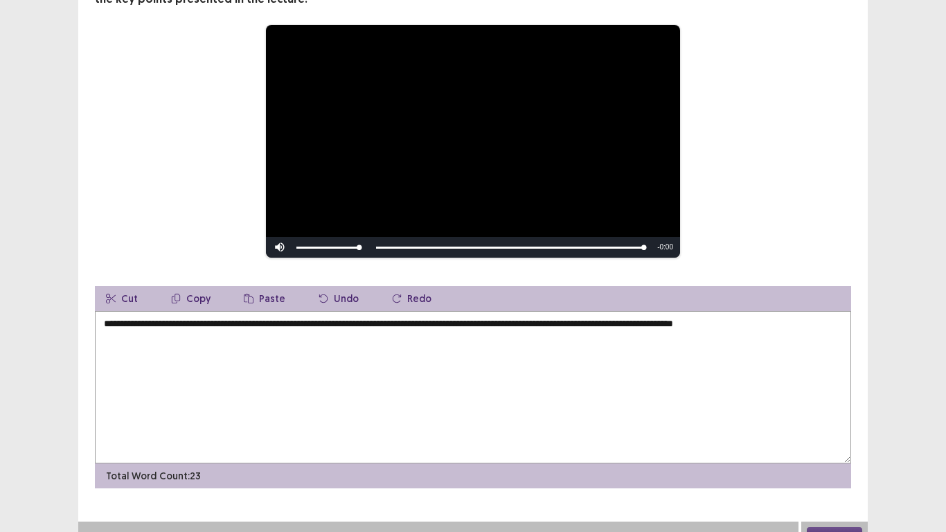
scroll to position [157, 0]
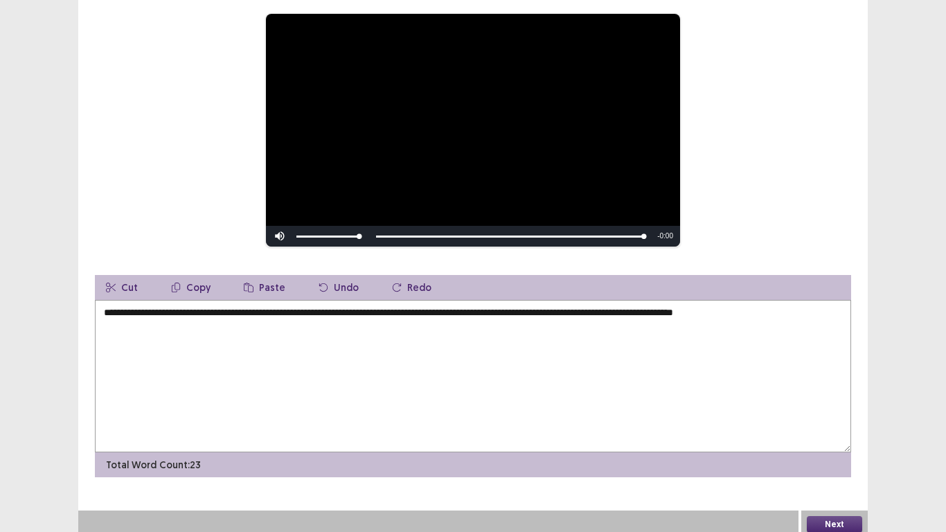
click at [810, 305] on textarea "**********" at bounding box center [473, 376] width 756 height 152
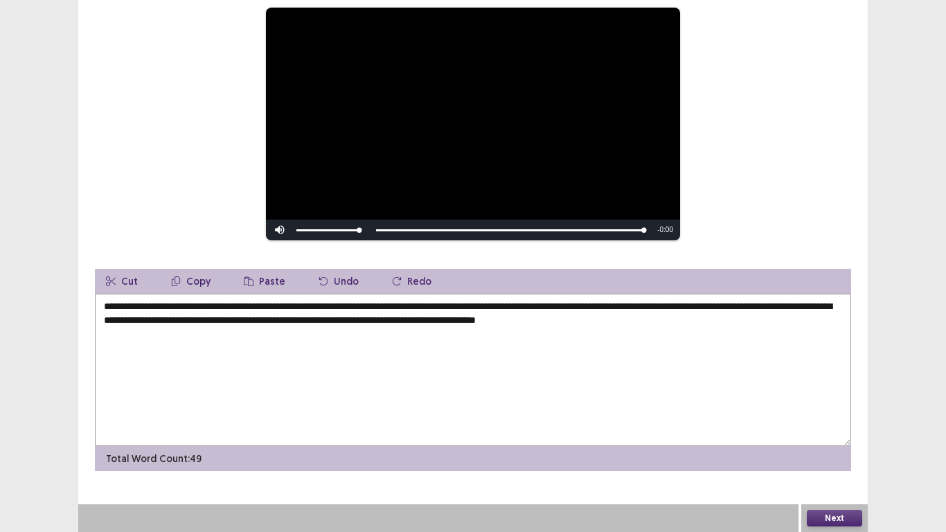
click at [945, 240] on div "**********" at bounding box center [473, 187] width 946 height 688
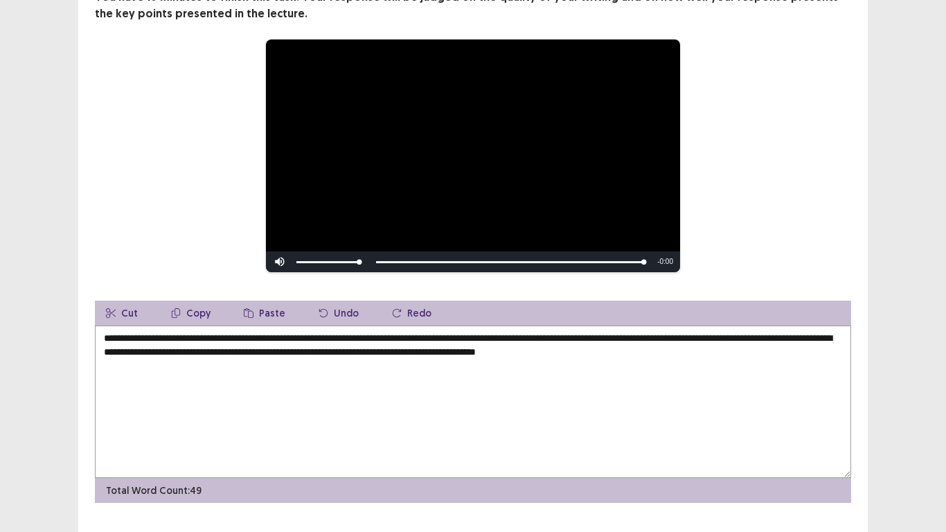
scroll to position [129, 0]
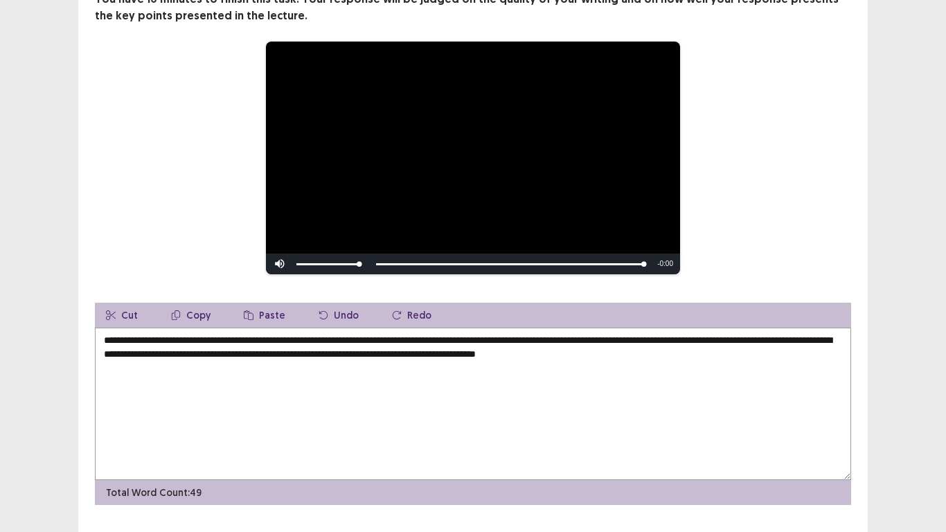
click at [790, 349] on textarea "**********" at bounding box center [473, 404] width 756 height 152
type textarea "**********"
click at [945, 236] on div "**********" at bounding box center [473, 218] width 946 height 695
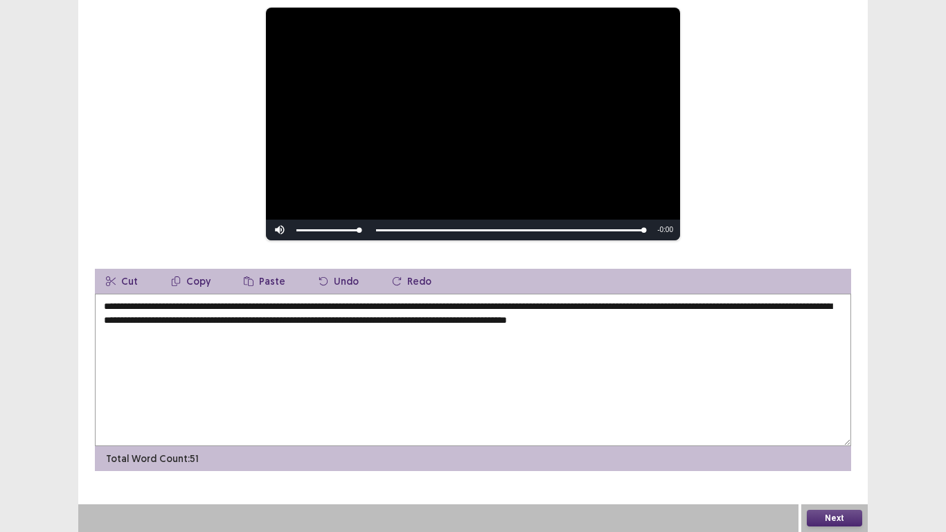
click at [830, 470] on button "Next" at bounding box center [834, 518] width 55 height 17
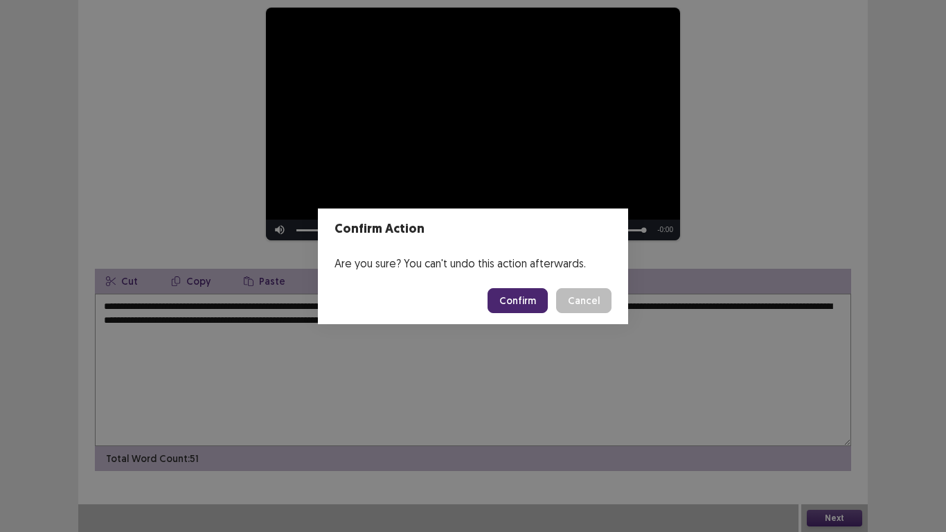
click at [517, 302] on button "Confirm" at bounding box center [518, 300] width 60 height 25
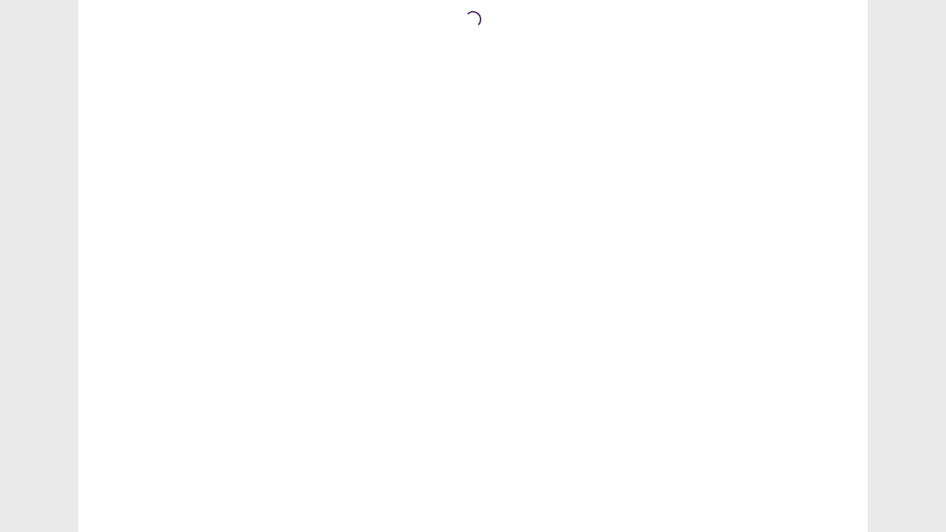
scroll to position [0, 0]
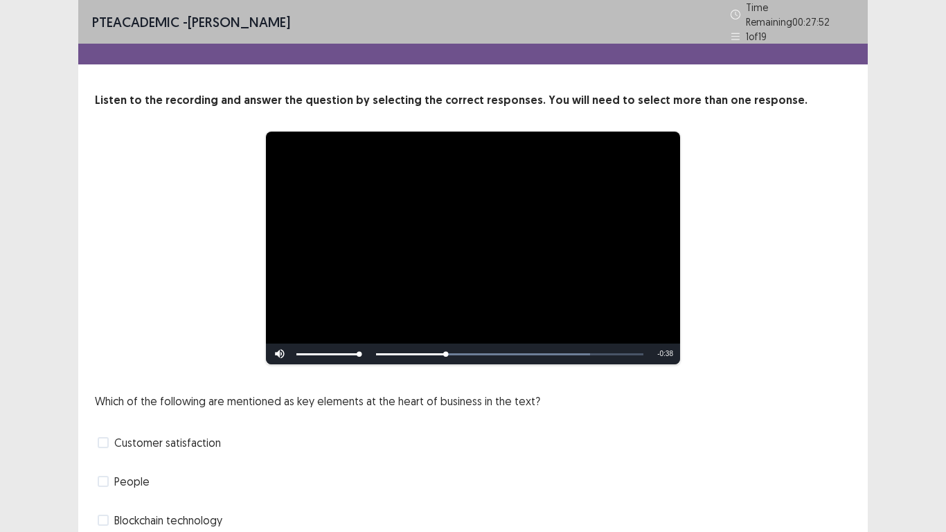
click at [945, 384] on div "**********" at bounding box center [473, 315] width 946 height 631
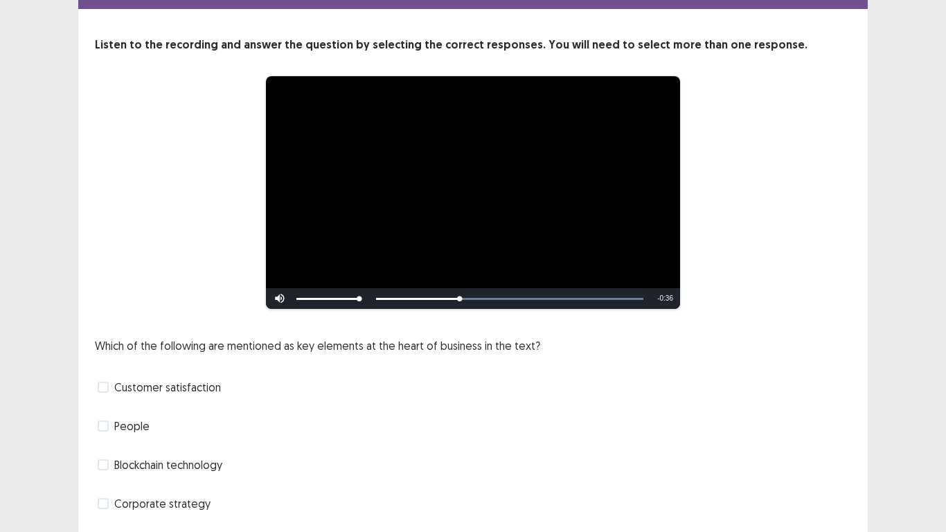
scroll to position [83, 0]
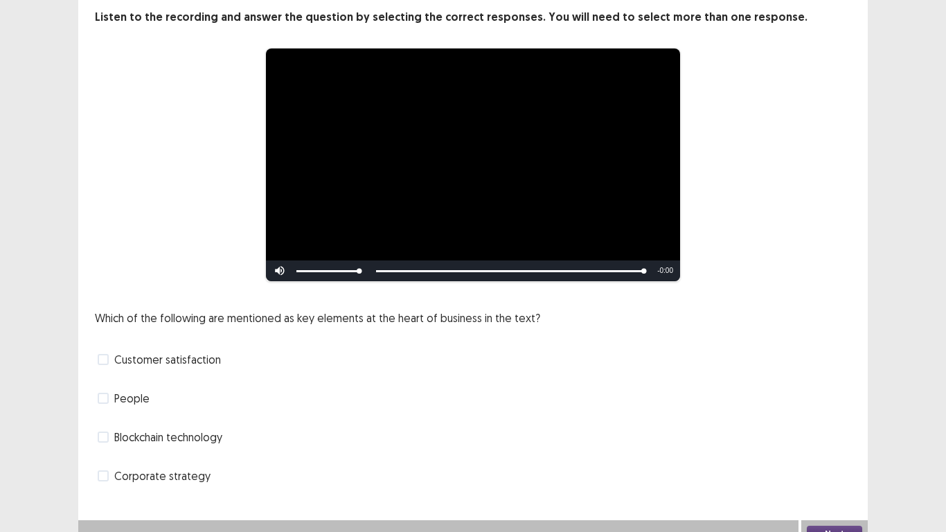
click at [106, 470] on span at bounding box center [103, 475] width 11 height 11
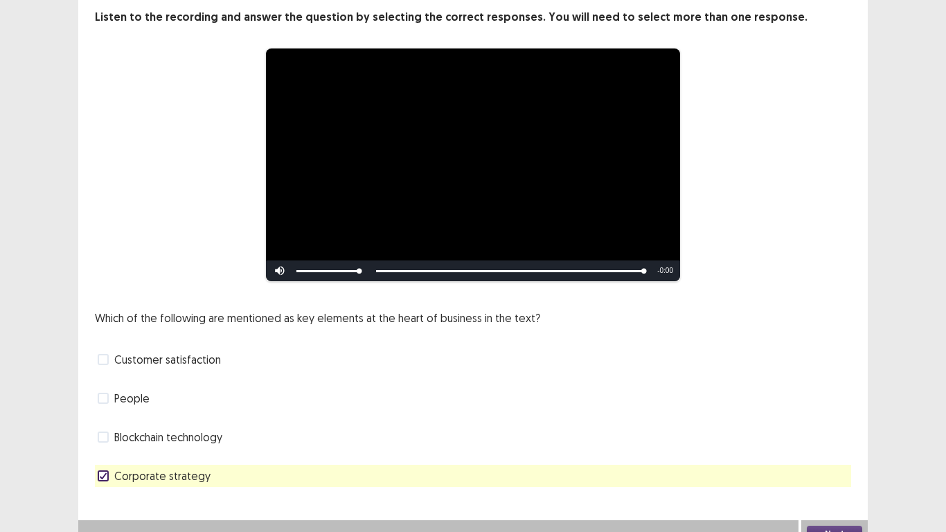
click at [837, 470] on button "Next" at bounding box center [834, 534] width 55 height 17
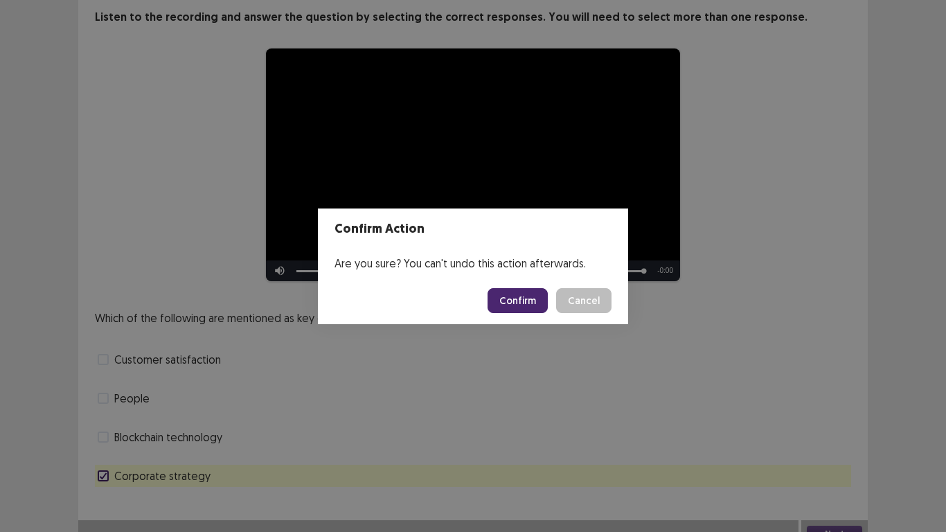
click at [516, 301] on button "Confirm" at bounding box center [518, 300] width 60 height 25
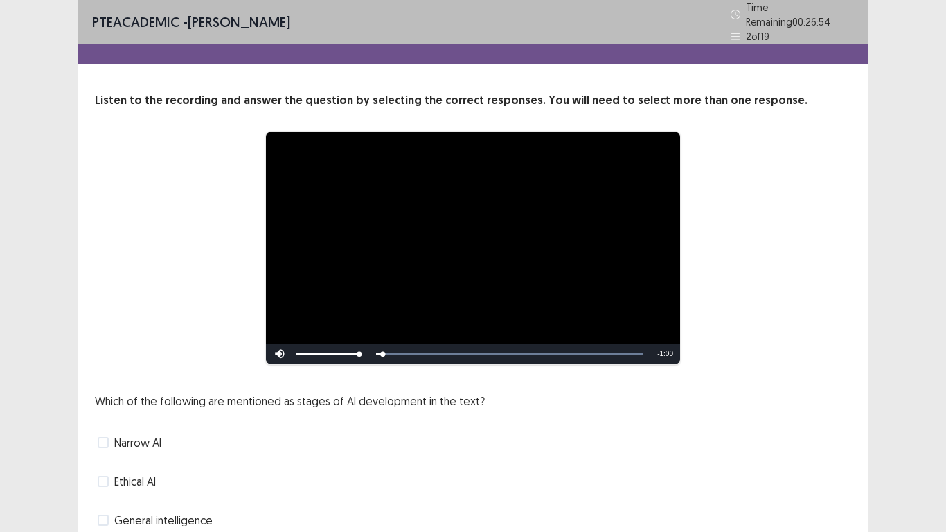
click at [945, 325] on div "**********" at bounding box center [473, 315] width 946 height 631
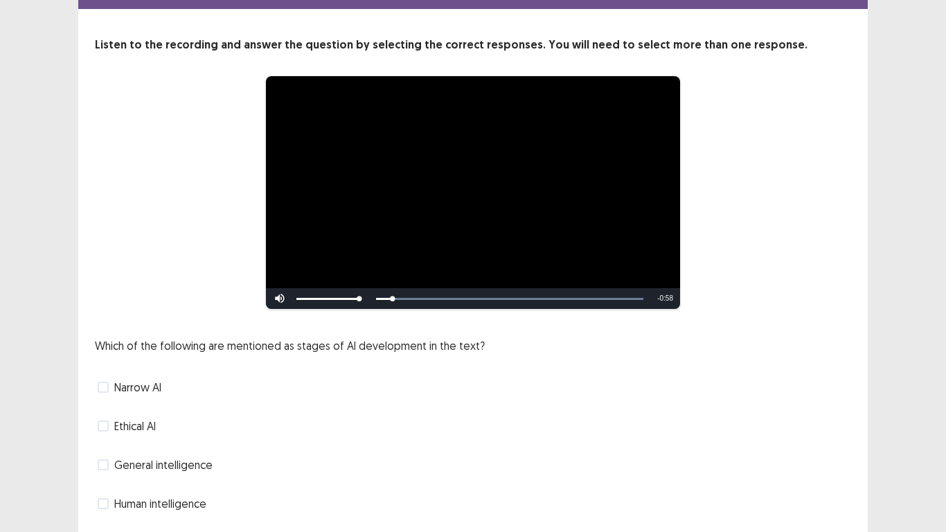
scroll to position [83, 0]
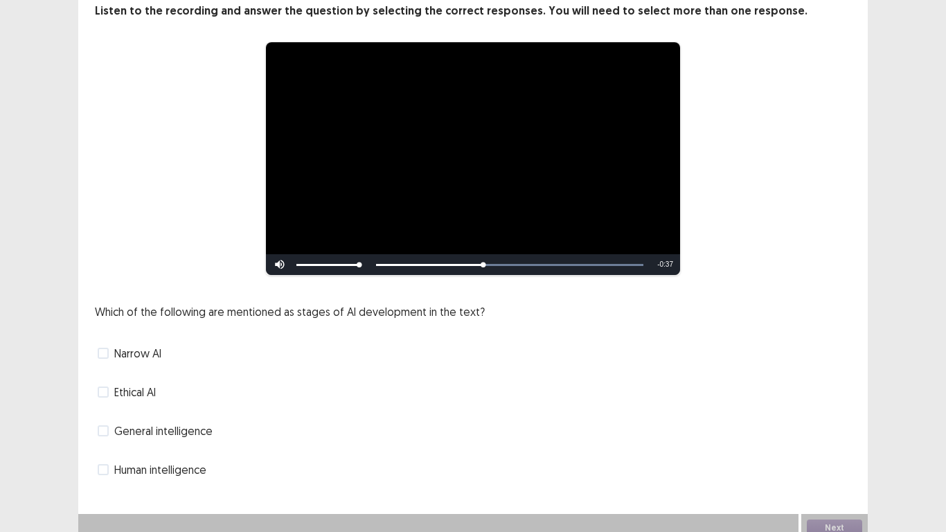
click at [107, 355] on span at bounding box center [103, 353] width 11 height 11
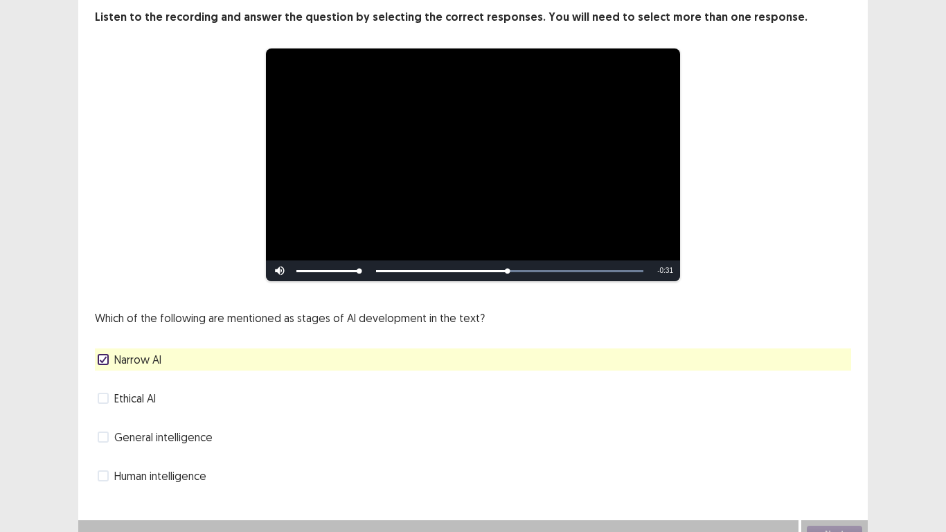
click at [102, 433] on span at bounding box center [103, 436] width 11 height 11
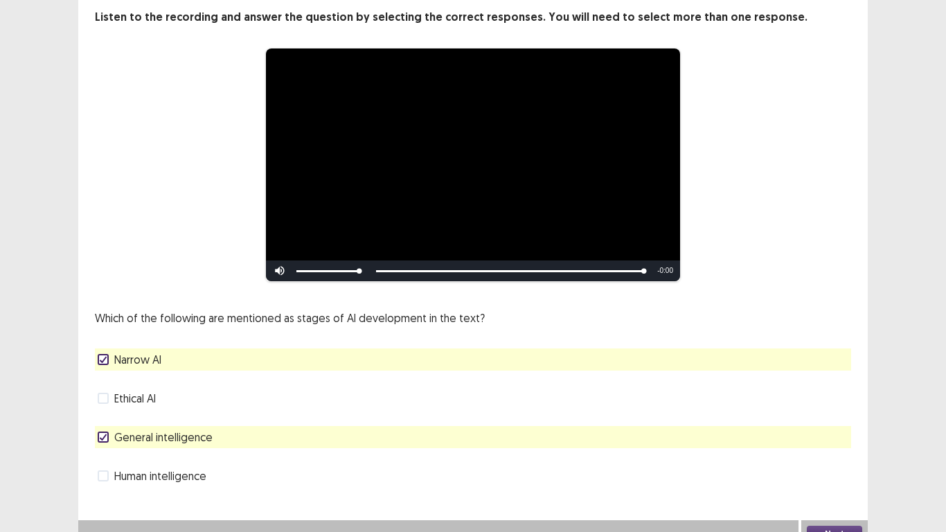
click at [834, 470] on button "Next" at bounding box center [834, 534] width 55 height 17
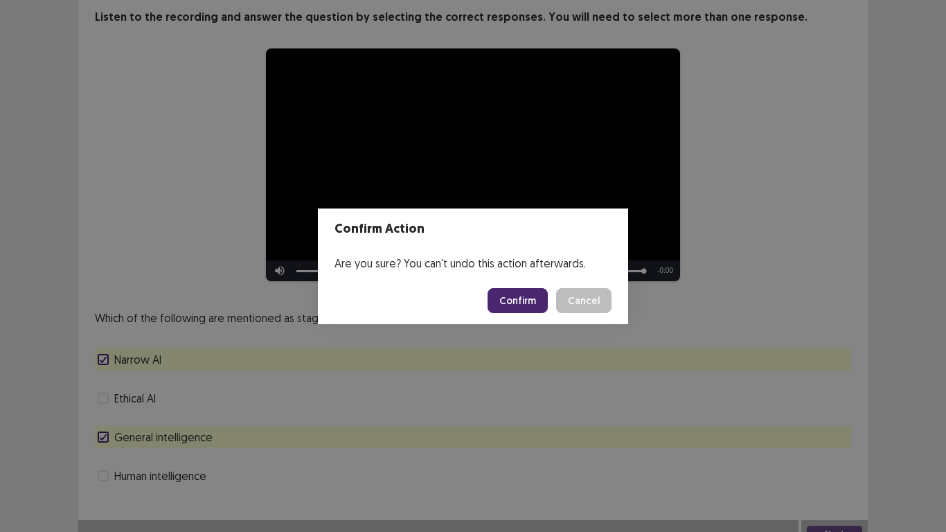
click at [517, 300] on button "Confirm" at bounding box center [518, 300] width 60 height 25
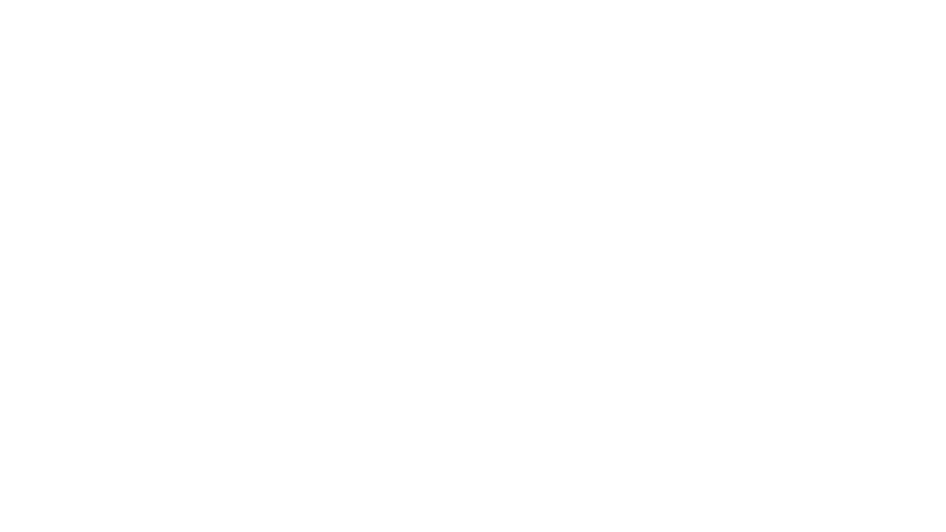
scroll to position [0, 0]
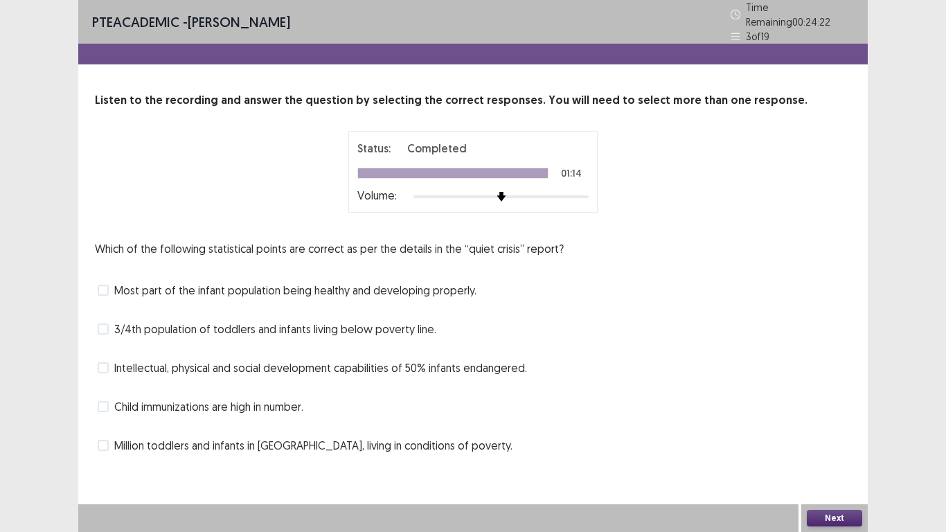
click at [104, 362] on span at bounding box center [103, 367] width 11 height 11
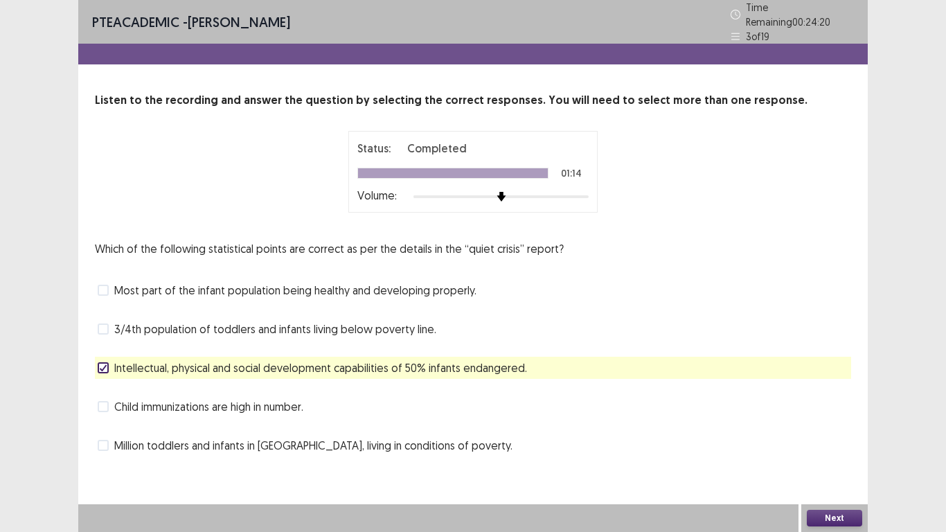
click at [831, 470] on button "Next" at bounding box center [834, 518] width 55 height 17
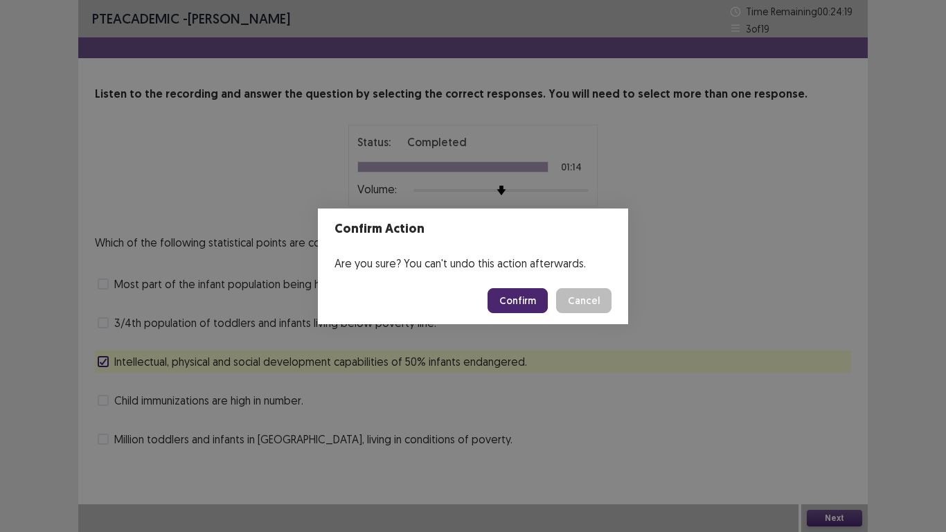
click at [517, 295] on button "Confirm" at bounding box center [518, 300] width 60 height 25
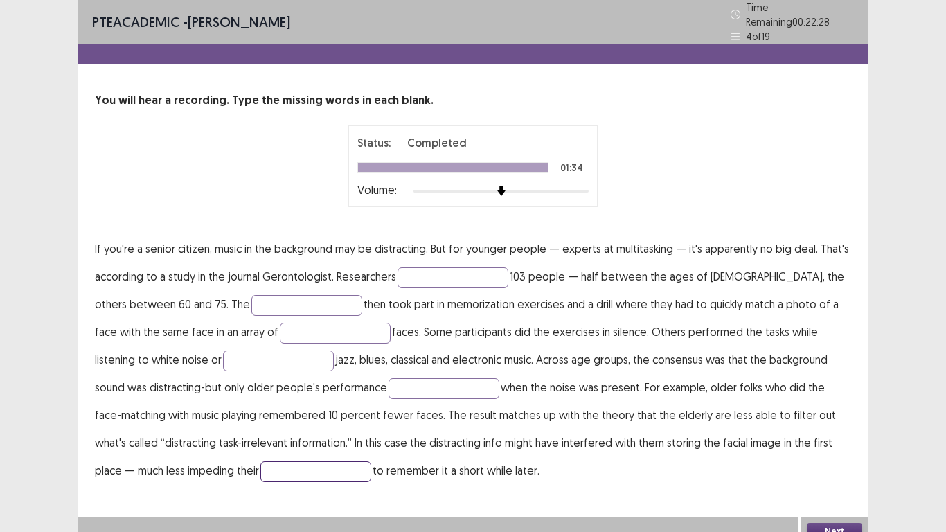
click at [260, 467] on input "text" at bounding box center [315, 471] width 111 height 21
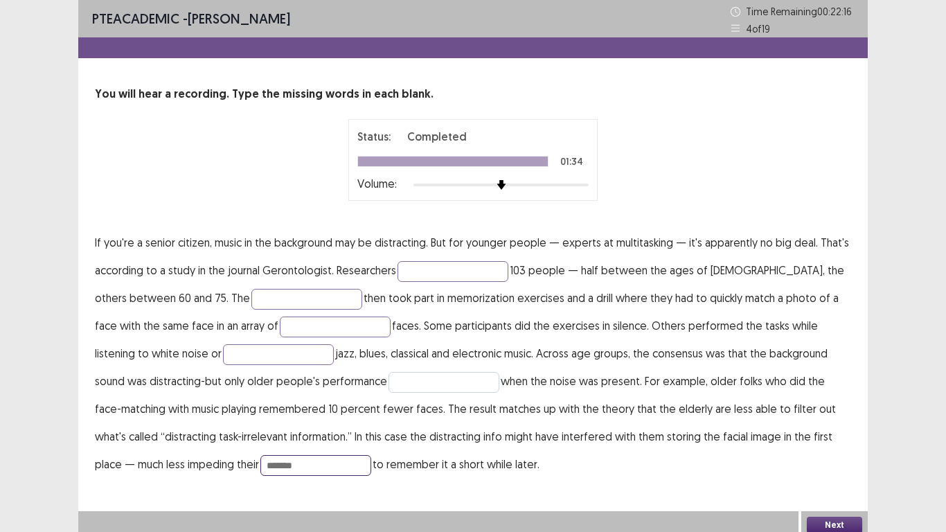
type input "*******"
click at [388, 379] on input "text" at bounding box center [443, 382] width 111 height 21
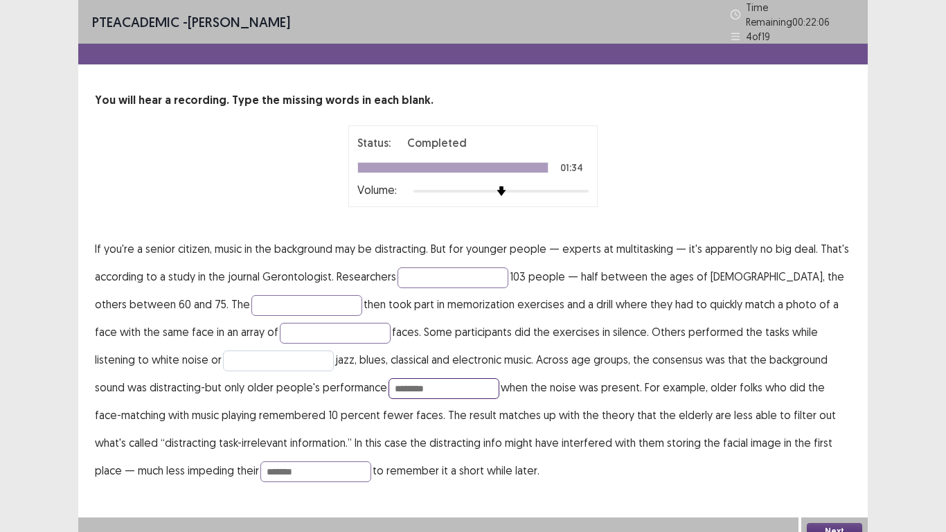
type input "********"
click at [223, 351] on input "text" at bounding box center [278, 360] width 111 height 21
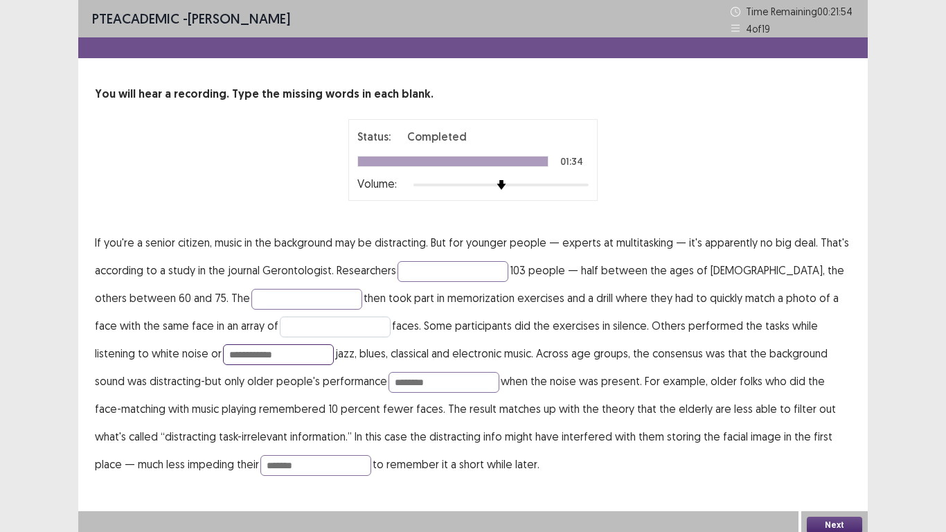
type input "**********"
click at [280, 328] on input "text" at bounding box center [335, 326] width 111 height 21
type input "*******"
click at [279, 297] on input "text" at bounding box center [306, 299] width 111 height 21
type input "********"
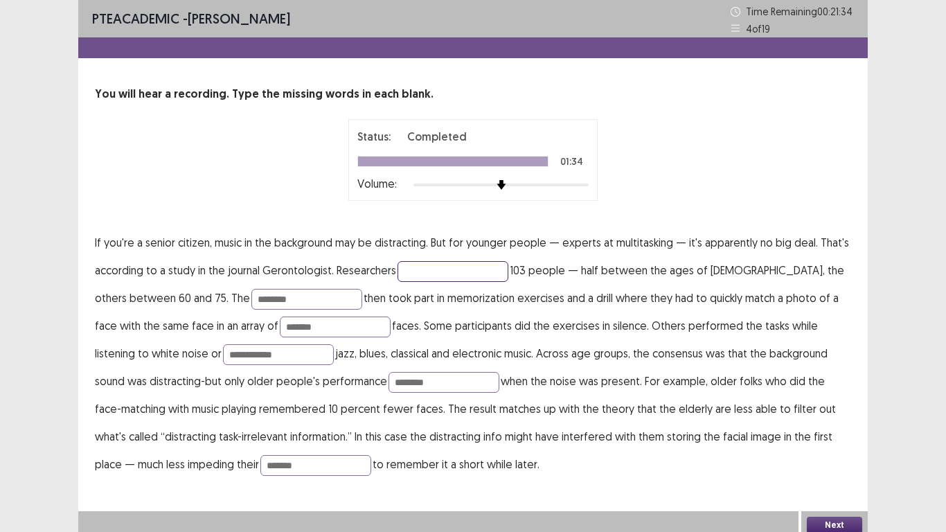
click at [424, 271] on input "text" at bounding box center [452, 271] width 111 height 21
type input "*******"
click at [841, 470] on button "Next" at bounding box center [834, 525] width 55 height 17
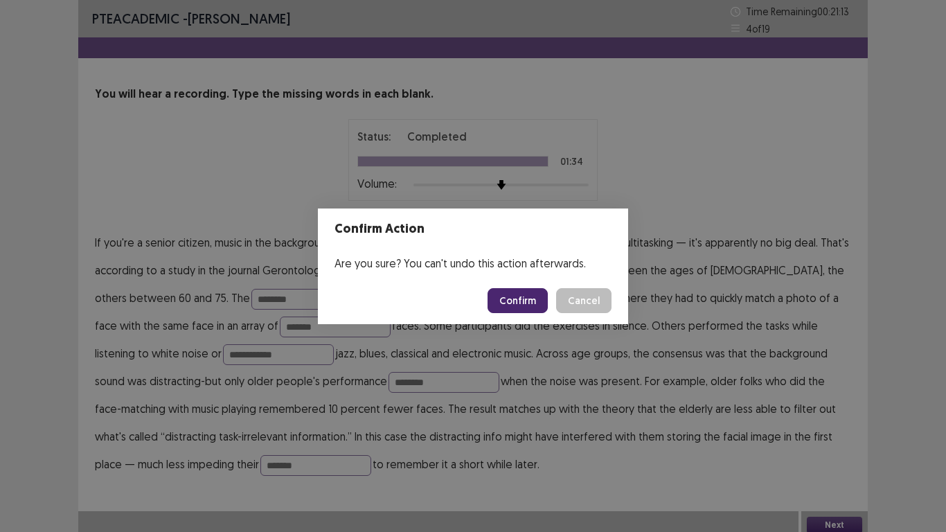
click at [526, 299] on button "Confirm" at bounding box center [518, 300] width 60 height 25
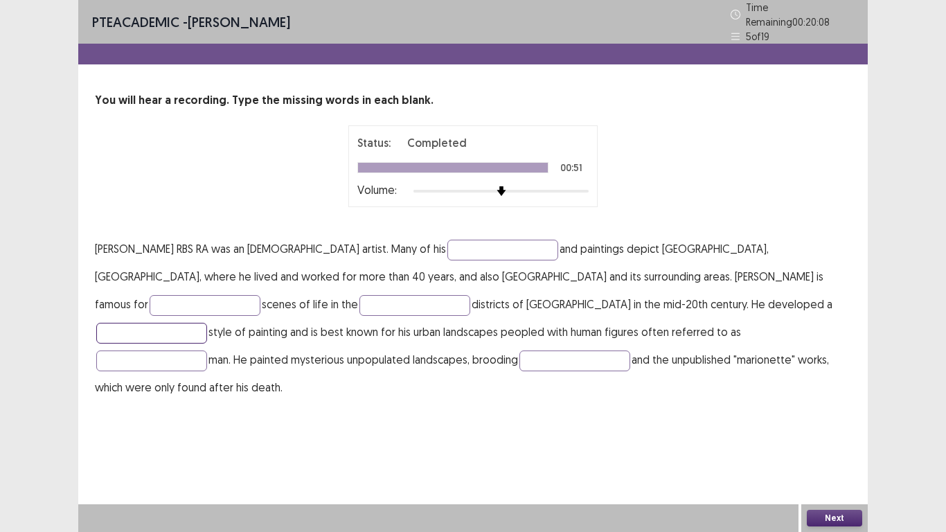
click at [207, 323] on input "text" at bounding box center [151, 333] width 111 height 21
type input "********"
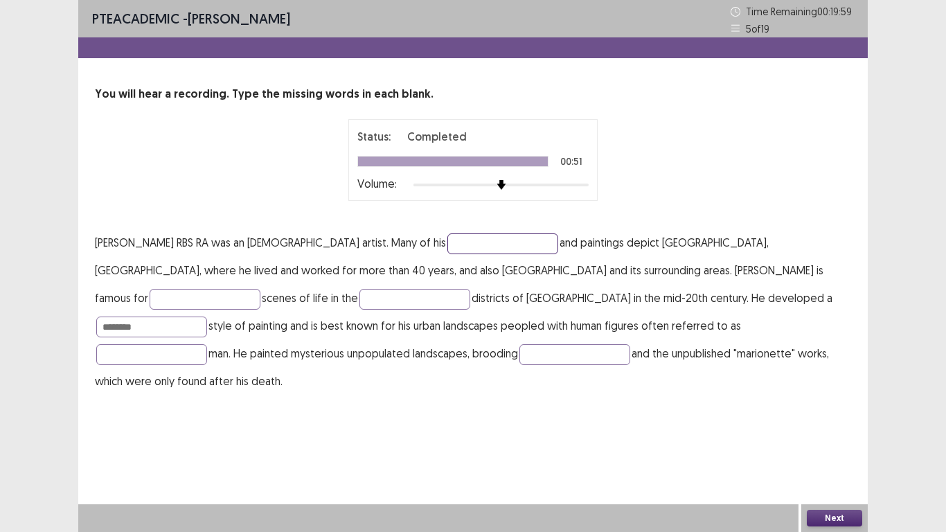
click at [470, 241] on input "text" at bounding box center [502, 243] width 111 height 21
type input "*******"
click at [260, 289] on input "text" at bounding box center [205, 299] width 111 height 21
type input "*****"
click at [828, 470] on button "Next" at bounding box center [834, 518] width 55 height 17
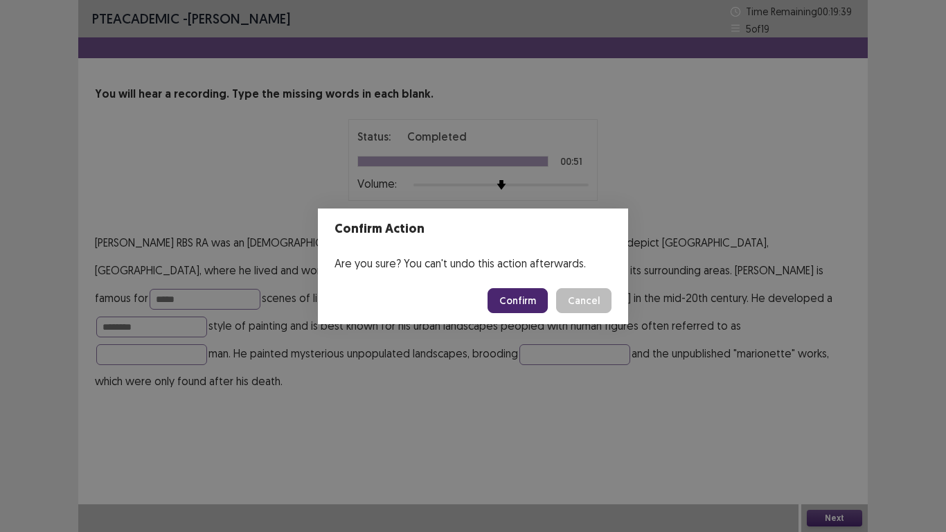
click at [519, 301] on button "Confirm" at bounding box center [518, 300] width 60 height 25
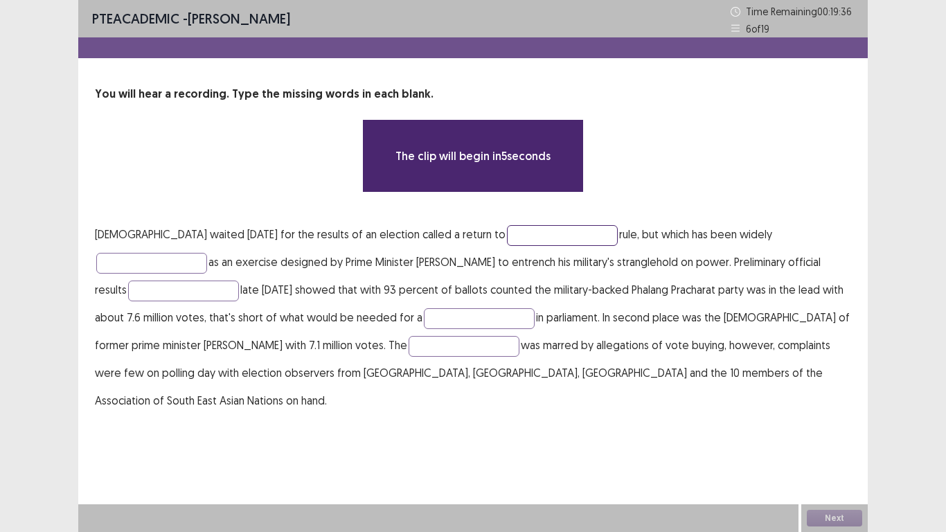
click at [507, 231] on input "text" at bounding box center [562, 235] width 111 height 21
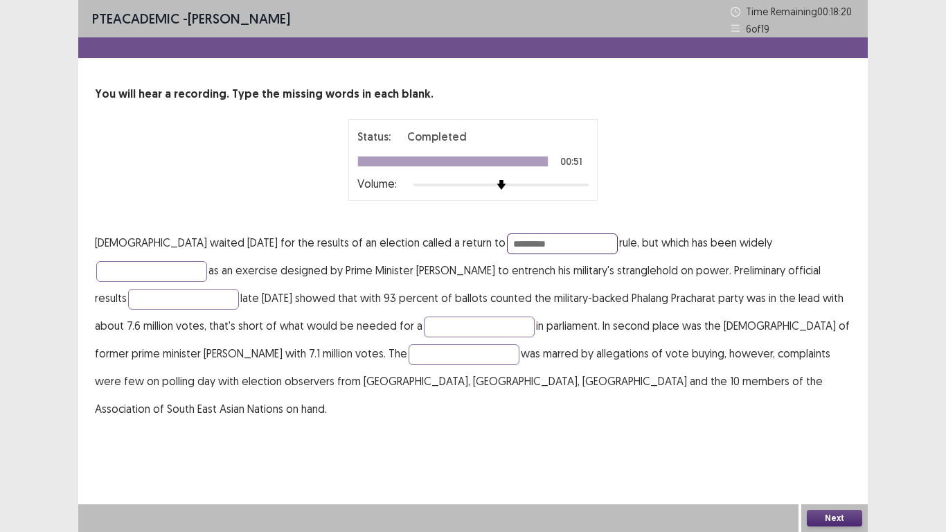
click at [507, 242] on input "*********" at bounding box center [562, 243] width 111 height 21
type input "**********"
click at [239, 289] on input "text" at bounding box center [183, 299] width 111 height 21
type input "********"
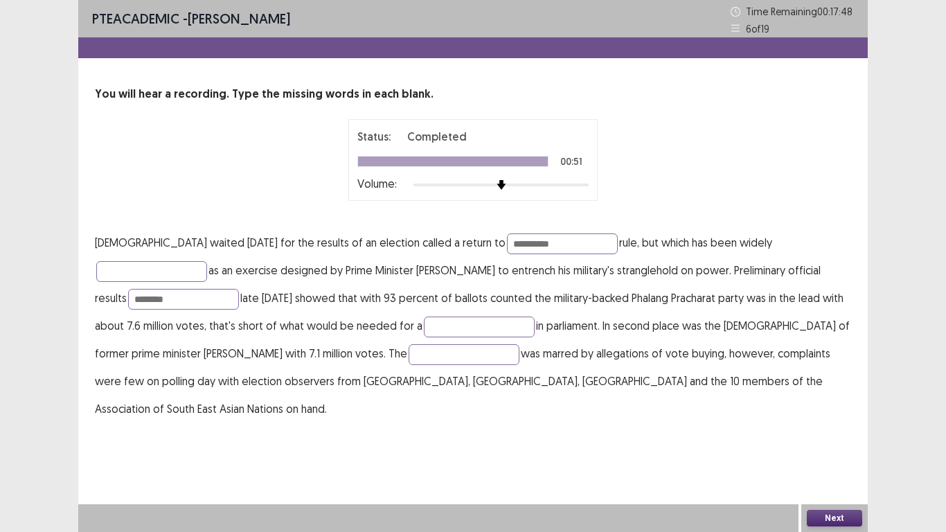
click at [828, 470] on button "Next" at bounding box center [834, 518] width 55 height 17
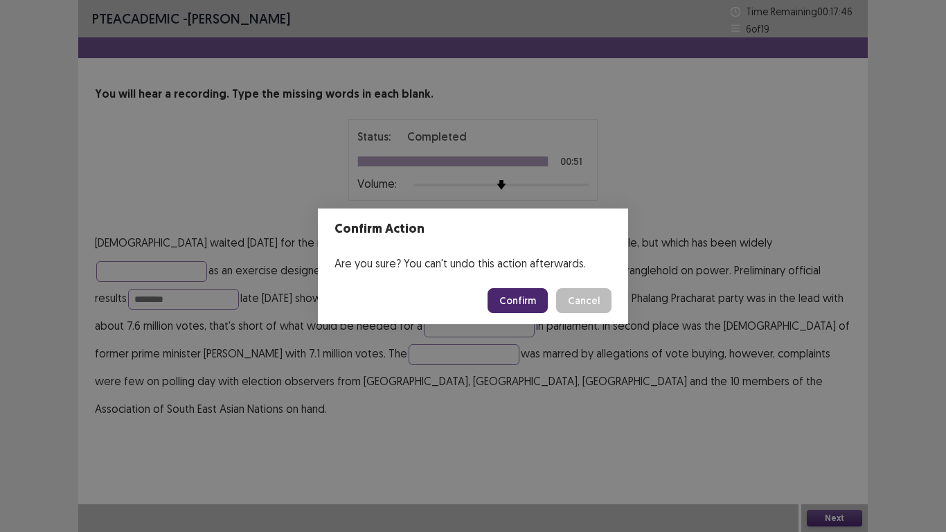
click at [524, 294] on button "Confirm" at bounding box center [518, 300] width 60 height 25
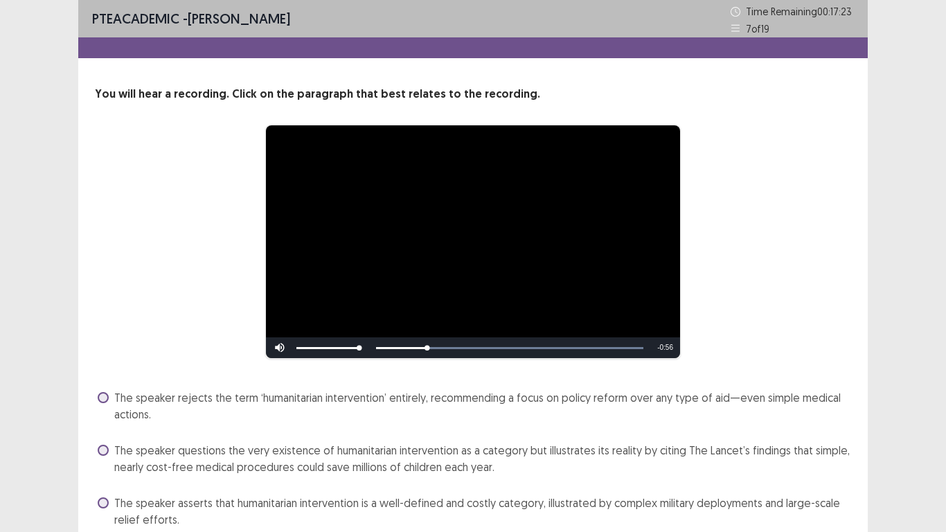
click at [945, 216] on div "**********" at bounding box center [473, 322] width 946 height 644
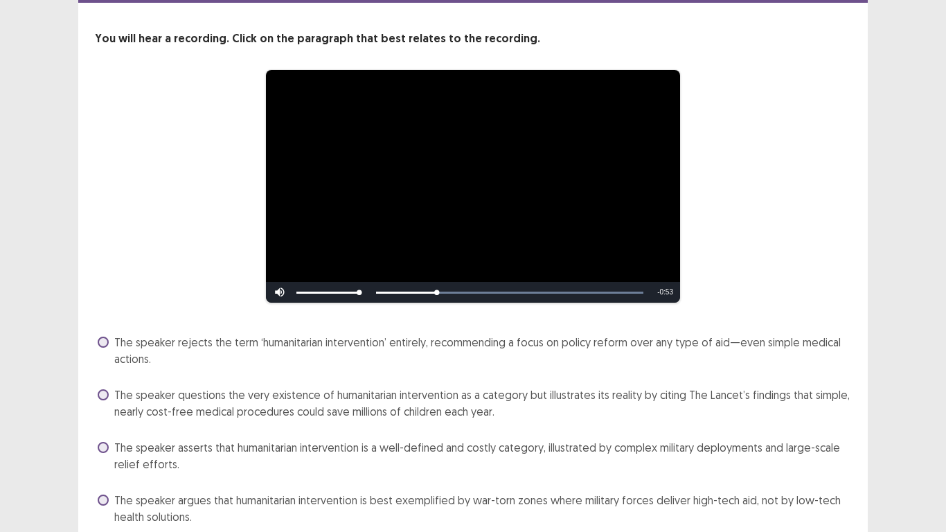
scroll to position [83, 0]
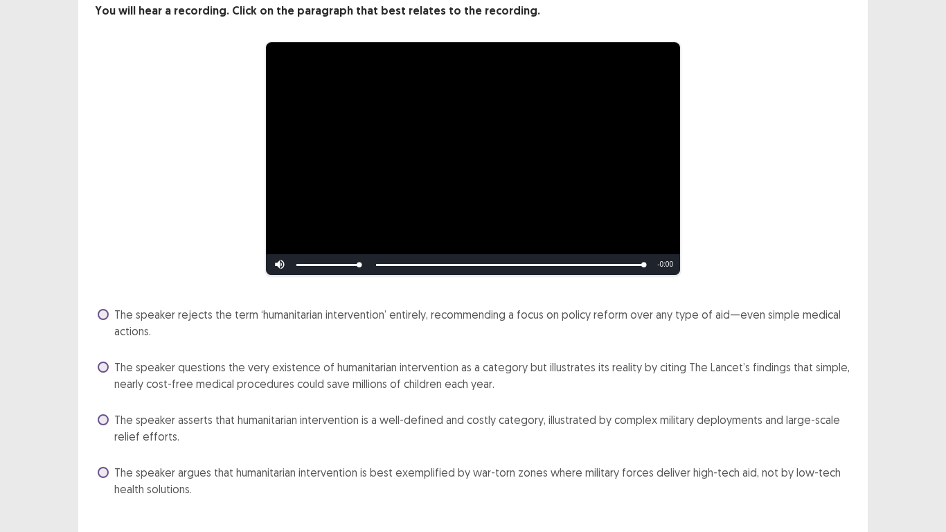
click at [103, 366] on span at bounding box center [103, 366] width 11 height 11
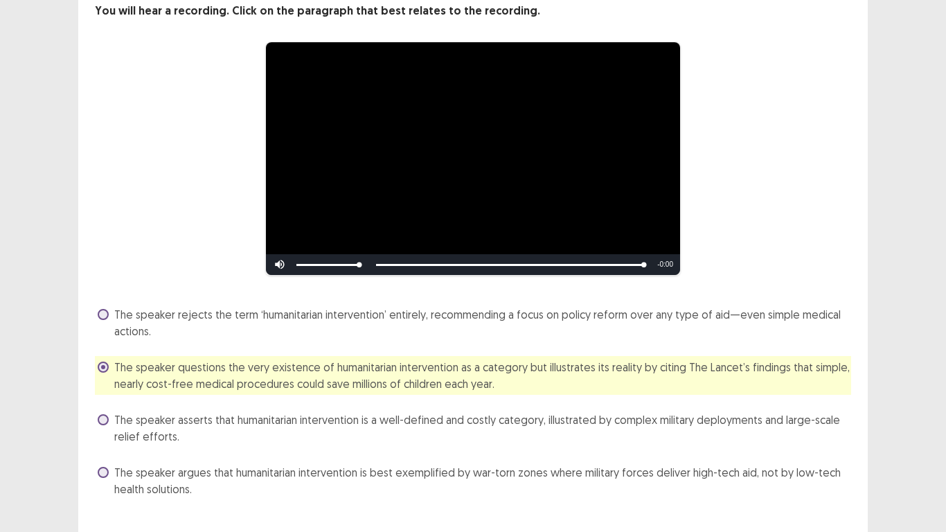
click at [945, 393] on div "**********" at bounding box center [473, 239] width 946 height 644
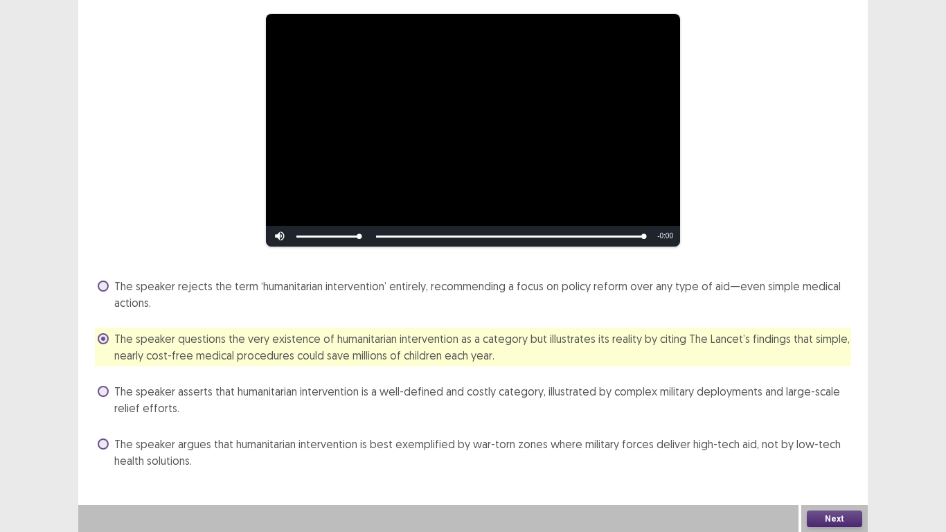
scroll to position [112, 0]
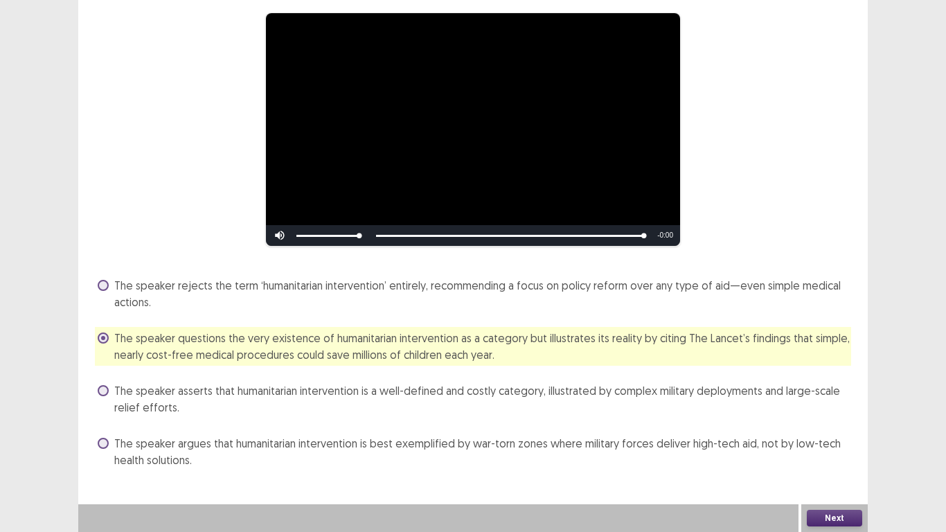
click at [834, 470] on button "Next" at bounding box center [834, 518] width 55 height 17
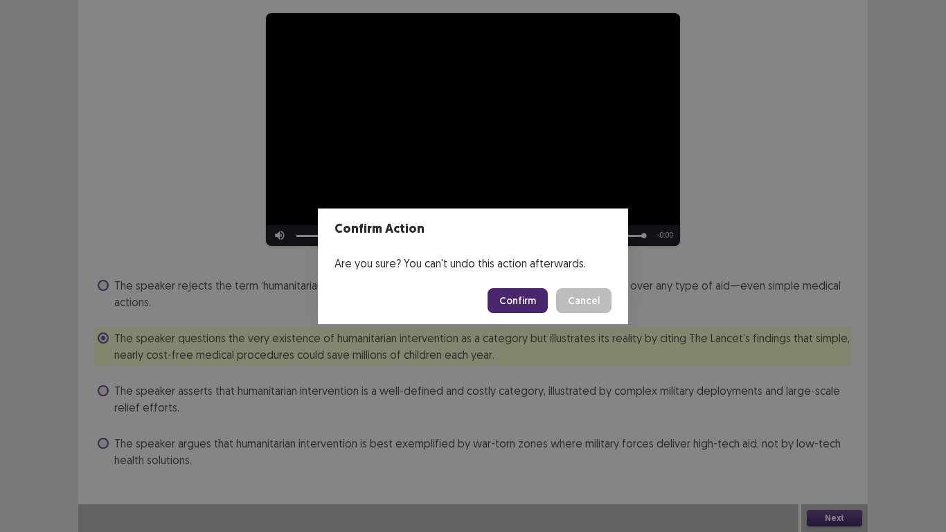
click at [524, 297] on button "Confirm" at bounding box center [518, 300] width 60 height 25
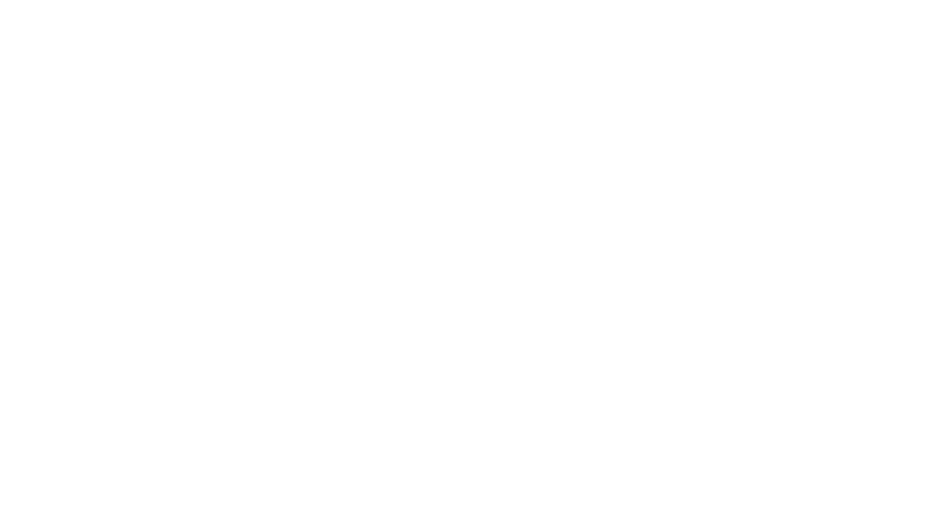
scroll to position [0, 0]
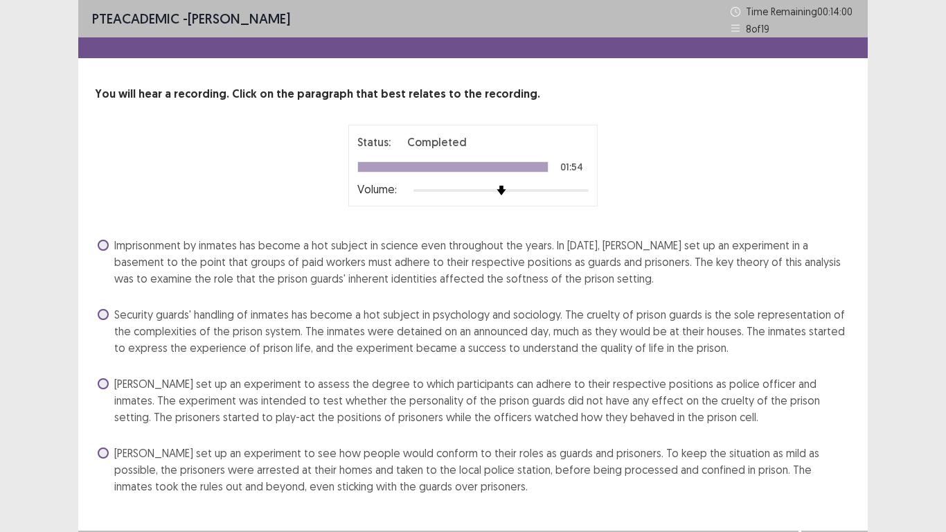
click at [102, 380] on span at bounding box center [103, 383] width 11 height 11
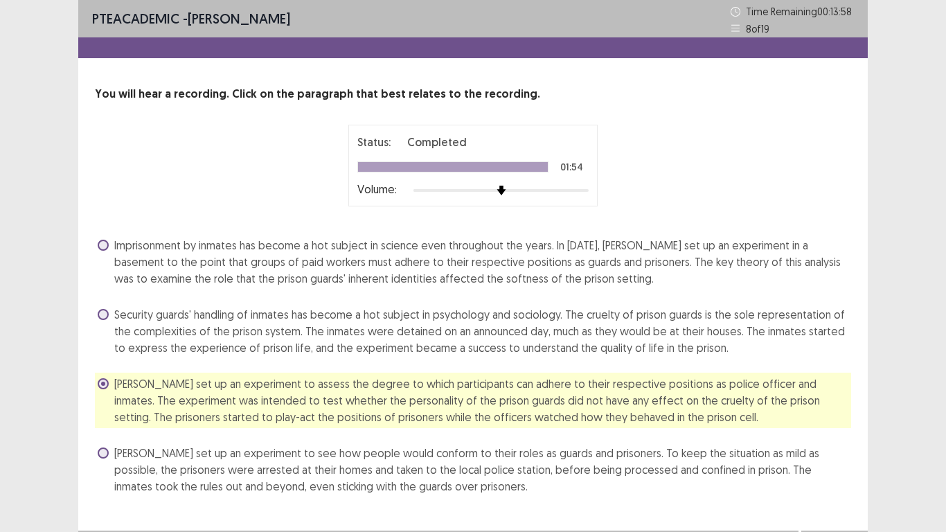
click at [945, 470] on div "PTE academic - GODWIN AHIAGAH Time Remaining 00 : 13 : 58 8 of 19 You will hear…" at bounding box center [473, 279] width 946 height 558
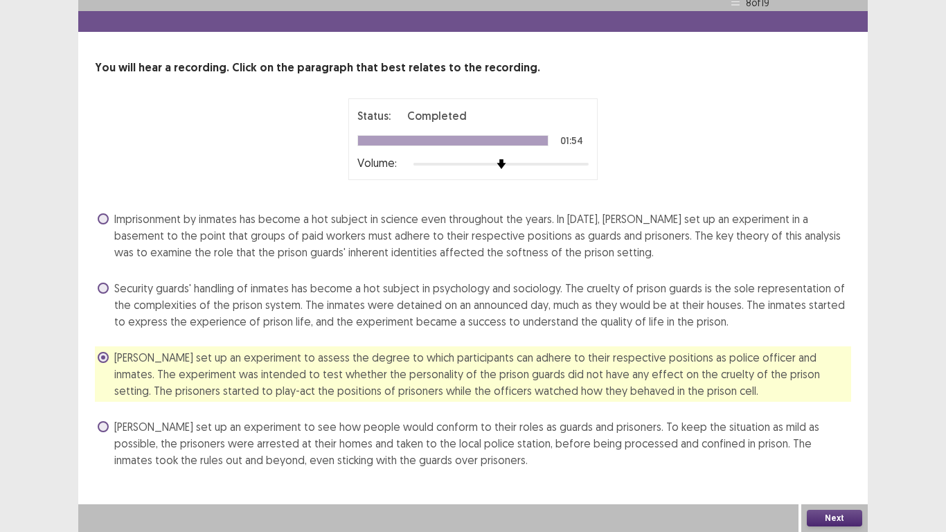
click at [837, 470] on button "Next" at bounding box center [834, 518] width 55 height 17
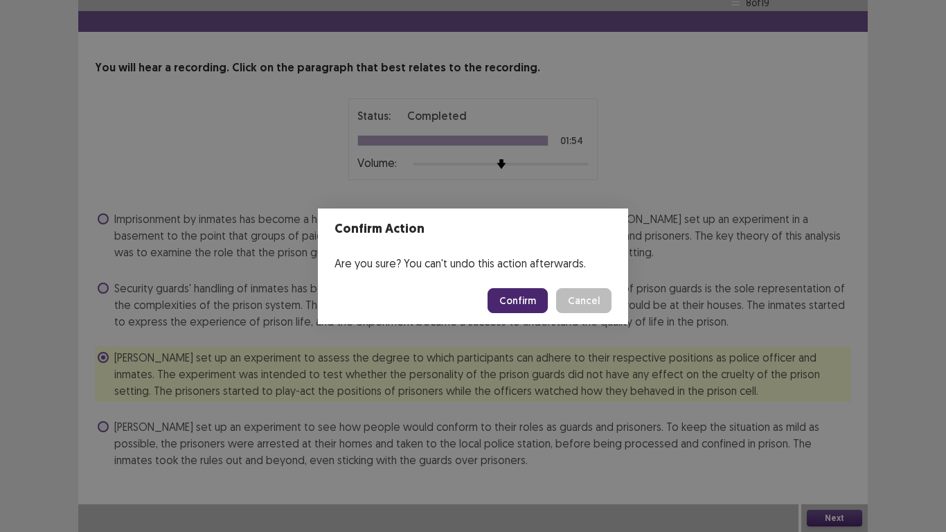
click at [519, 302] on button "Confirm" at bounding box center [518, 300] width 60 height 25
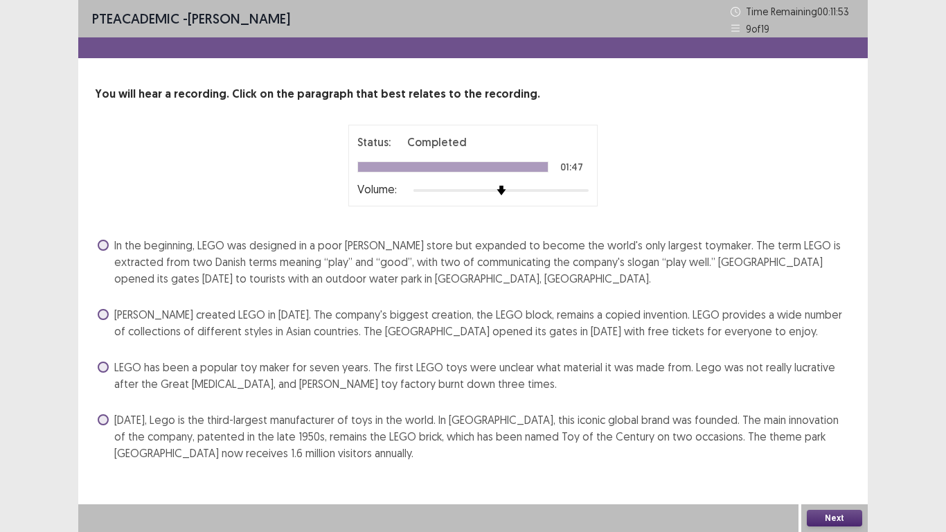
drag, startPoint x: 138, startPoint y: 328, endPoint x: 105, endPoint y: 244, distance: 89.9
click at [105, 244] on div "In the beginning, LEGO was designed in a poor carpenter's store but expanded to…" at bounding box center [473, 349] width 756 height 230
click at [105, 244] on span at bounding box center [103, 245] width 11 height 11
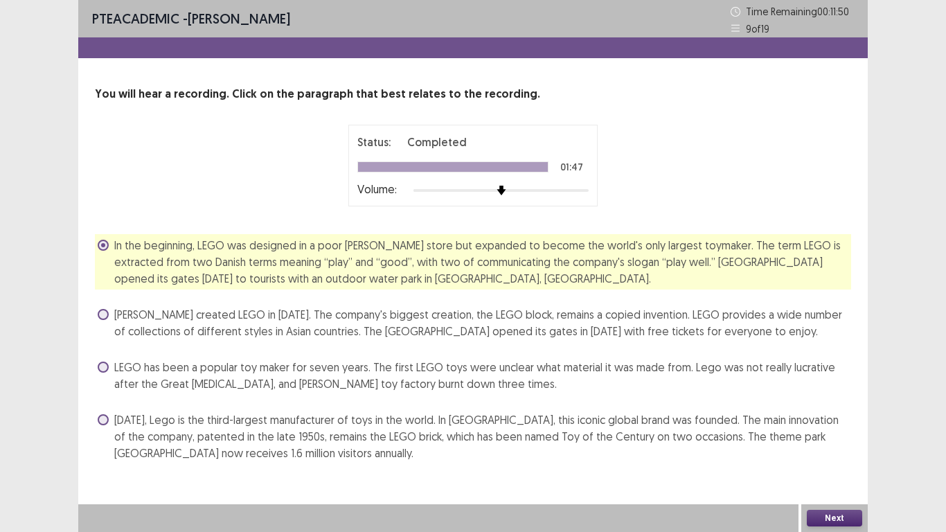
click at [835, 470] on button "Next" at bounding box center [834, 518] width 55 height 17
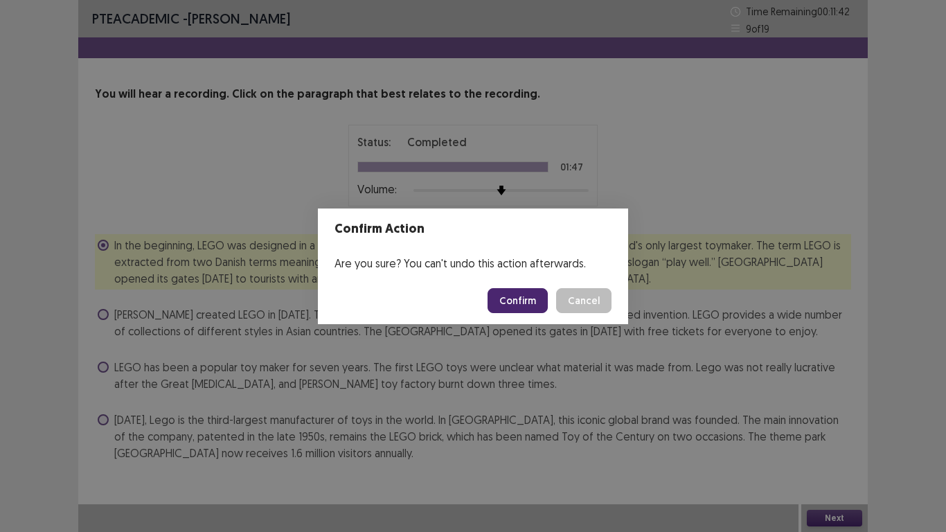
click at [515, 298] on button "Confirm" at bounding box center [518, 300] width 60 height 25
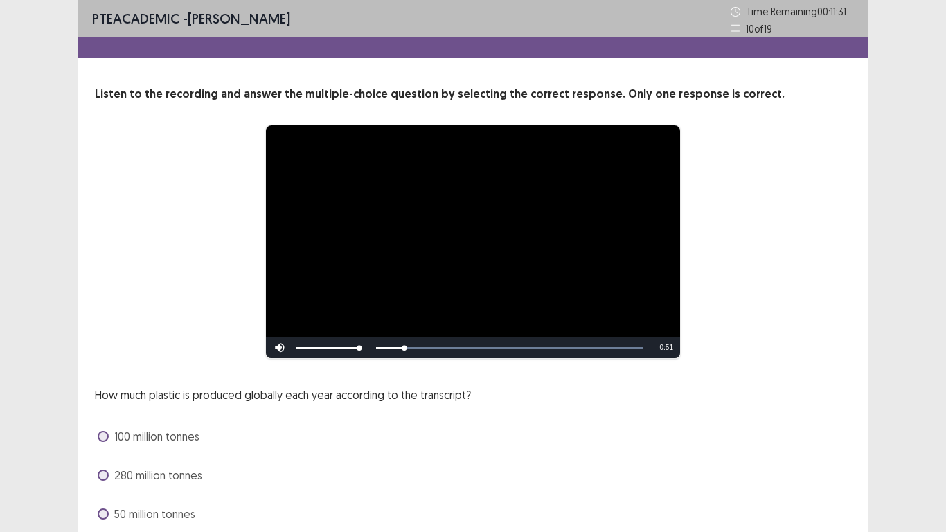
click at [945, 415] on div "**********" at bounding box center [473, 312] width 946 height 625
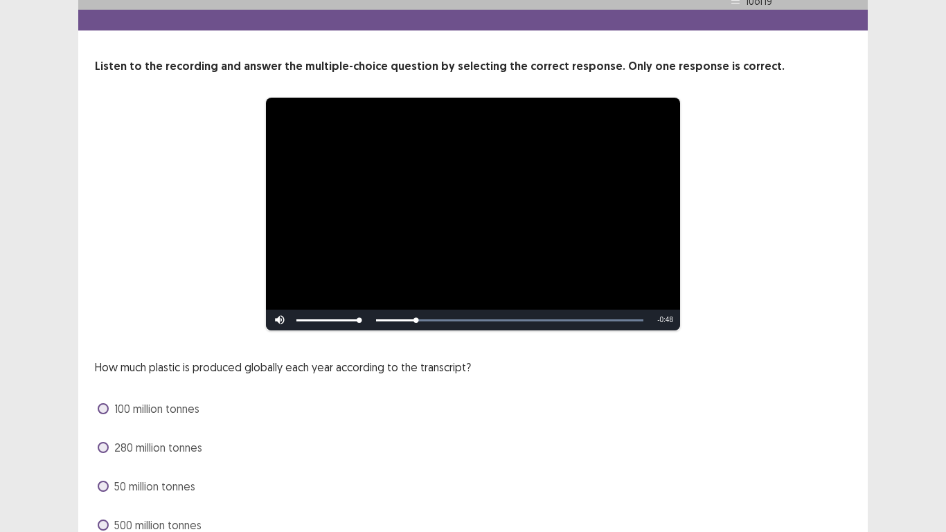
scroll to position [55, 0]
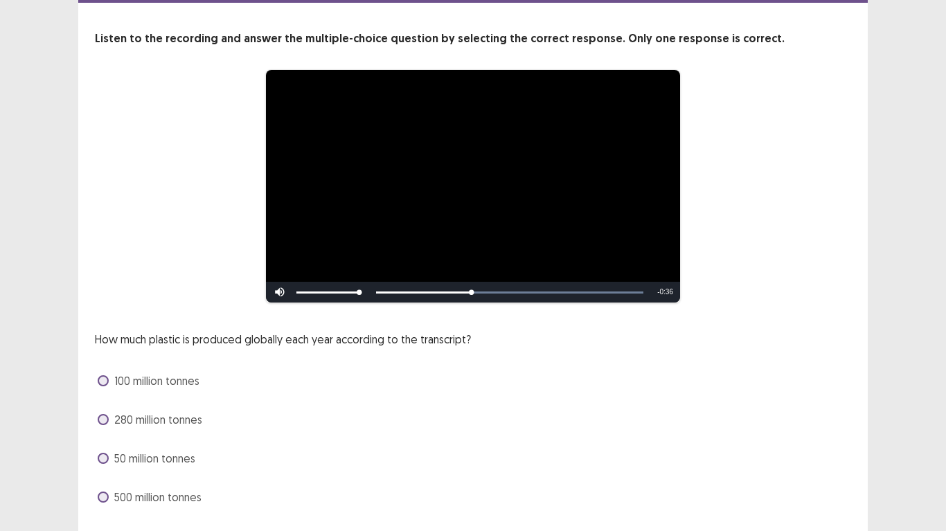
drag, startPoint x: 102, startPoint y: 383, endPoint x: 945, endPoint y: 318, distance: 845.3
click at [102, 383] on span at bounding box center [103, 380] width 11 height 11
click at [105, 377] on span at bounding box center [103, 380] width 11 height 11
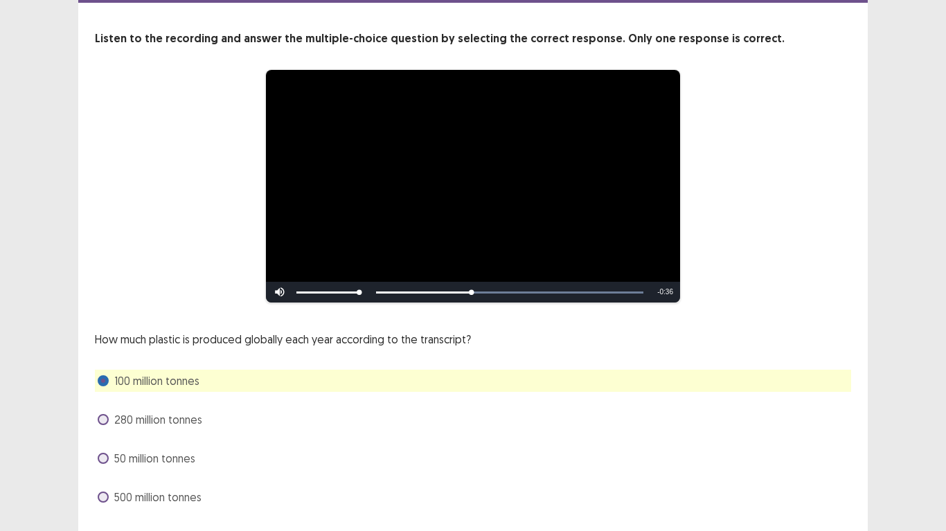
click at [945, 318] on div "**********" at bounding box center [473, 257] width 946 height 625
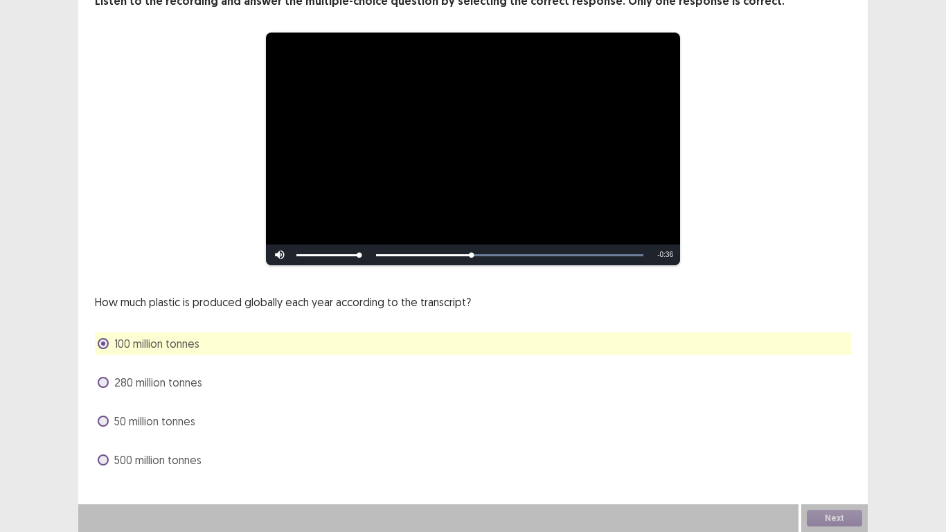
click at [832, 515] on div "Next" at bounding box center [834, 518] width 66 height 28
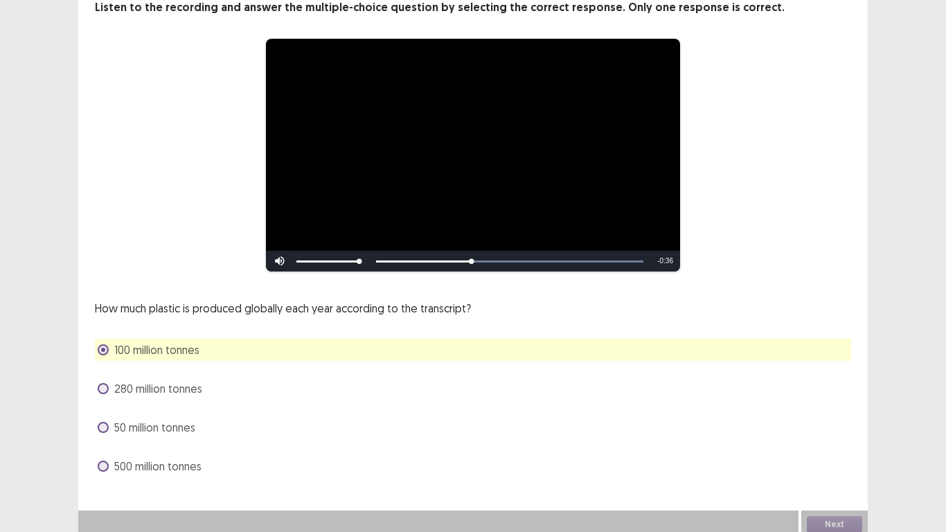
click at [836, 512] on div "Next" at bounding box center [834, 524] width 66 height 28
click at [579, 270] on div "**********" at bounding box center [472, 238] width 789 height 478
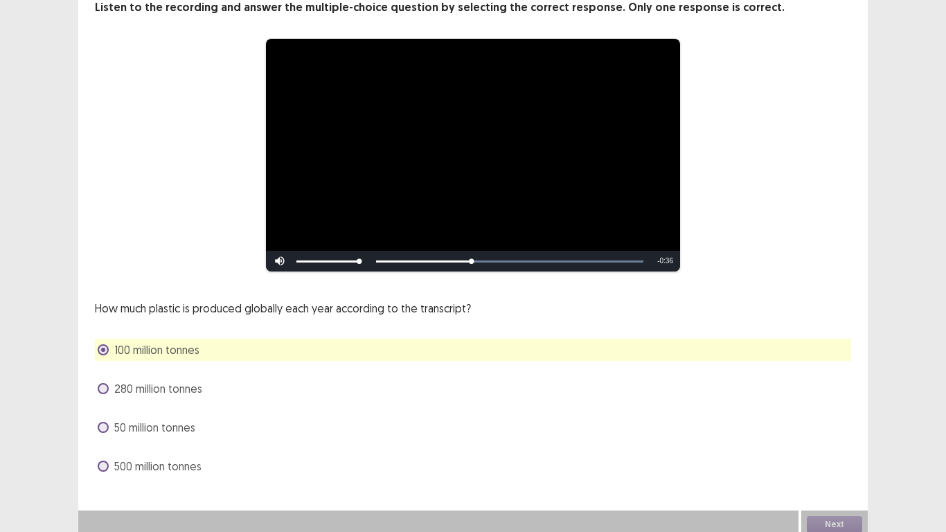
click at [945, 253] on div "**********" at bounding box center [473, 222] width 946 height 631
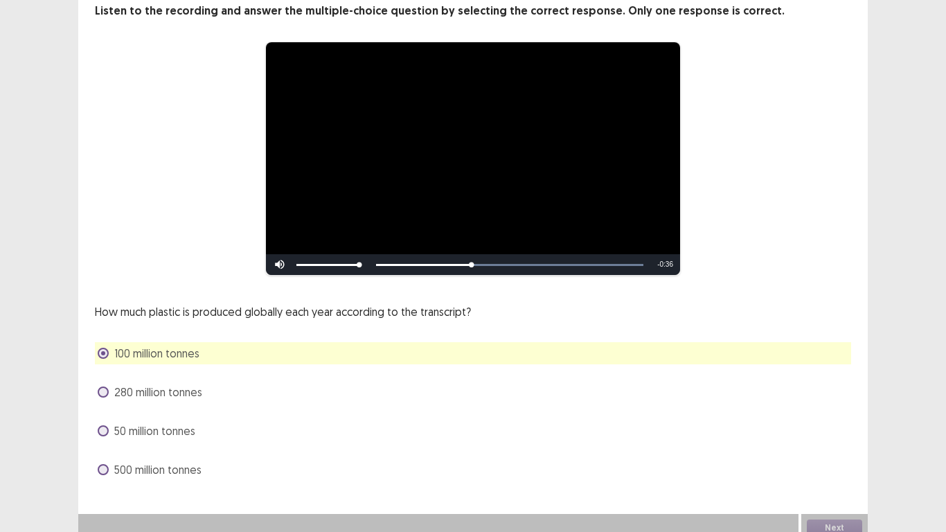
scroll to position [93, 0]
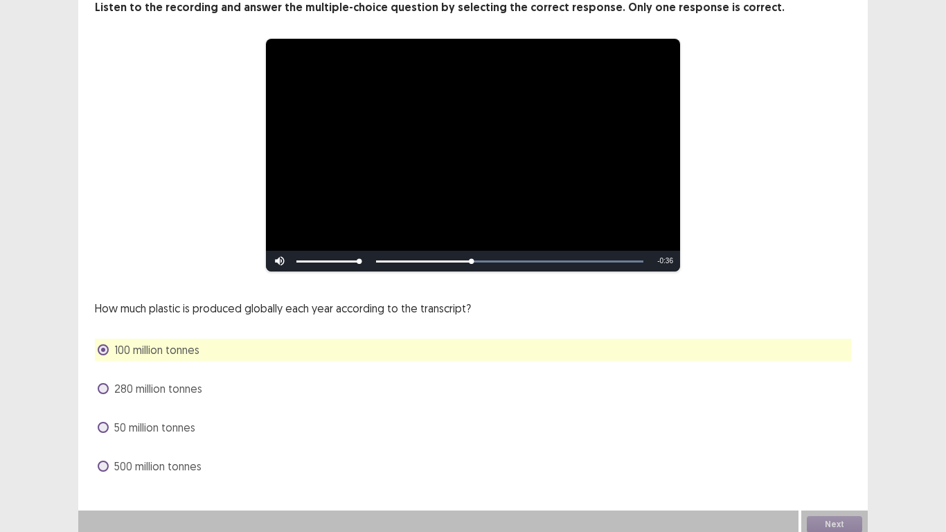
click at [462, 253] on div "Skip Backward Skip Forward Mute Current Time 0:20 / Duration 0:56 Loaded : 100.…" at bounding box center [473, 261] width 414 height 21
click at [480, 251] on div "Skip Backward Skip Forward Mute Current Time 0:20 / Duration 0:56 Loaded : 100.…" at bounding box center [473, 261] width 414 height 21
click at [829, 519] on div "Next" at bounding box center [834, 524] width 66 height 28
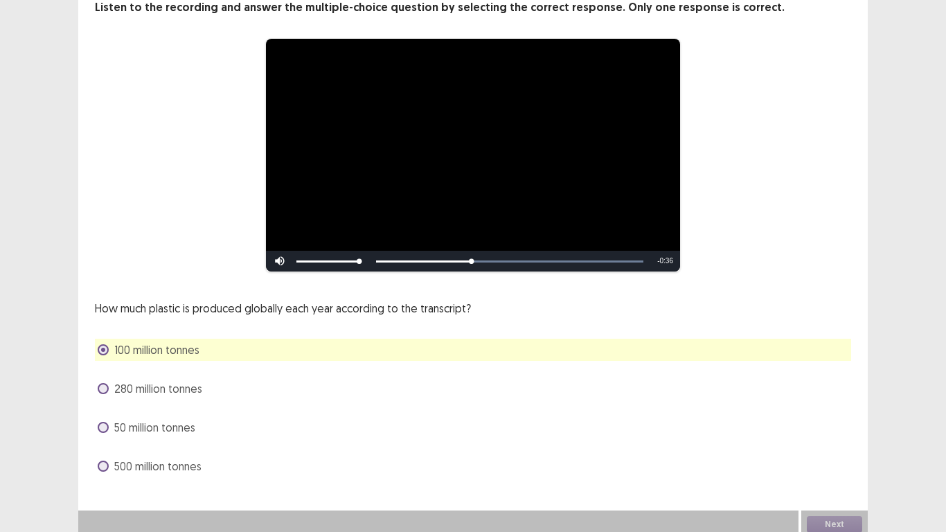
click at [829, 519] on div "Next" at bounding box center [834, 524] width 66 height 28
click at [719, 166] on div "**********" at bounding box center [472, 155] width 645 height 234
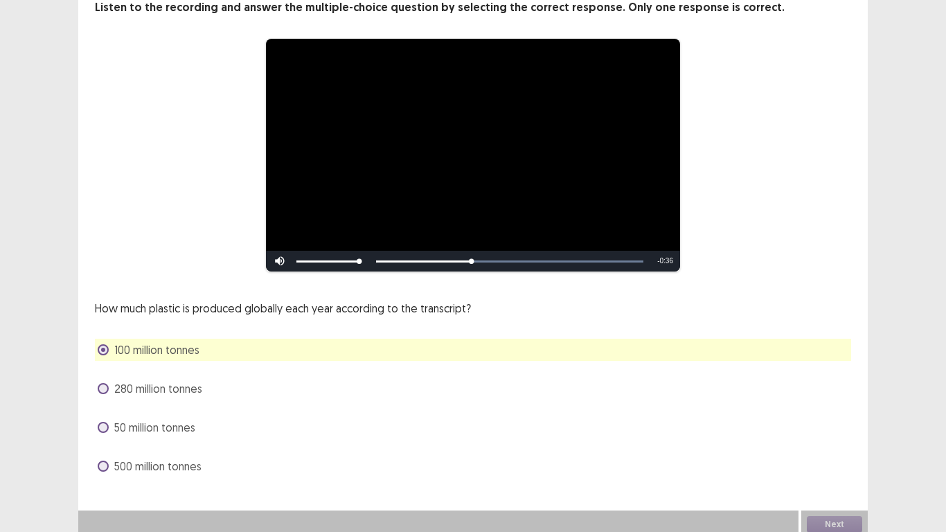
click at [942, 190] on div "**********" at bounding box center [473, 222] width 946 height 631
click at [828, 513] on div "Next" at bounding box center [834, 524] width 66 height 28
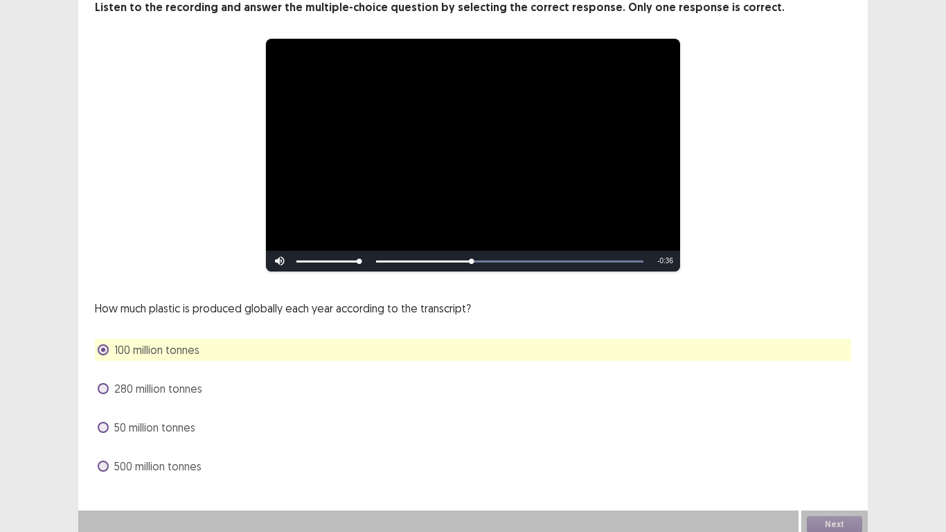
click at [828, 513] on div "Next" at bounding box center [834, 524] width 66 height 28
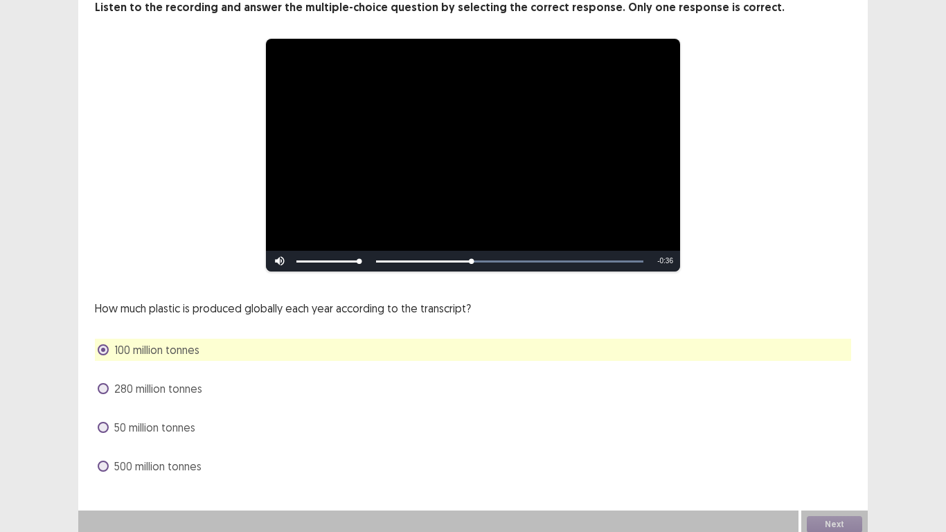
click at [828, 513] on div "Next" at bounding box center [834, 524] width 66 height 28
click at [832, 515] on div "Next" at bounding box center [834, 524] width 66 height 28
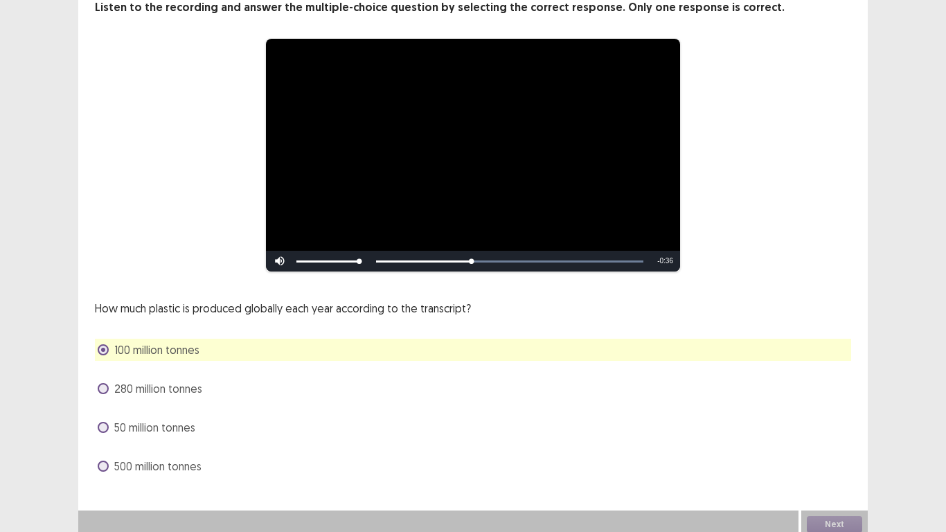
click at [102, 383] on span at bounding box center [103, 388] width 11 height 11
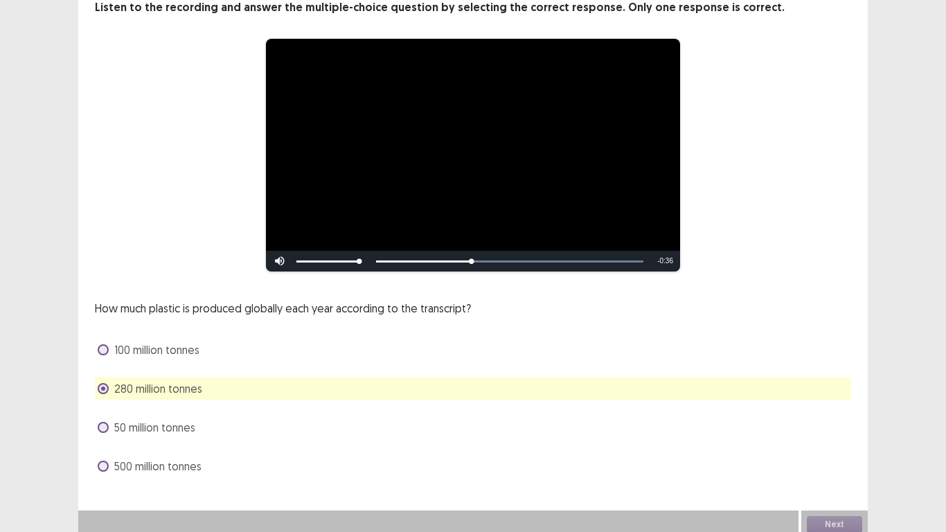
click at [99, 344] on span at bounding box center [103, 349] width 11 height 11
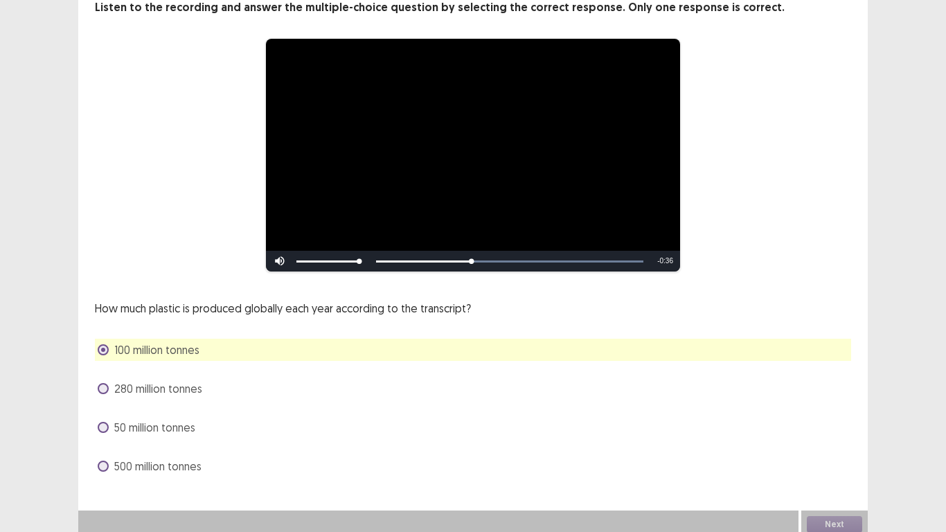
click at [821, 517] on div "Next" at bounding box center [834, 524] width 66 height 28
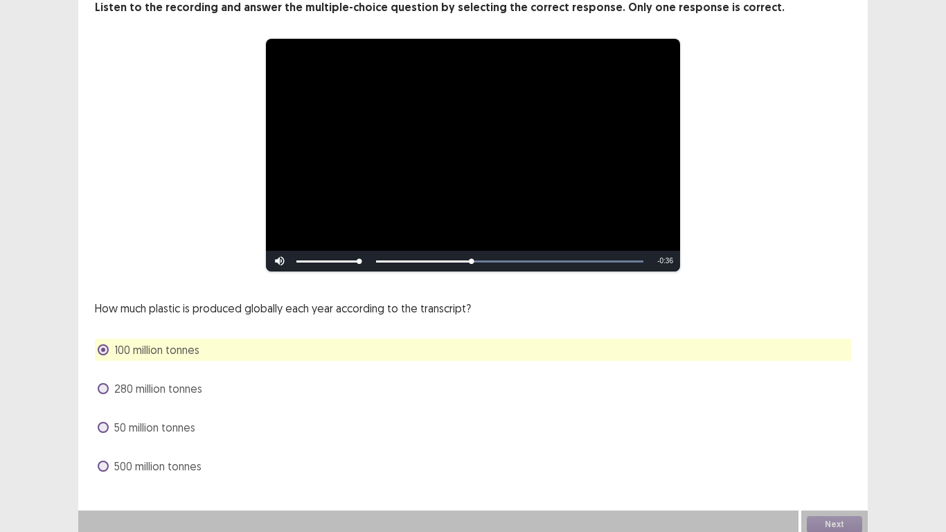
click at [821, 517] on div "Next" at bounding box center [834, 524] width 66 height 28
click at [945, 388] on div "**********" at bounding box center [473, 222] width 946 height 631
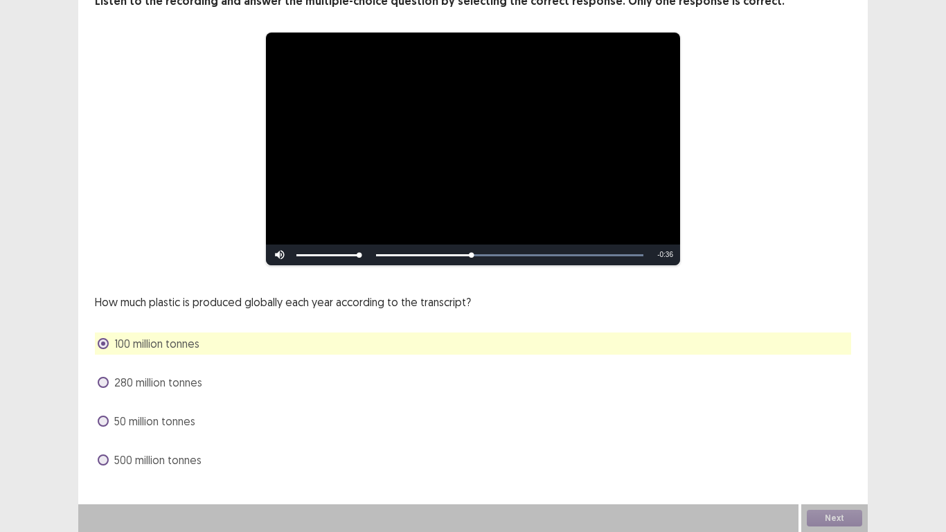
click at [945, 307] on div "**********" at bounding box center [473, 219] width 946 height 625
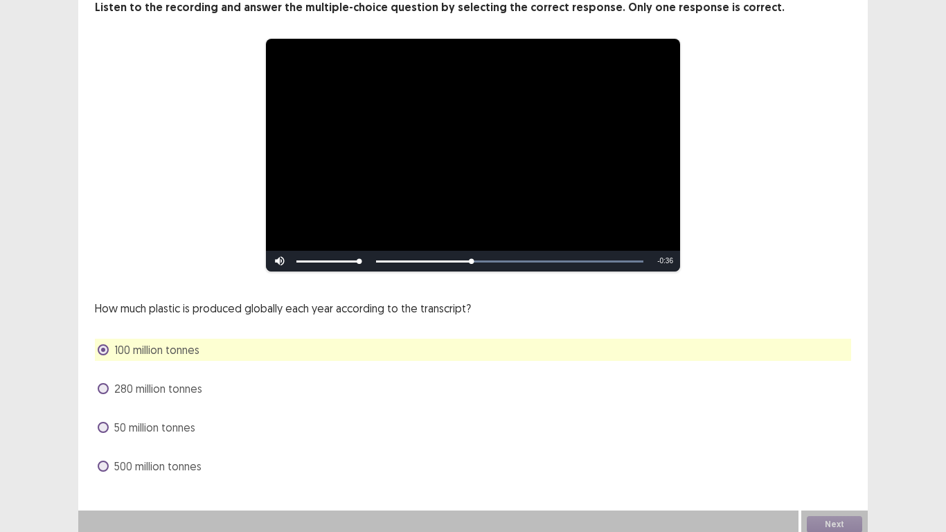
click at [821, 521] on div "Next" at bounding box center [834, 524] width 66 height 28
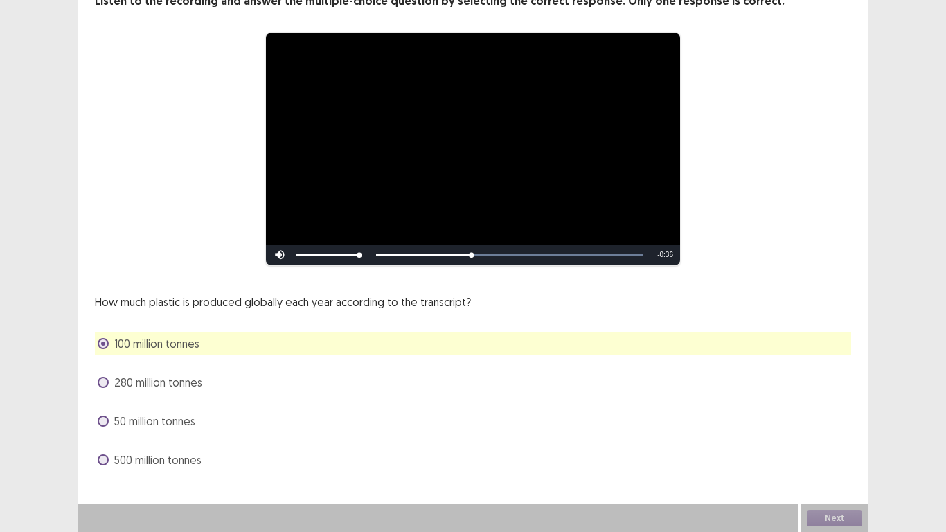
drag, startPoint x: 821, startPoint y: 521, endPoint x: 830, endPoint y: 516, distance: 10.2
click at [830, 516] on div "Next" at bounding box center [834, 518] width 66 height 28
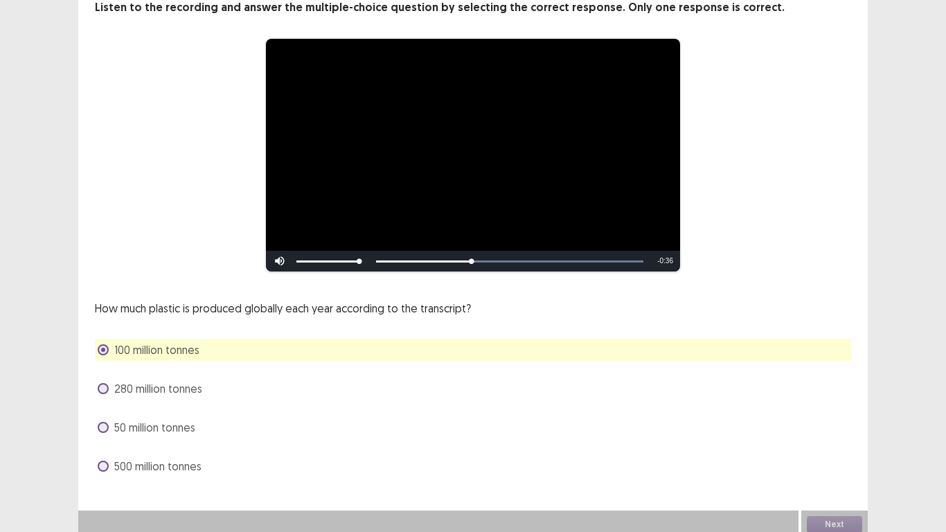
click at [830, 516] on div "Next" at bounding box center [834, 524] width 66 height 28
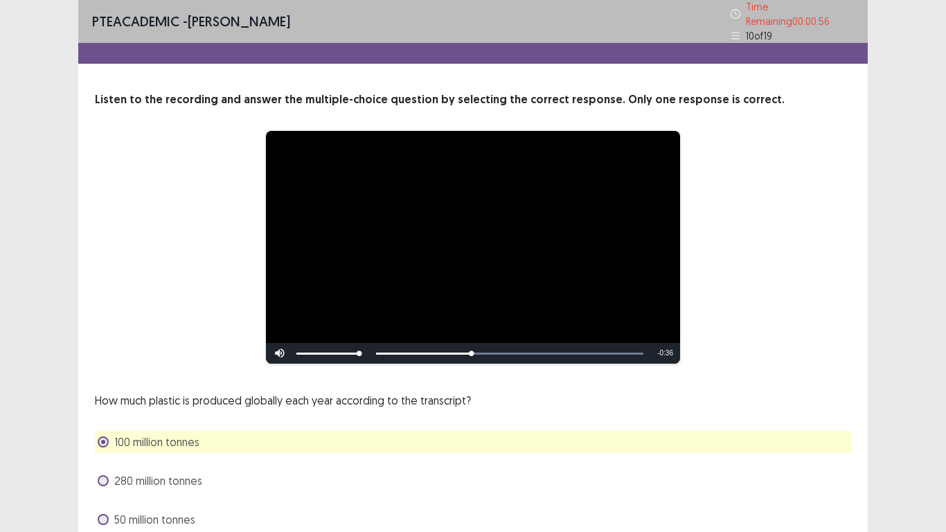
scroll to position [0, 0]
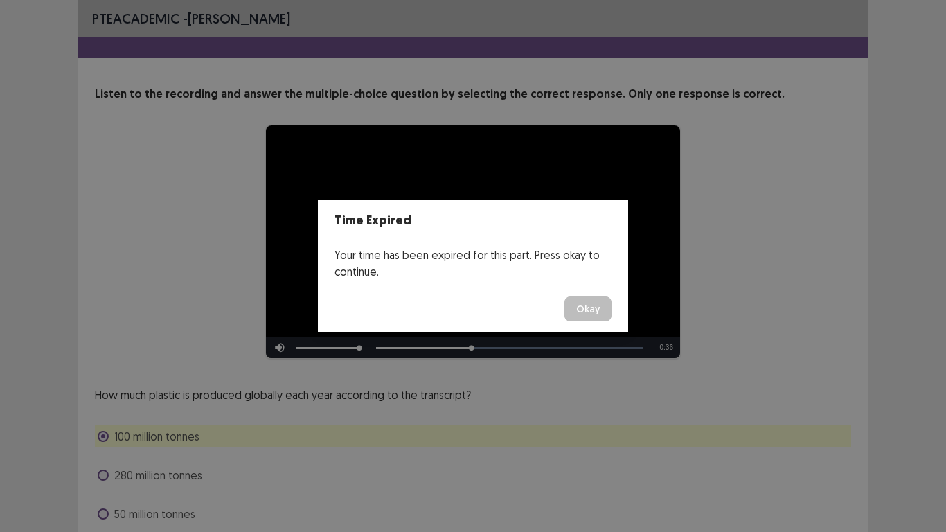
click at [590, 303] on button "Okay" at bounding box center [587, 308] width 47 height 25
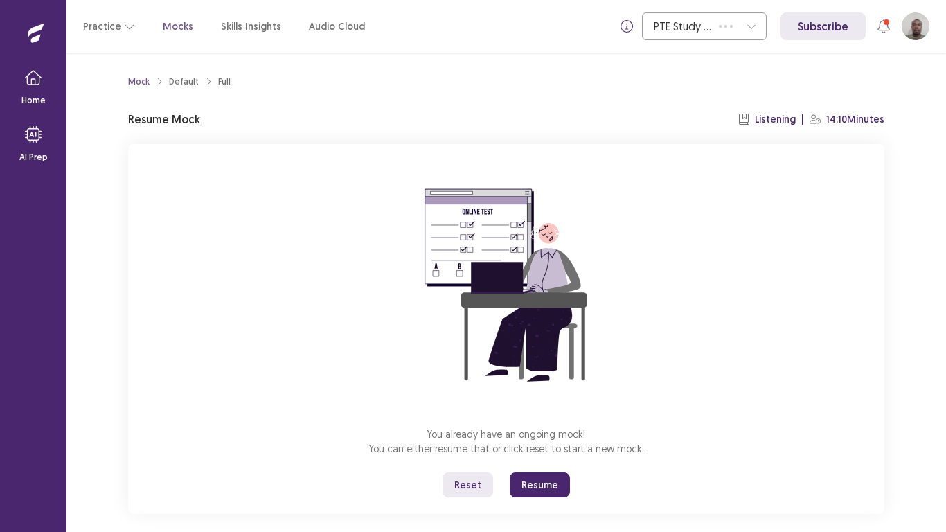
click at [539, 486] on button "Resume" at bounding box center [540, 484] width 60 height 25
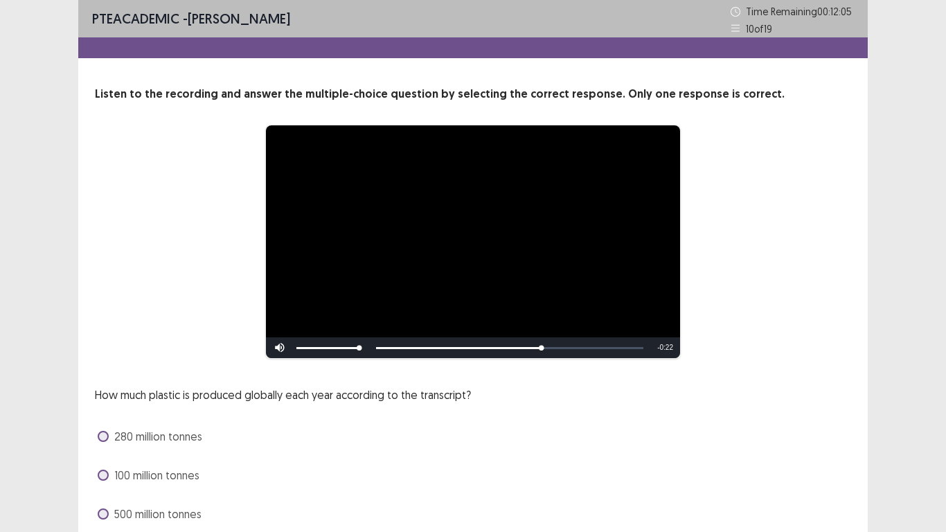
click at [945, 213] on div "**********" at bounding box center [473, 312] width 946 height 625
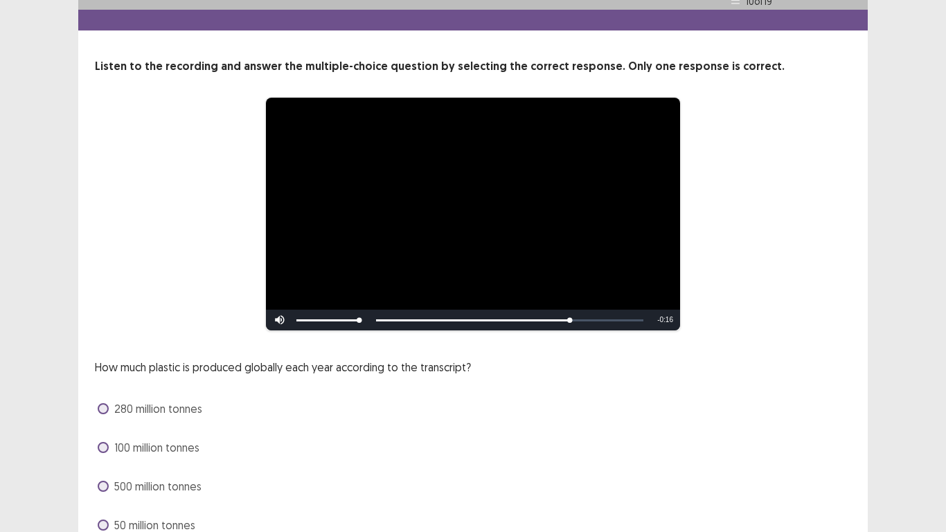
scroll to position [55, 0]
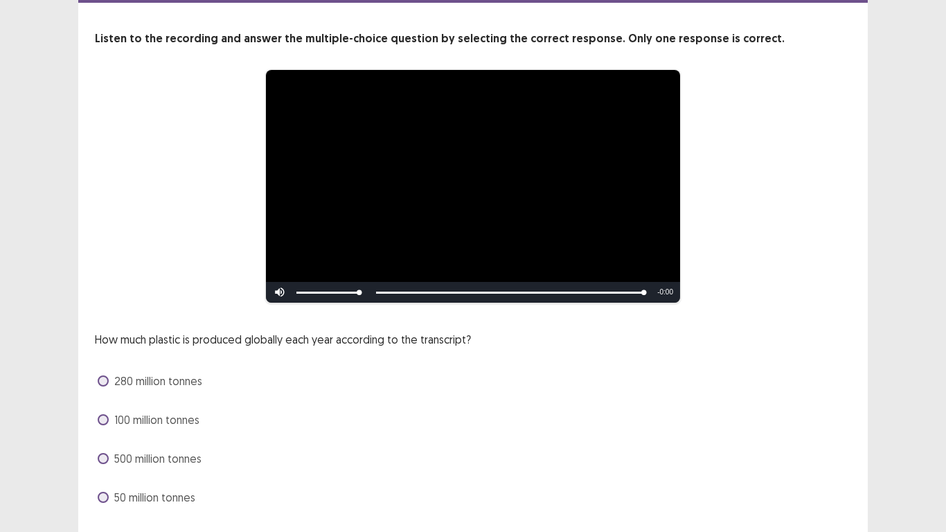
click at [103, 381] on span at bounding box center [103, 380] width 11 height 11
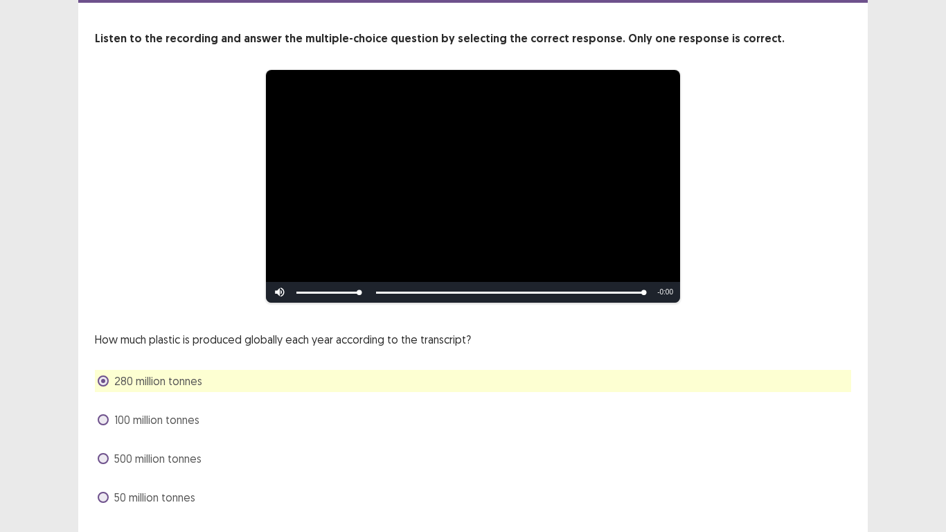
click at [945, 436] on div "**********" at bounding box center [473, 257] width 946 height 625
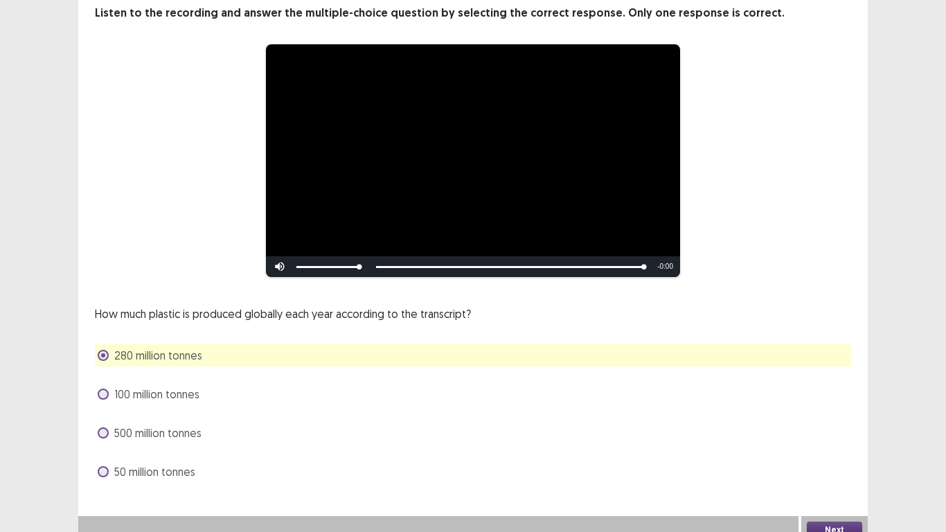
scroll to position [83, 0]
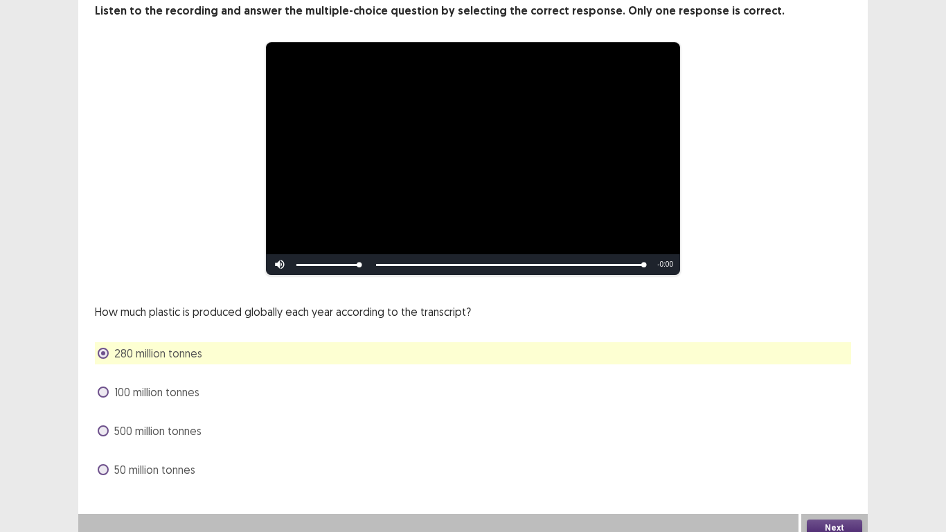
click at [819, 524] on button "Next" at bounding box center [834, 527] width 55 height 17
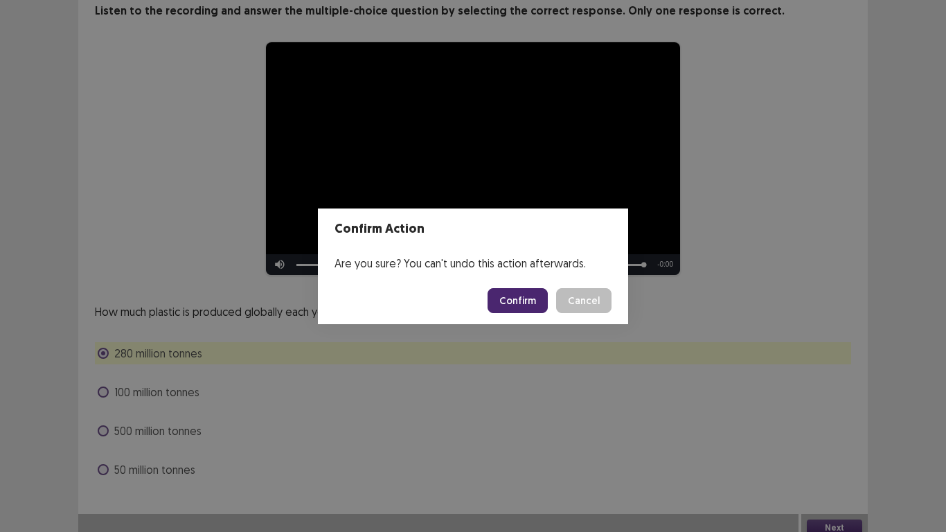
click at [518, 303] on button "Confirm" at bounding box center [518, 300] width 60 height 25
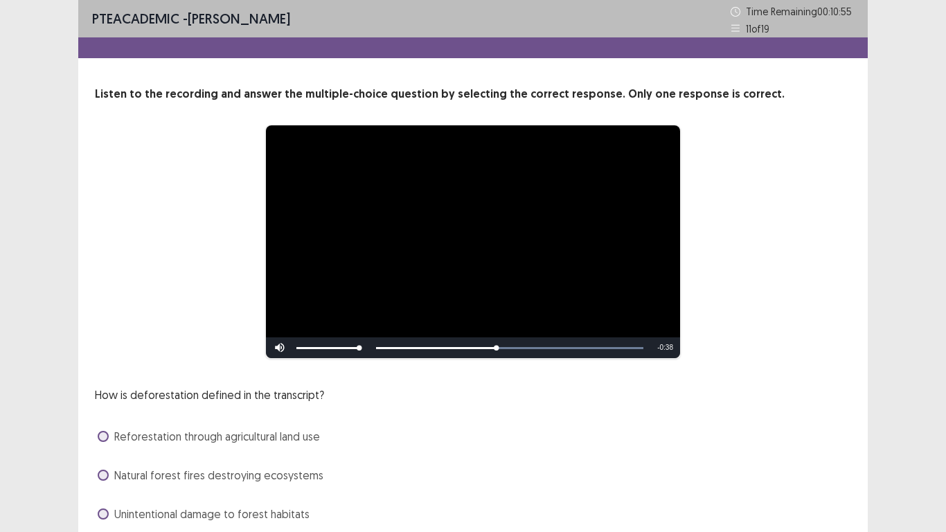
click at [945, 178] on div "**********" at bounding box center [473, 312] width 946 height 625
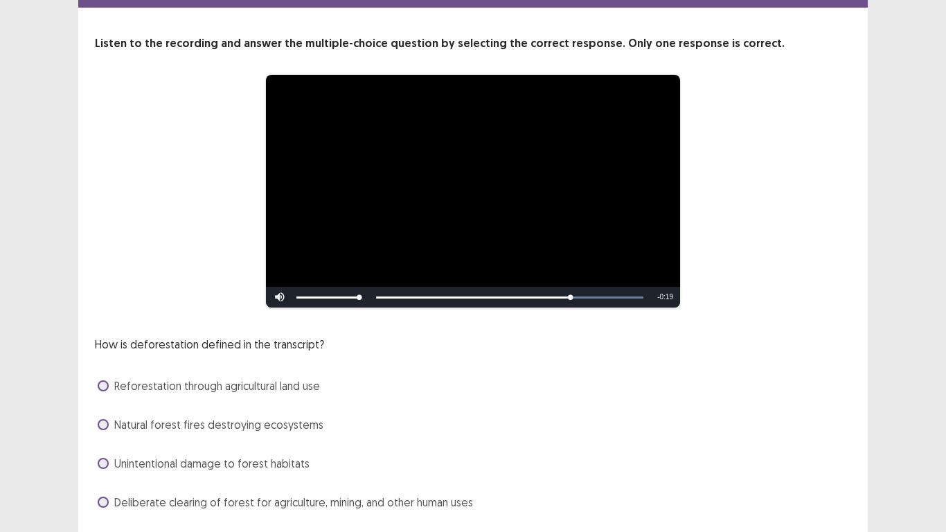
scroll to position [55, 0]
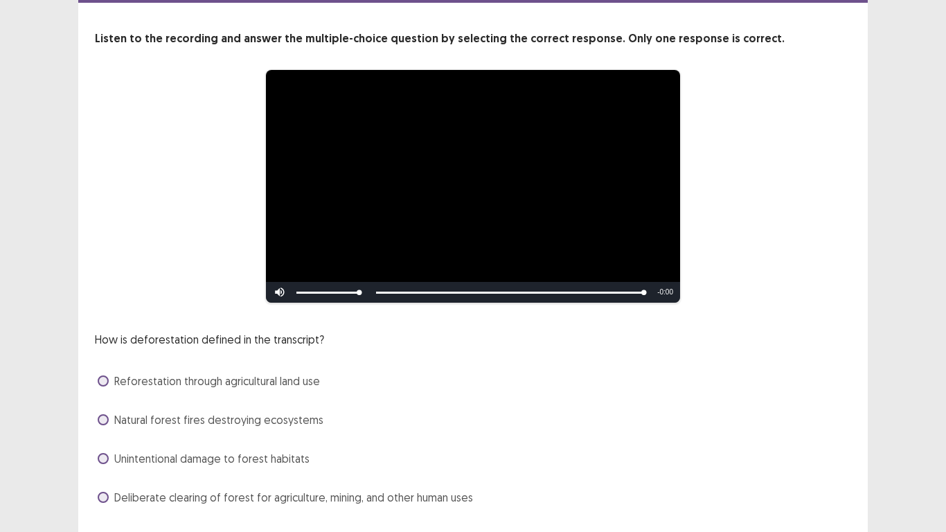
click at [105, 419] on span at bounding box center [103, 419] width 11 height 11
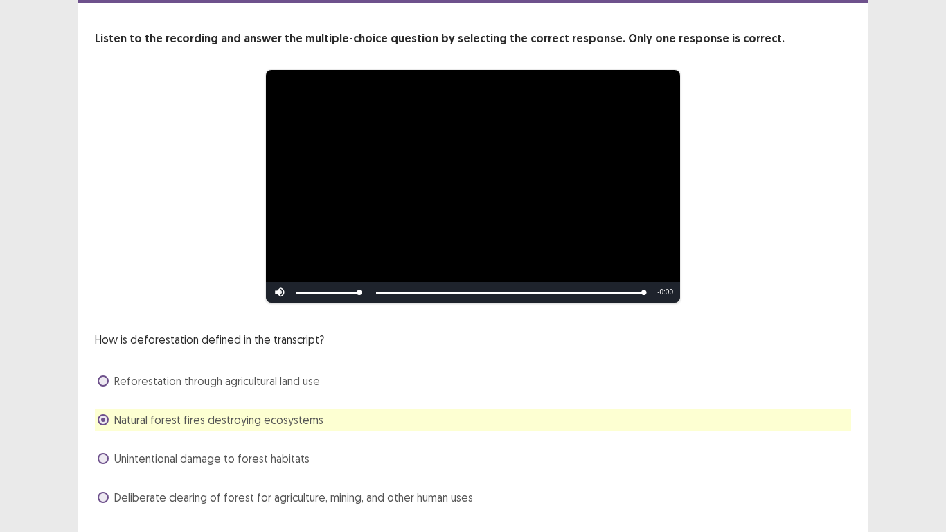
click at [945, 484] on div "**********" at bounding box center [473, 257] width 946 height 625
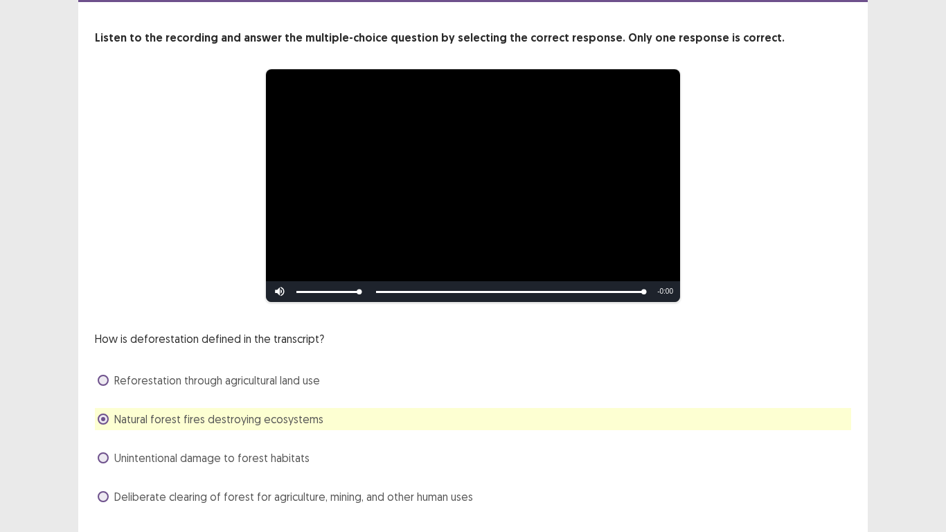
scroll to position [83, 0]
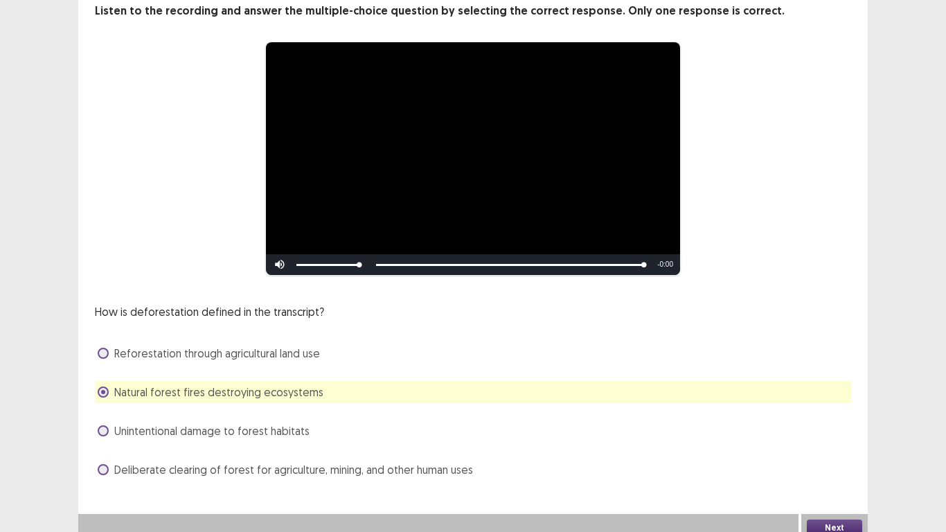
click at [834, 526] on button "Next" at bounding box center [834, 527] width 55 height 17
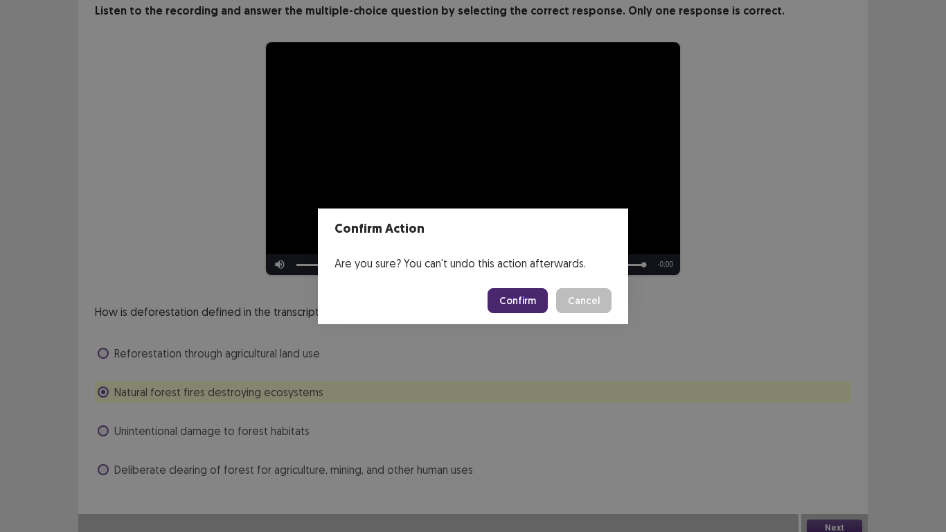
click at [522, 306] on button "Confirm" at bounding box center [518, 300] width 60 height 25
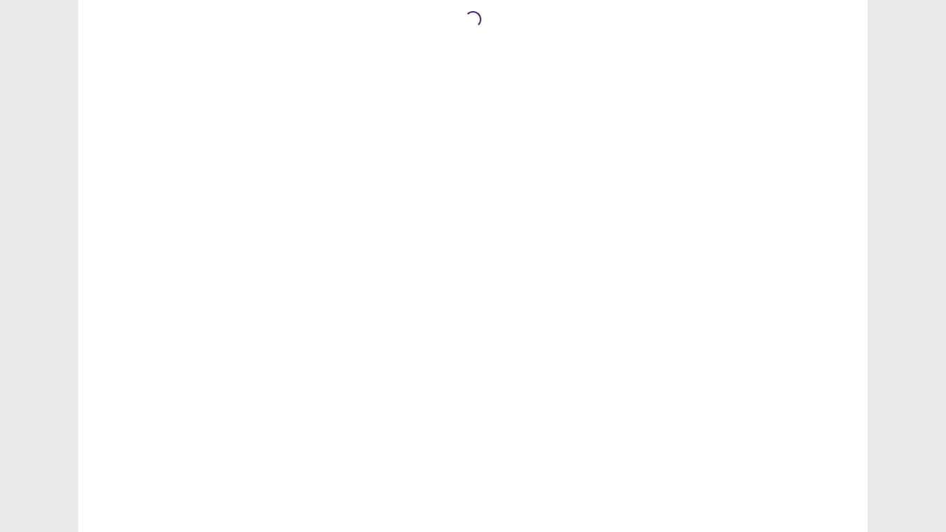
scroll to position [0, 0]
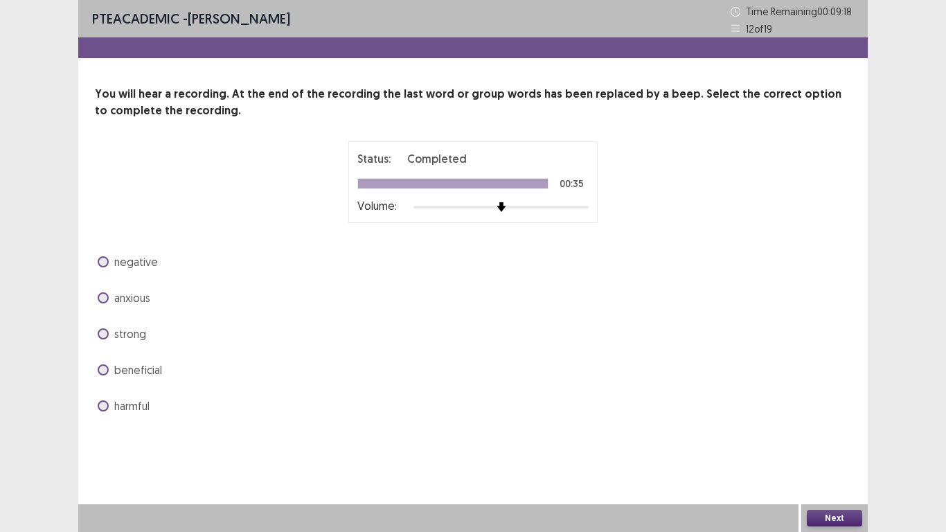
click at [100, 367] on span at bounding box center [103, 369] width 11 height 11
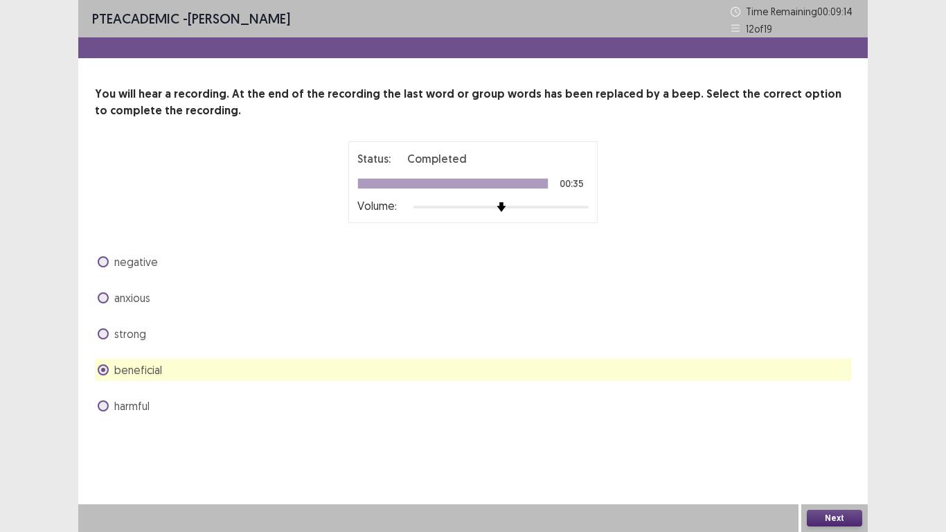
click at [828, 516] on button "Next" at bounding box center [834, 518] width 55 height 17
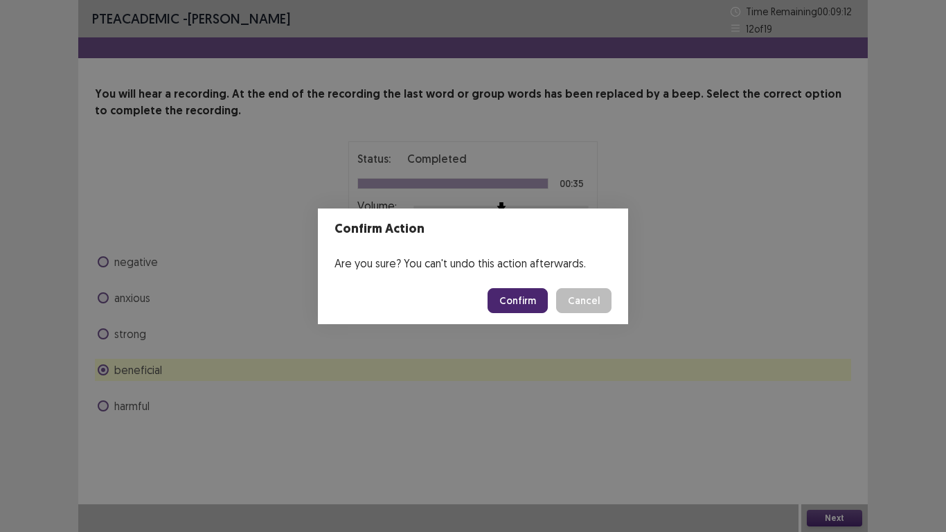
click at [528, 305] on button "Confirm" at bounding box center [518, 300] width 60 height 25
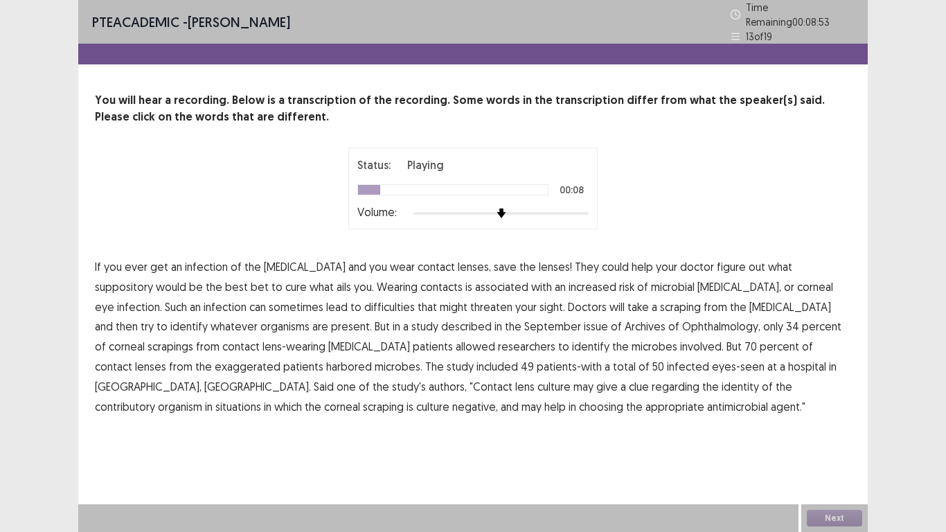
click at [153, 278] on span "suppository" at bounding box center [124, 286] width 58 height 17
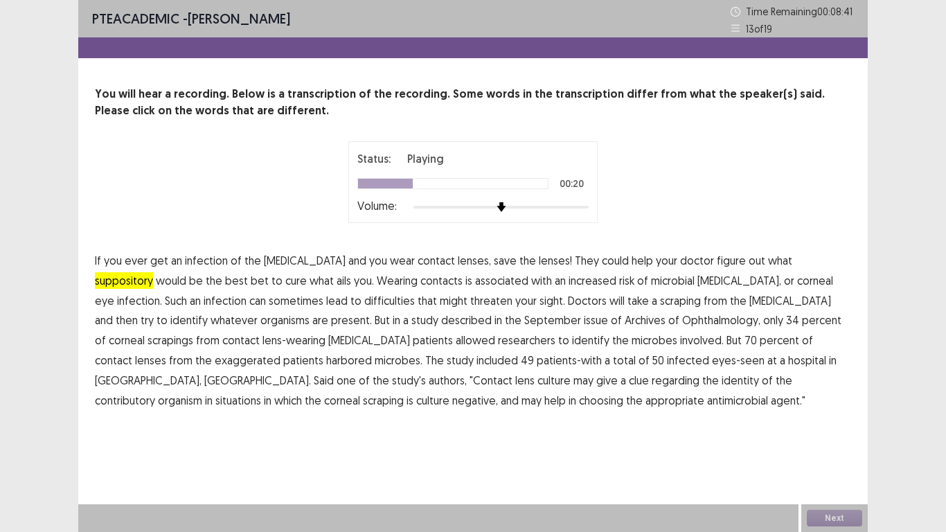
click at [364, 296] on span "difficulties" at bounding box center [389, 300] width 51 height 17
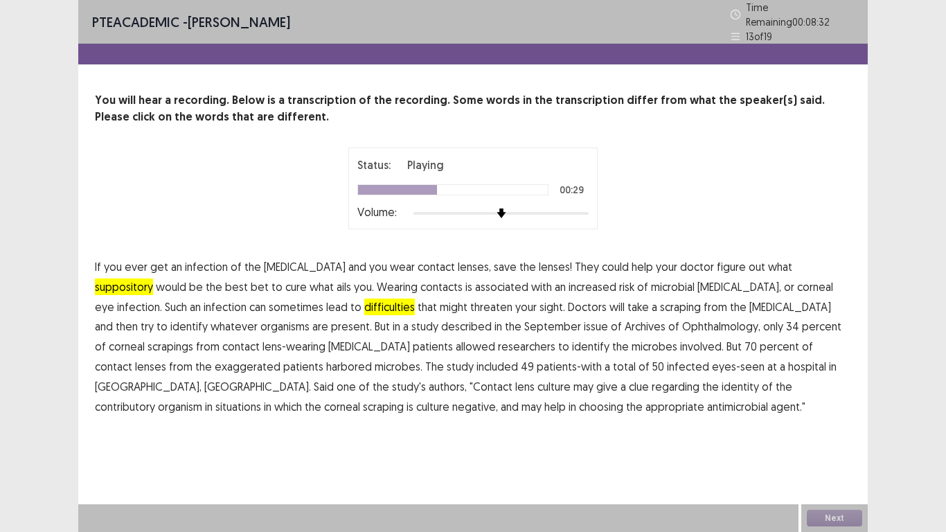
click at [441, 323] on span "described" at bounding box center [466, 326] width 51 height 17
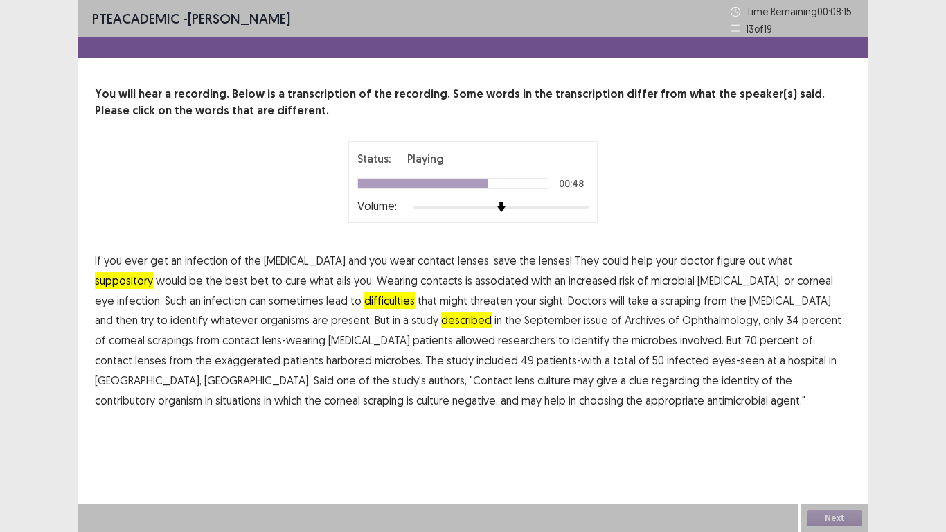
click at [280, 352] on span "exaggerated" at bounding box center [248, 360] width 66 height 17
click at [836, 514] on button "Next" at bounding box center [834, 518] width 55 height 17
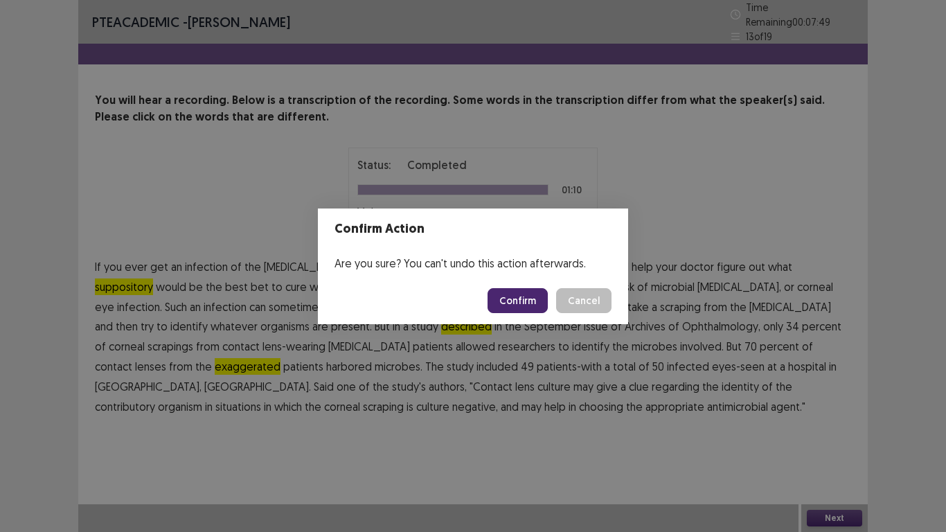
click at [517, 298] on button "Confirm" at bounding box center [518, 300] width 60 height 25
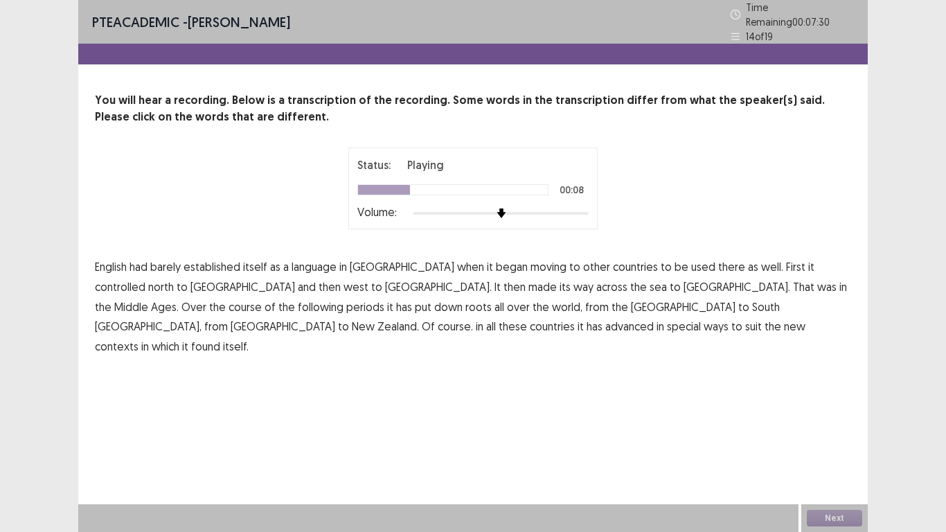
click at [145, 278] on span "controlled" at bounding box center [120, 286] width 51 height 17
click at [384, 298] on span "periods" at bounding box center [365, 306] width 38 height 17
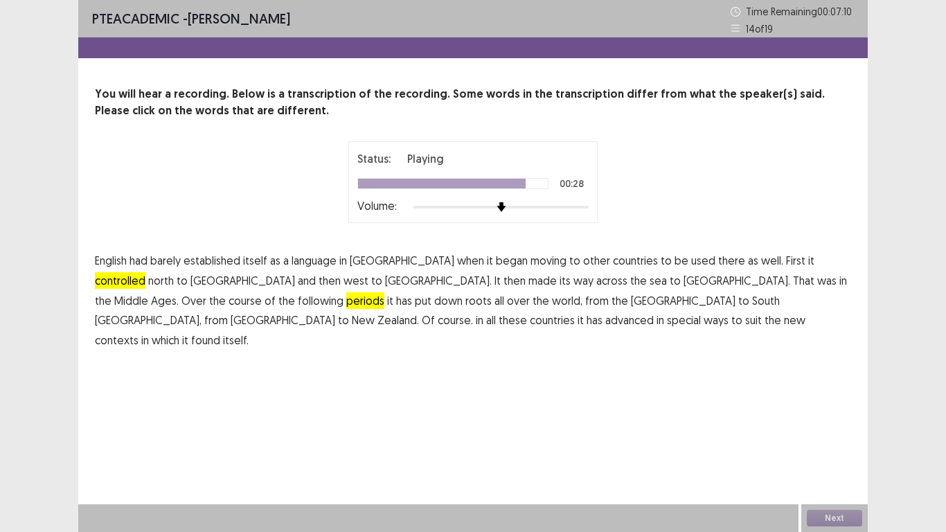
click at [654, 312] on span "advanced" at bounding box center [629, 320] width 48 height 17
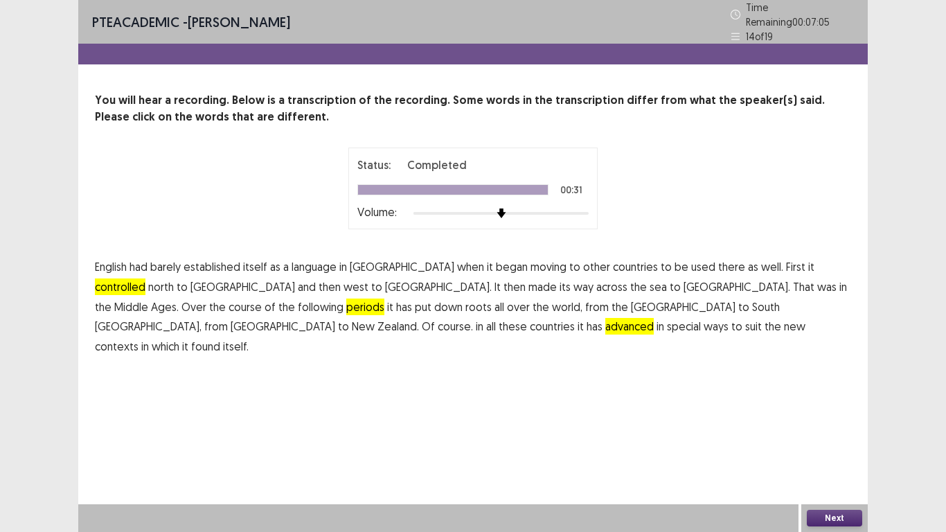
click at [820, 518] on button "Next" at bounding box center [834, 518] width 55 height 17
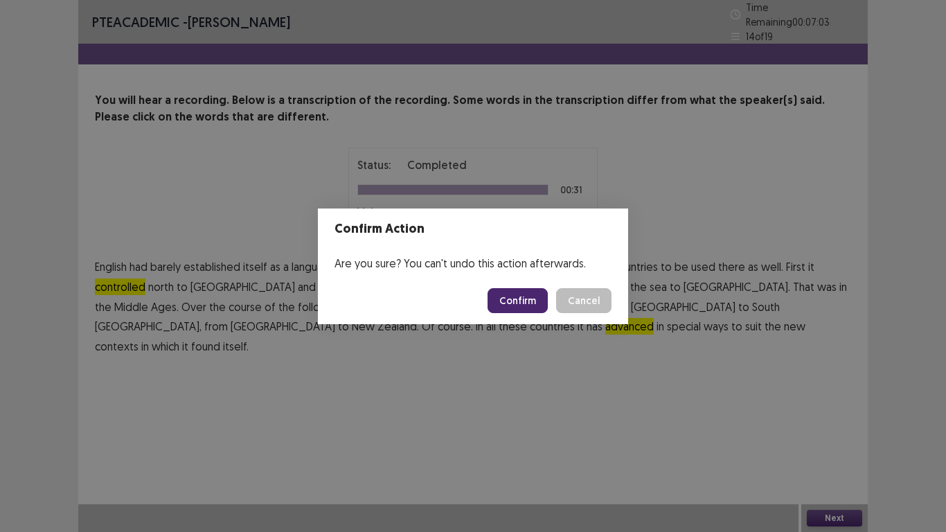
click at [519, 296] on button "Confirm" at bounding box center [518, 300] width 60 height 25
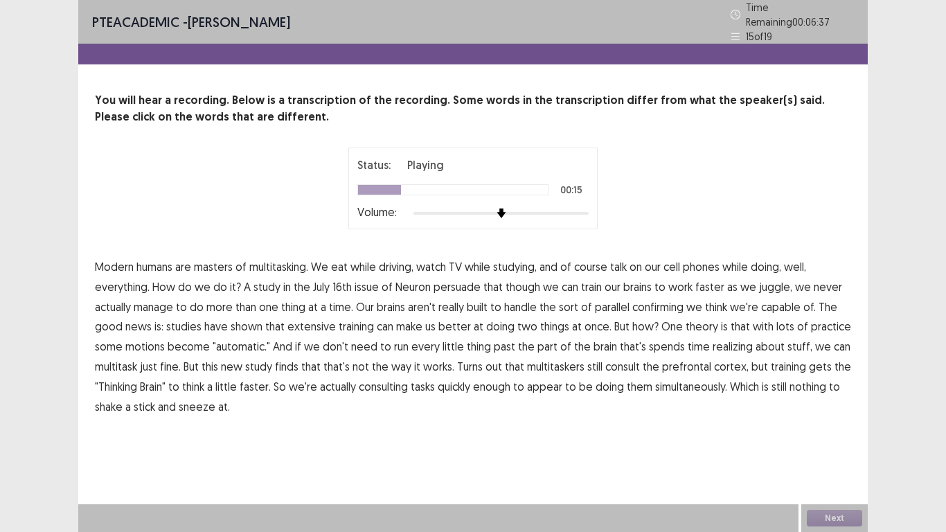
click at [463, 281] on span "persuade" at bounding box center [456, 286] width 47 height 17
click at [661, 298] on span "confirming" at bounding box center [657, 306] width 51 height 17
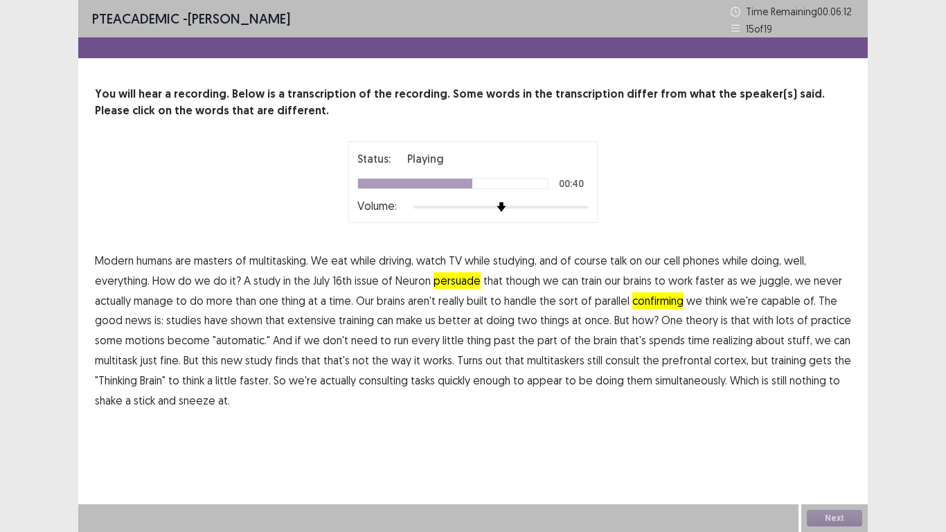
click at [146, 338] on span "motions" at bounding box center [144, 340] width 39 height 17
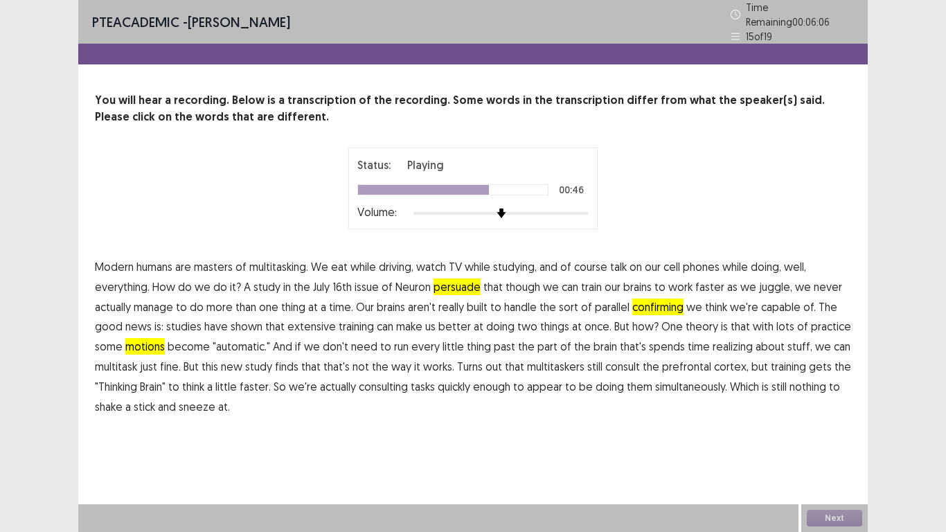
click at [722, 338] on span "realizing" at bounding box center [733, 346] width 40 height 17
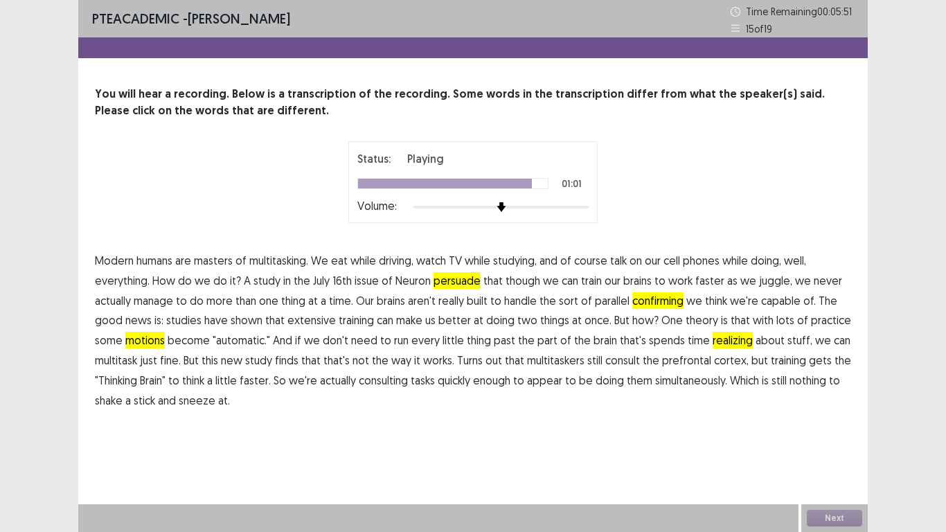
click at [393, 384] on span "consulting" at bounding box center [383, 380] width 49 height 17
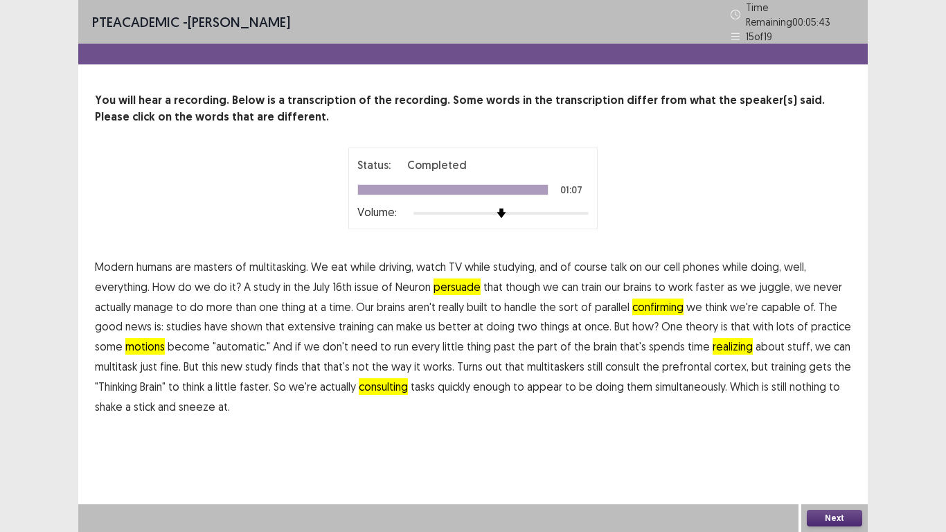
click at [815, 517] on button "Next" at bounding box center [834, 518] width 55 height 17
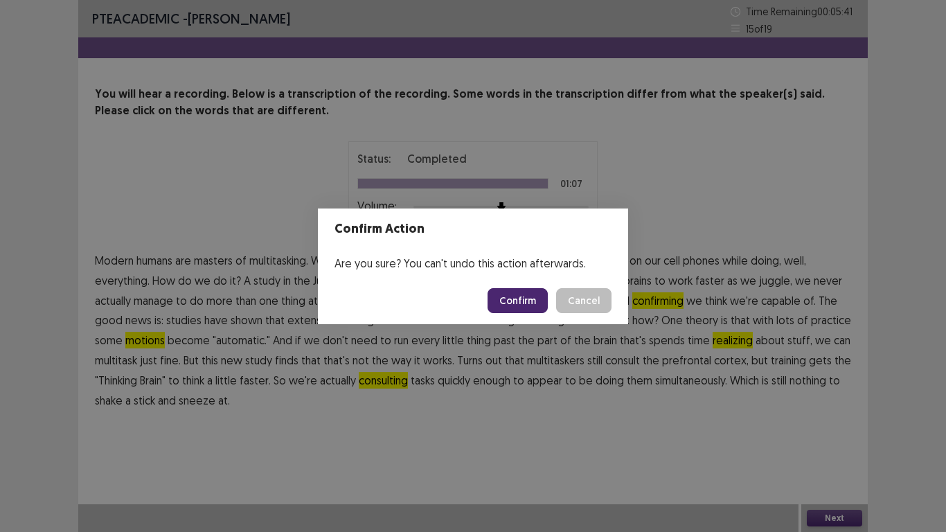
click at [526, 296] on button "Confirm" at bounding box center [518, 300] width 60 height 25
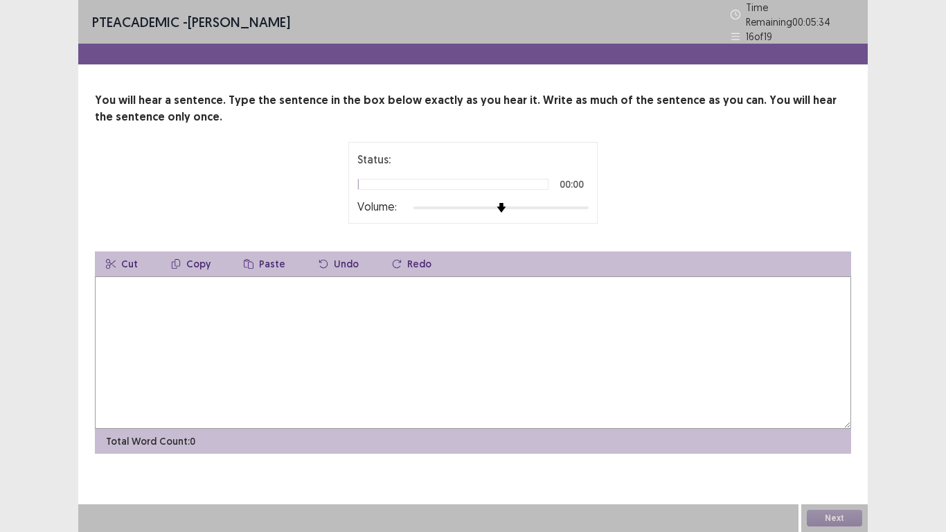
click at [107, 277] on textarea at bounding box center [473, 352] width 756 height 152
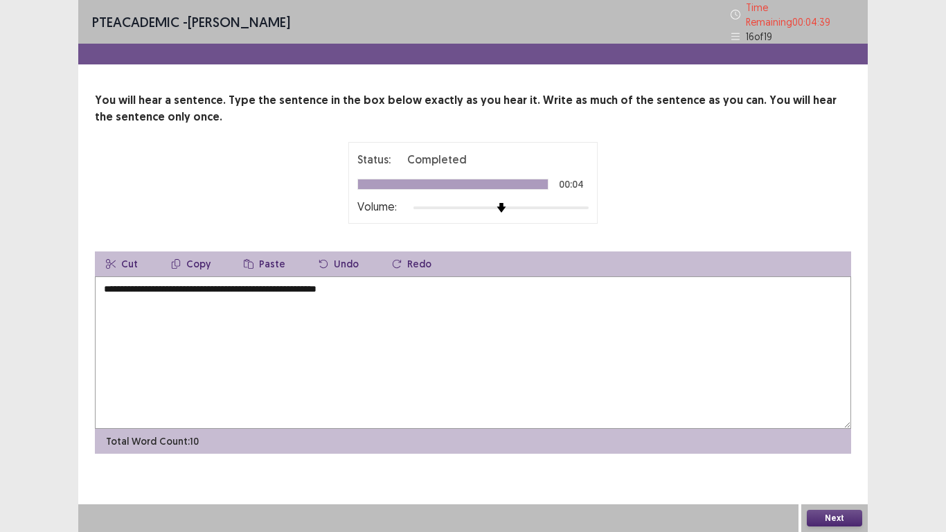
type textarea "**********"
click at [821, 516] on button "Next" at bounding box center [834, 518] width 55 height 17
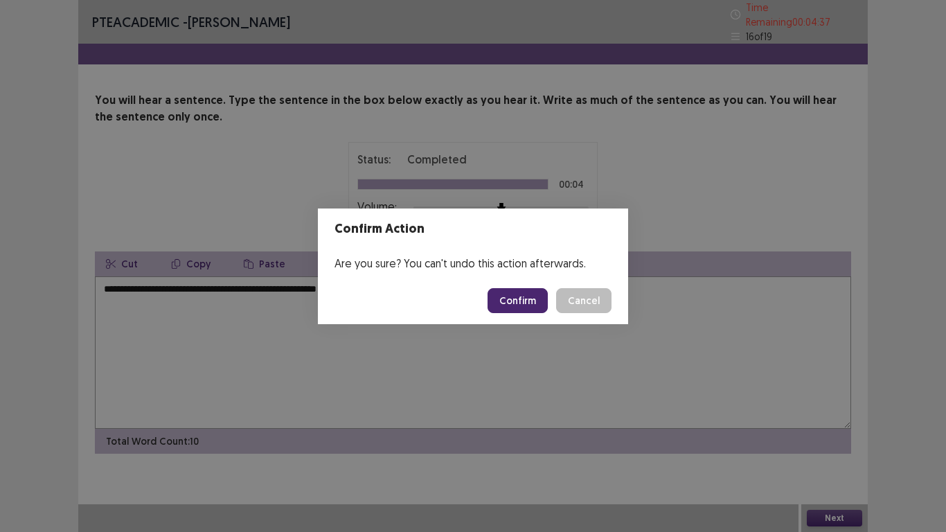
click at [519, 303] on button "Confirm" at bounding box center [518, 300] width 60 height 25
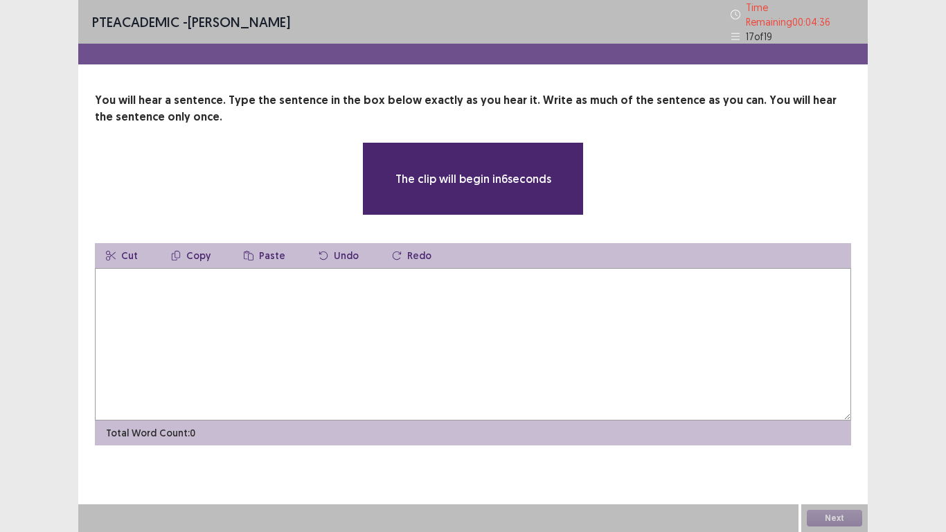
click at [107, 276] on textarea at bounding box center [473, 344] width 756 height 152
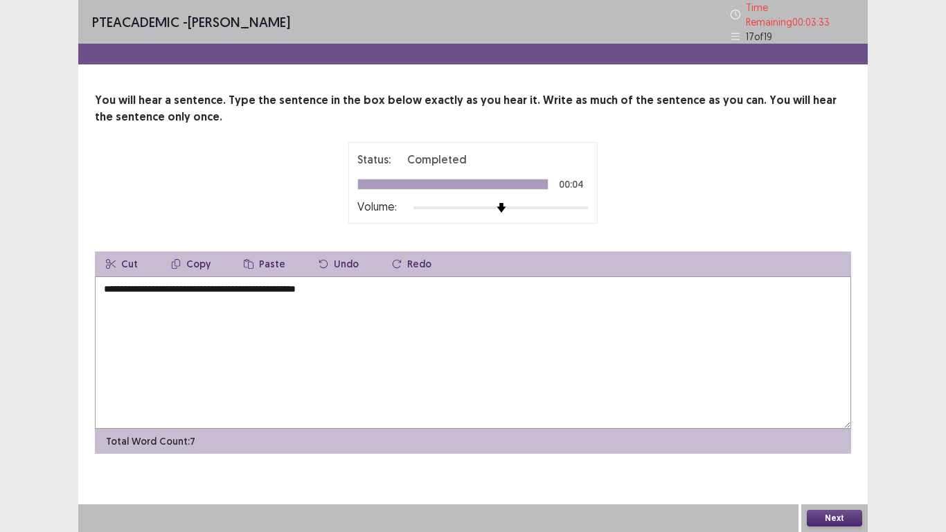
type textarea "**********"
click at [831, 518] on button "Next" at bounding box center [834, 518] width 55 height 17
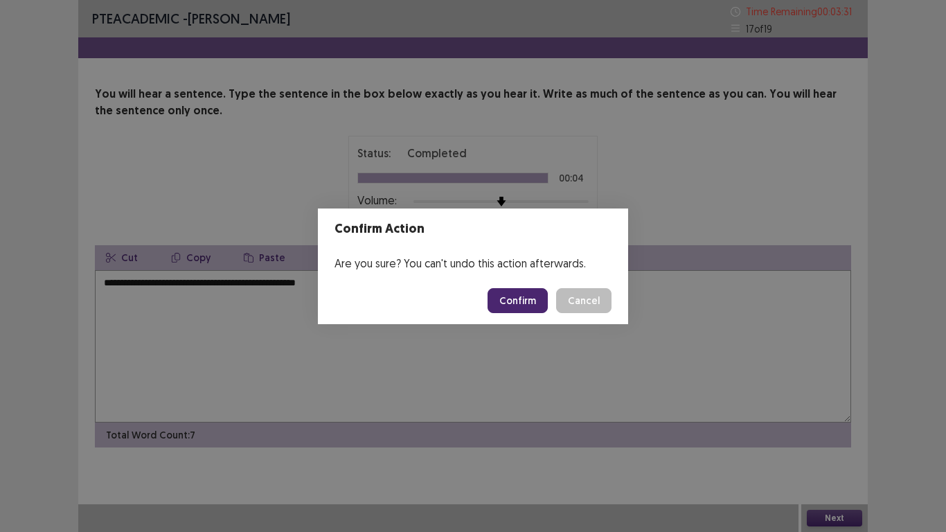
click at [521, 296] on button "Confirm" at bounding box center [518, 300] width 60 height 25
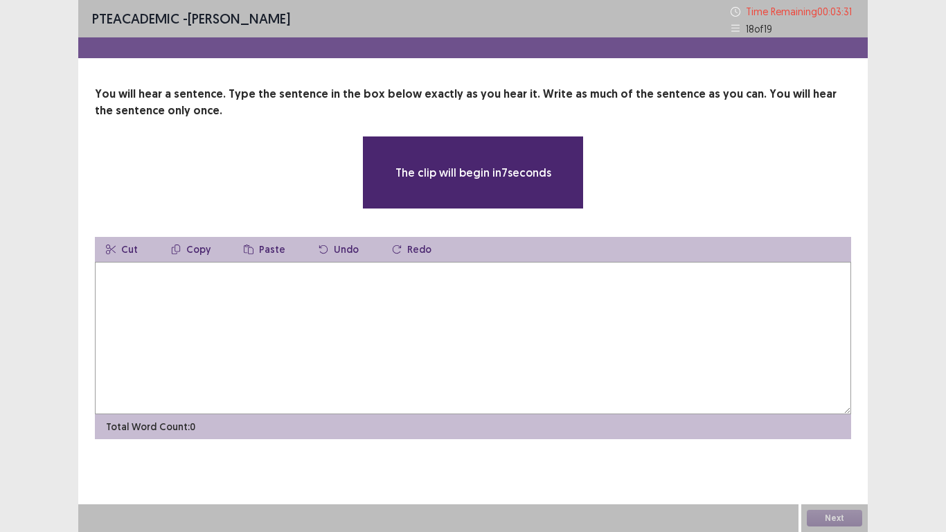
click at [143, 290] on textarea at bounding box center [473, 338] width 756 height 152
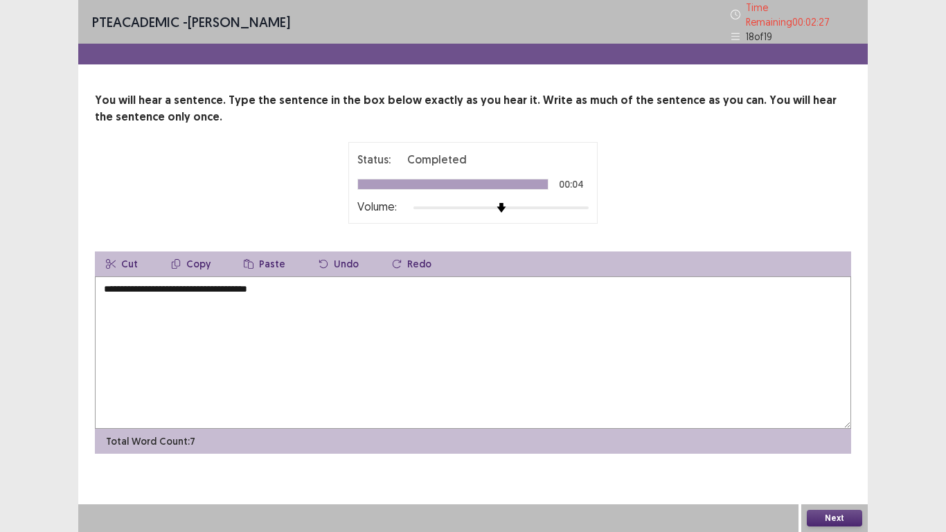
click at [249, 284] on textarea "**********" at bounding box center [473, 352] width 756 height 152
click at [249, 285] on textarea "**********" at bounding box center [473, 352] width 756 height 152
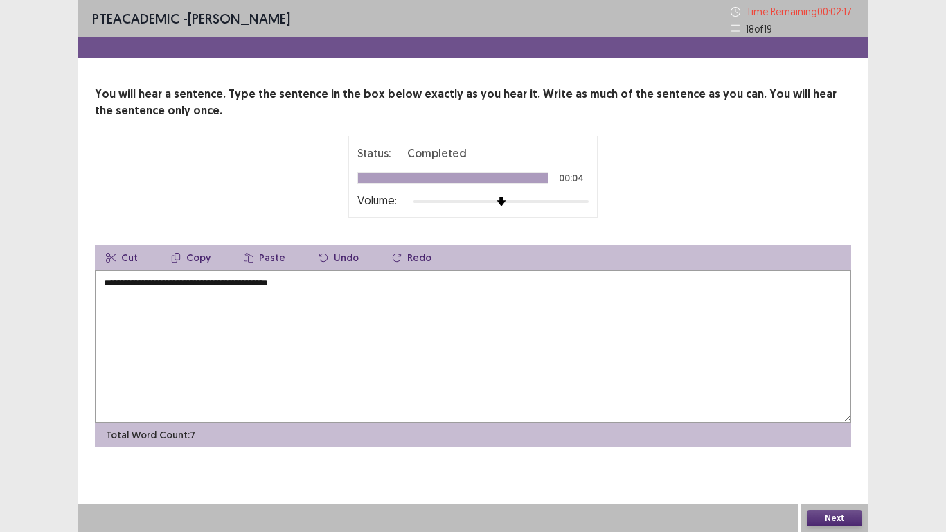
click at [245, 284] on textarea "**********" at bounding box center [473, 346] width 756 height 152
click at [249, 282] on textarea "**********" at bounding box center [473, 346] width 756 height 152
click at [318, 282] on textarea "**********" at bounding box center [473, 346] width 756 height 152
type textarea "**********"
click at [870, 504] on div "**********" at bounding box center [473, 266] width 946 height 532
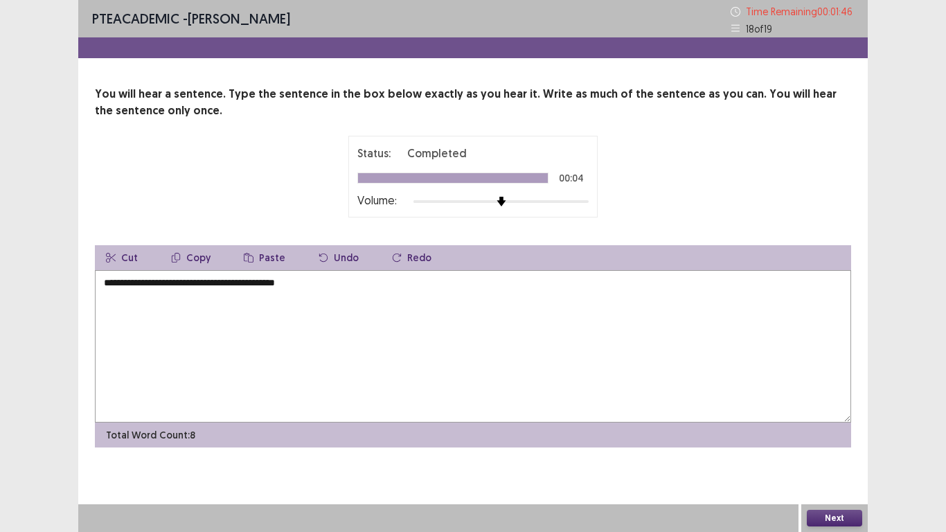
drag, startPoint x: 828, startPoint y: 514, endPoint x: 745, endPoint y: 476, distance: 90.5
click at [745, 476] on div "**********" at bounding box center [472, 266] width 789 height 532
click at [839, 517] on button "Next" at bounding box center [834, 518] width 55 height 17
click at [819, 515] on button "Next" at bounding box center [834, 518] width 55 height 17
click at [819, 515] on div "Confirm Action Are you sure? You can't undo this action afterwards. Confirm Can…" at bounding box center [473, 266] width 946 height 532
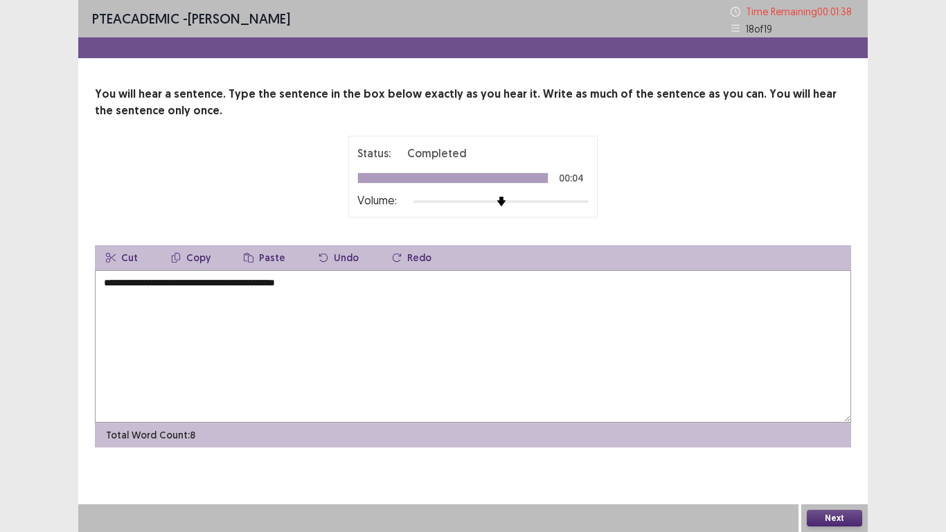
click at [820, 515] on button "Next" at bounding box center [834, 518] width 55 height 17
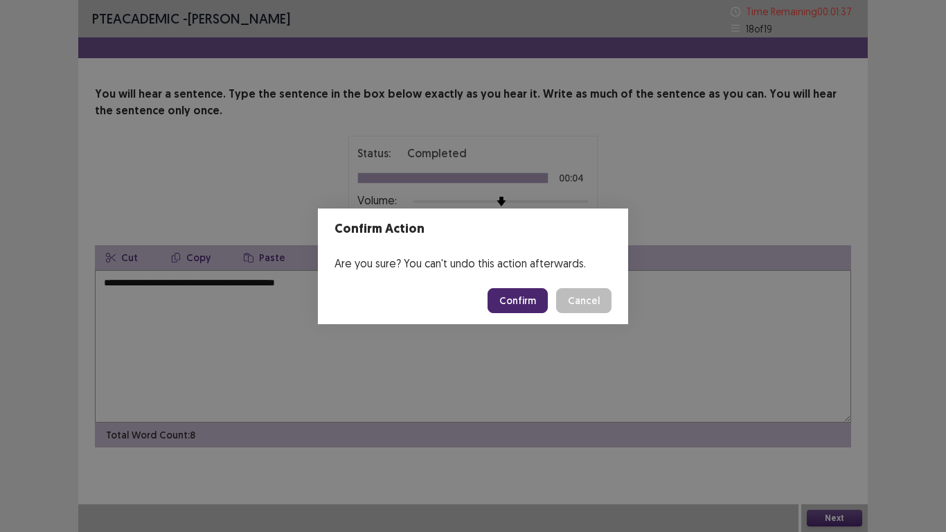
click at [521, 300] on button "Confirm" at bounding box center [518, 300] width 60 height 25
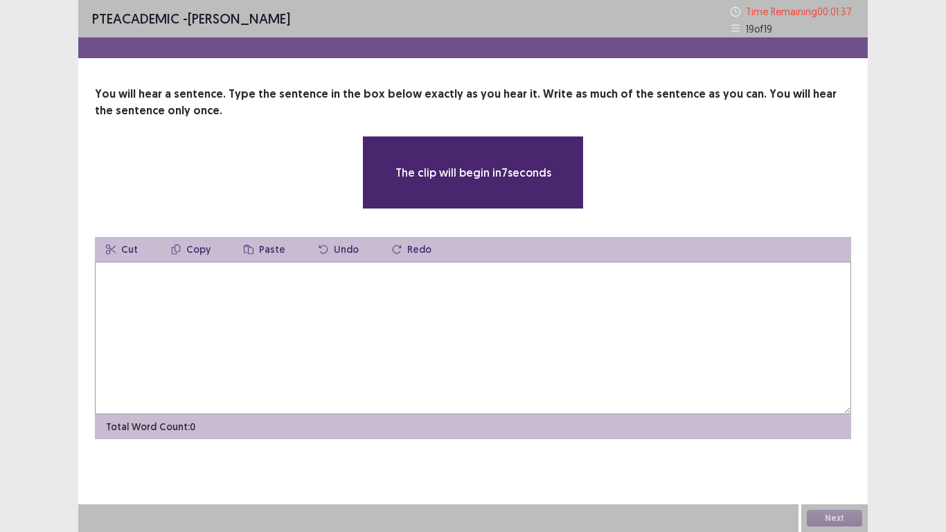
click at [109, 281] on textarea at bounding box center [473, 338] width 756 height 152
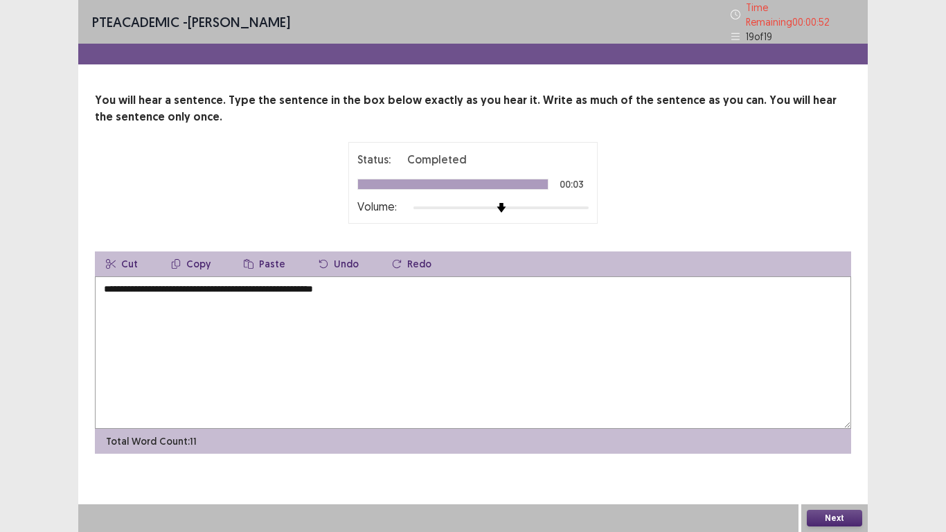
type textarea "**********"
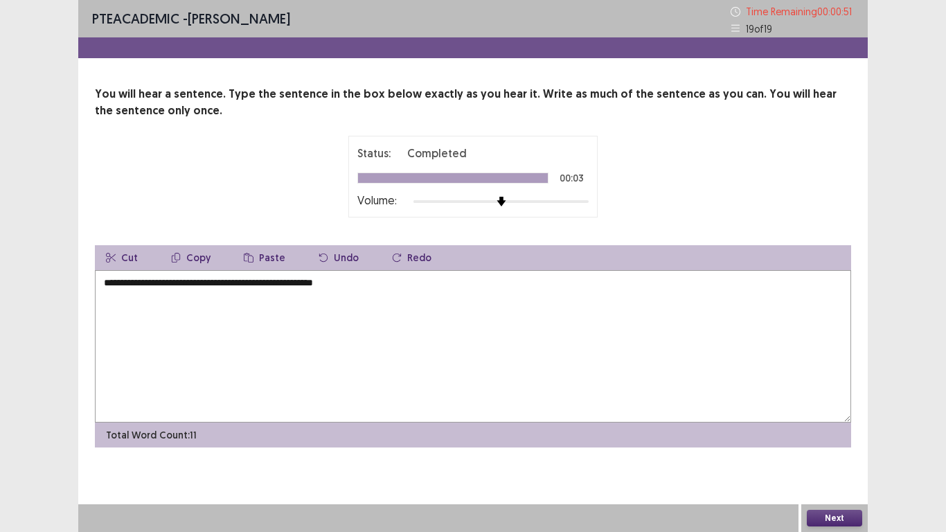
click at [825, 515] on button "Next" at bounding box center [834, 518] width 55 height 17
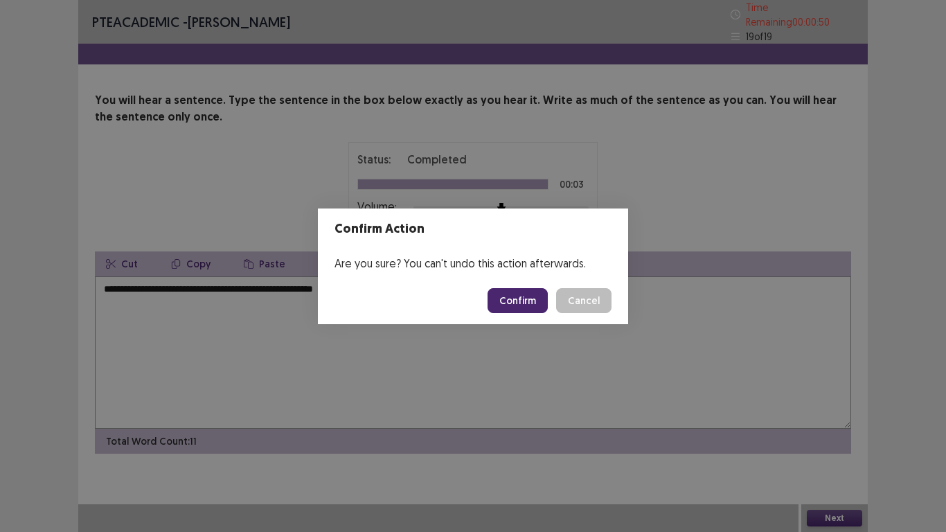
click at [515, 296] on button "Confirm" at bounding box center [518, 300] width 60 height 25
